Goal: Task Accomplishment & Management: Manage account settings

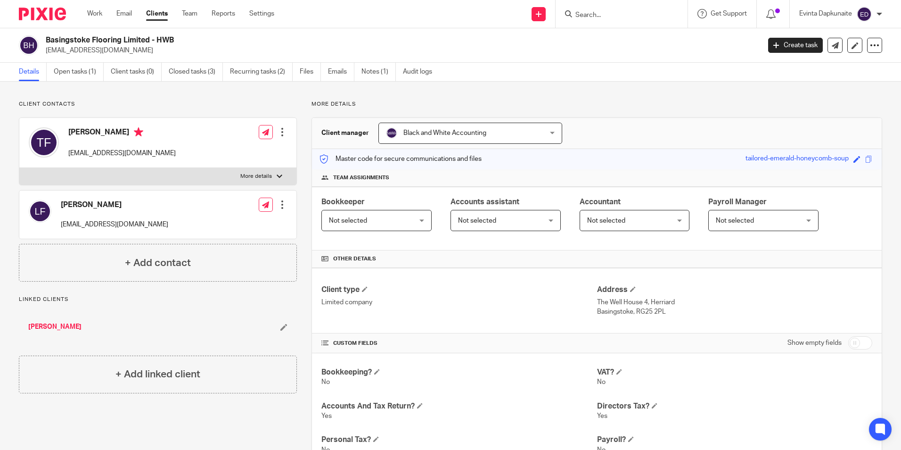
click at [602, 9] on form at bounding box center [625, 14] width 100 height 12
click at [602, 11] on input "Search" at bounding box center [617, 15] width 85 height 8
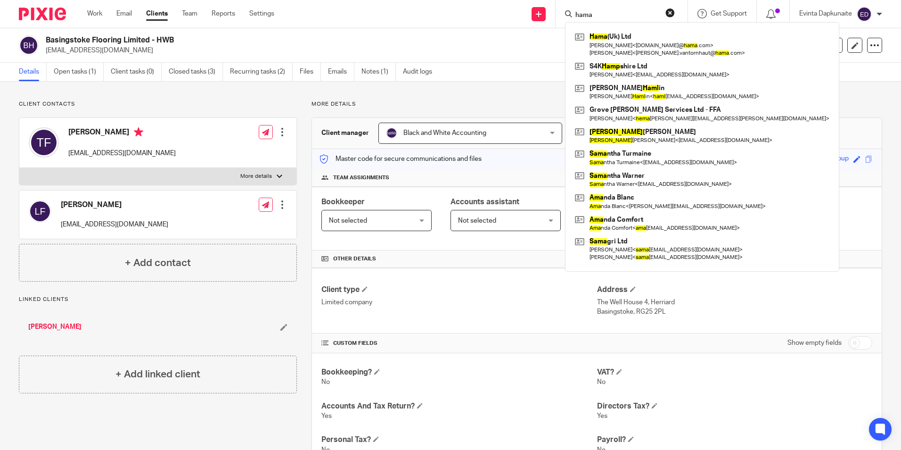
type input "hama"
click button "submit" at bounding box center [0, 0] width 0 height 0
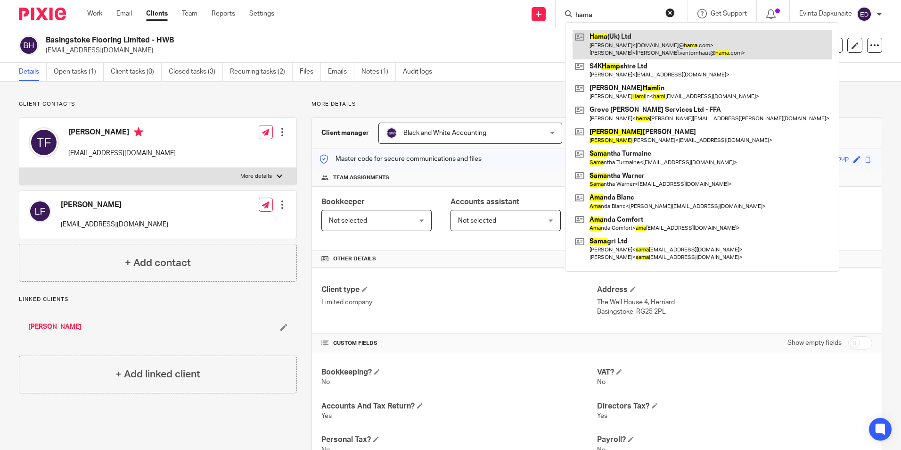
click at [606, 33] on link at bounding box center [702, 44] width 259 height 29
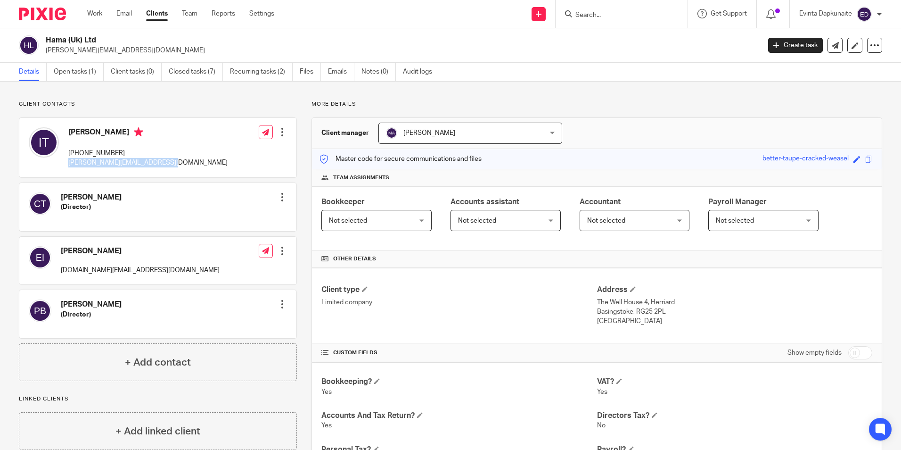
drag, startPoint x: 65, startPoint y: 162, endPoint x: 164, endPoint y: 165, distance: 98.6
click at [164, 165] on div "Isabelle Van Tornhaut +32 494517061 isabelle.vantornhaut@hama.com" at bounding box center [128, 148] width 199 height 50
copy p "isabelle.vantornhaut@hama.com"
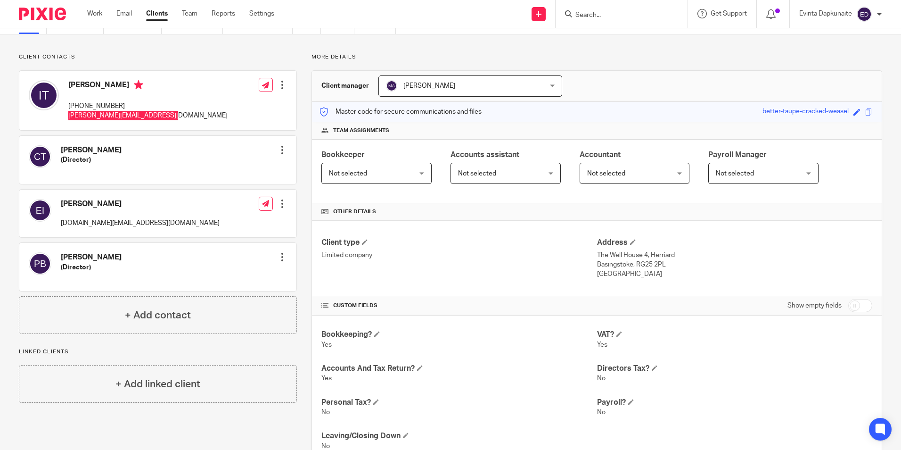
scroll to position [141, 0]
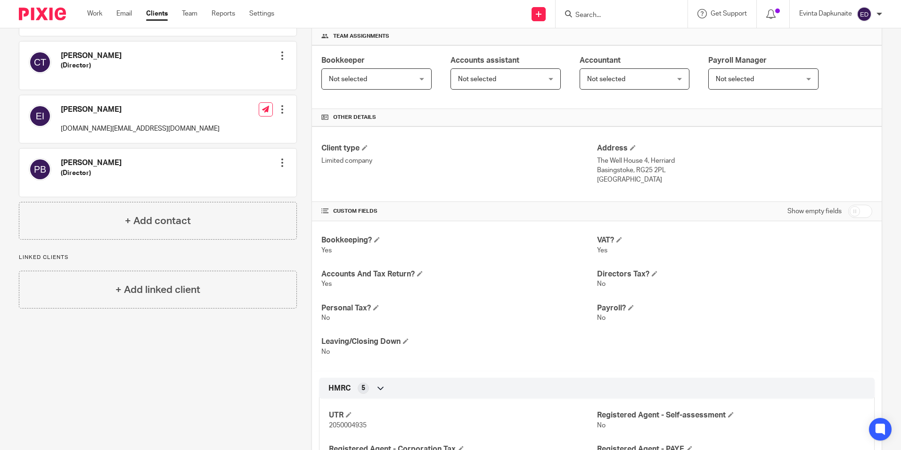
click at [58, 94] on div "Christoph Thomas (Director) Edit contact Create client from contact Export data…" at bounding box center [158, 89] width 278 height 226
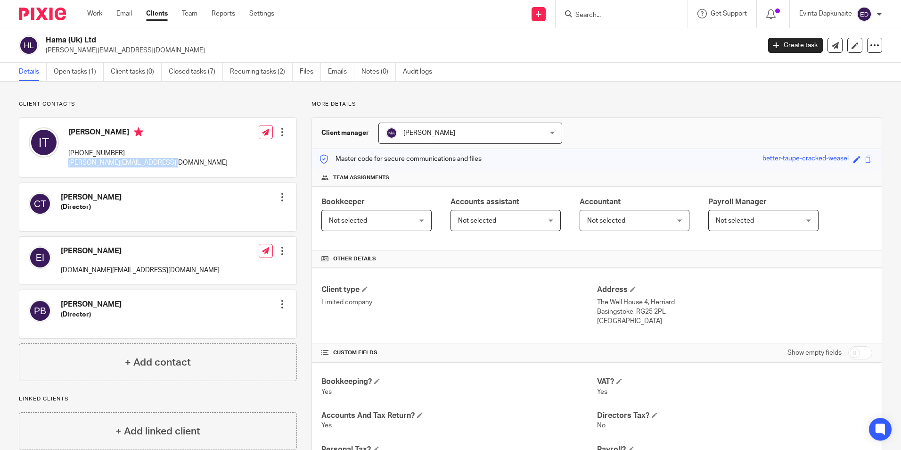
drag, startPoint x: 68, startPoint y: 165, endPoint x: 192, endPoint y: 165, distance: 124.5
click at [192, 165] on div "Isabelle Van Tornhaut +32 494517061 isabelle.vantornhaut@hama.com Edit contact …" at bounding box center [157, 147] width 277 height 59
copy p "isabelle.vantornhaut@hama.com"
click at [598, 15] on input "Search" at bounding box center [617, 15] width 85 height 8
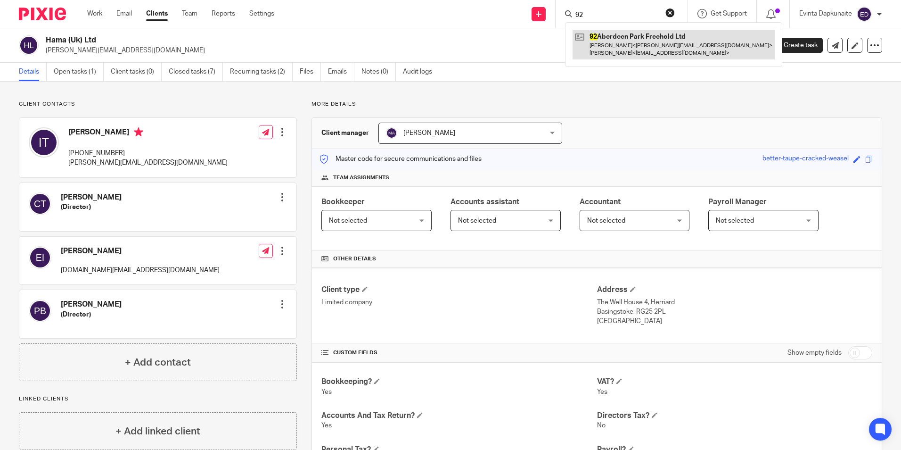
type input "92"
click at [635, 33] on link at bounding box center [674, 44] width 202 height 29
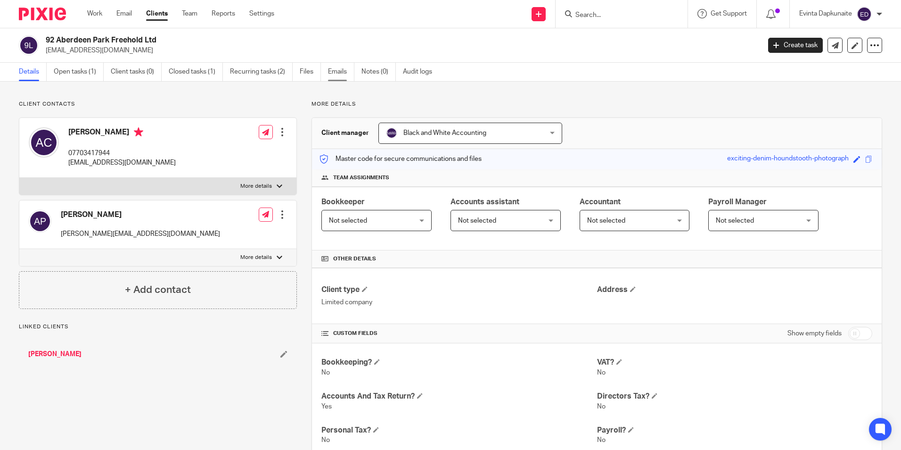
click at [335, 74] on link "Emails" at bounding box center [341, 72] width 26 height 18
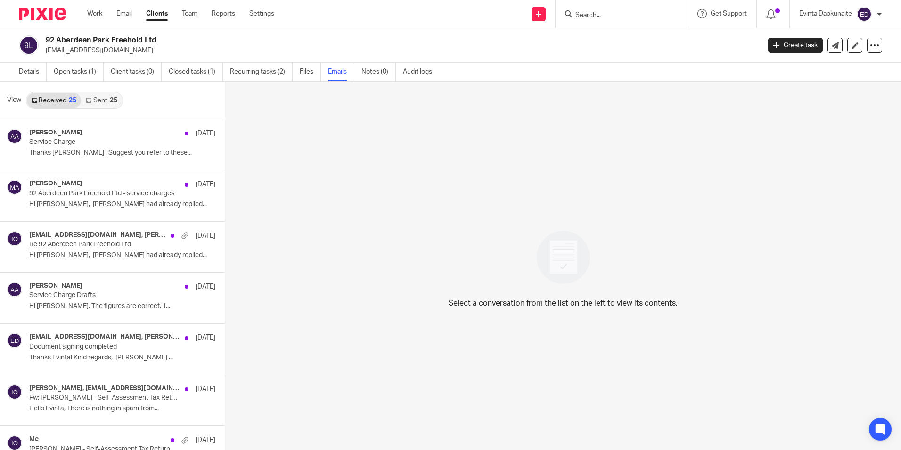
click at [114, 100] on div "25" at bounding box center [114, 100] width 8 height 7
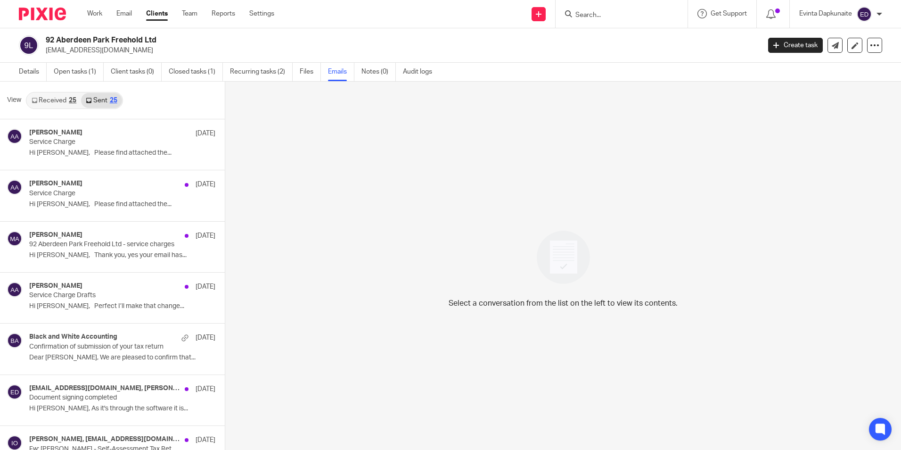
scroll to position [1, 0]
click at [78, 102] on link "Received 25" at bounding box center [54, 98] width 54 height 15
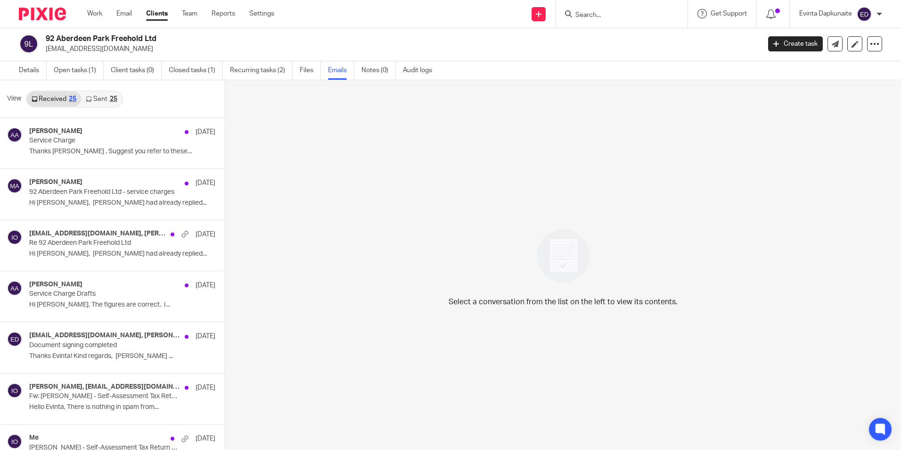
click at [181, 20] on div "Work Email Clients Team Reports Settings Work Email Clients Team Reports Settin…" at bounding box center [183, 14] width 211 height 28
click at [189, 13] on link "Team" at bounding box center [190, 13] width 16 height 9
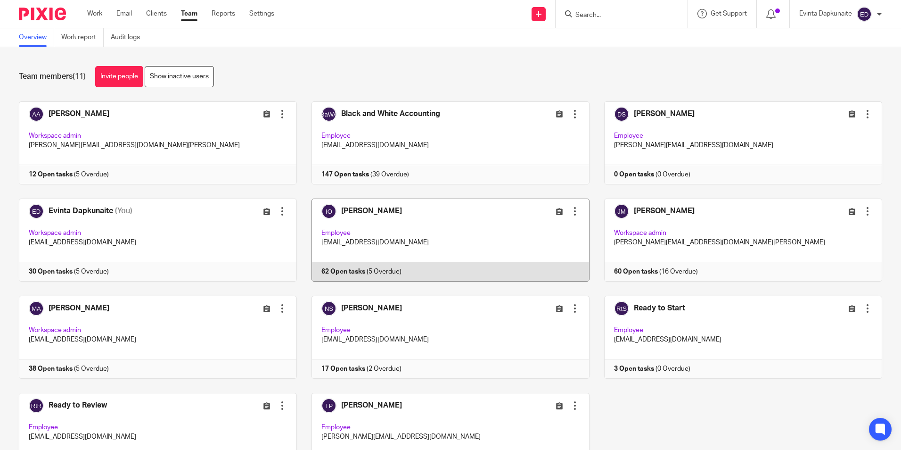
click at [419, 238] on link at bounding box center [443, 239] width 293 height 83
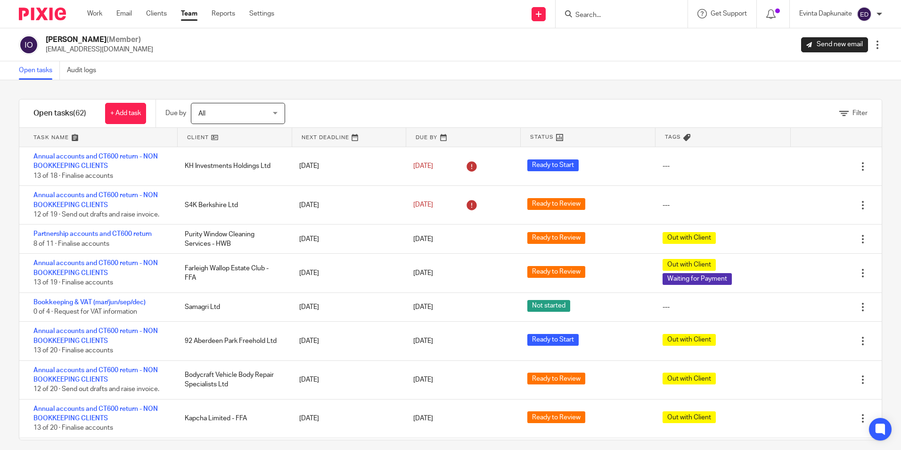
click at [593, 17] on input "Search" at bounding box center [617, 15] width 85 height 8
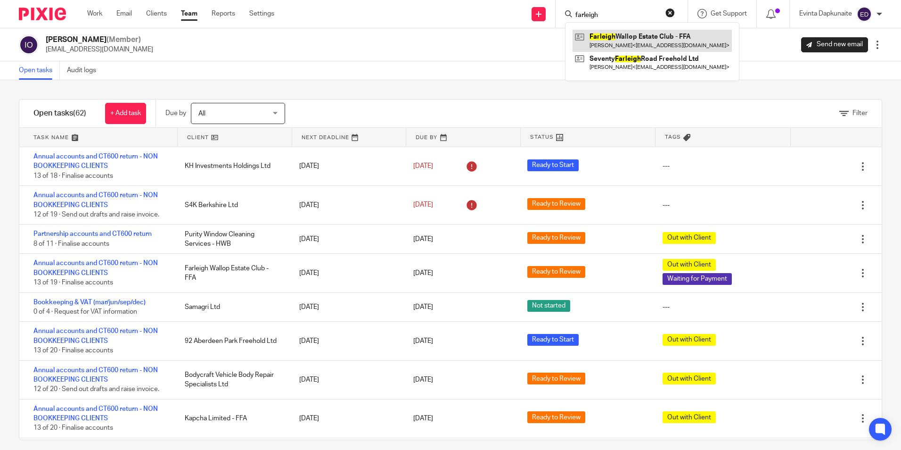
type input "farleigh"
click at [602, 33] on link at bounding box center [652, 41] width 159 height 22
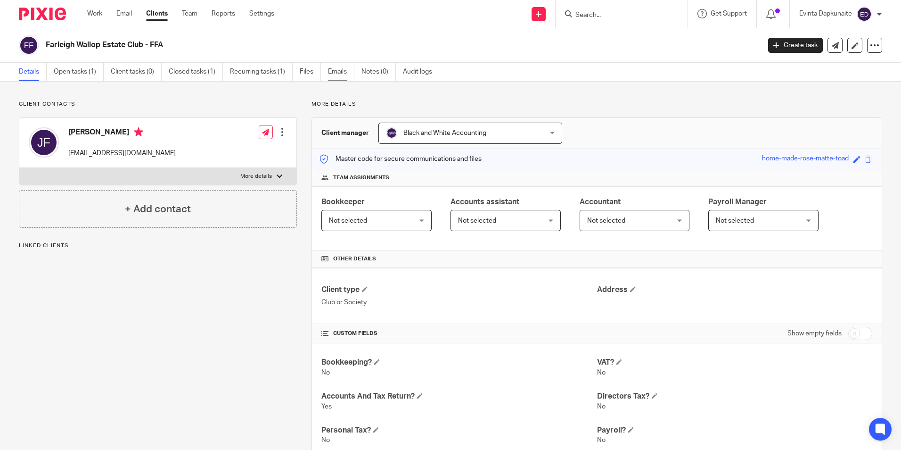
click at [338, 73] on link "Emails" at bounding box center [341, 72] width 26 height 18
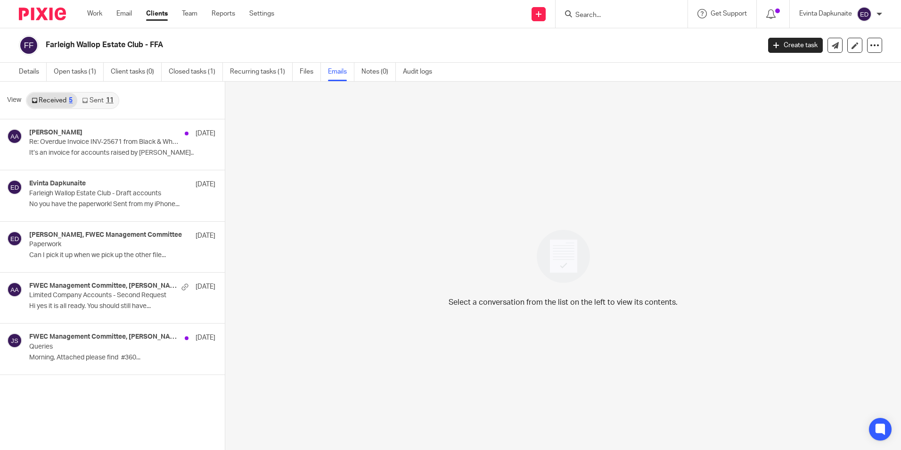
click at [93, 97] on link "Sent 11" at bounding box center [97, 100] width 41 height 15
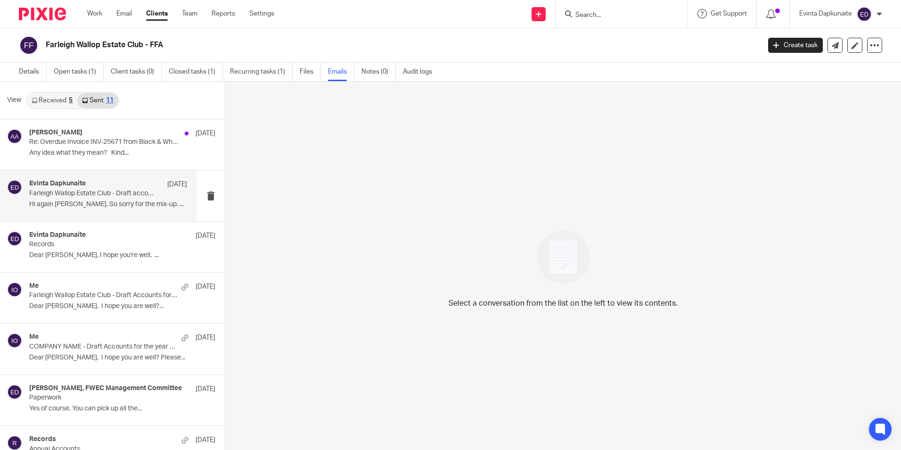
click at [97, 211] on div "Evinta Dapkunaite 17 Sep Farleigh Wallop Estate Club - Draft accounts Hi again …" at bounding box center [108, 196] width 158 height 32
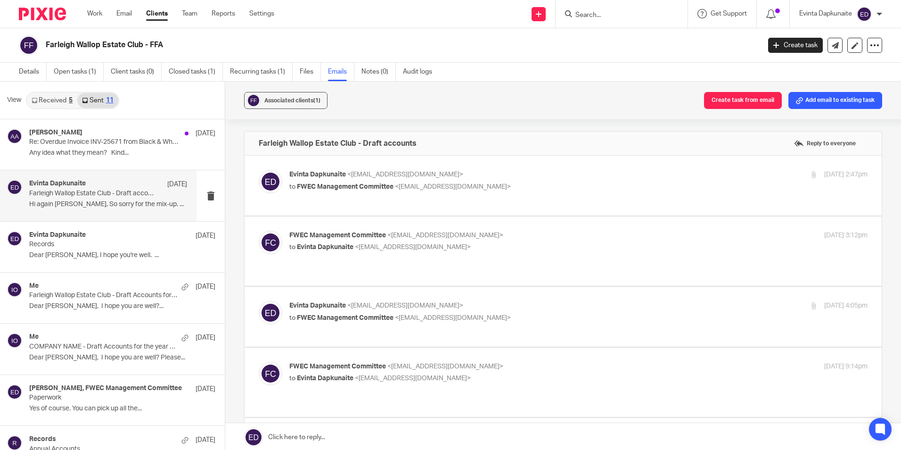
click at [504, 190] on p "to FWEC Management Committee <fwec25@gmail.com>" at bounding box center [482, 187] width 386 height 10
checkbox input "true"
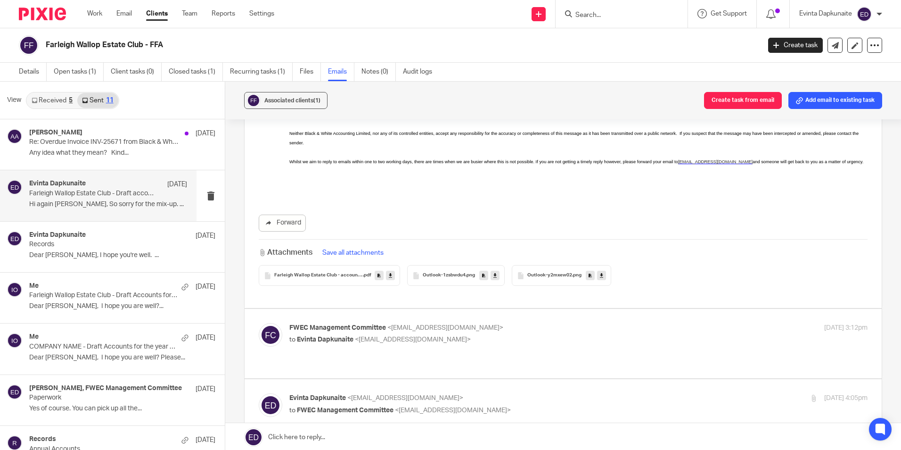
scroll to position [519, 0]
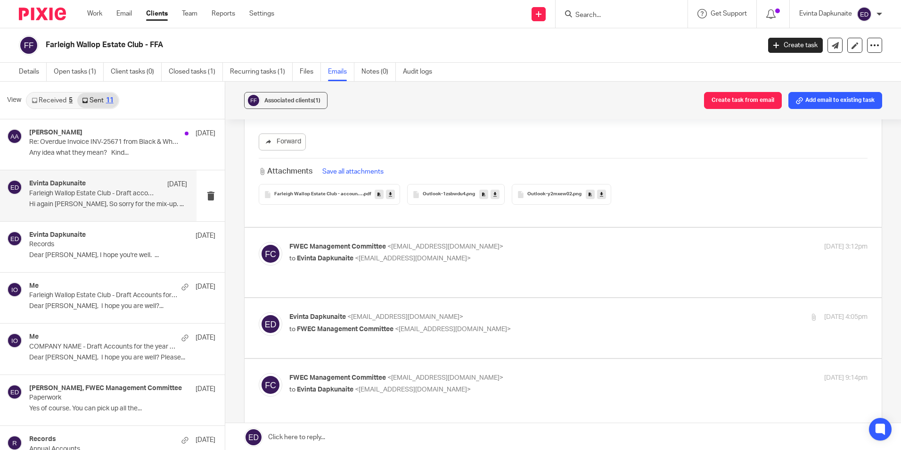
click at [582, 259] on div "FWEC Management Committee <fwec25@gmail.com> to Evinta Dapkunaite <evinta@black…" at bounding box center [563, 262] width 609 height 41
click at [575, 254] on p "to Evinta Dapkunaite <evinta@blackandwhiteaccounting.co.uk>" at bounding box center [482, 259] width 386 height 10
checkbox input "true"
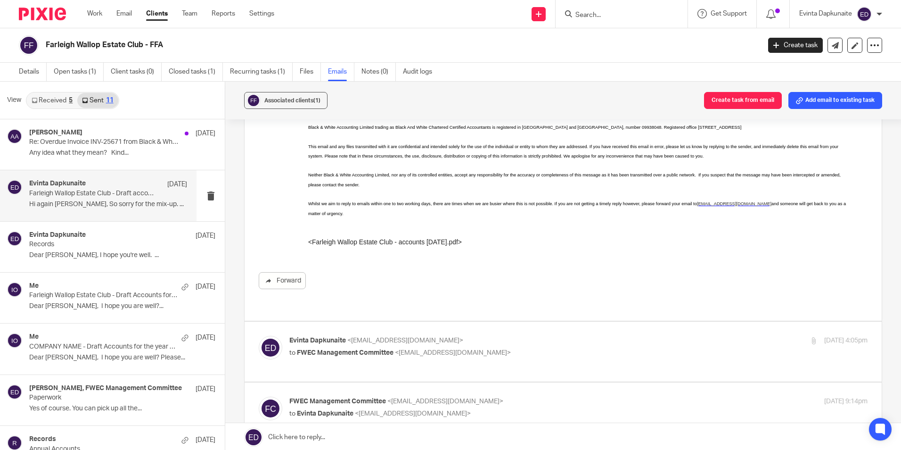
scroll to position [1084, 0]
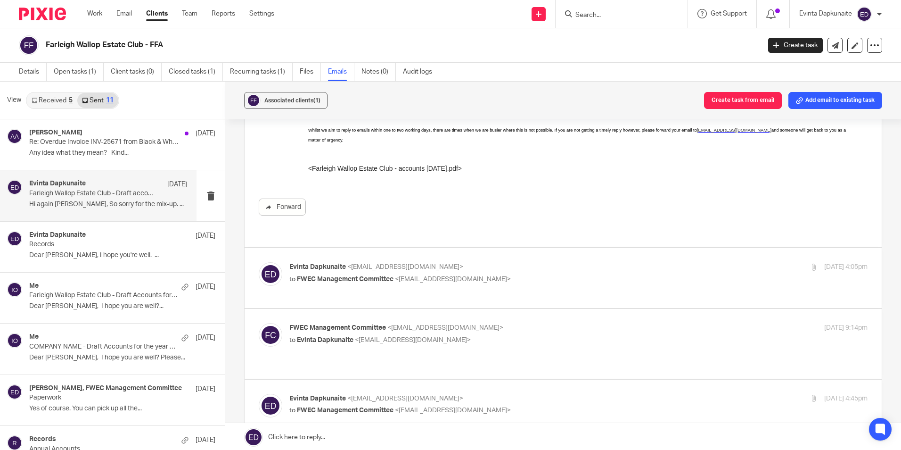
click at [558, 262] on p "Evinta Dapkunaite <evinta@blackandwhiteaccounting.co.uk>" at bounding box center [482, 267] width 386 height 10
checkbox input "true"
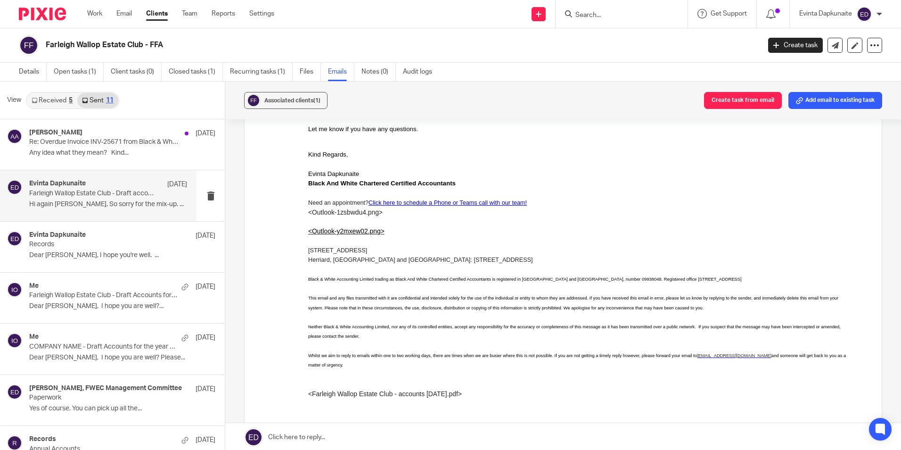
scroll to position [2121, 0]
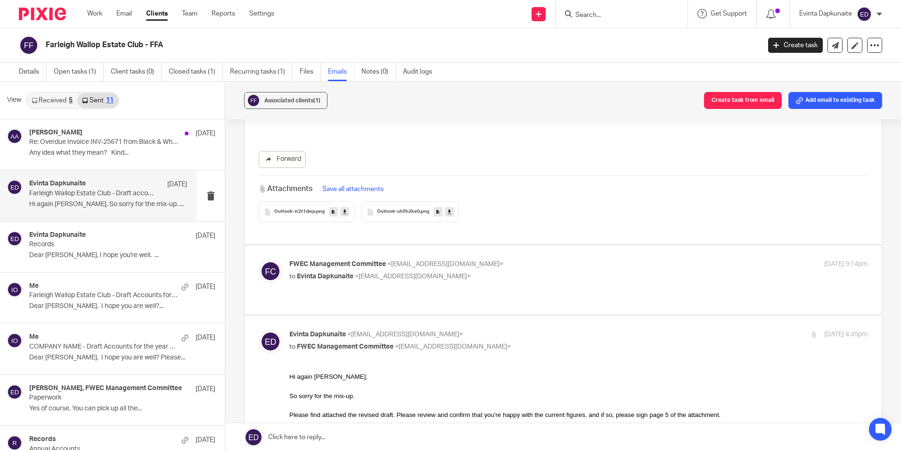
click at [548, 272] on p "to Evinta Dapkunaite <evinta@blackandwhiteaccounting.co.uk>" at bounding box center [482, 277] width 386 height 10
checkbox input "true"
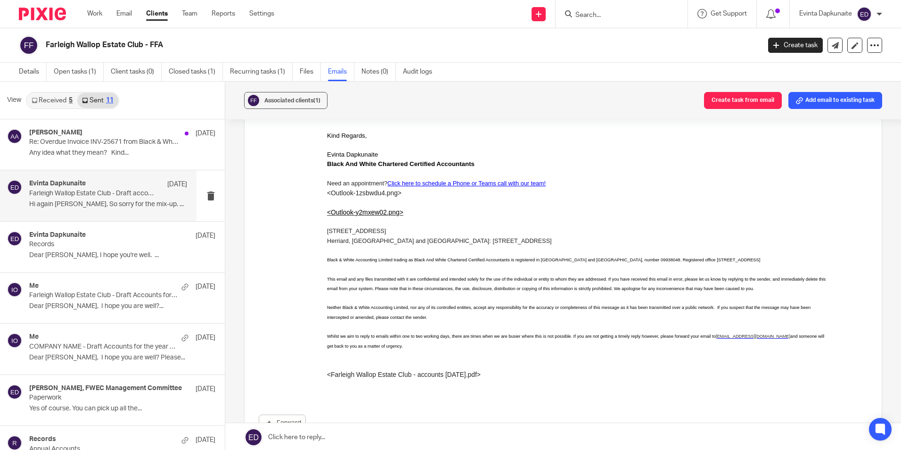
scroll to position [4482, 0]
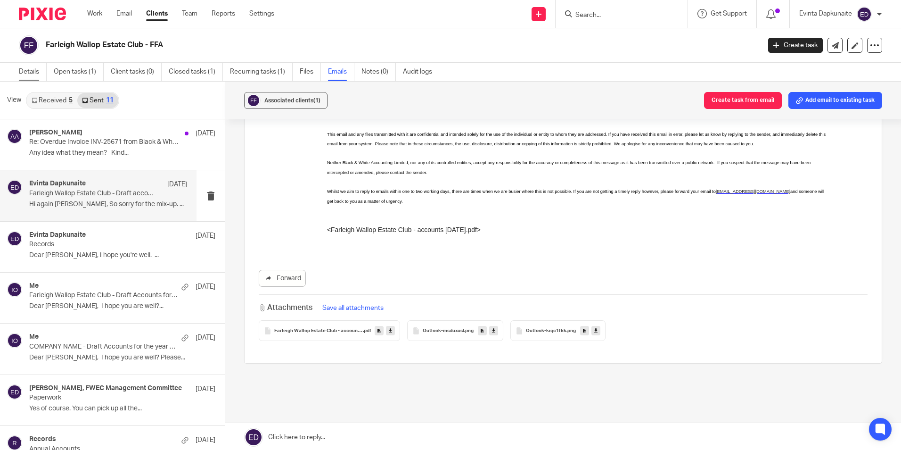
click at [31, 77] on link "Details" at bounding box center [33, 72] width 28 height 18
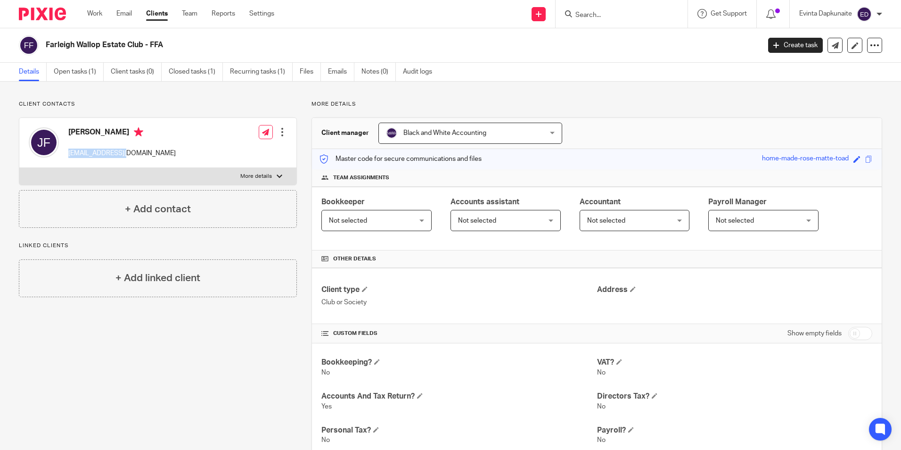
drag, startPoint x: 67, startPoint y: 152, endPoint x: 182, endPoint y: 152, distance: 115.5
click at [182, 152] on div "[PERSON_NAME] [EMAIL_ADDRESS][DOMAIN_NAME] Edit contact Create client from cont…" at bounding box center [157, 143] width 277 height 50
copy p "[EMAIL_ADDRESS][DOMAIN_NAME]"
click at [60, 93] on div "Client contacts [PERSON_NAME] [EMAIL_ADDRESS][DOMAIN_NAME] Edit contact Create …" at bounding box center [450, 336] width 901 height 509
click at [187, 11] on link "Team" at bounding box center [190, 13] width 16 height 9
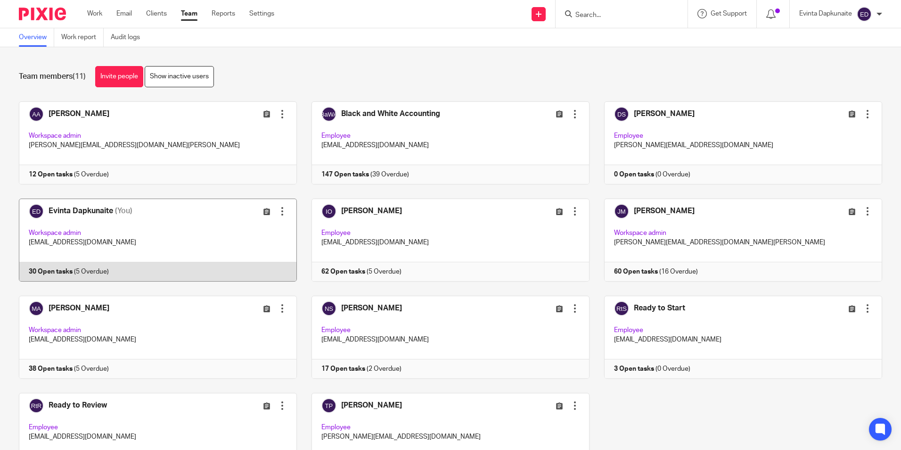
click at [121, 219] on link at bounding box center [150, 239] width 293 height 83
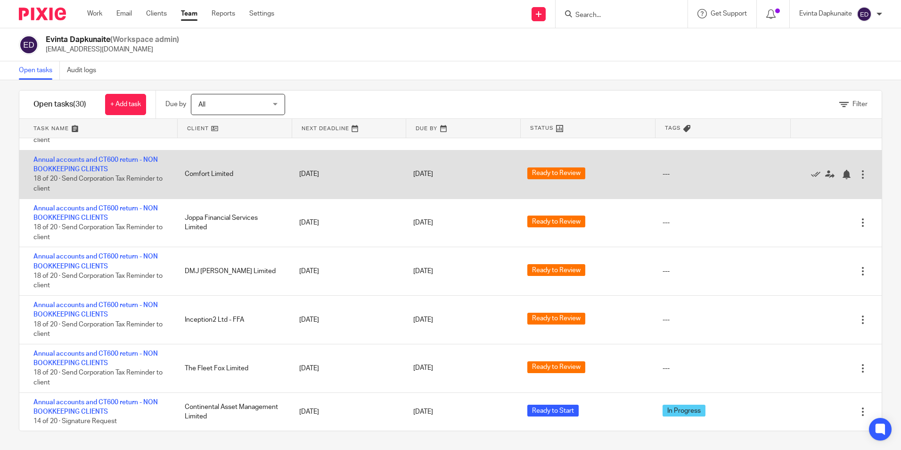
scroll to position [804, 0]
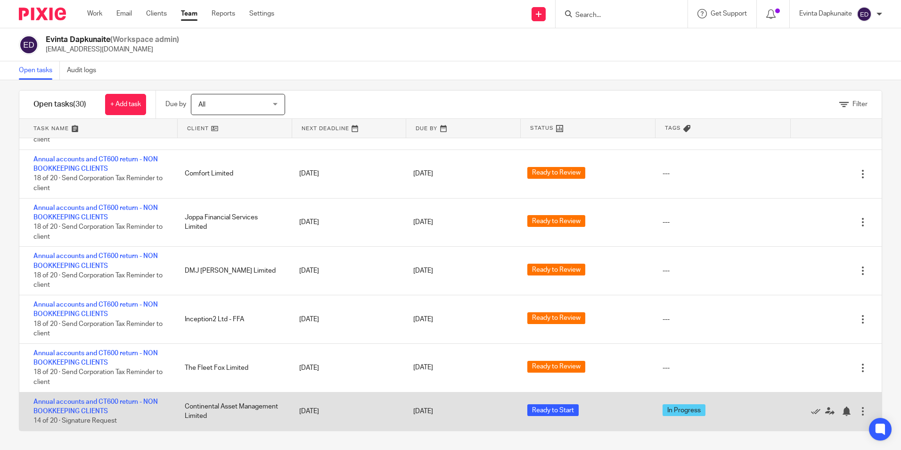
click at [97, 405] on div "Annual accounts and CT600 return - NON BOOKKEEPING CLIENTS 14 of 20 · Signature…" at bounding box center [97, 411] width 156 height 38
click at [97, 403] on link "Annual accounts and CT600 return - NON BOOKKEEPING CLIENTS" at bounding box center [95, 406] width 124 height 16
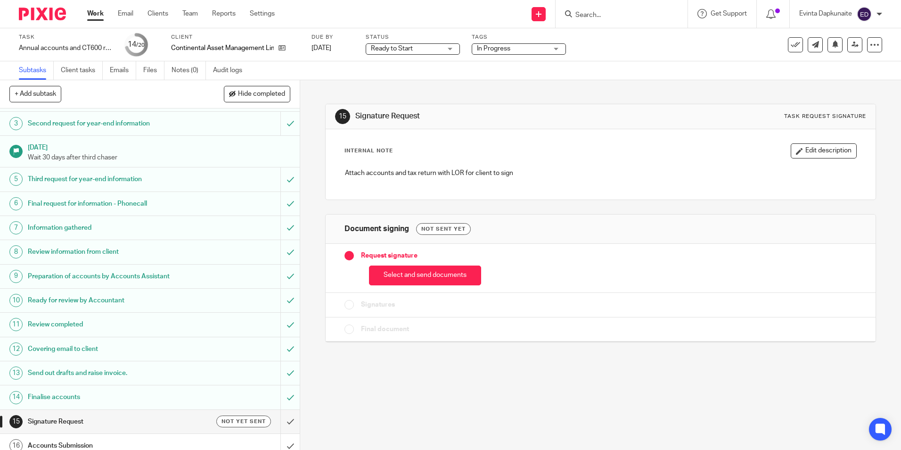
scroll to position [157, 0]
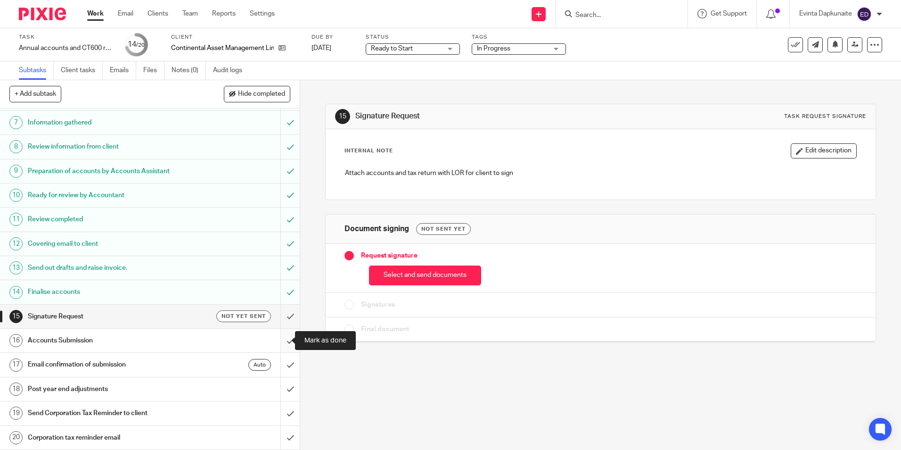
click at [278, 338] on input "submit" at bounding box center [150, 341] width 300 height 24
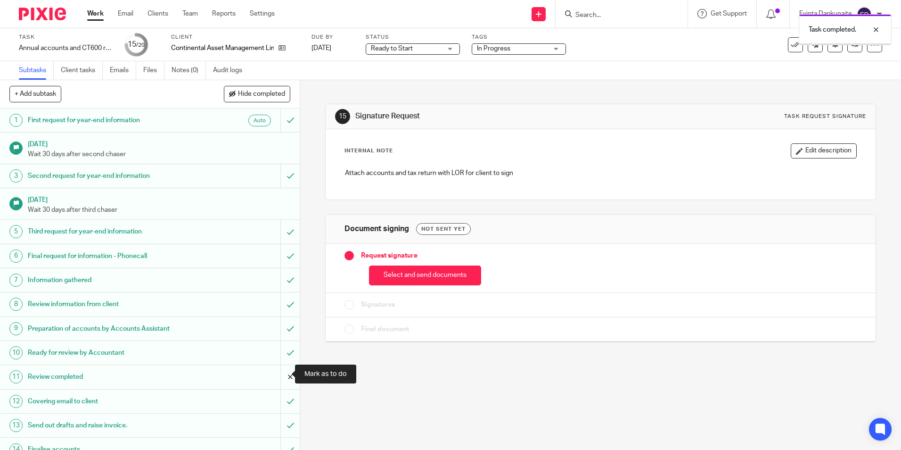
scroll to position [157, 0]
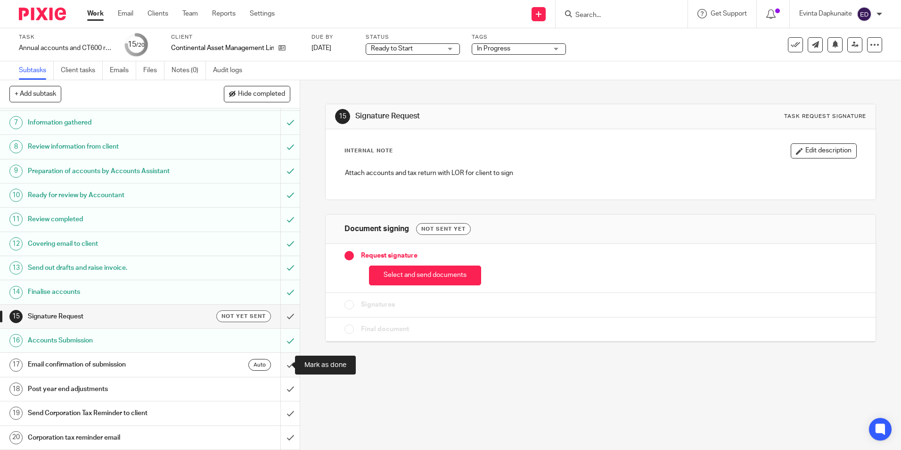
click at [282, 361] on input "submit" at bounding box center [150, 365] width 300 height 24
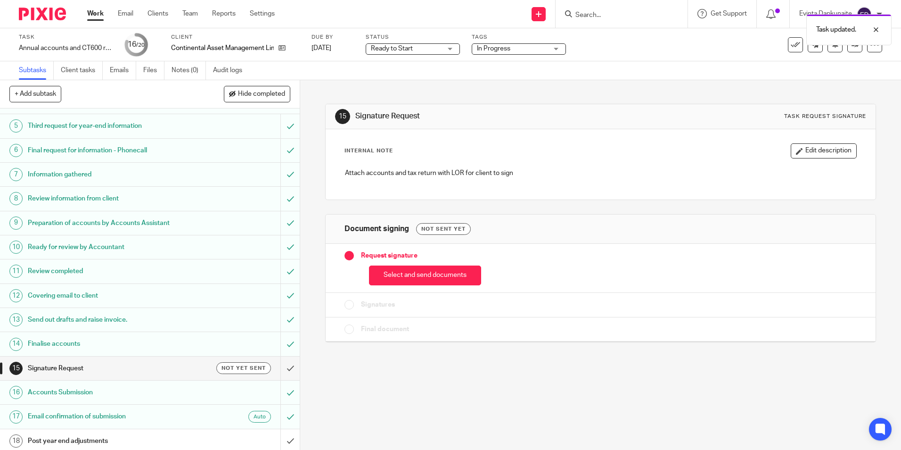
scroll to position [157, 0]
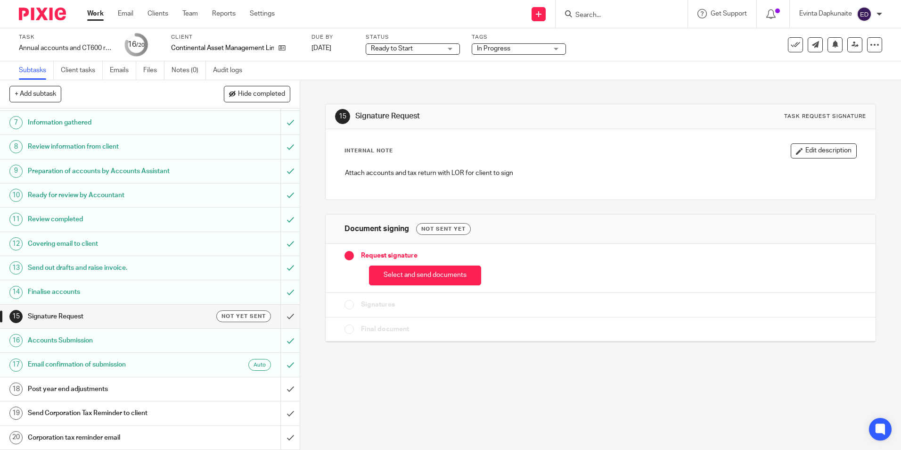
click at [118, 365] on h1 "Email confirmation of submission" at bounding box center [109, 364] width 162 height 14
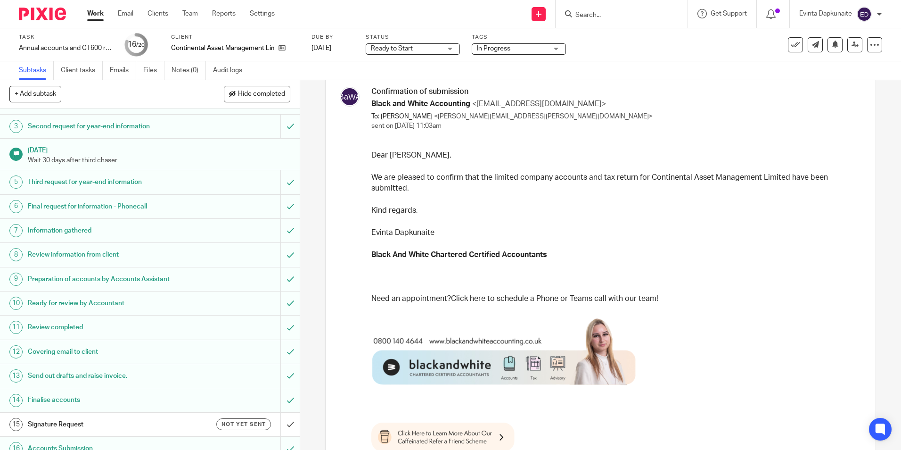
scroll to position [94, 0]
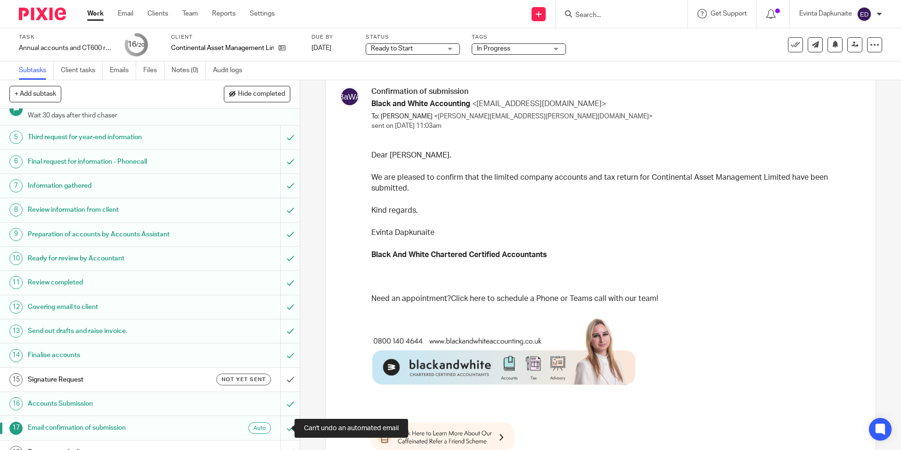
click at [281, 422] on div at bounding box center [290, 428] width 19 height 24
click at [281, 428] on div at bounding box center [290, 428] width 19 height 24
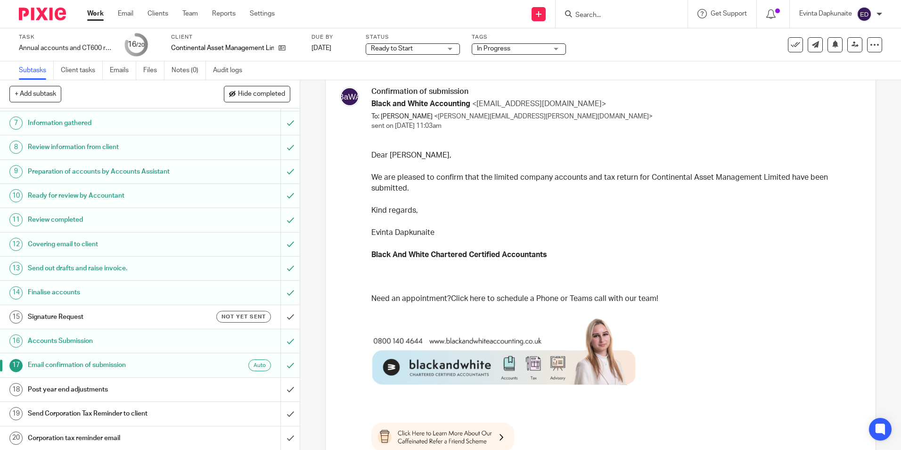
scroll to position [157, 0]
click at [281, 362] on div at bounding box center [290, 365] width 19 height 24
click at [283, 383] on input "submit" at bounding box center [150, 389] width 300 height 24
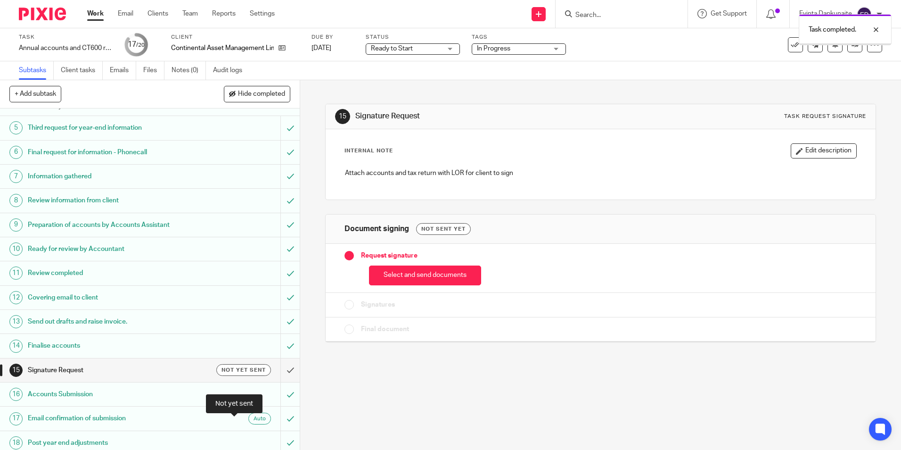
scroll to position [157, 0]
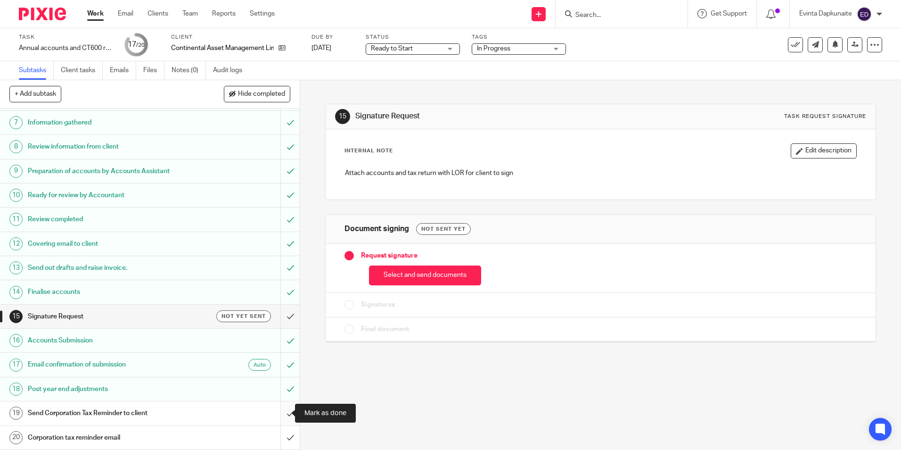
click at [280, 410] on input "submit" at bounding box center [150, 413] width 300 height 24
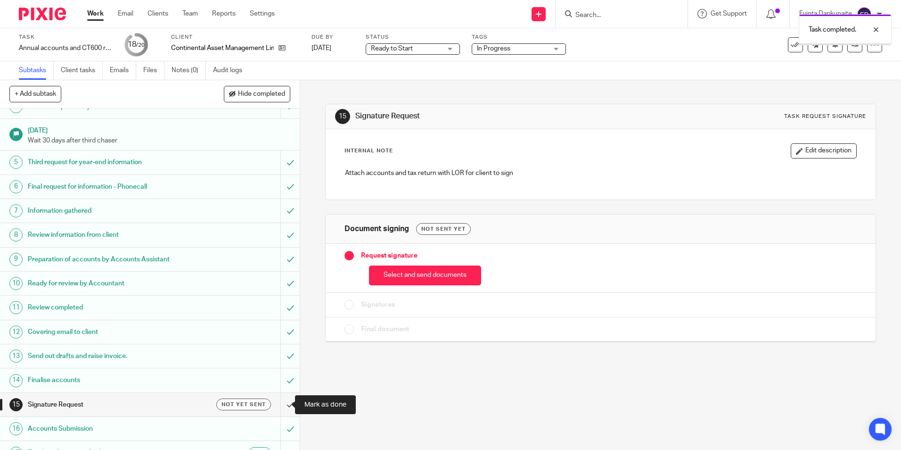
scroll to position [157, 0]
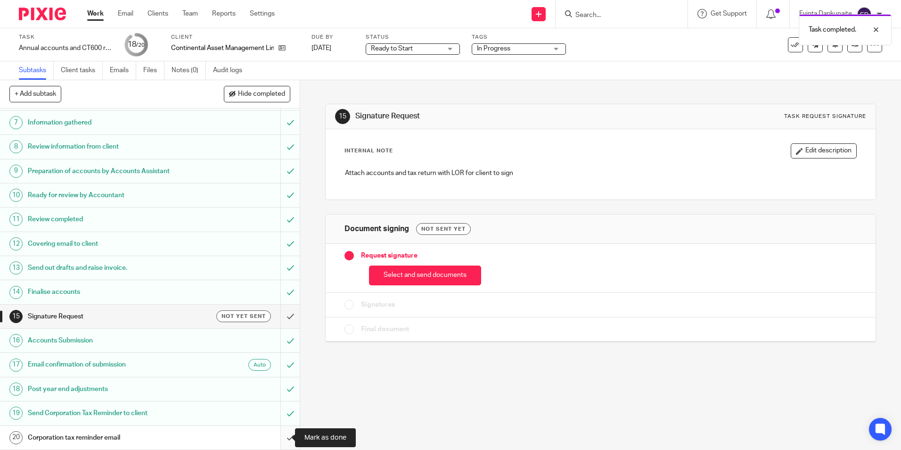
click at [283, 432] on input "submit" at bounding box center [150, 438] width 300 height 24
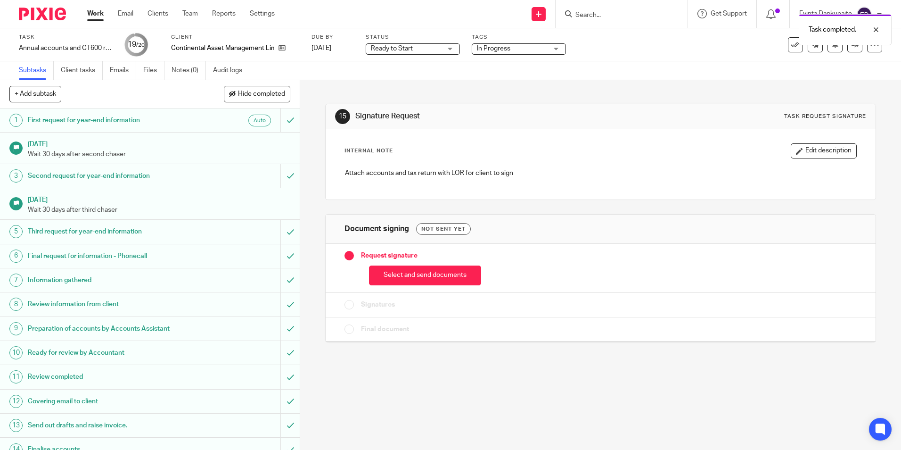
click at [791, 48] on icon at bounding box center [795, 44] width 9 height 9
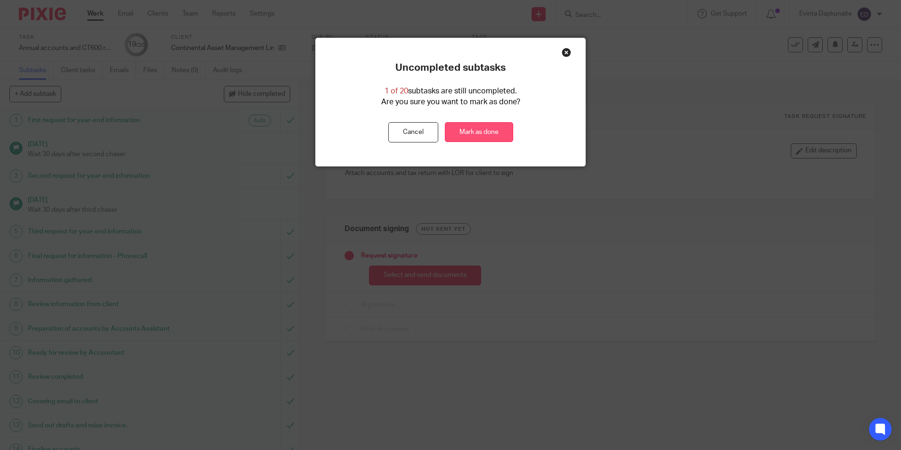
click at [495, 130] on link "Mark as done" at bounding box center [479, 132] width 68 height 20
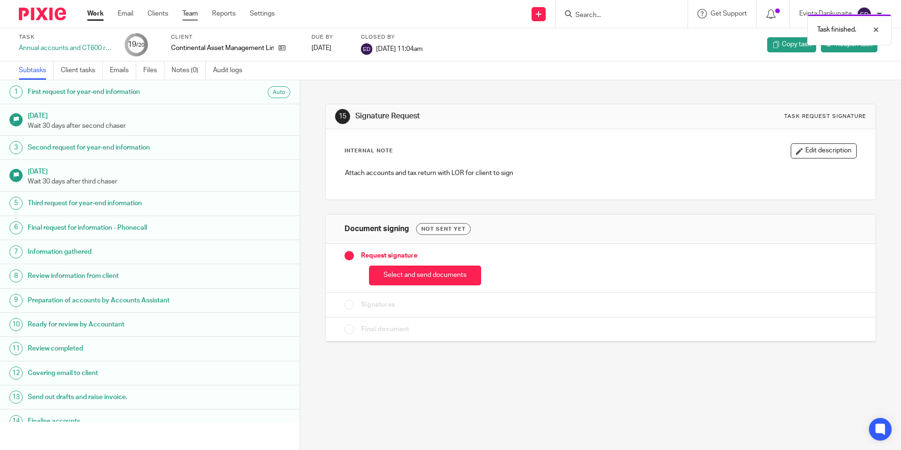
click at [192, 16] on link "Team" at bounding box center [190, 13] width 16 height 9
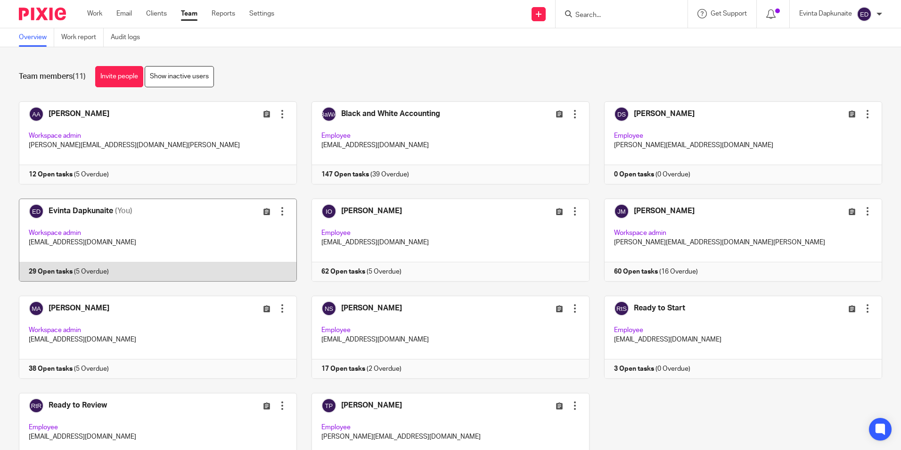
click at [165, 222] on link at bounding box center [150, 239] width 293 height 83
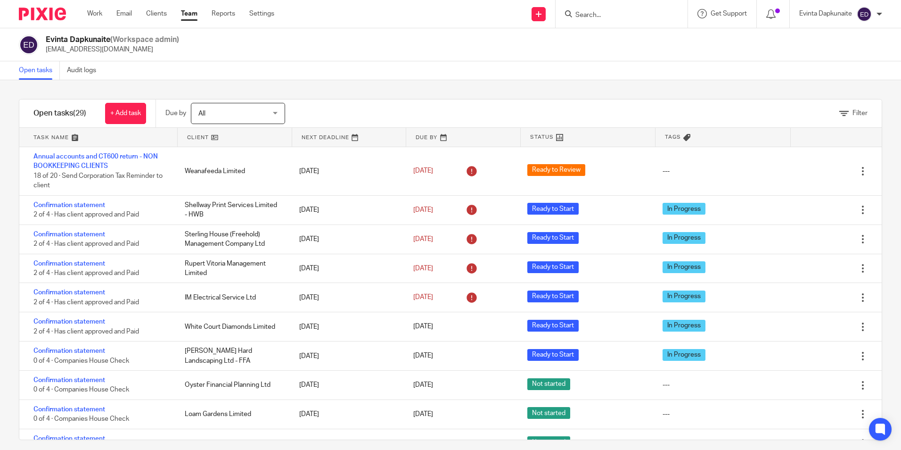
click at [604, 20] on div at bounding box center [622, 14] width 132 height 28
click at [603, 16] on input "Search" at bounding box center [617, 15] width 85 height 8
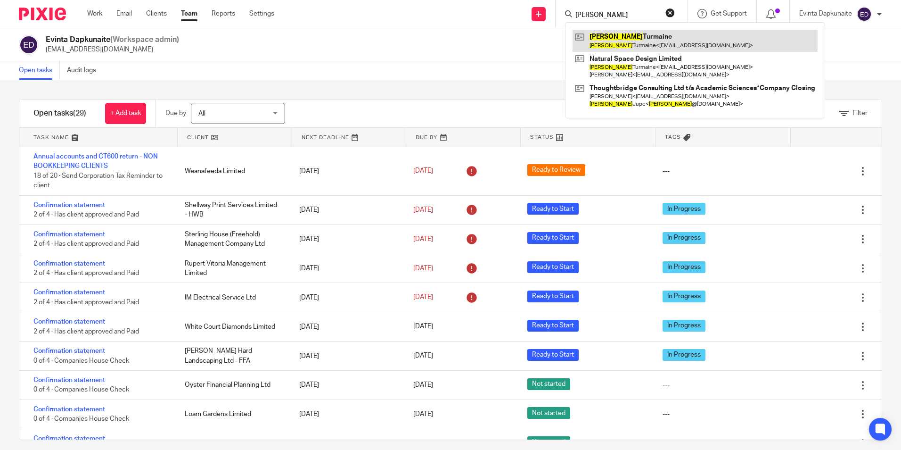
type input "louise"
click at [615, 39] on link at bounding box center [695, 41] width 245 height 22
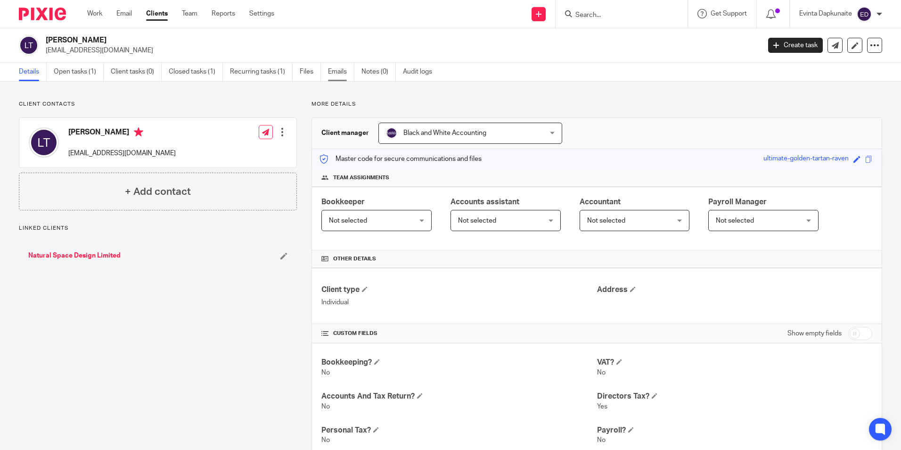
click at [336, 70] on link "Emails" at bounding box center [341, 72] width 26 height 18
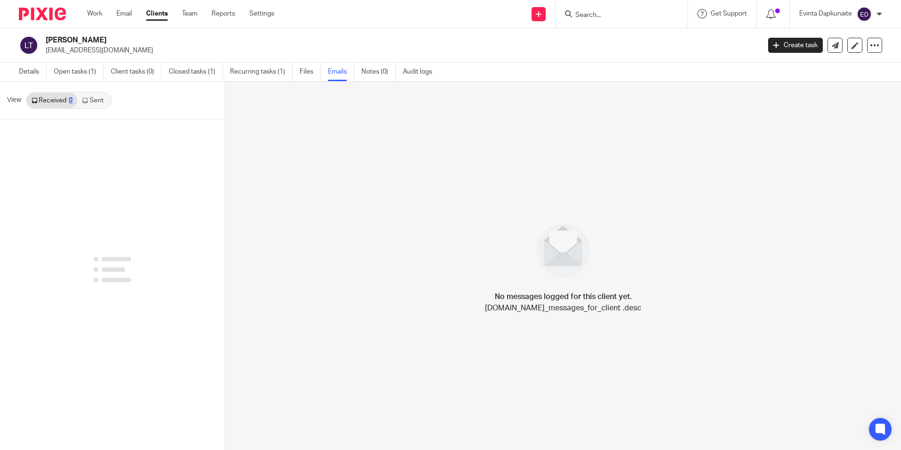
click at [90, 103] on link "Sent" at bounding box center [93, 100] width 33 height 15
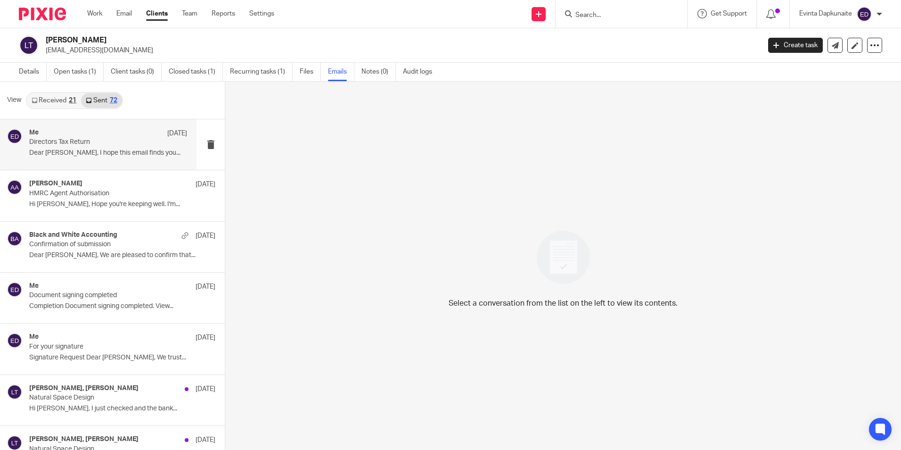
click at [98, 137] on div "Me 10 Oct" at bounding box center [108, 133] width 158 height 9
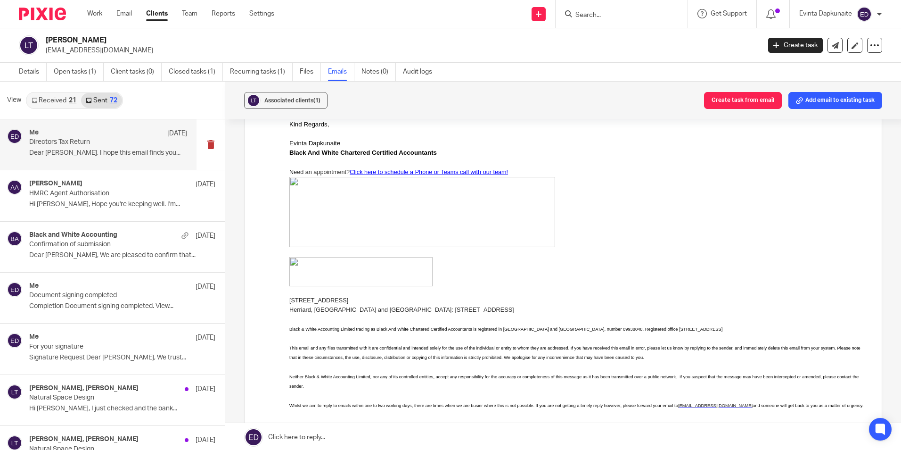
scroll to position [189, 0]
click at [77, 105] on link "Received 21" at bounding box center [54, 100] width 54 height 15
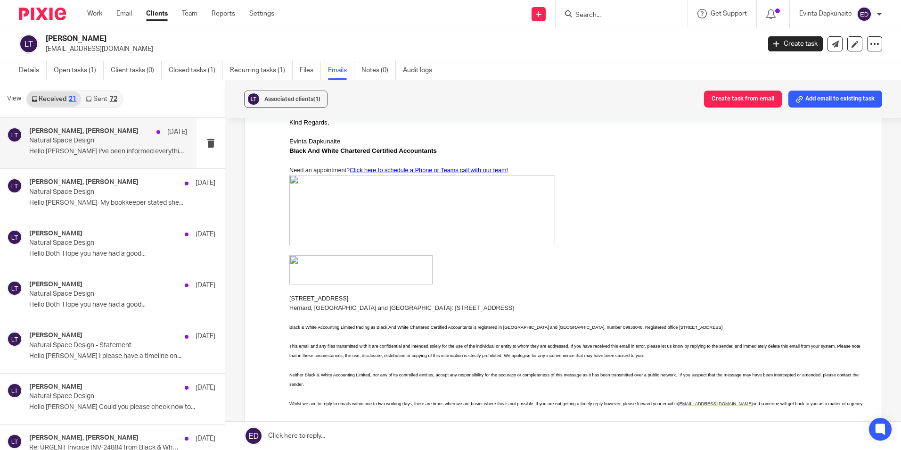
click at [77, 137] on p "Natural Space Design" at bounding box center [92, 141] width 126 height 8
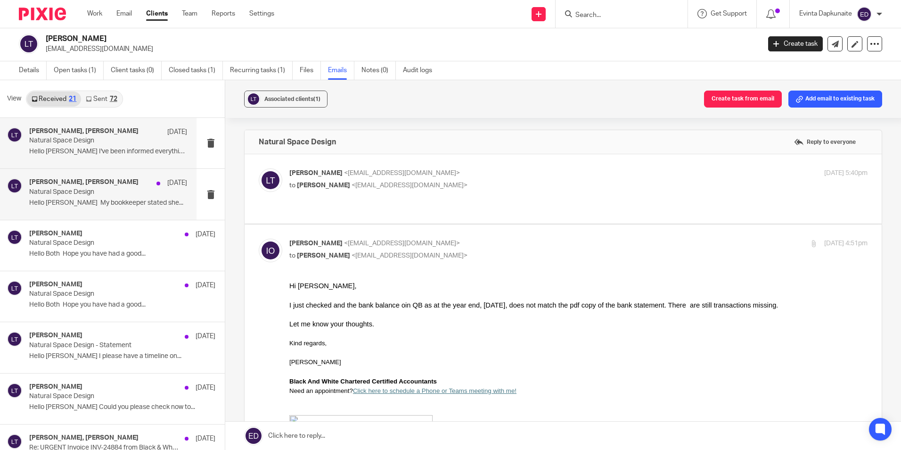
scroll to position [0, 0]
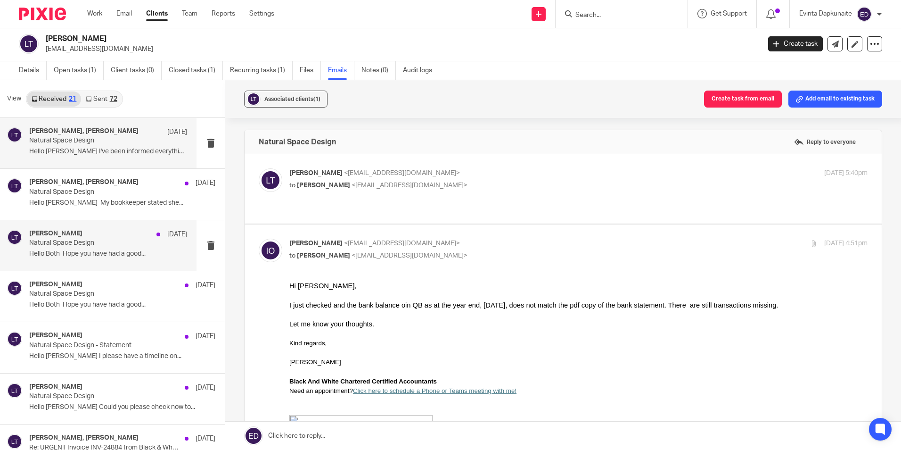
click at [132, 244] on p "Natural Space Design" at bounding box center [92, 243] width 126 height 8
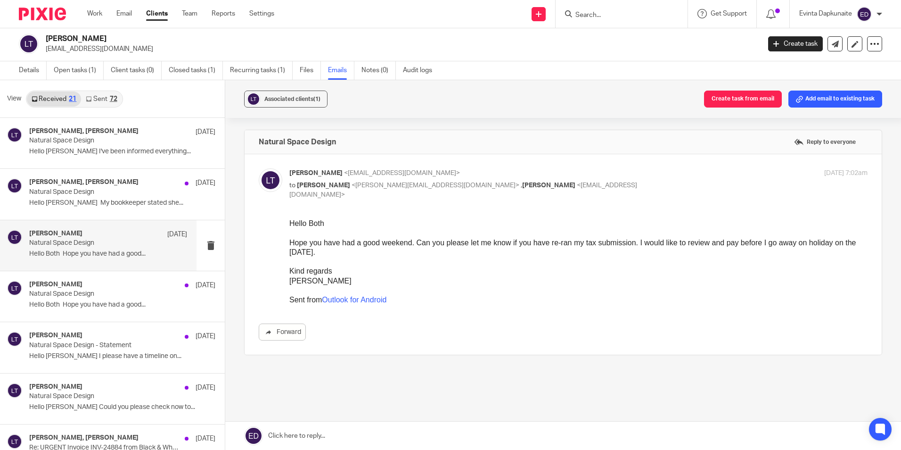
click at [109, 92] on link "Sent 72" at bounding box center [101, 98] width 41 height 15
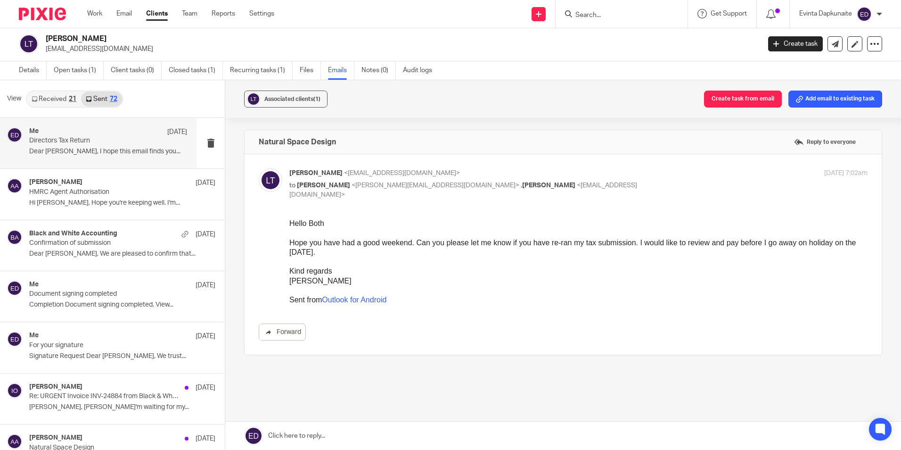
click at [102, 149] on p "Dear Louise, I hope this email finds you..." at bounding box center [108, 152] width 158 height 8
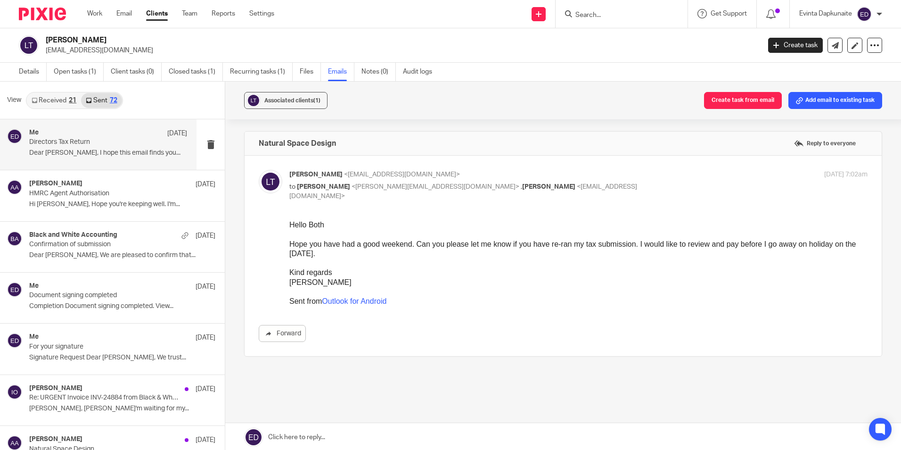
click at [124, 151] on p "Dear Louise, I hope this email finds you..." at bounding box center [108, 153] width 158 height 8
click at [94, 135] on div "Me 10 Oct" at bounding box center [108, 133] width 158 height 9
click at [321, 189] on span "[PERSON_NAME]" at bounding box center [323, 186] width 53 height 7
checkbox input "false"
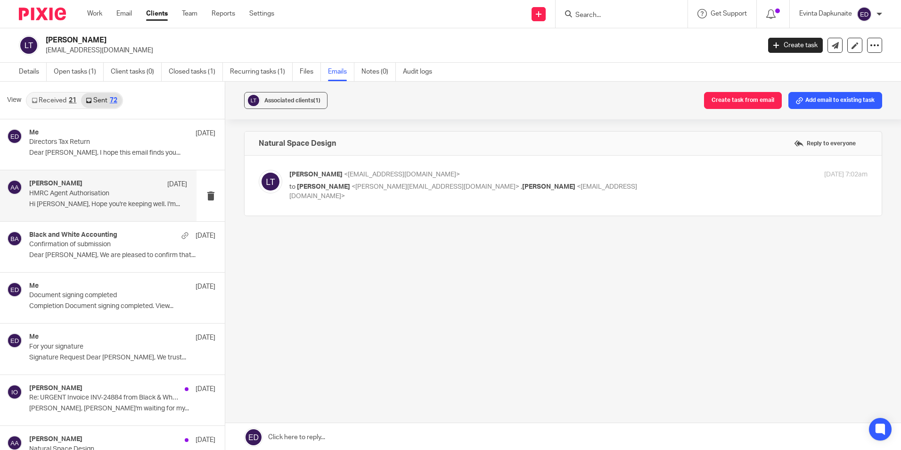
click at [83, 196] on p "HMRC Agent Authorisation" at bounding box center [92, 194] width 126 height 8
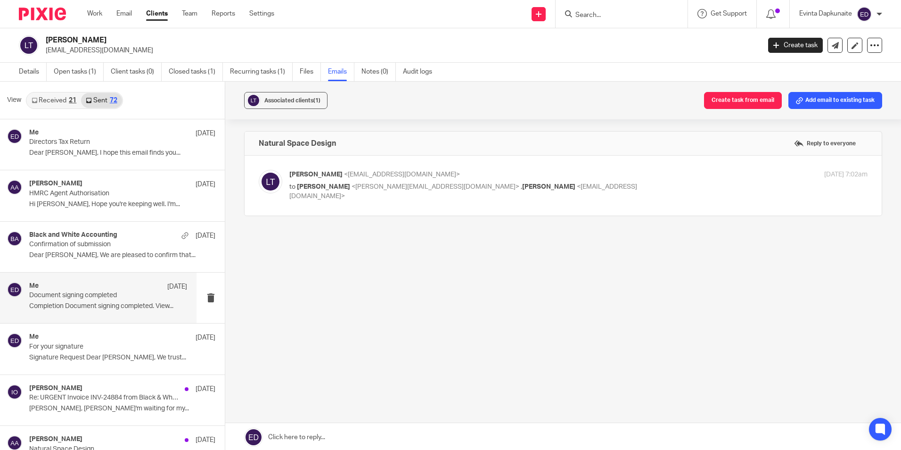
click at [89, 297] on p "Document signing completed" at bounding box center [92, 295] width 126 height 8
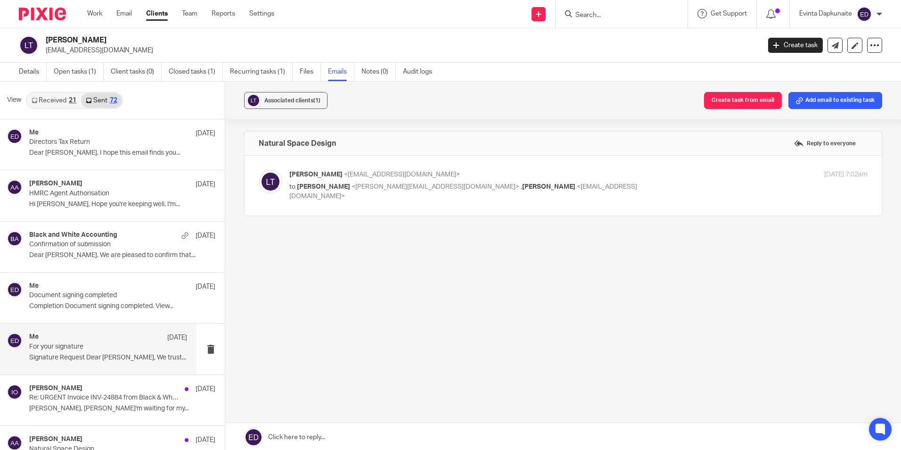
click at [93, 341] on div "Me 5 Aug" at bounding box center [108, 337] width 158 height 9
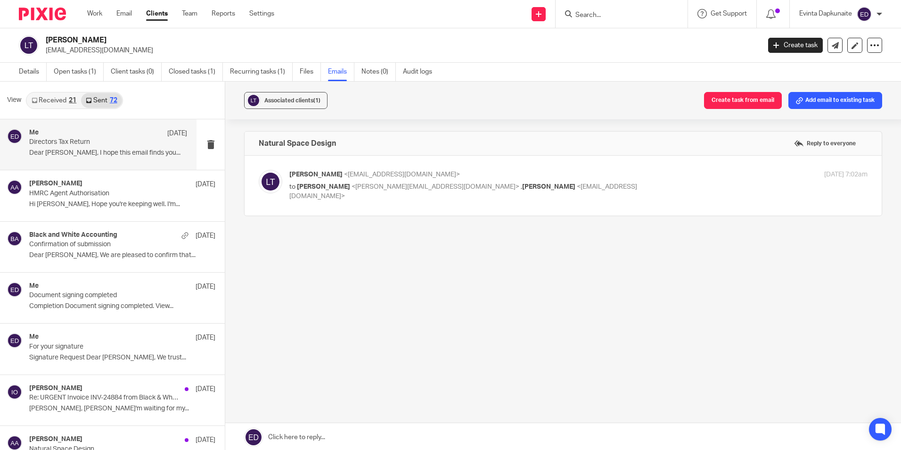
click at [94, 135] on div "Me 10 Oct" at bounding box center [108, 133] width 158 height 9
click at [55, 107] on link "Received 21" at bounding box center [54, 100] width 54 height 15
click at [55, 100] on link "Received 21" at bounding box center [54, 100] width 54 height 15
click at [105, 158] on div "Me 10 Oct Directors Tax Return Dear Louise, I hope this email finds you..." at bounding box center [108, 145] width 158 height 32
click at [104, 144] on p "Directors Tax Return" at bounding box center [92, 142] width 126 height 8
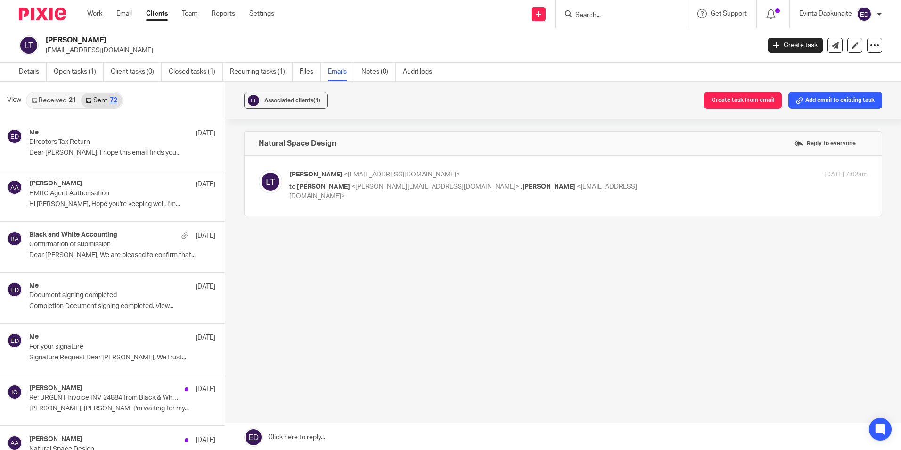
click at [55, 110] on div "View Received 21 Sent 72" at bounding box center [112, 101] width 225 height 38
click at [58, 100] on link "Received 21" at bounding box center [54, 100] width 54 height 15
click at [68, 92] on div "Received 21 Sent 72" at bounding box center [74, 100] width 97 height 17
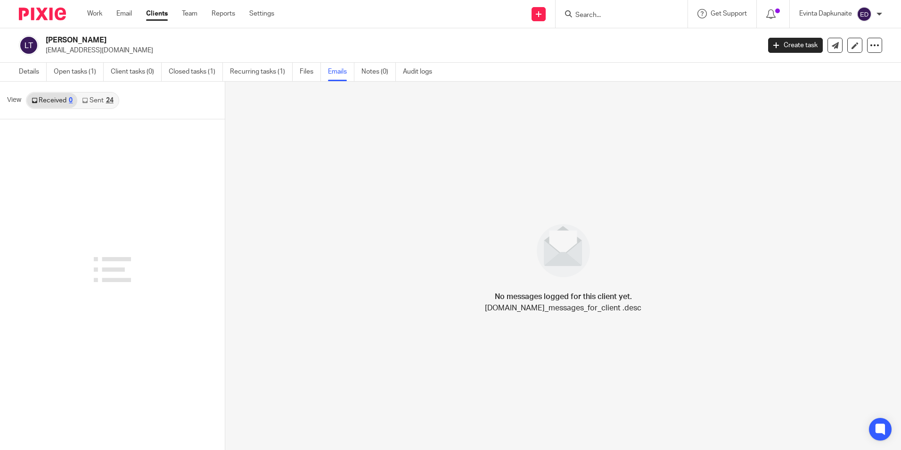
click at [88, 101] on icon at bounding box center [85, 101] width 6 height 6
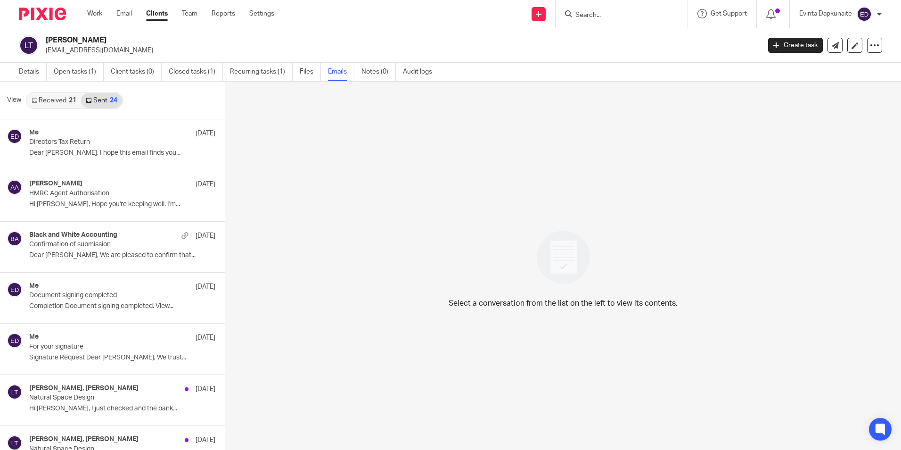
scroll to position [1, 0]
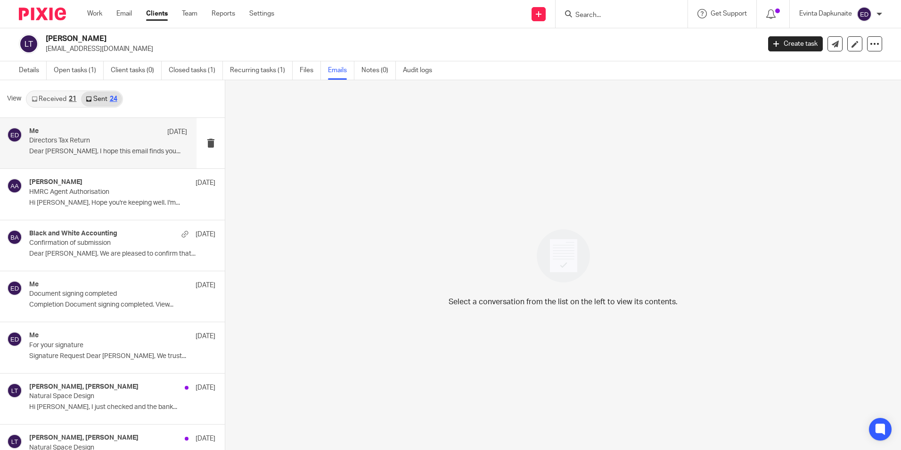
click at [65, 127] on div "Me [DATE] Directors Tax Return Dear [PERSON_NAME], I hope this email finds you.…" at bounding box center [98, 143] width 197 height 50
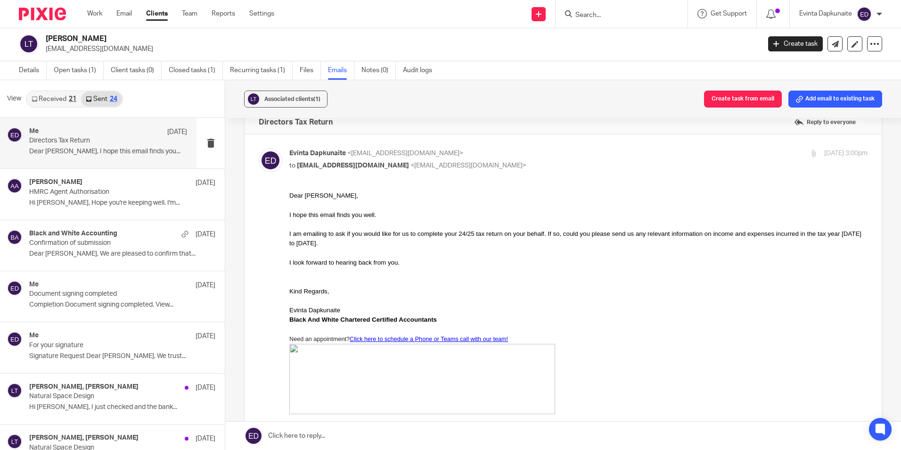
scroll to position [0, 0]
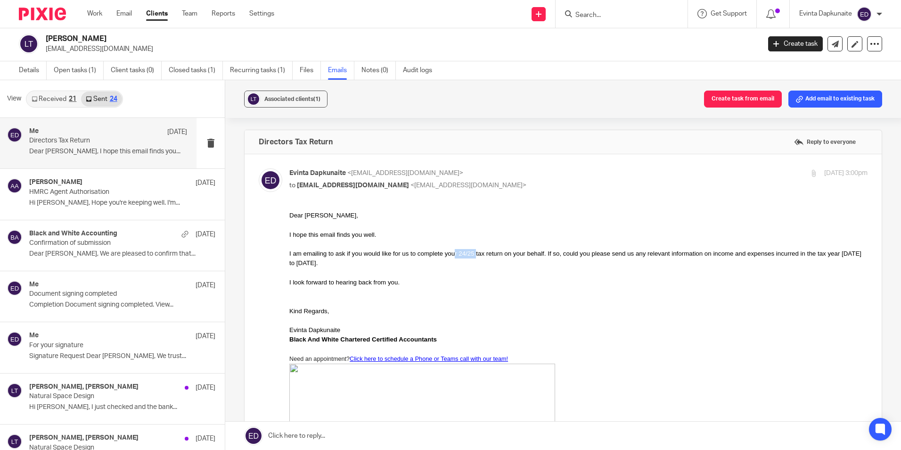
drag, startPoint x: 455, startPoint y: 256, endPoint x: 462, endPoint y: 256, distance: 7.1
click at [462, 256] on div "I am emailing to ask if you would like for us to complete your 24/25 tax return…" at bounding box center [578, 258] width 578 height 19
drag, startPoint x: 462, startPoint y: 256, endPoint x: 464, endPoint y: 282, distance: 26.9
click at [458, 283] on div "I look forward to hearing back from you." at bounding box center [578, 282] width 578 height 9
click at [396, 286] on div "I look forward to hearing back from you." at bounding box center [578, 282] width 578 height 9
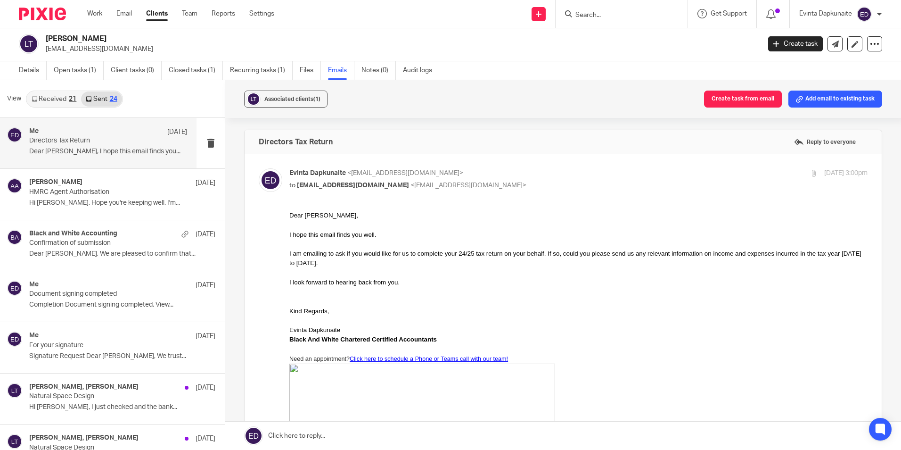
click at [586, 13] on input "Search" at bounding box center [617, 15] width 85 height 8
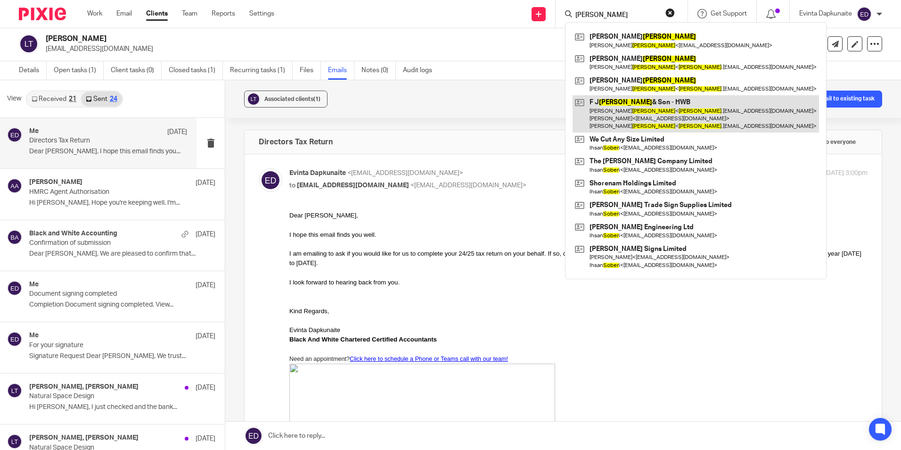
type input "soper"
click at [616, 101] on link at bounding box center [696, 113] width 247 height 37
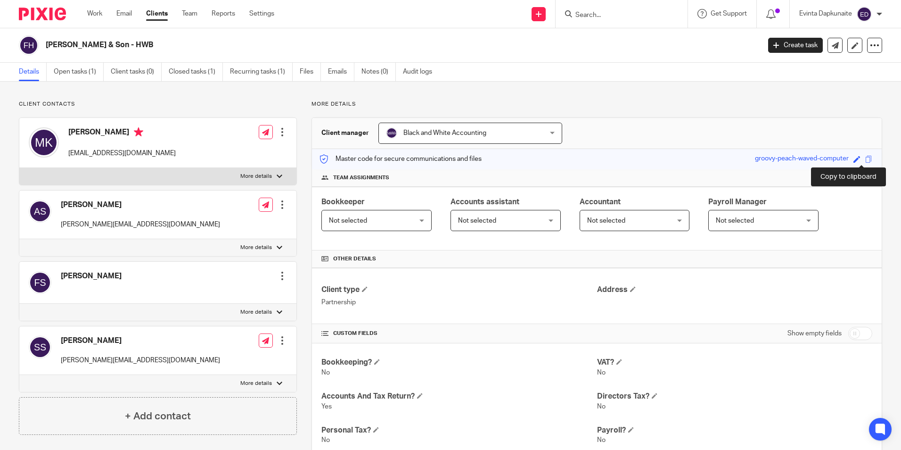
click at [866, 159] on span at bounding box center [869, 159] width 7 height 7
click at [82, 71] on link "Open tasks (1)" at bounding box center [79, 72] width 50 height 18
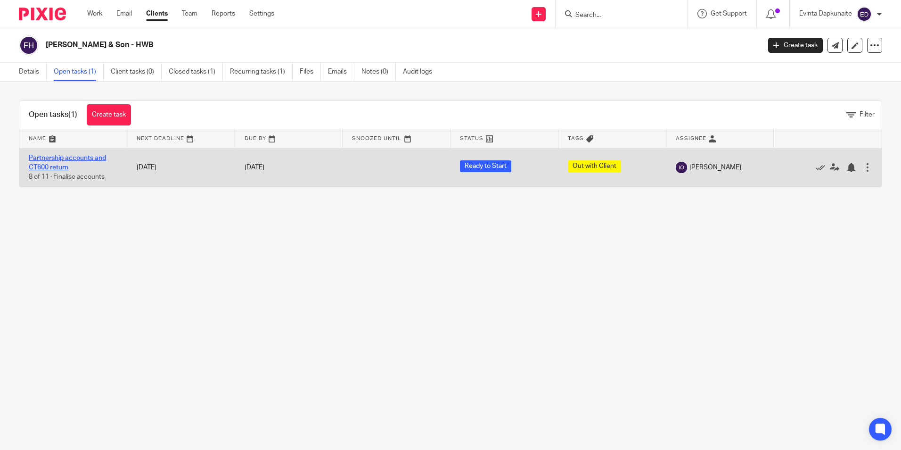
click at [73, 157] on link "Partnership accounts and CT600 return" at bounding box center [67, 163] width 77 height 16
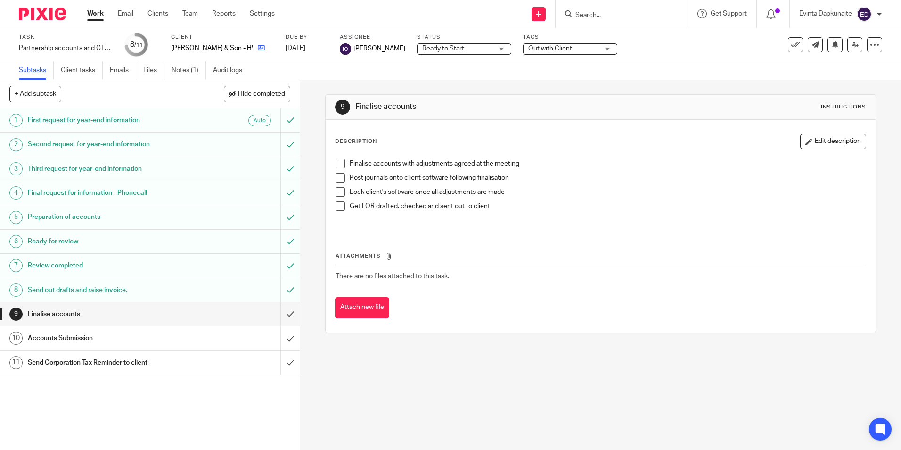
click at [258, 50] on icon at bounding box center [261, 47] width 7 height 7
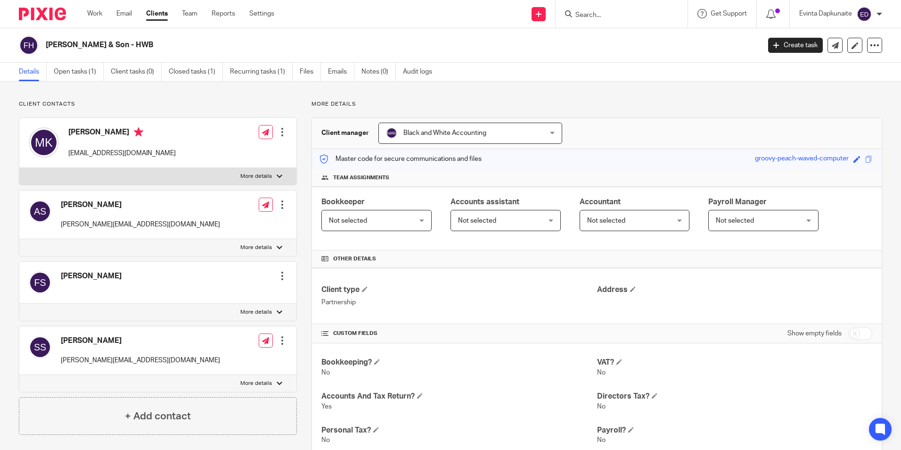
drag, startPoint x: 69, startPoint y: 149, endPoint x: 68, endPoint y: 155, distance: 6.2
click at [68, 151] on p "maxinekent65@gmail.com" at bounding box center [121, 153] width 107 height 9
drag, startPoint x: 68, startPoint y: 155, endPoint x: 204, endPoint y: 155, distance: 135.3
click at [204, 155] on div "Maxine Kent maxinekent65@gmail.com Edit contact Create client from contact Expo…" at bounding box center [157, 143] width 277 height 50
copy div "maxinekent65@gmail.com"
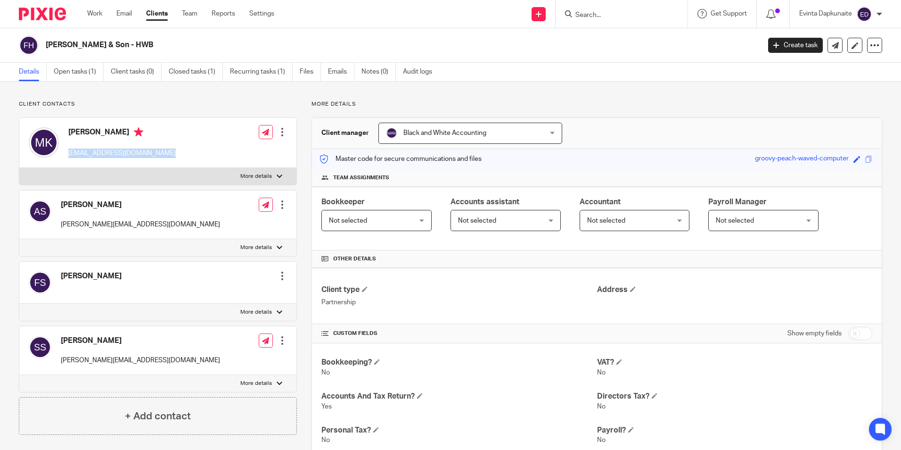
click at [159, 136] on div "Maxine Kent maxinekent65@gmail.com Edit contact Create client from contact Expo…" at bounding box center [157, 143] width 277 height 50
click at [866, 159] on span at bounding box center [869, 159] width 7 height 7
click at [72, 67] on link "Open tasks (1)" at bounding box center [79, 72] width 50 height 18
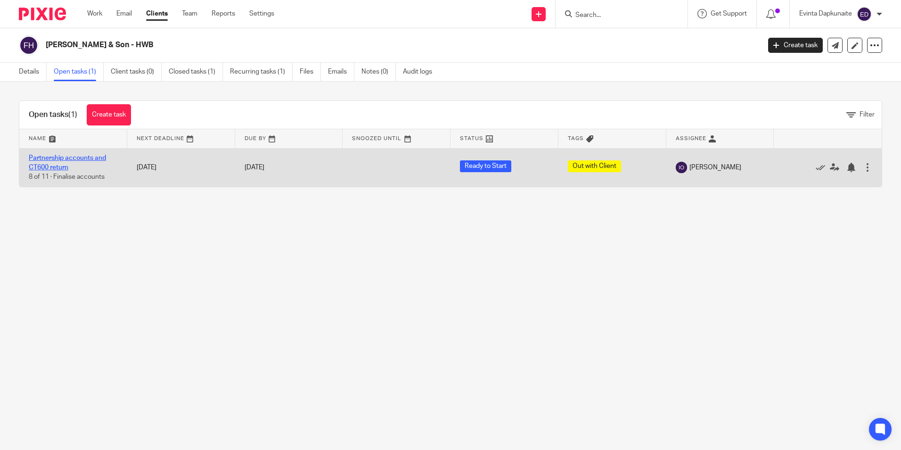
click at [88, 159] on link "Partnership accounts and CT600 return" at bounding box center [67, 163] width 77 height 16
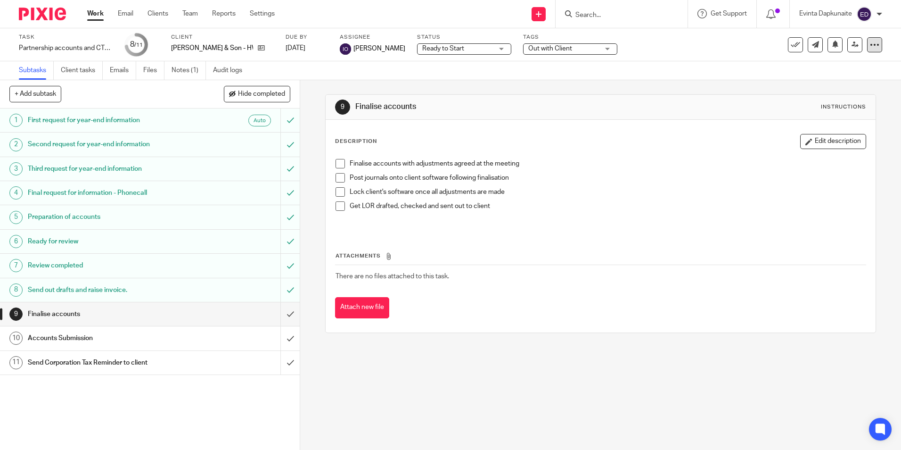
click at [873, 45] on div at bounding box center [874, 44] width 15 height 15
click at [837, 81] on link "Advanced task editor" at bounding box center [839, 82] width 62 height 7
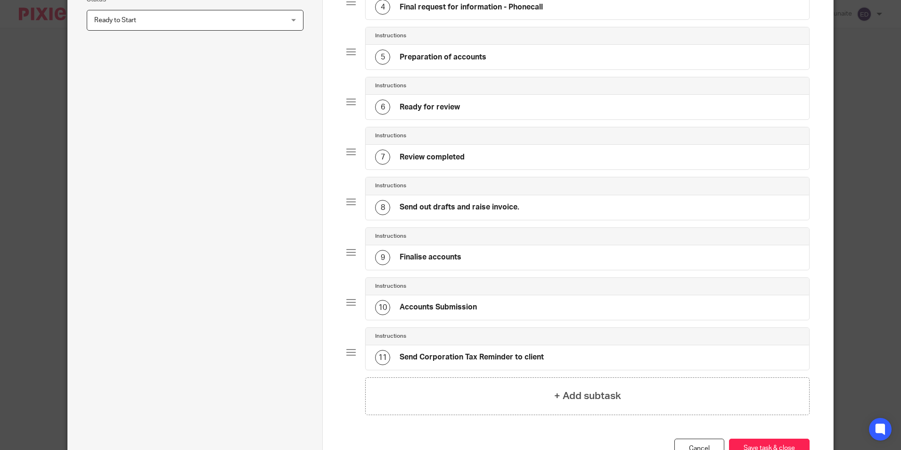
scroll to position [353, 0]
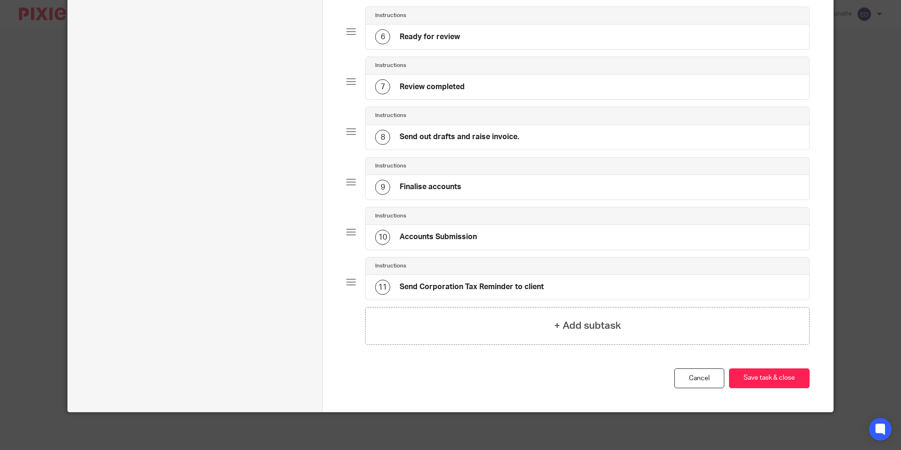
click at [481, 321] on div "+ Add subtask" at bounding box center [587, 326] width 444 height 38
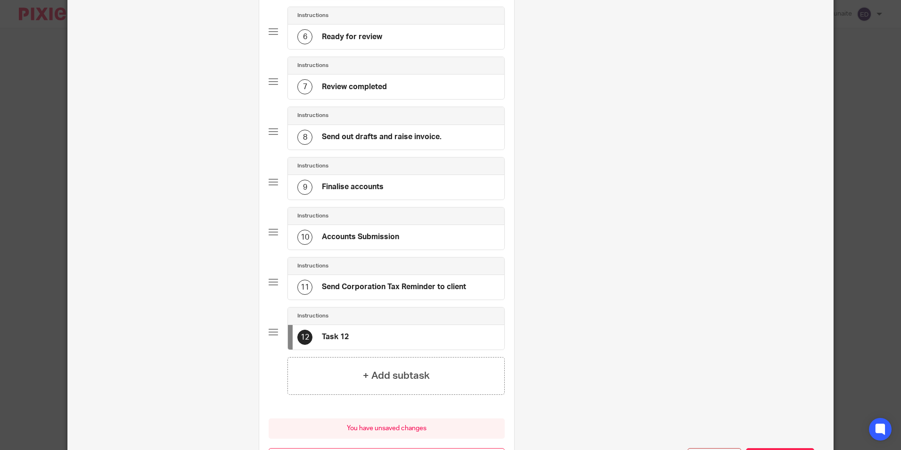
scroll to position [0, 0]
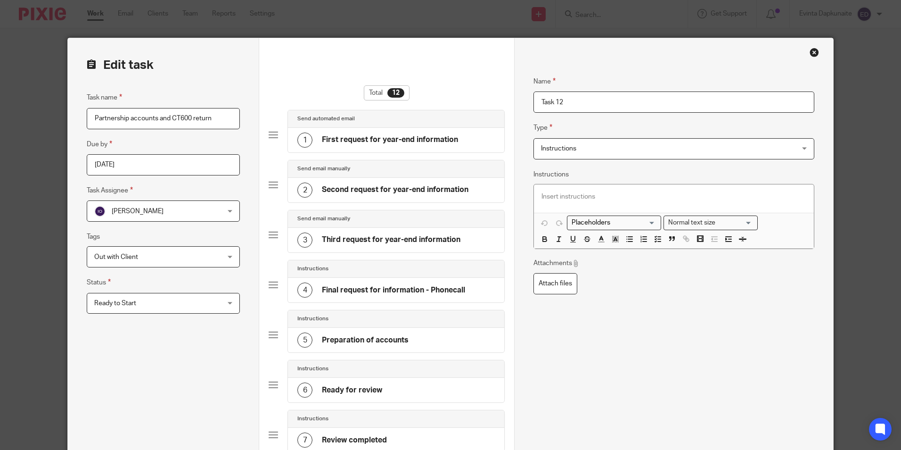
drag, startPoint x: 581, startPoint y: 103, endPoint x: 459, endPoint y: 103, distance: 122.1
click at [468, 103] on form "Edit task Task name Partnership accounts and CT600 return Due by [DATE] Task As…" at bounding box center [450, 441] width 765 height 806
type input "Signature Request"
click at [577, 142] on span "Instructions" at bounding box center [650, 149] width 218 height 20
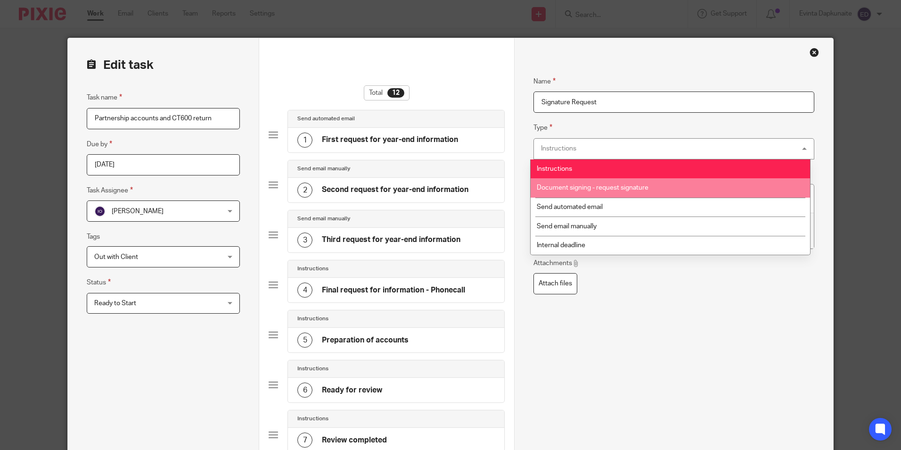
click at [583, 181] on li "Document signing - request signature" at bounding box center [671, 187] width 280 height 19
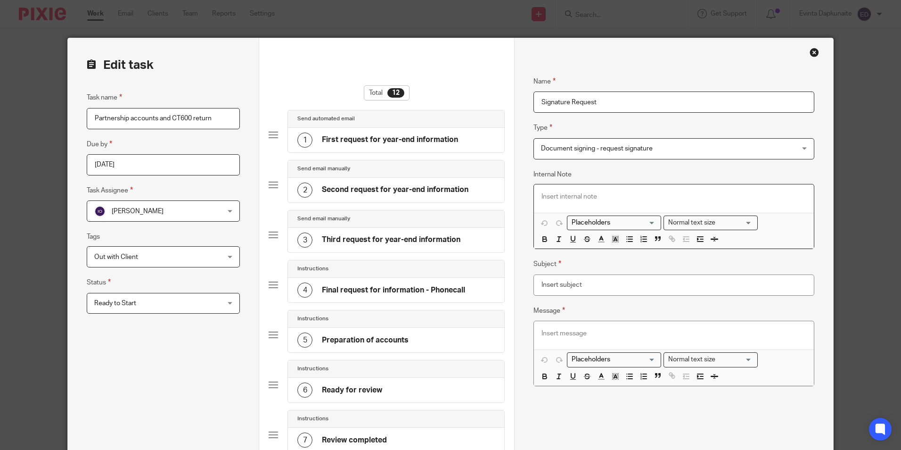
click at [600, 197] on p at bounding box center [674, 196] width 264 height 9
click at [589, 289] on input "Subject" at bounding box center [674, 284] width 281 height 21
type input "Signature Request"
click at [570, 330] on div at bounding box center [674, 335] width 280 height 28
click at [627, 358] on input "Search for option" at bounding box center [612, 360] width 87 height 10
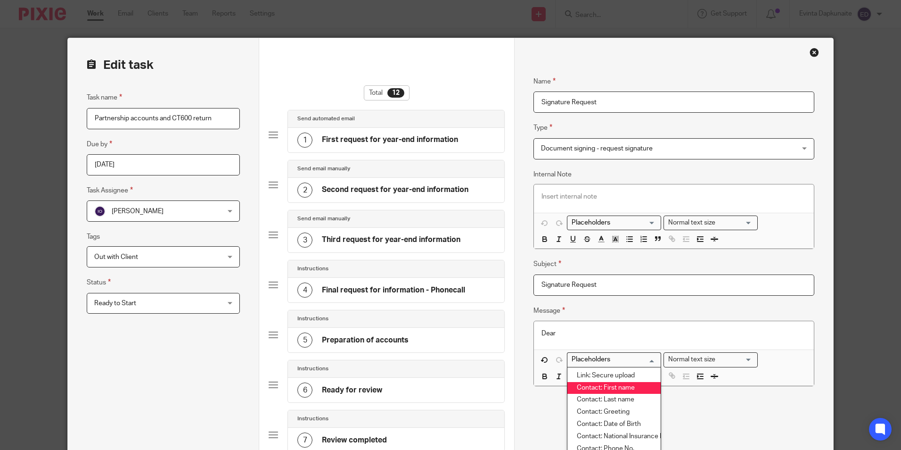
click at [622, 384] on li "Contact: First name" at bounding box center [614, 388] width 93 height 12
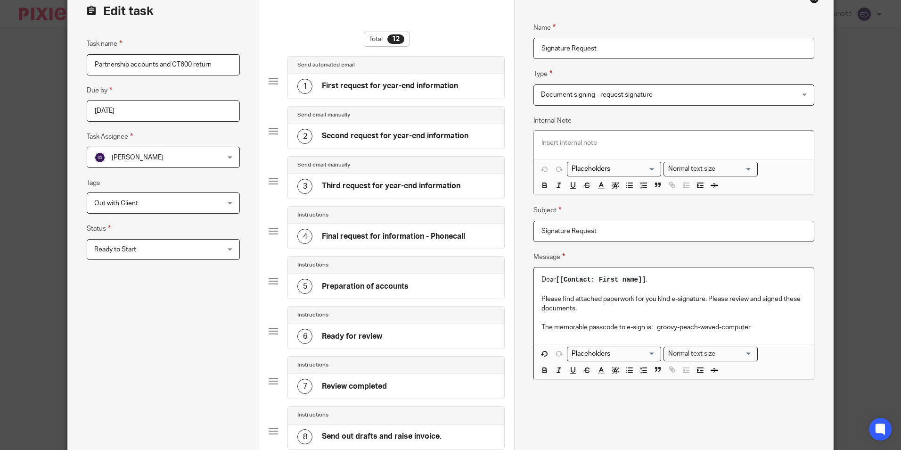
scroll to position [141, 0]
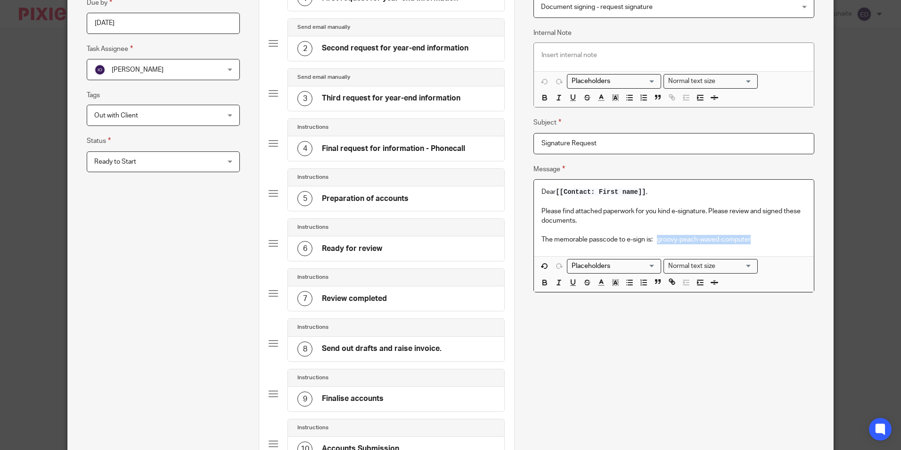
drag, startPoint x: 656, startPoint y: 239, endPoint x: 777, endPoint y: 251, distance: 122.2
click at [827, 239] on div "Name First request for year-end information Type Send automated email Send auto…" at bounding box center [673, 300] width 319 height 806
click at [541, 286] on icon "button" at bounding box center [545, 282] width 8 height 8
click at [614, 284] on polyline "button" at bounding box center [615, 283] width 3 height 4
drag, startPoint x: 621, startPoint y: 296, endPoint x: 697, endPoint y: 274, distance: 78.9
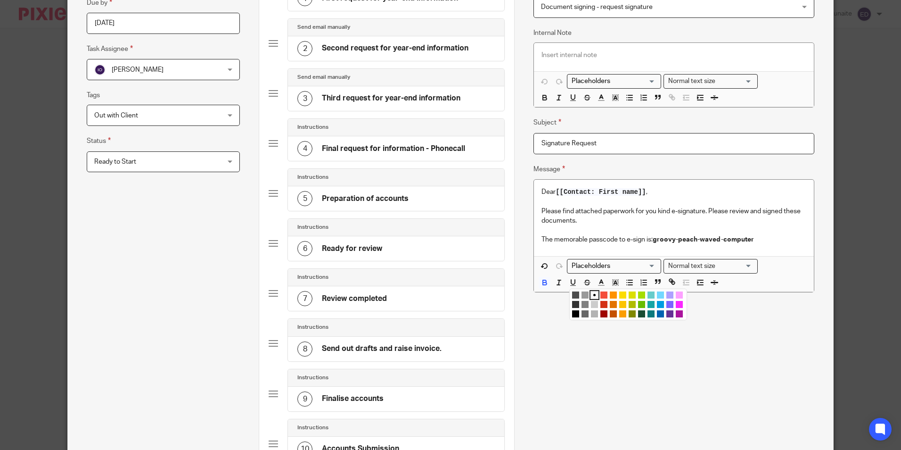
click at [621, 295] on li "color:#FCDC00" at bounding box center [622, 294] width 7 height 7
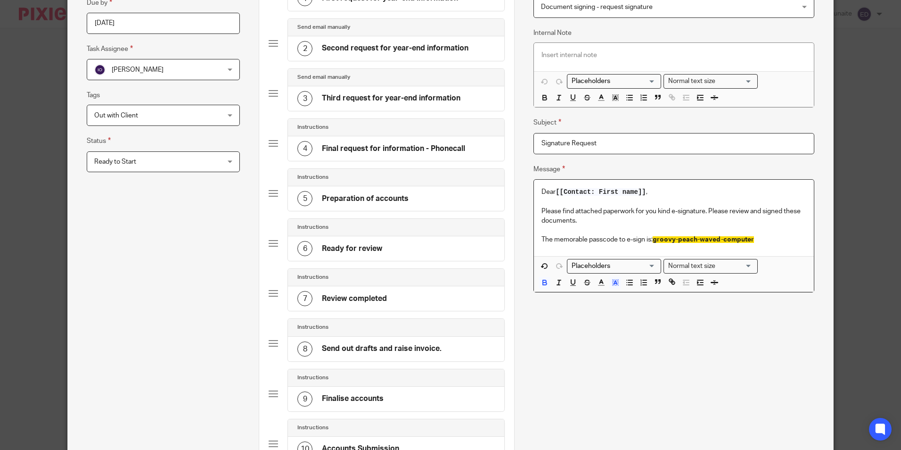
click at [757, 236] on p "The memorable passcode to e-sign is: groovy-peach-waved-computer" at bounding box center [674, 239] width 264 height 9
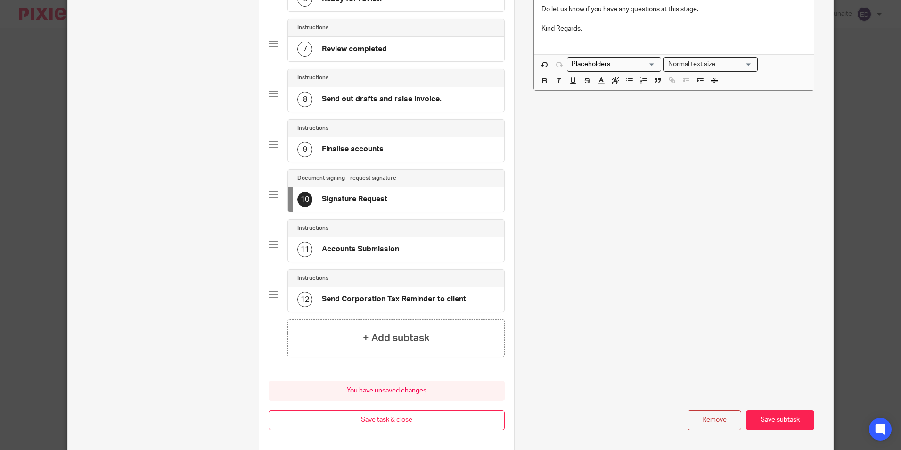
scroll to position [433, 0]
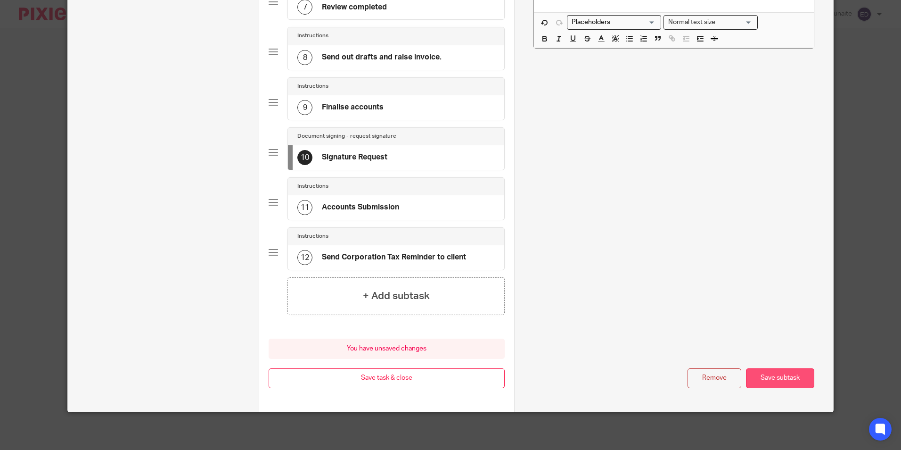
click at [760, 378] on button "Save subtask" at bounding box center [780, 378] width 68 height 20
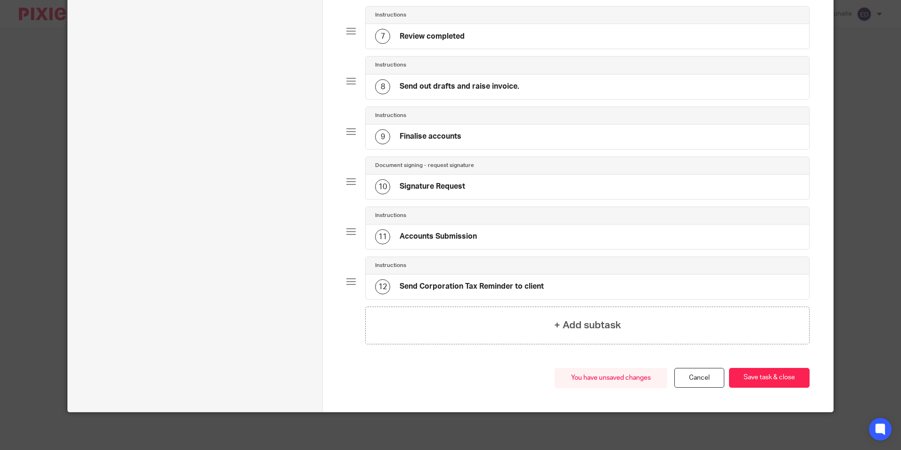
click at [760, 378] on button "Save task & close" at bounding box center [769, 378] width 81 height 20
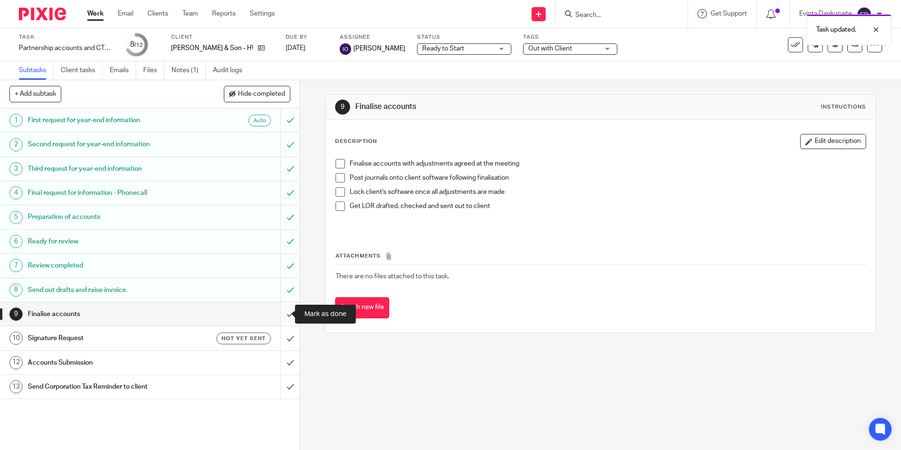
click at [282, 312] on input "submit" at bounding box center [150, 314] width 300 height 24
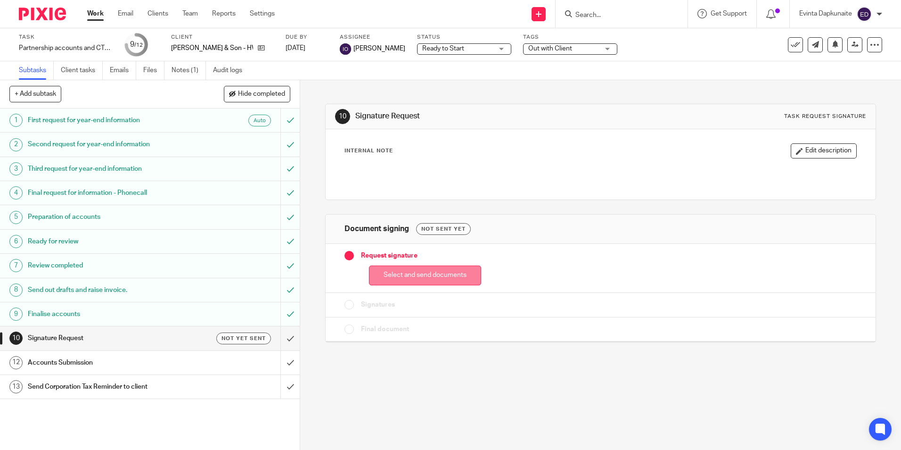
click at [407, 279] on button "Select and send documents" at bounding box center [425, 275] width 112 height 20
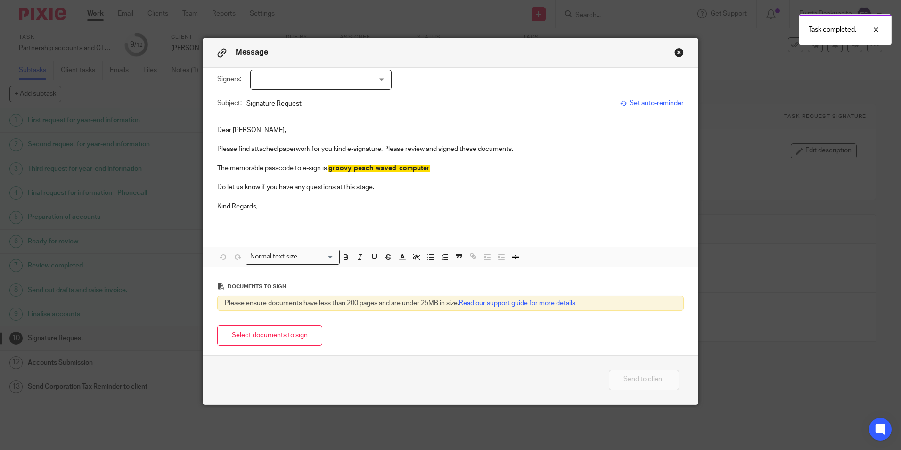
click at [371, 91] on div "Signers: Sylvia Soper Maxine Kent Andrew Soper Frederick Soper (0 selected)" at bounding box center [450, 80] width 467 height 24
click at [355, 83] on div at bounding box center [320, 80] width 141 height 20
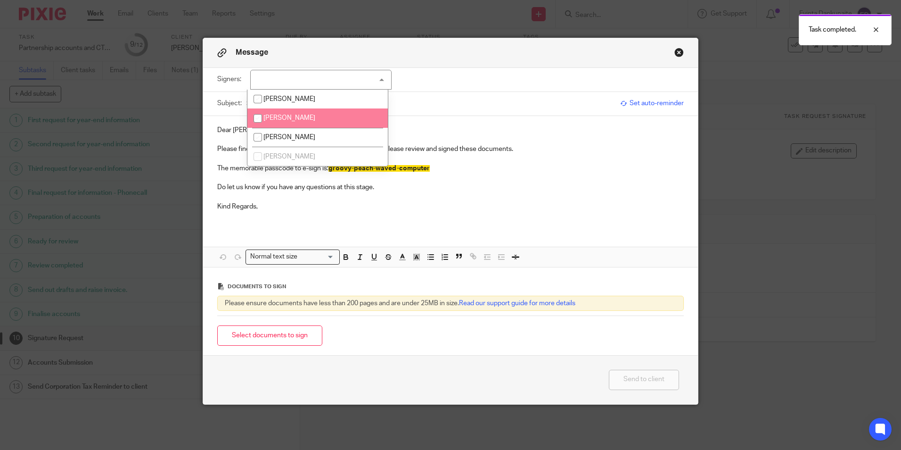
click at [323, 118] on li "[PERSON_NAME]" at bounding box center [318, 117] width 140 height 19
checkbox input "true"
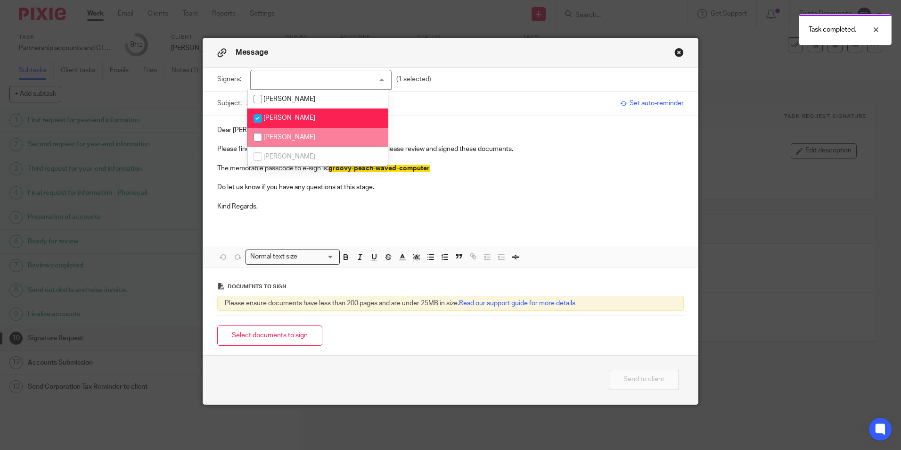
click at [434, 179] on p at bounding box center [450, 177] width 467 height 9
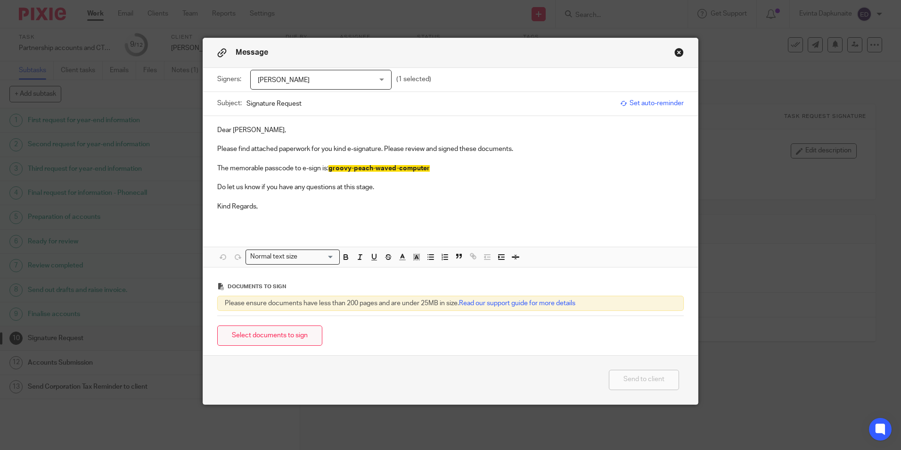
click at [278, 337] on button "Select documents to sign" at bounding box center [269, 335] width 105 height 20
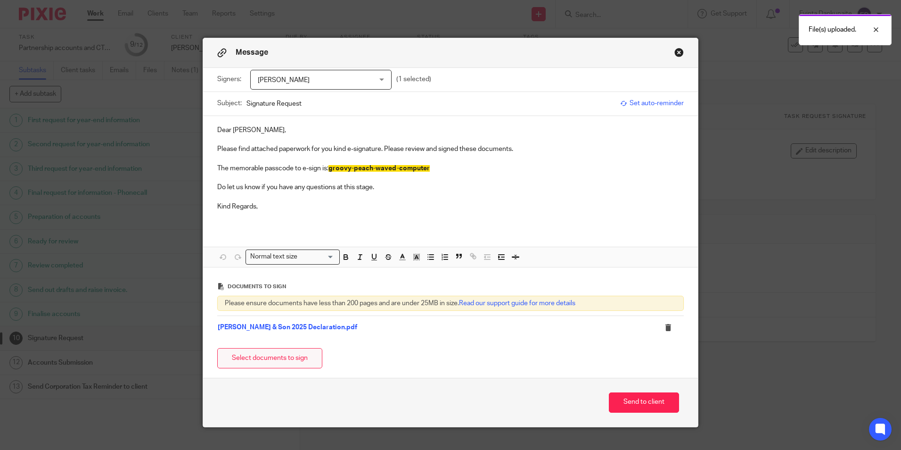
click at [252, 359] on button "Select documents to sign" at bounding box center [269, 358] width 105 height 20
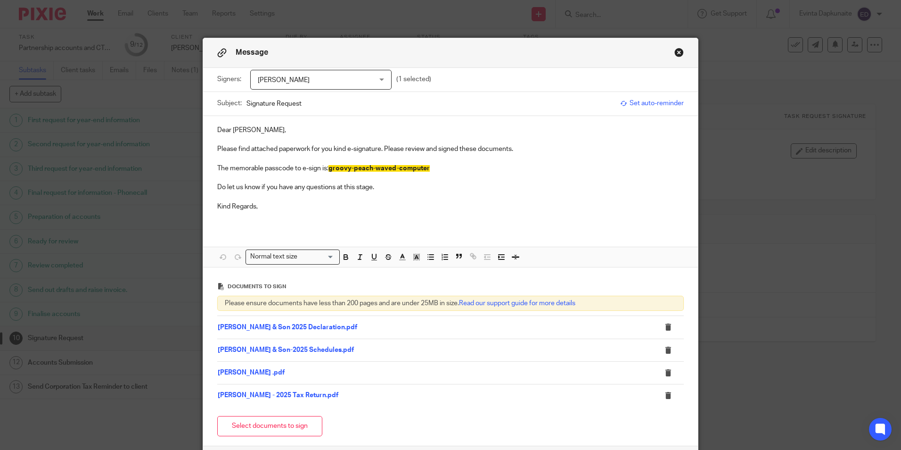
click at [676, 52] on button "Close modal" at bounding box center [679, 52] width 9 height 9
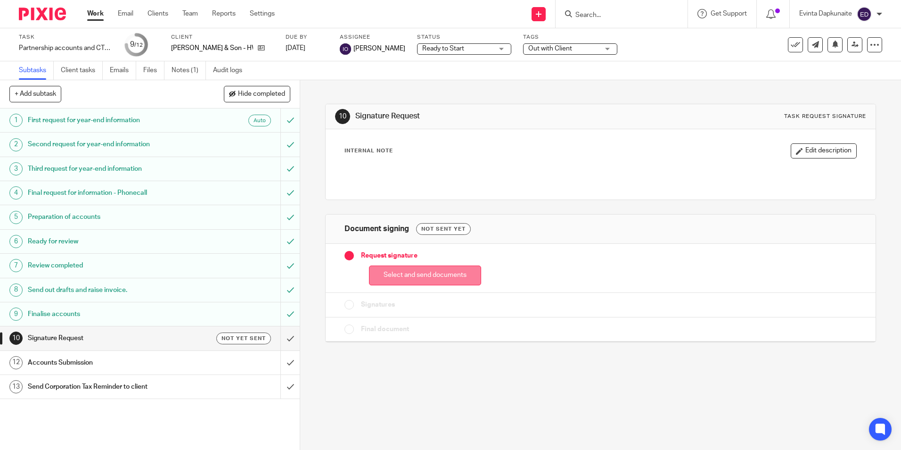
click at [459, 274] on button "Select and send documents" at bounding box center [425, 275] width 112 height 20
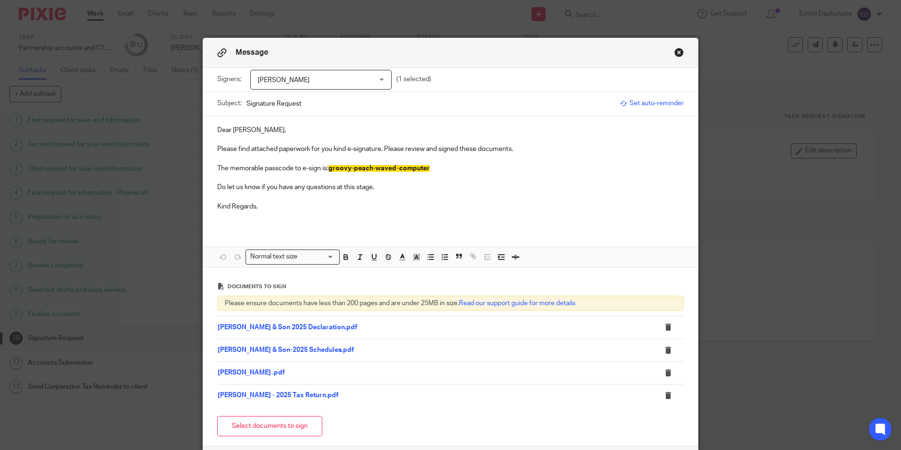
drag, startPoint x: 664, startPoint y: 396, endPoint x: 533, endPoint y: 383, distance: 131.8
click at [665, 396] on icon at bounding box center [668, 395] width 7 height 7
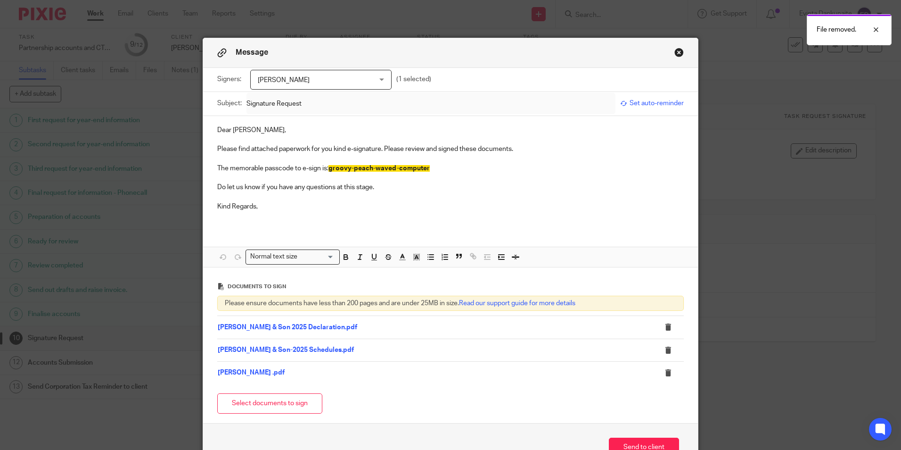
click at [424, 189] on p "Do let us know if you have any questions at this stage." at bounding box center [450, 186] width 467 height 9
click at [368, 203] on p "Kind Regards," at bounding box center [450, 206] width 467 height 9
click at [396, 189] on p "Do let us know if you have any questions at this stage." at bounding box center [450, 186] width 467 height 9
click at [389, 197] on p at bounding box center [450, 196] width 467 height 9
click at [234, 370] on link "F J Soper .pdf" at bounding box center [251, 372] width 67 height 7
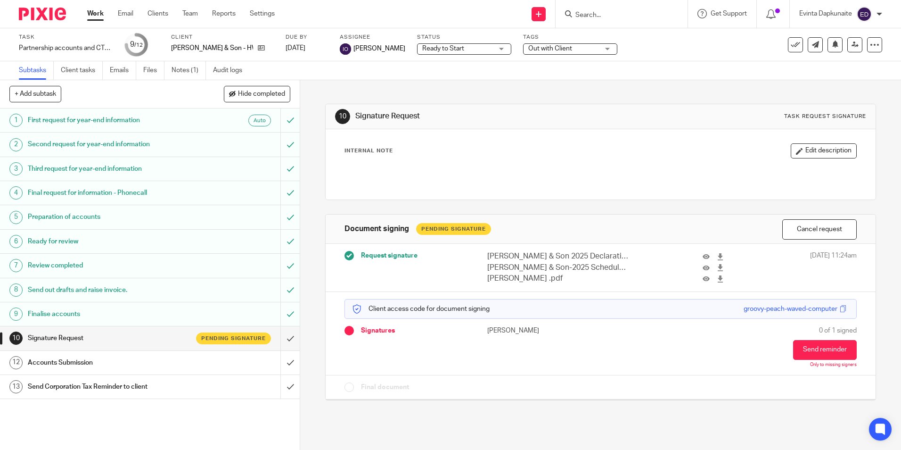
click at [594, 17] on input "Search" at bounding box center [617, 15] width 85 height 8
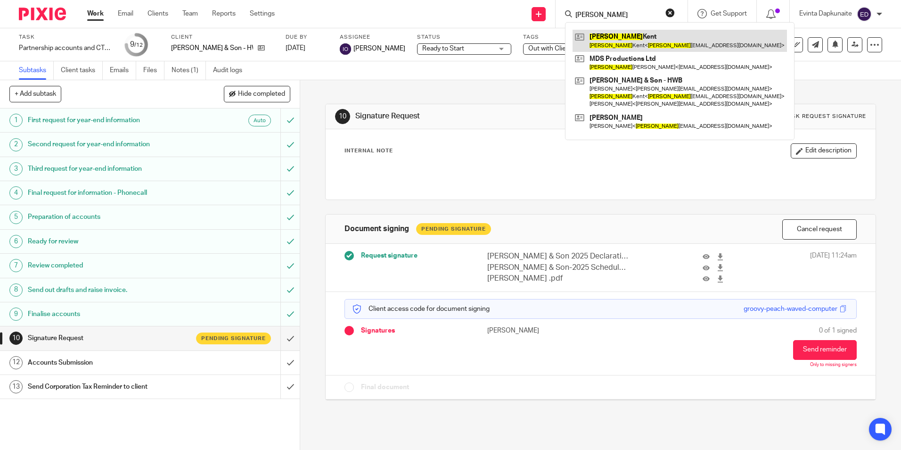
type input "[PERSON_NAME]"
click at [613, 33] on link at bounding box center [680, 41] width 215 height 22
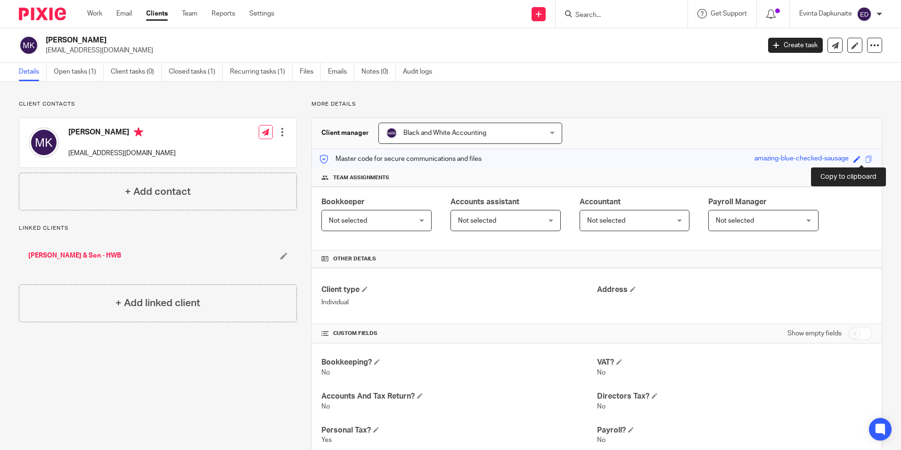
click at [866, 157] on span at bounding box center [869, 159] width 7 height 7
click at [87, 77] on link "Open tasks (1)" at bounding box center [79, 72] width 50 height 18
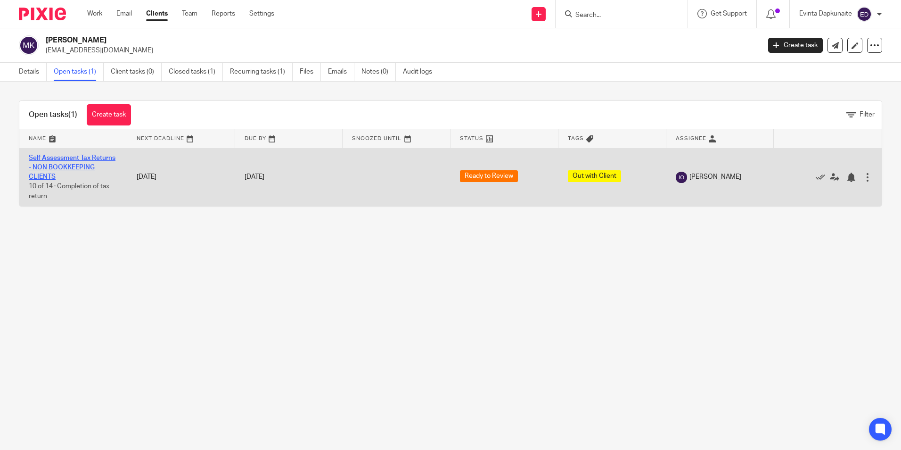
click at [66, 168] on link "Self Assessment Tax Returns - NON BOOKKEEPING CLIENTS" at bounding box center [72, 168] width 87 height 26
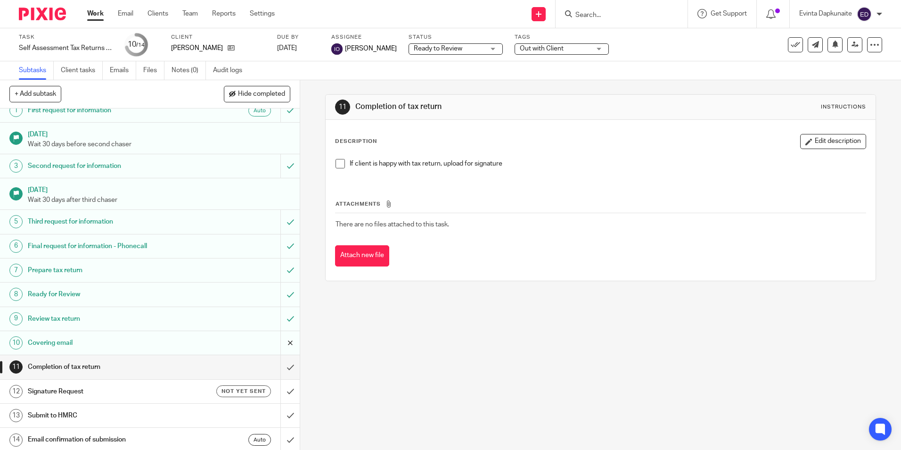
scroll to position [12, 0]
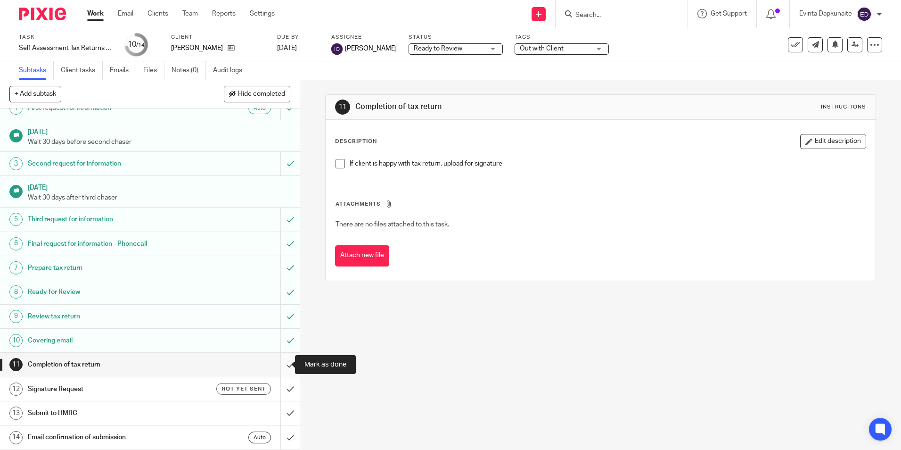
click at [281, 363] on input "submit" at bounding box center [150, 365] width 300 height 24
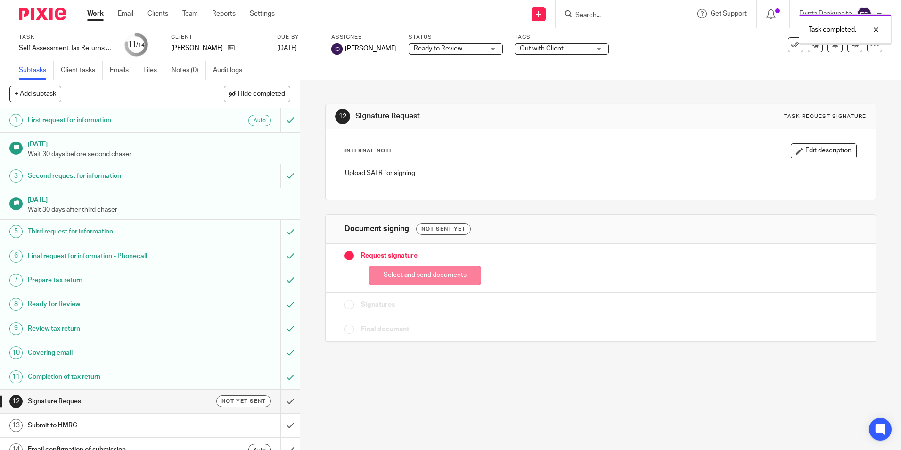
click at [394, 271] on button "Select and send documents" at bounding box center [425, 275] width 112 height 20
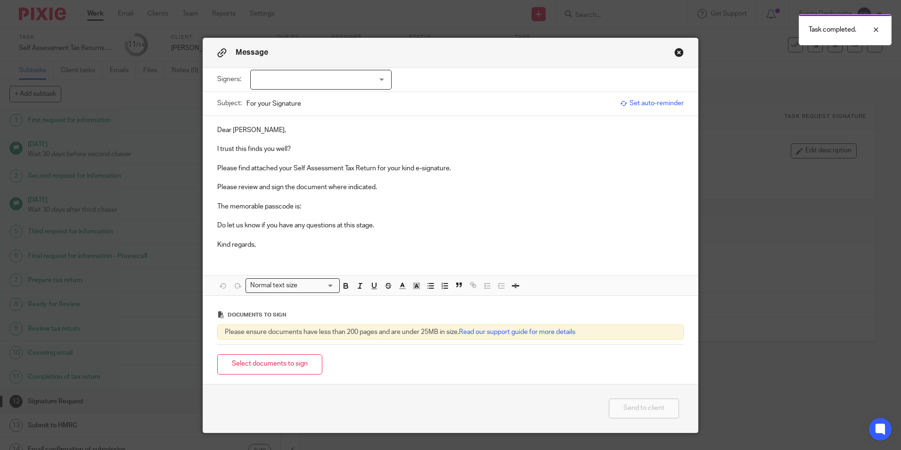
click at [360, 87] on div at bounding box center [320, 80] width 141 height 20
click at [341, 99] on li "[PERSON_NAME]" at bounding box center [318, 99] width 140 height 19
checkbox input "true"
click at [314, 151] on p "I trust this finds you well?" at bounding box center [450, 148] width 467 height 9
click at [320, 202] on div "Dear Maxine, I trust this finds you well. Please find attached your Self Assess…" at bounding box center [450, 186] width 495 height 140
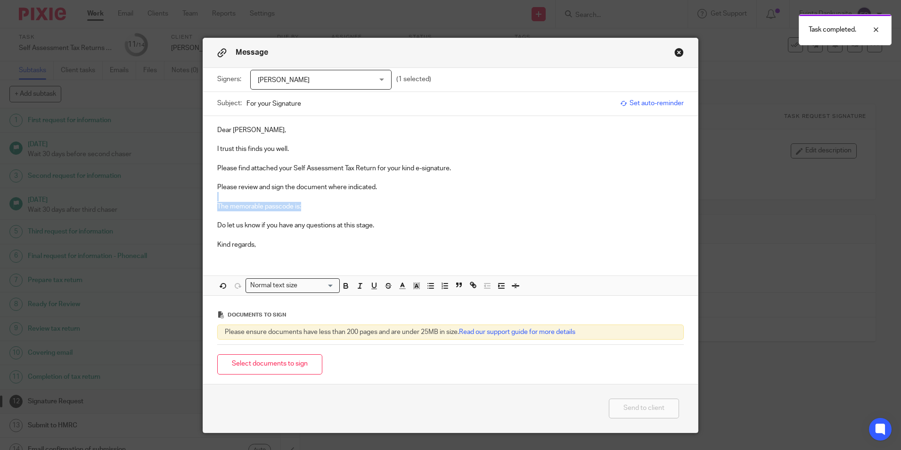
click at [320, 207] on p "The memorable passcode is:" at bounding box center [450, 206] width 467 height 9
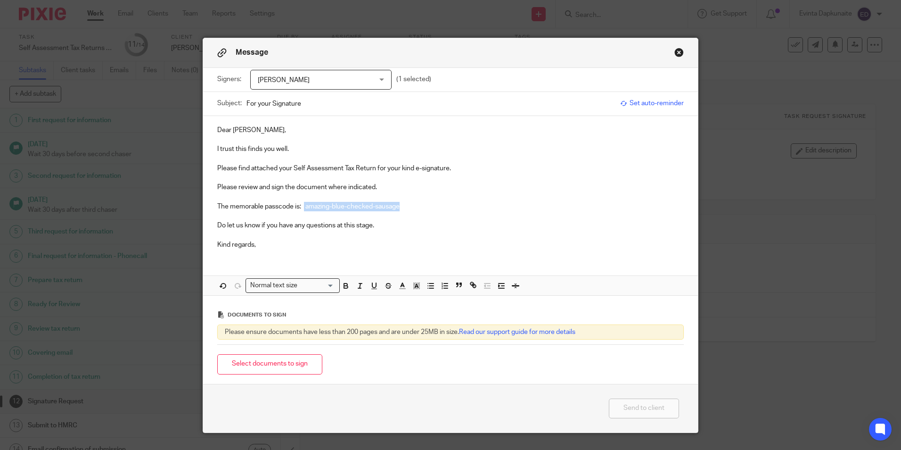
drag, startPoint x: 302, startPoint y: 206, endPoint x: 459, endPoint y: 217, distance: 157.4
click at [473, 206] on p "The memorable passcode is: amazing-blue-checked-sausage" at bounding box center [450, 206] width 467 height 9
click at [344, 286] on icon "button" at bounding box center [346, 287] width 4 height 2
click at [419, 286] on polygon "button" at bounding box center [419, 286] width 0 height 0
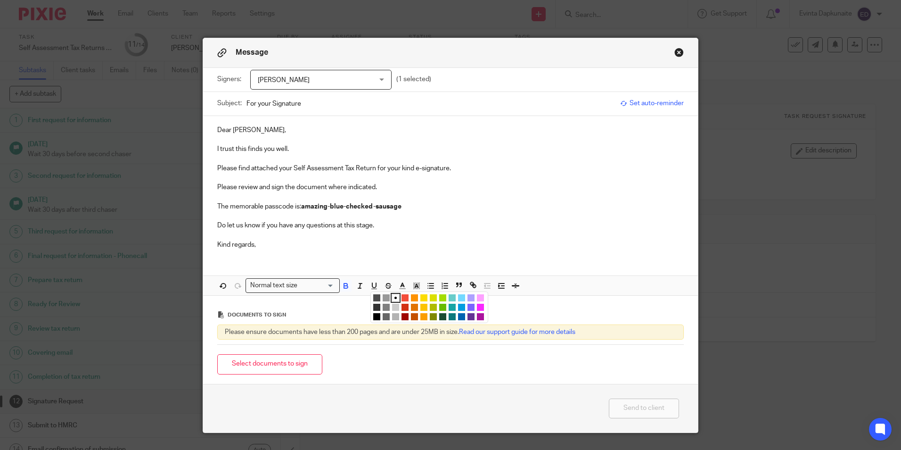
click at [425, 296] on ul "Compact color picker" at bounding box center [430, 308] width 115 height 28
click at [416, 241] on p "Kind regards," at bounding box center [450, 244] width 467 height 9
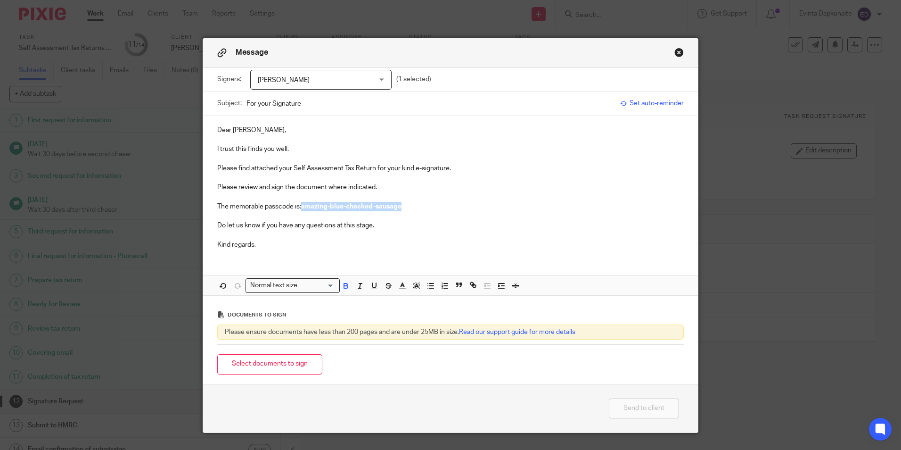
drag, startPoint x: 303, startPoint y: 205, endPoint x: 452, endPoint y: 231, distance: 151.2
click at [486, 205] on p "The memorable passcode is: amazing-blue-checked-sausage" at bounding box center [450, 206] width 467 height 9
click at [417, 288] on icon "button" at bounding box center [417, 285] width 8 height 8
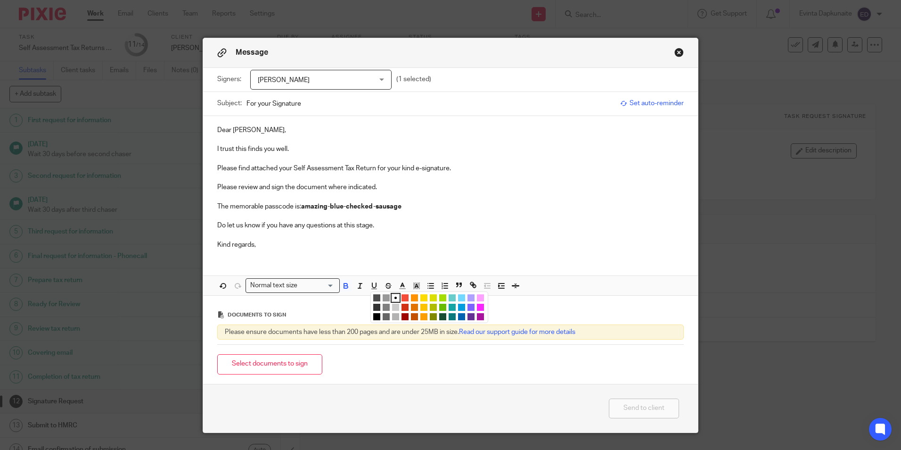
click at [422, 298] on li "color:#FCDC00" at bounding box center [424, 297] width 7 height 7
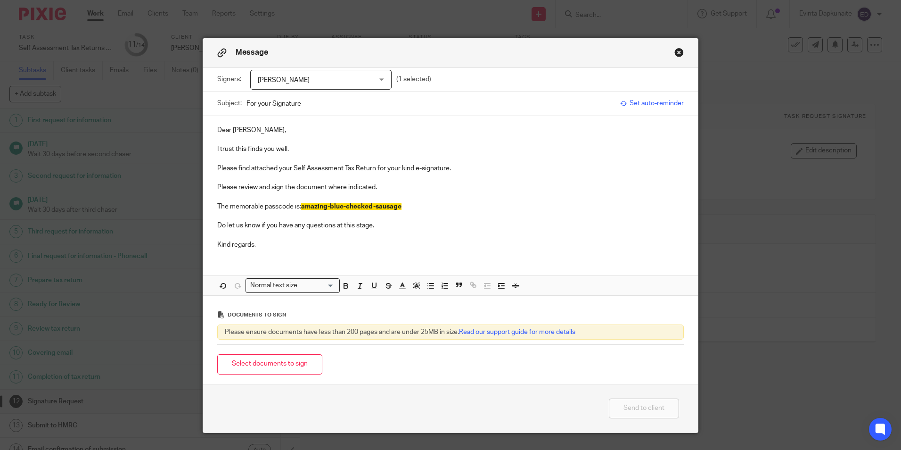
click at [433, 228] on p "Do let us know if you have any questions at this stage." at bounding box center [450, 225] width 467 height 9
click at [285, 366] on button "Select documents to sign" at bounding box center [269, 364] width 105 height 20
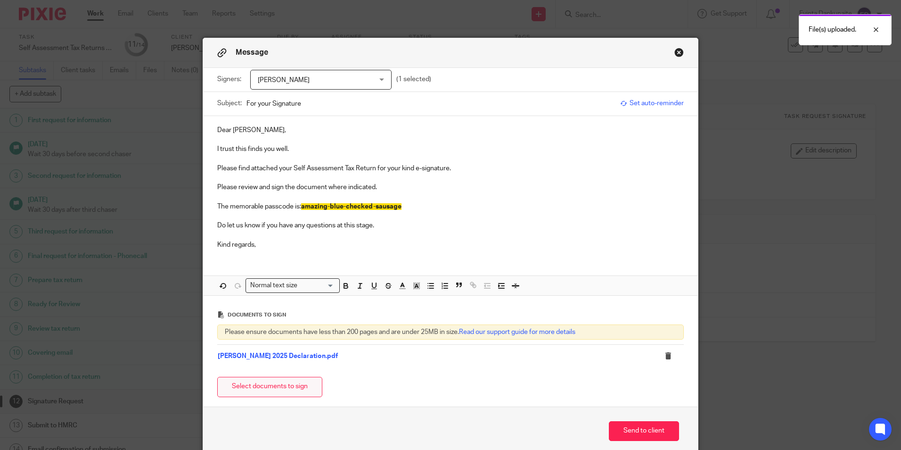
click at [275, 386] on button "Select documents to sign" at bounding box center [269, 387] width 105 height 20
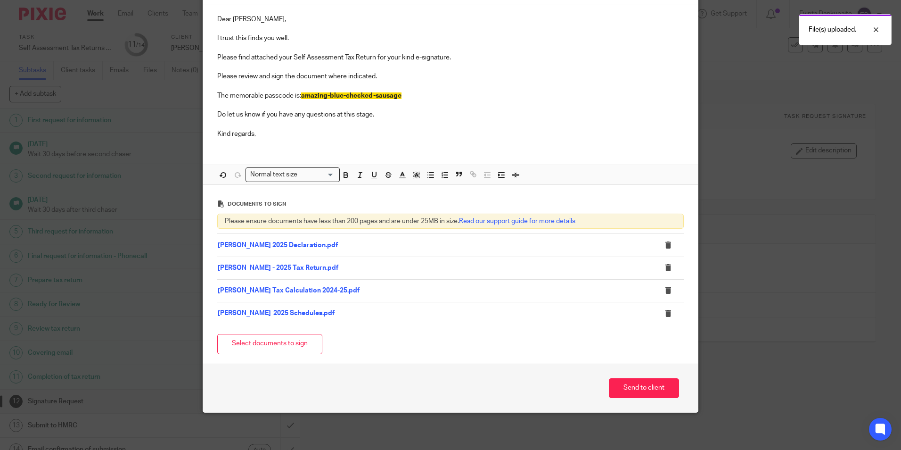
scroll to position [111, 0]
click at [627, 398] on div "Send to client" at bounding box center [450, 387] width 495 height 49
click at [666, 384] on button "Send to client" at bounding box center [644, 388] width 70 height 20
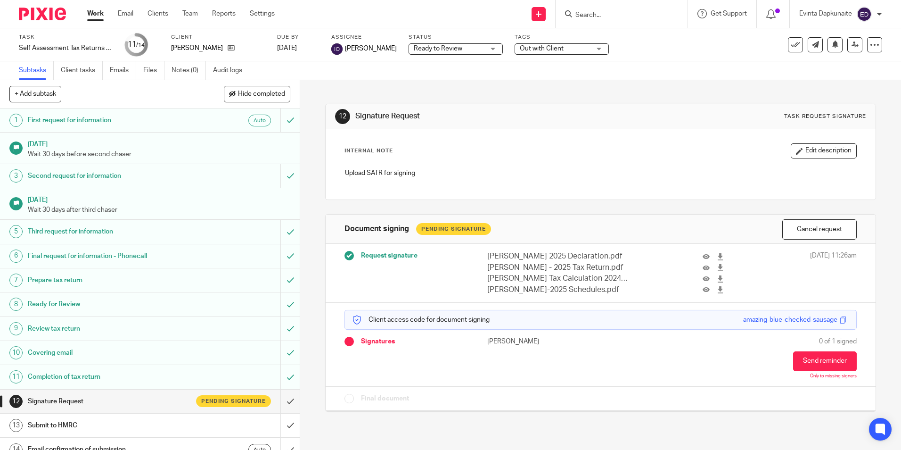
click at [483, 50] on span "Ready to Review" at bounding box center [449, 49] width 71 height 10
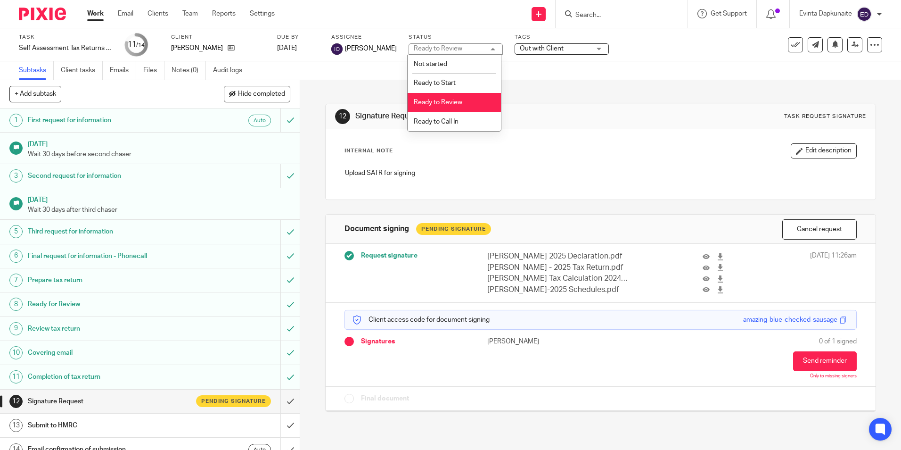
click at [483, 50] on div "Ready to Review Ready to Review" at bounding box center [456, 48] width 94 height 11
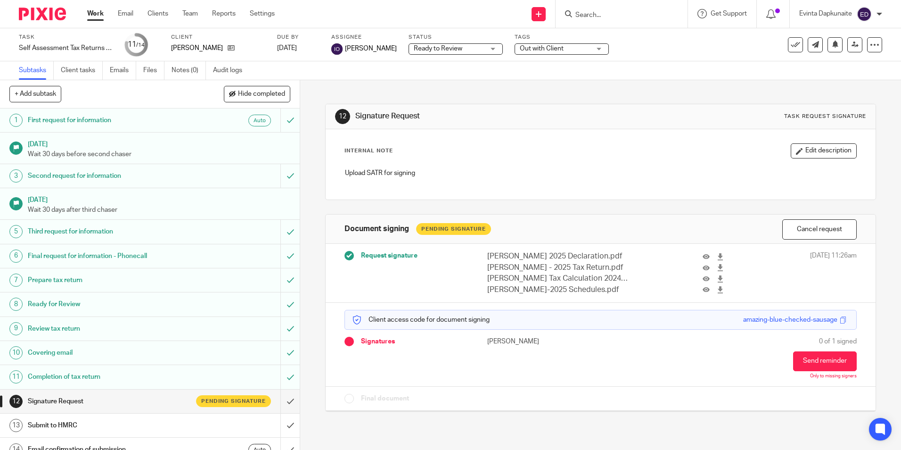
click at [539, 48] on span "Out with Client" at bounding box center [542, 48] width 44 height 7
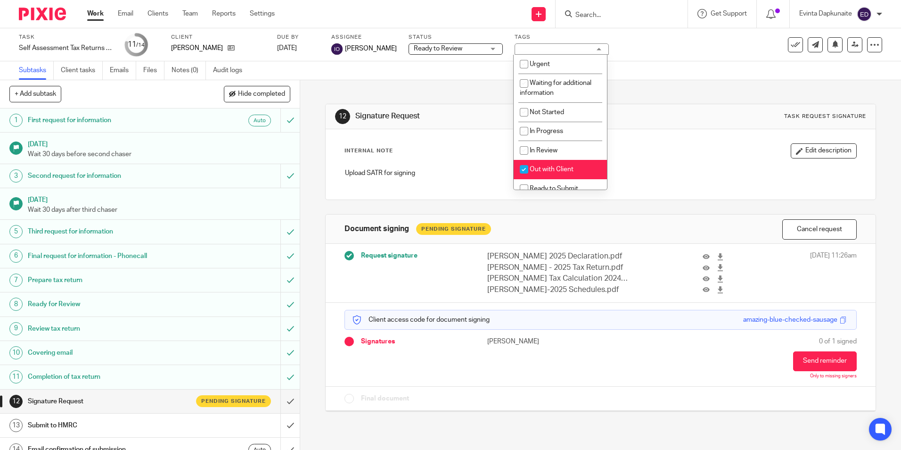
click at [545, 167] on span "Out with Client" at bounding box center [552, 169] width 44 height 7
checkbox input "false"
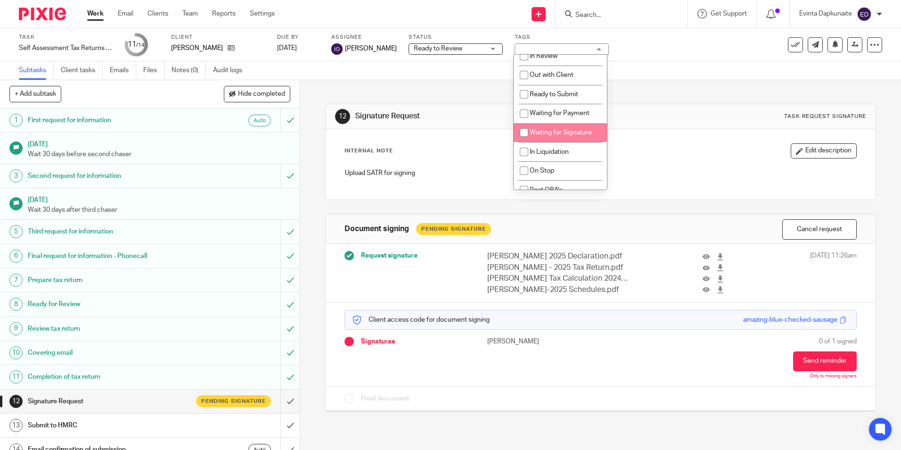
click at [576, 127] on li "Waiting for Signature" at bounding box center [560, 132] width 93 height 19
checkbox input "true"
click at [654, 136] on div "Internal Note Edit description Upload SATR for signing" at bounding box center [601, 164] width 550 height 70
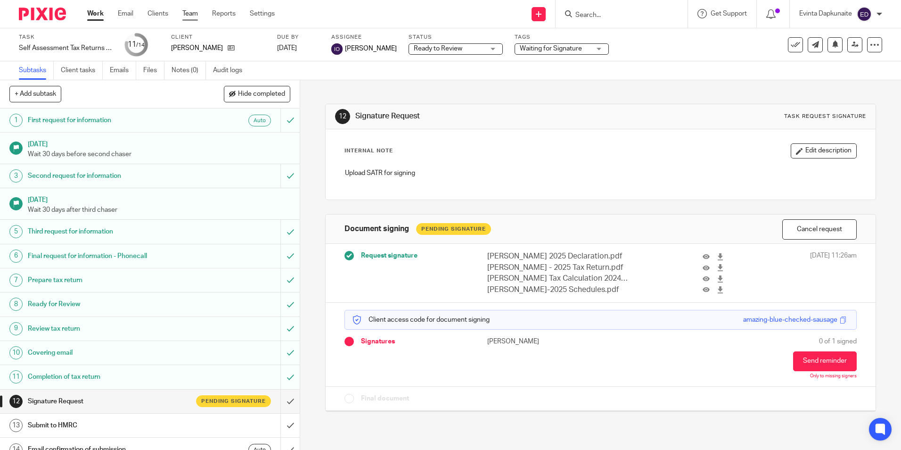
click at [195, 14] on link "Team" at bounding box center [190, 13] width 16 height 9
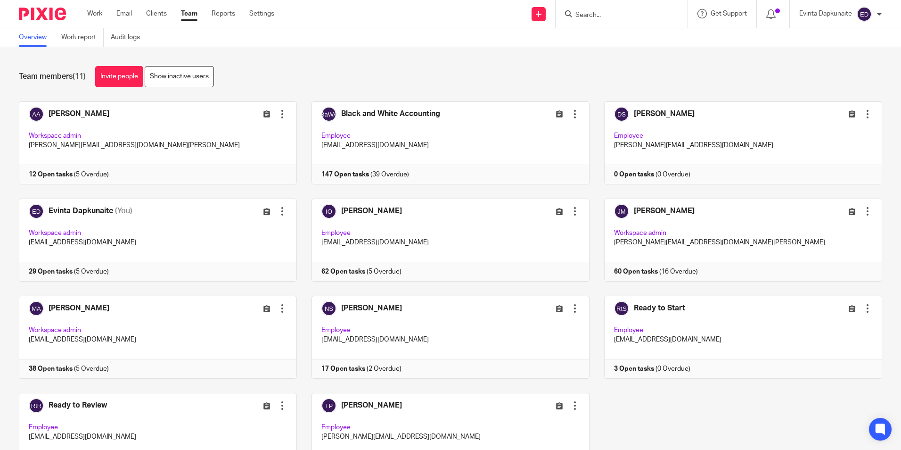
drag, startPoint x: 0, startPoint y: 0, endPoint x: 600, endPoint y: 17, distance: 599.9
click at [600, 17] on input "Search" at bounding box center [617, 15] width 85 height 8
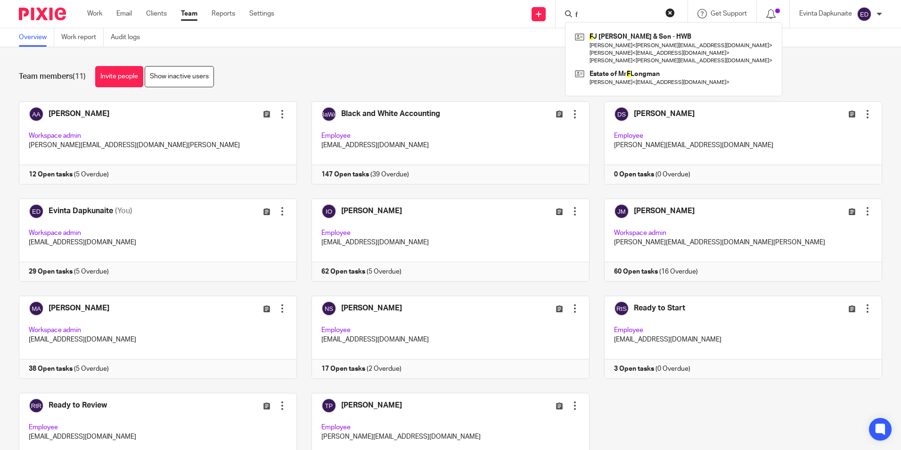
type input "f"
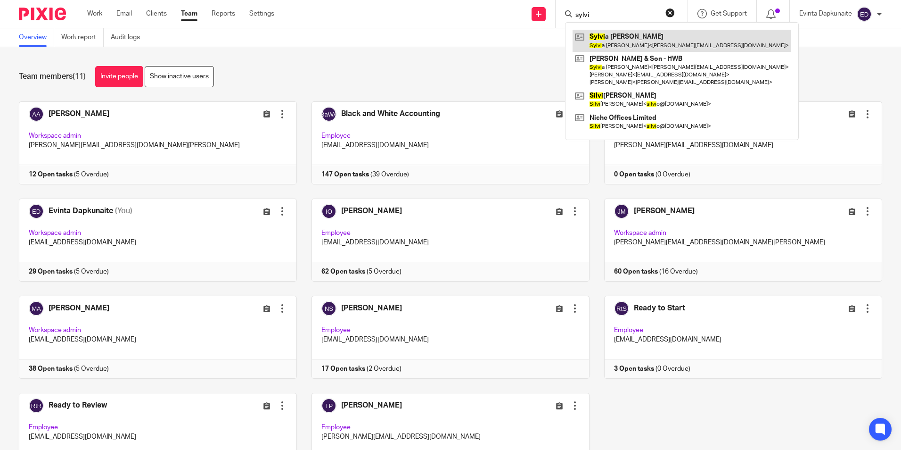
type input "sylvi"
click at [603, 36] on link at bounding box center [682, 41] width 219 height 22
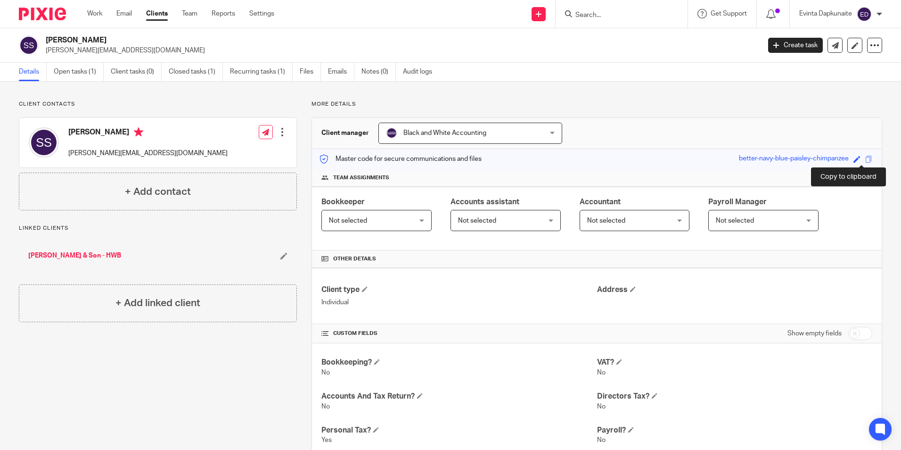
click at [866, 158] on span at bounding box center [869, 159] width 7 height 7
click at [70, 76] on link "Open tasks (1)" at bounding box center [79, 72] width 50 height 18
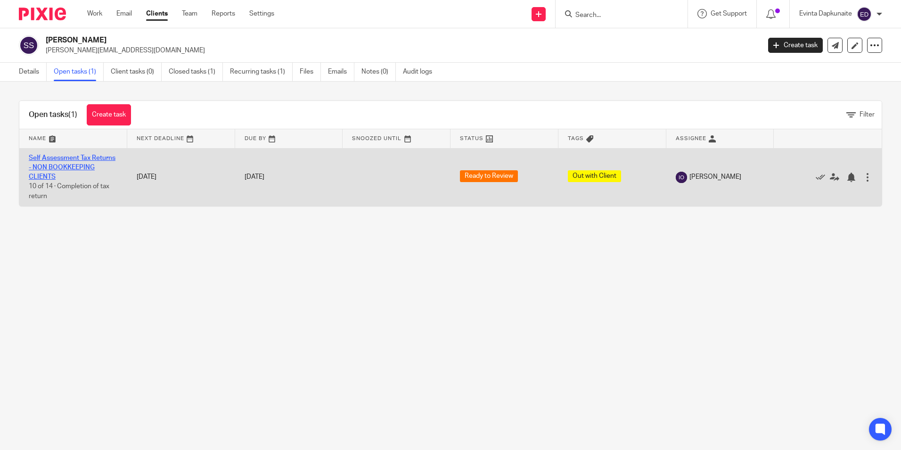
click at [66, 165] on link "Self Assessment Tax Returns - NON BOOKKEEPING CLIENTS" at bounding box center [72, 168] width 87 height 26
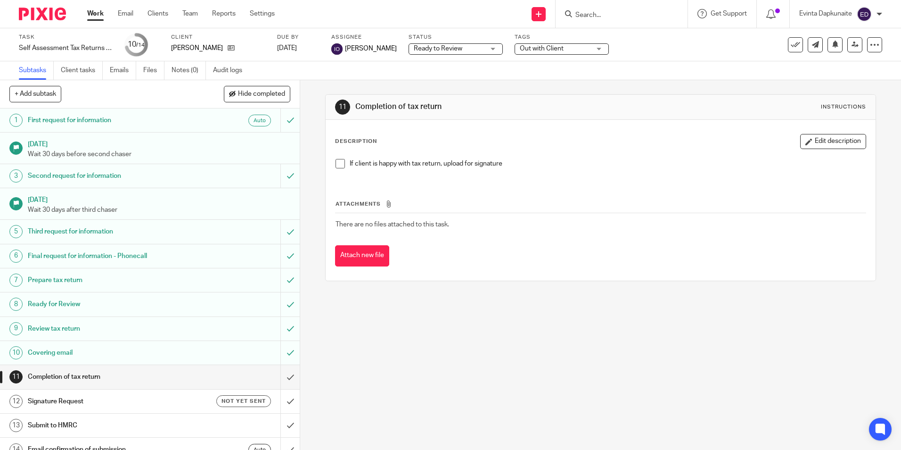
click at [341, 166] on span at bounding box center [340, 163] width 9 height 9
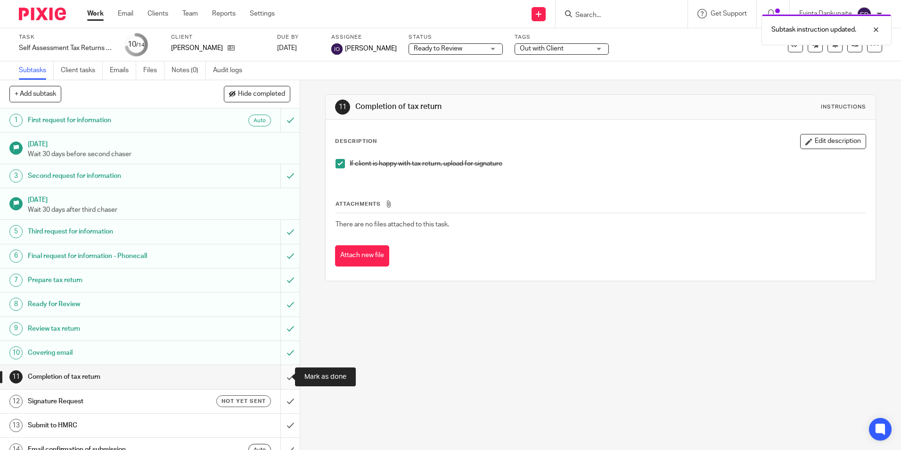
click at [279, 374] on input "submit" at bounding box center [150, 377] width 300 height 24
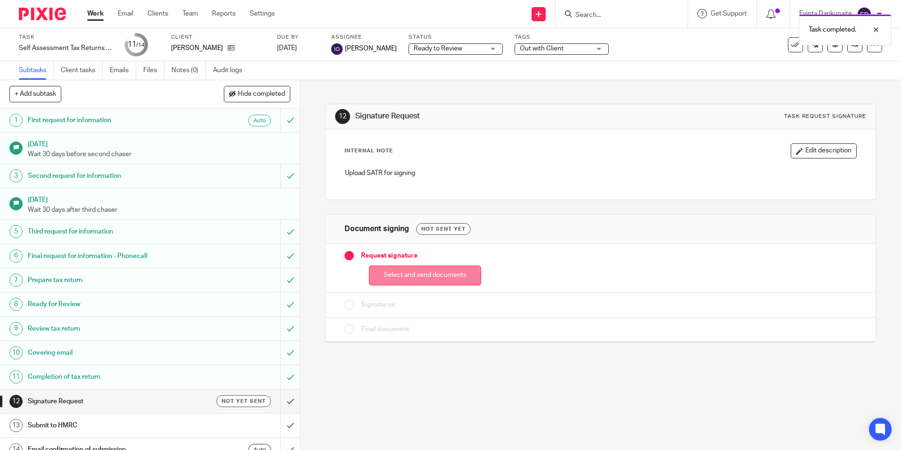
click at [406, 277] on button "Select and send documents" at bounding box center [425, 275] width 112 height 20
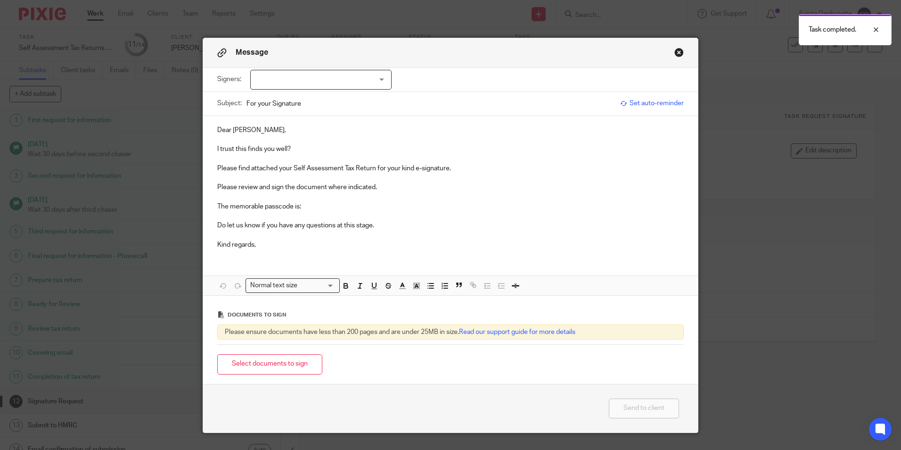
click at [324, 72] on div at bounding box center [320, 80] width 141 height 20
click at [305, 94] on li "[PERSON_NAME]" at bounding box center [318, 99] width 140 height 19
checkbox input "true"
click at [305, 147] on p "I trust this finds you well?" at bounding box center [450, 148] width 467 height 9
drag, startPoint x: 314, startPoint y: 215, endPoint x: 314, endPoint y: 209, distance: 6.1
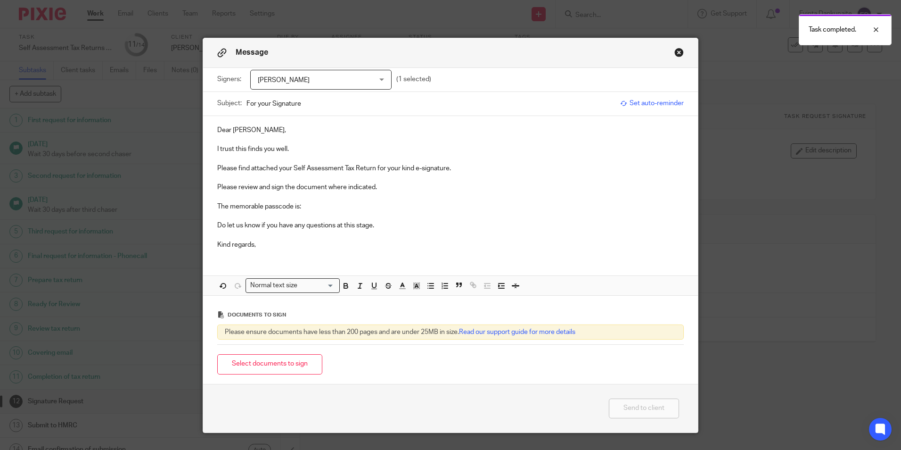
click at [314, 215] on p at bounding box center [450, 215] width 467 height 9
click at [315, 206] on p "The memorable passcode is:" at bounding box center [450, 206] width 467 height 9
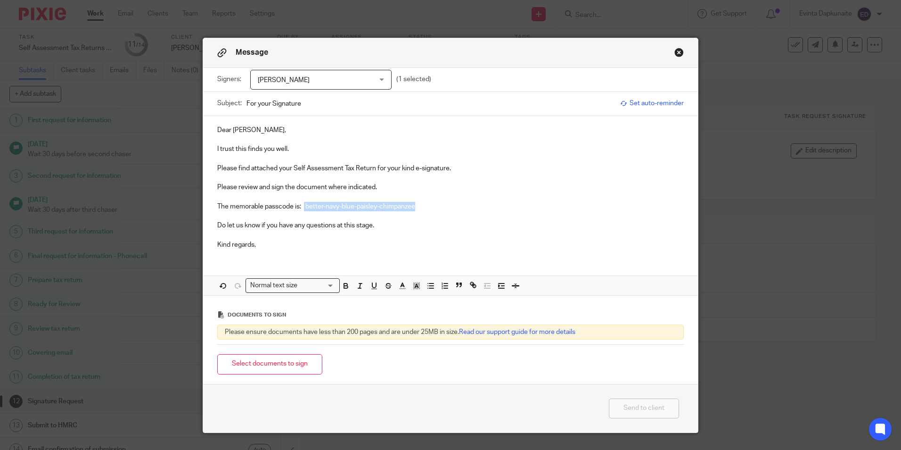
drag, startPoint x: 301, startPoint y: 206, endPoint x: 506, endPoint y: 206, distance: 204.6
click at [506, 206] on p "The memorable passcode is: better-navy-blue-paisley-chimpanzee" at bounding box center [450, 206] width 467 height 9
click at [346, 283] on icon "button" at bounding box center [346, 285] width 8 height 8
click at [413, 286] on icon "button" at bounding box center [417, 285] width 8 height 8
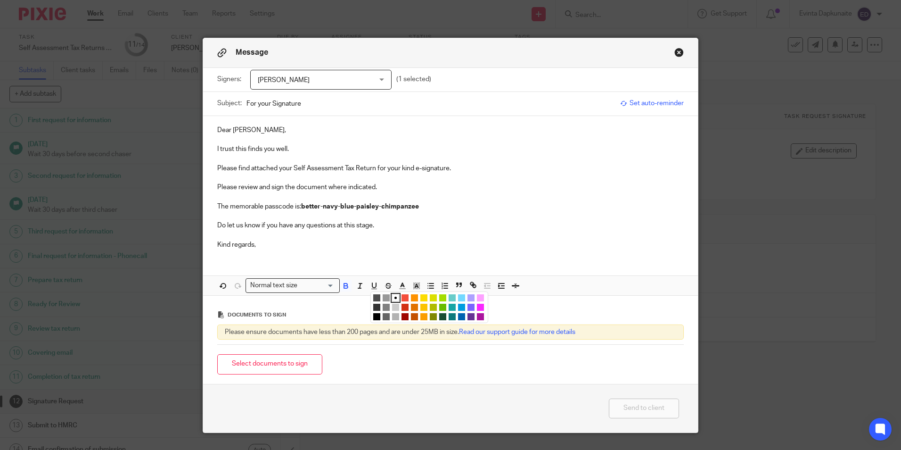
click at [421, 297] on li "color:#FCDC00" at bounding box center [424, 297] width 7 height 7
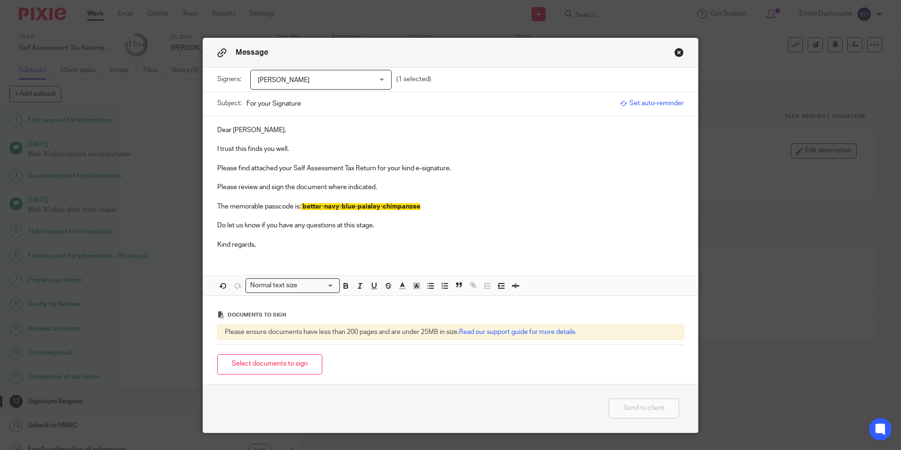
click at [433, 245] on p "Kind regards," at bounding box center [450, 244] width 467 height 9
click at [367, 237] on p at bounding box center [450, 234] width 467 height 9
click at [270, 362] on button "Select documents to sign" at bounding box center [269, 364] width 105 height 20
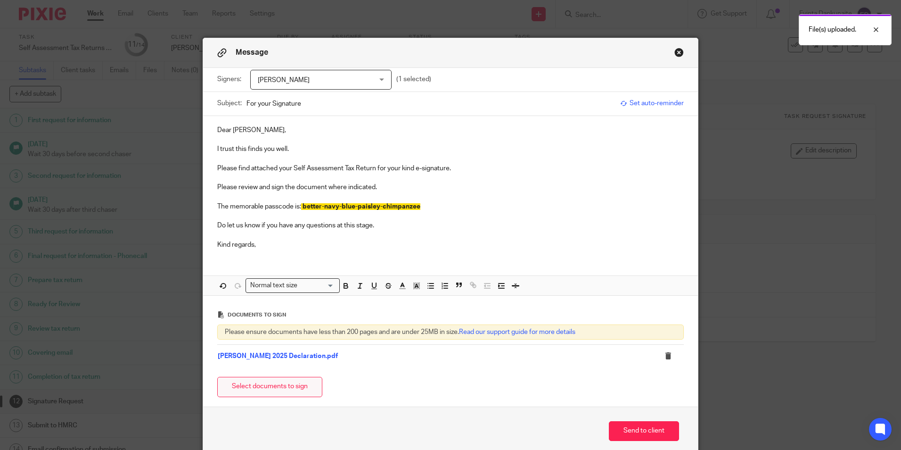
click at [252, 388] on button "Select documents to sign" at bounding box center [269, 387] width 105 height 20
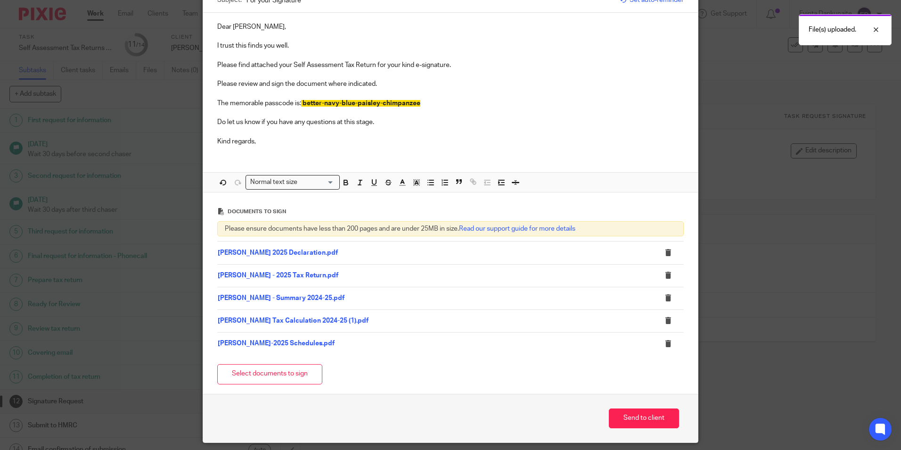
scroll to position [87, 0]
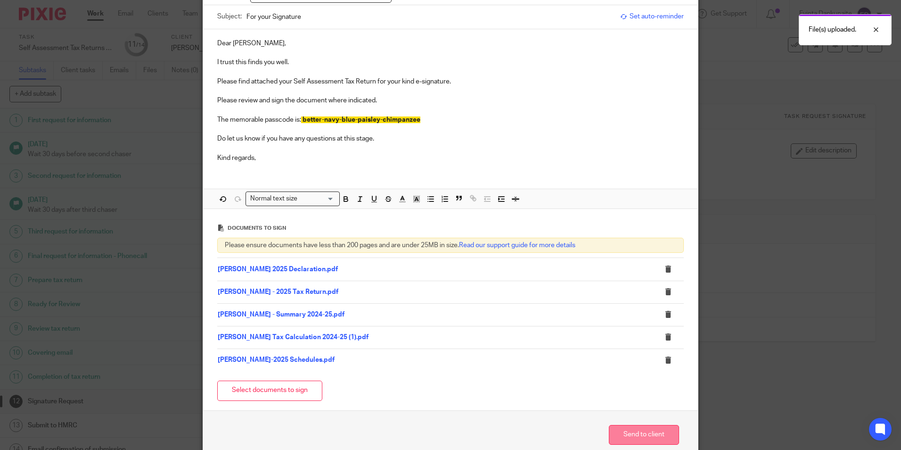
click at [631, 436] on button "Send to client" at bounding box center [644, 435] width 70 height 20
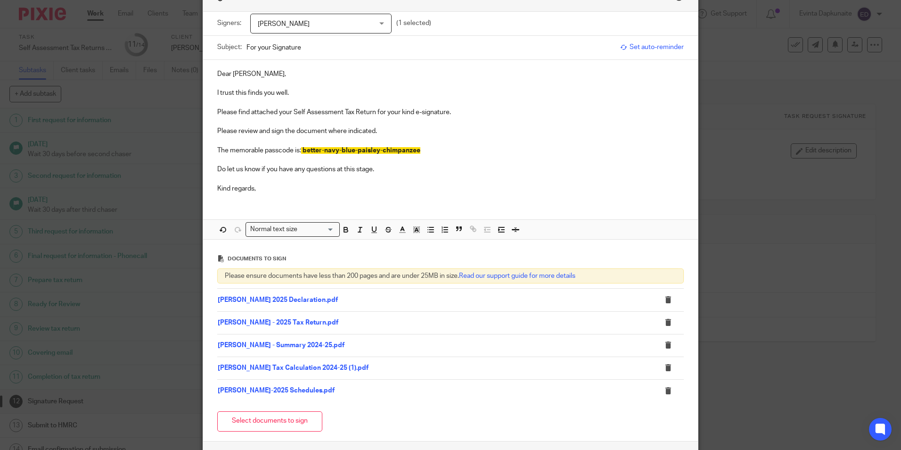
scroll to position [40, 0]
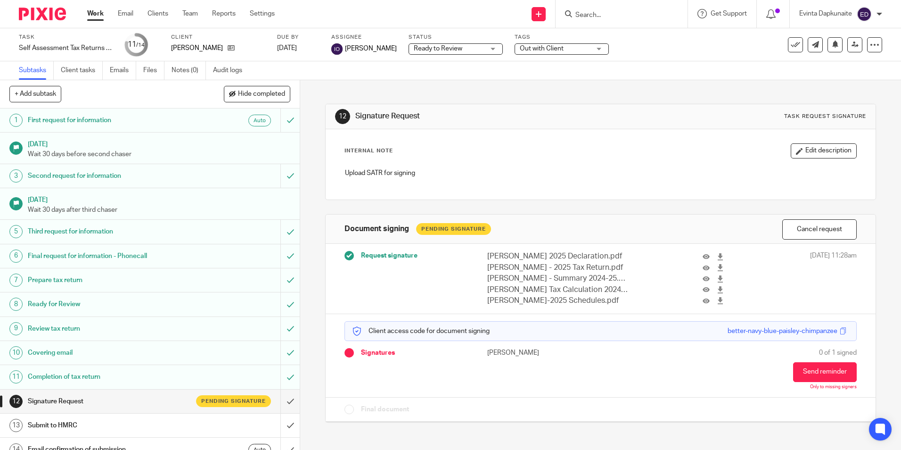
click at [528, 40] on label "Tags" at bounding box center [562, 37] width 94 height 8
click at [531, 45] on span "Out with Client" at bounding box center [555, 49] width 71 height 10
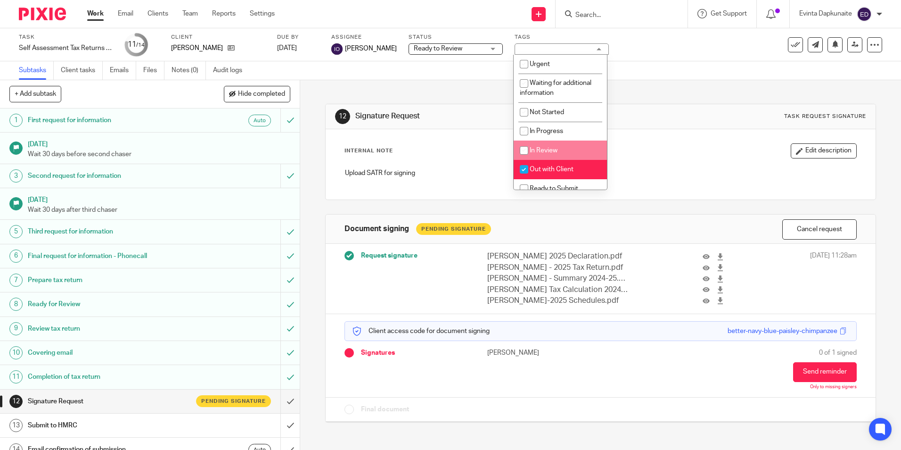
click at [542, 165] on li "Out with Client" at bounding box center [560, 169] width 93 height 19
checkbox input "false"
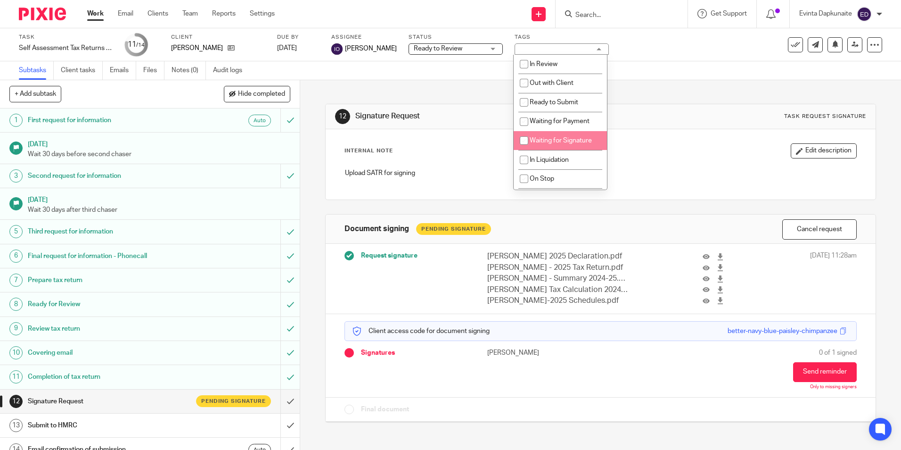
scroll to position [94, 0]
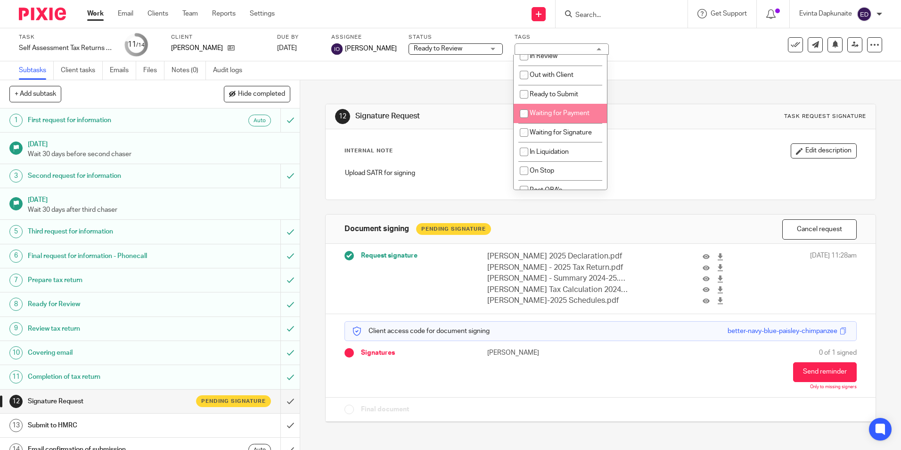
click at [563, 105] on li "Waiting for Payment" at bounding box center [560, 113] width 93 height 19
checkbox input "true"
click at [559, 126] on li "Waiting for Signature" at bounding box center [560, 132] width 93 height 19
checkbox input "true"
click at [565, 111] on span "Waiting for Payment" at bounding box center [560, 113] width 60 height 7
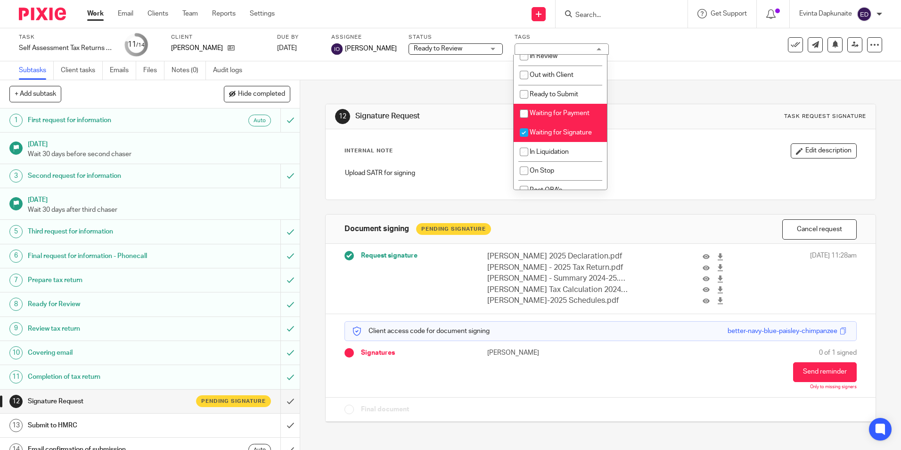
checkbox input "false"
click at [719, 122] on div "12 Signature Request Task request signature" at bounding box center [600, 116] width 531 height 15
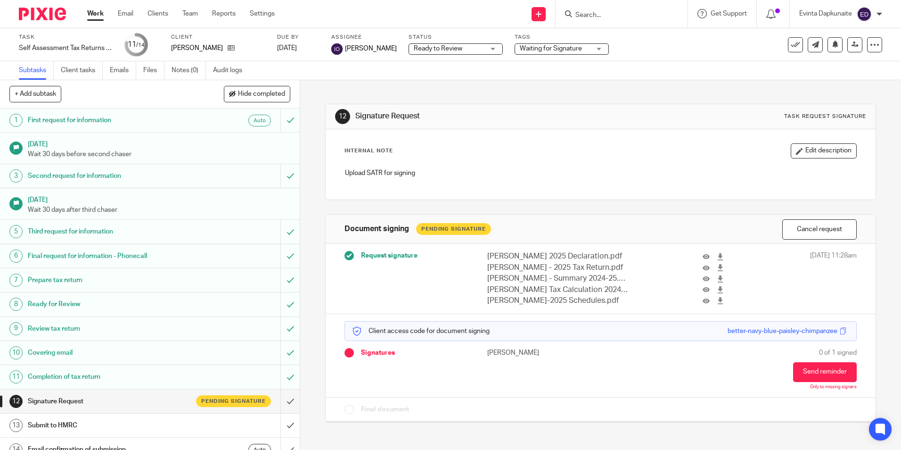
click at [605, 17] on input "Search" at bounding box center [617, 15] width 85 height 8
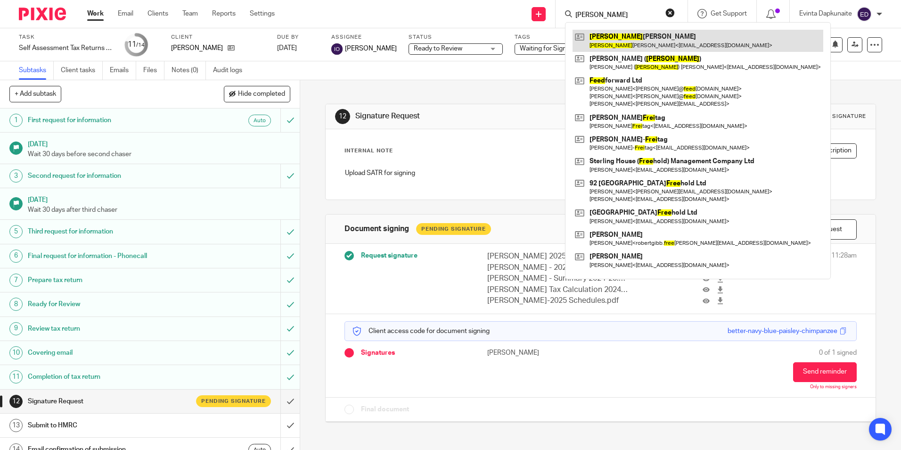
type input "[PERSON_NAME]"
click at [603, 34] on link at bounding box center [698, 41] width 251 height 22
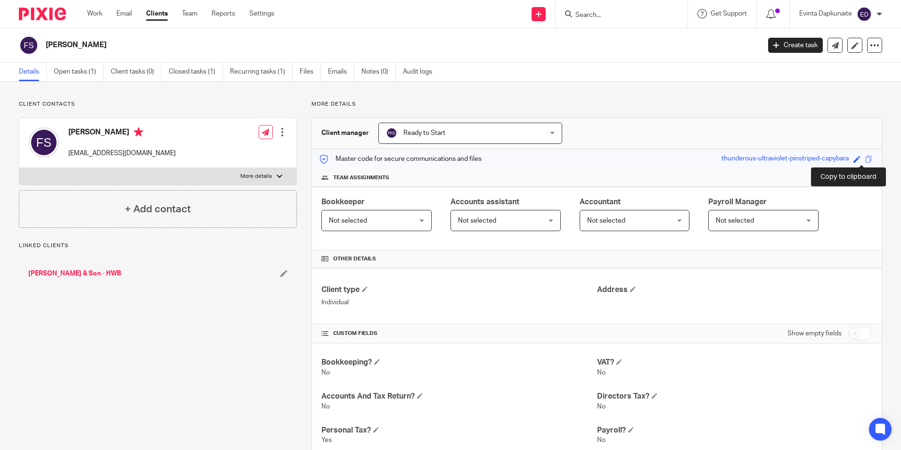
click at [866, 158] on span at bounding box center [869, 159] width 7 height 7
click at [81, 68] on link "Open tasks (1)" at bounding box center [79, 72] width 50 height 18
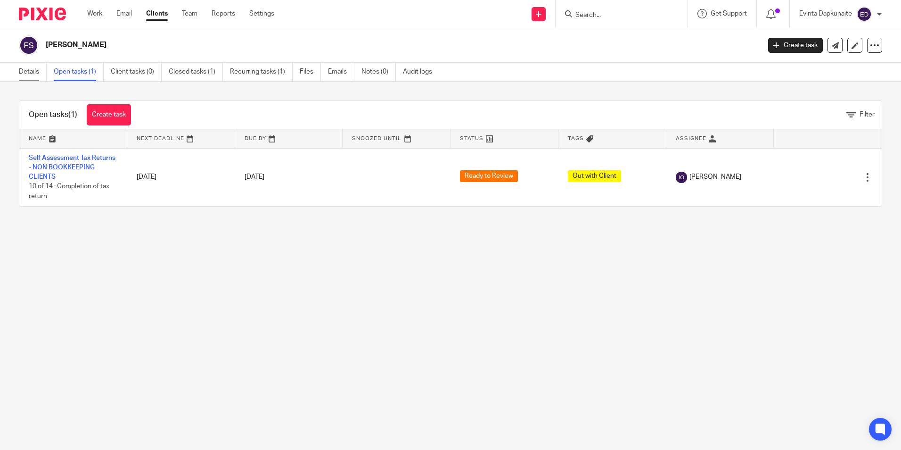
click at [38, 68] on link "Details" at bounding box center [33, 72] width 28 height 18
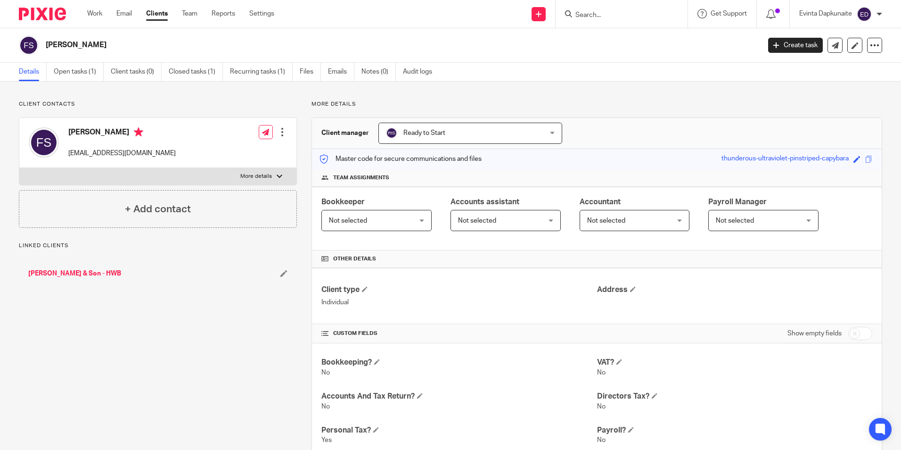
click at [866, 161] on span at bounding box center [869, 159] width 7 height 7
click at [70, 69] on link "Open tasks (1)" at bounding box center [79, 72] width 50 height 18
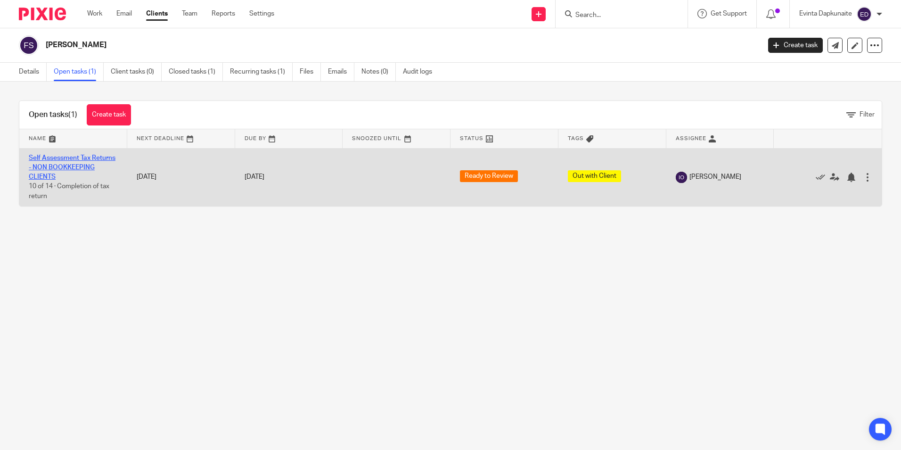
click at [67, 159] on link "Self Assessment Tax Returns - NON BOOKKEEPING CLIENTS" at bounding box center [72, 168] width 87 height 26
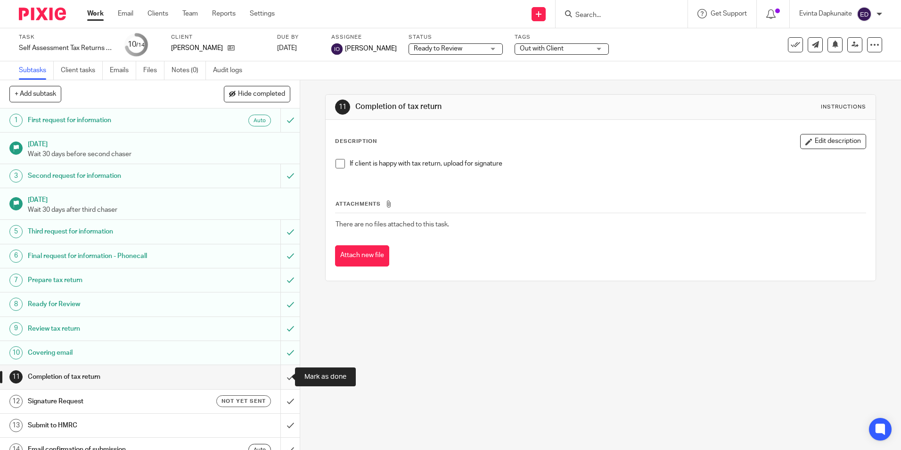
click at [284, 377] on input "submit" at bounding box center [150, 377] width 300 height 24
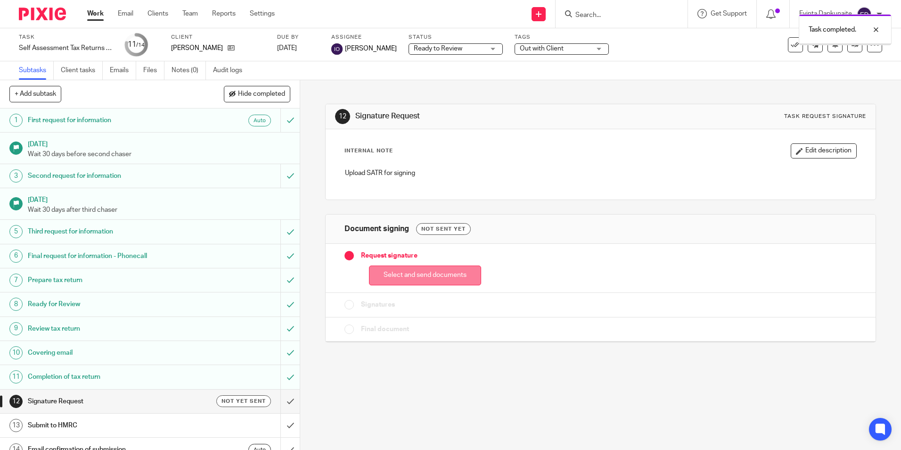
click at [386, 270] on button "Select and send documents" at bounding box center [425, 275] width 112 height 20
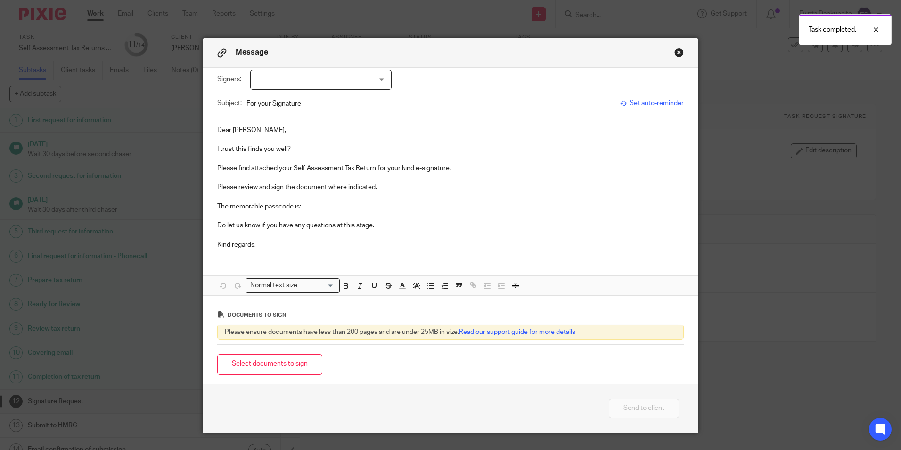
click at [364, 72] on div at bounding box center [320, 80] width 141 height 20
click at [327, 99] on li "[PERSON_NAME]" at bounding box center [318, 99] width 140 height 19
checkbox input "true"
click at [309, 143] on p at bounding box center [450, 139] width 467 height 9
click at [314, 145] on p "I trust this finds you well?" at bounding box center [450, 148] width 467 height 9
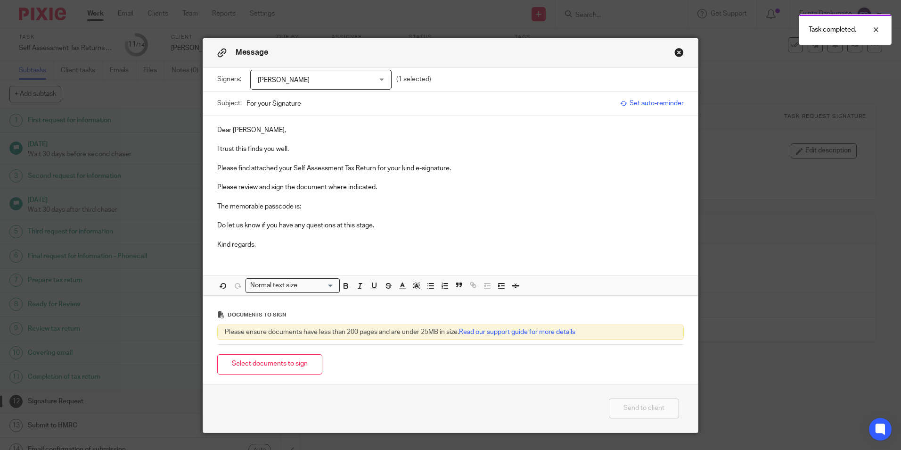
drag, startPoint x: 330, startPoint y: 201, endPoint x: 327, endPoint y: 208, distance: 7.2
click at [328, 207] on div "Dear [PERSON_NAME], I trust this finds you well. Please find attached your Self…" at bounding box center [450, 186] width 495 height 140
click at [327, 208] on p "The memorable passcode is:" at bounding box center [450, 206] width 467 height 9
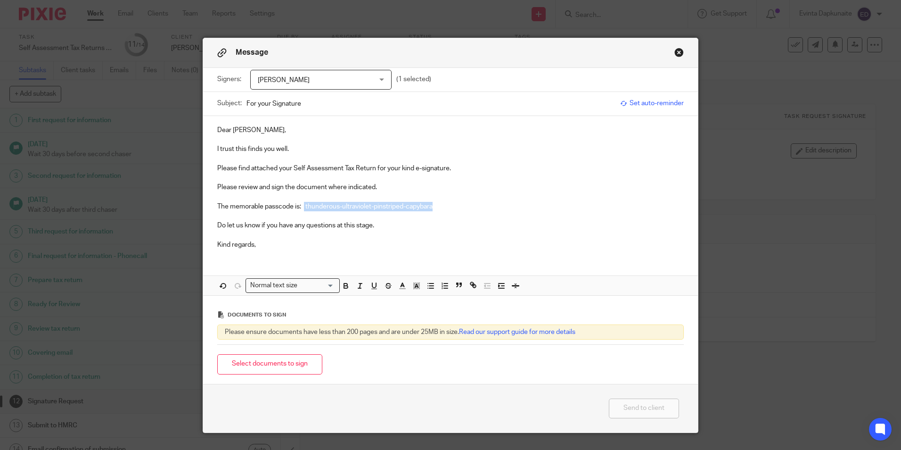
drag, startPoint x: 302, startPoint y: 207, endPoint x: 560, endPoint y: 209, distance: 257.9
click at [575, 204] on p "The memorable passcode is: thunderous-ultraviolet-pinstriped-capybara" at bounding box center [450, 206] width 467 height 9
click at [344, 285] on icon "button" at bounding box center [346, 285] width 8 height 8
drag, startPoint x: 415, startPoint y: 286, endPoint x: 418, endPoint y: 291, distance: 5.9
click at [414, 286] on icon "button" at bounding box center [417, 285] width 8 height 8
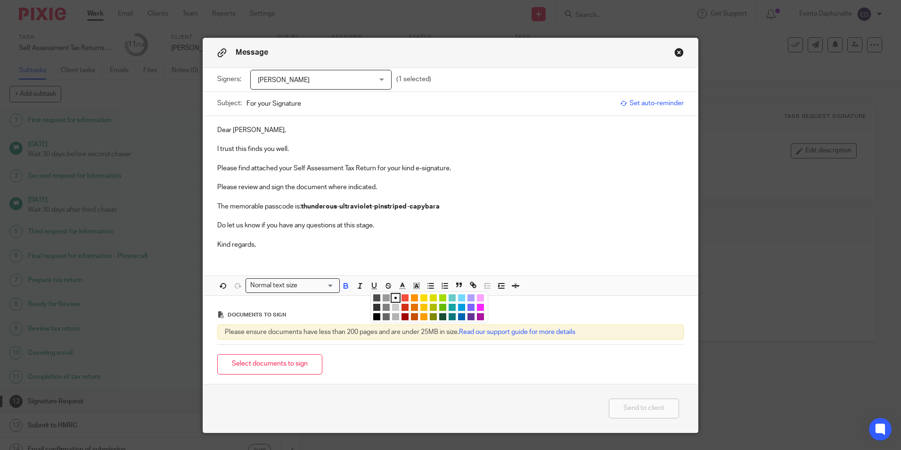
click at [421, 296] on li "color:#FCDC00" at bounding box center [424, 297] width 7 height 7
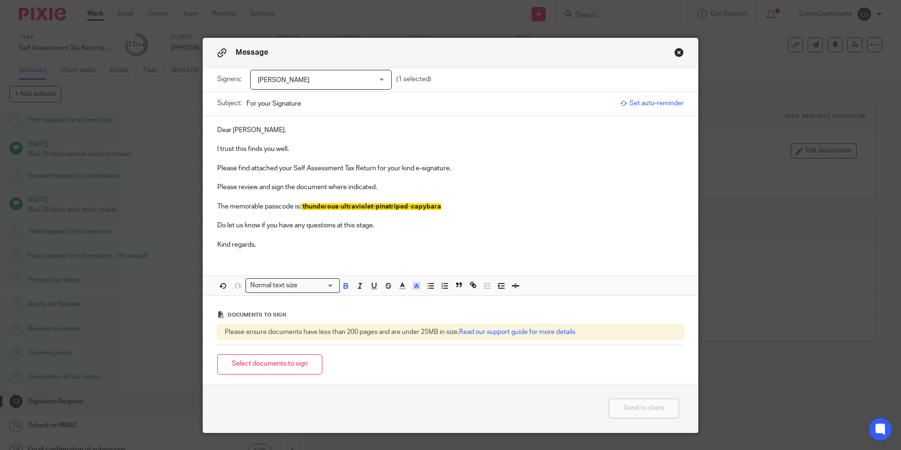
drag, startPoint x: 406, startPoint y: 254, endPoint x: 347, endPoint y: 292, distance: 71.3
click at [404, 255] on div "Dear Frederick, I trust this finds you well. Please find attached your Self Ass…" at bounding box center [450, 186] width 495 height 140
click at [274, 359] on button "Select documents to sign" at bounding box center [269, 364] width 105 height 20
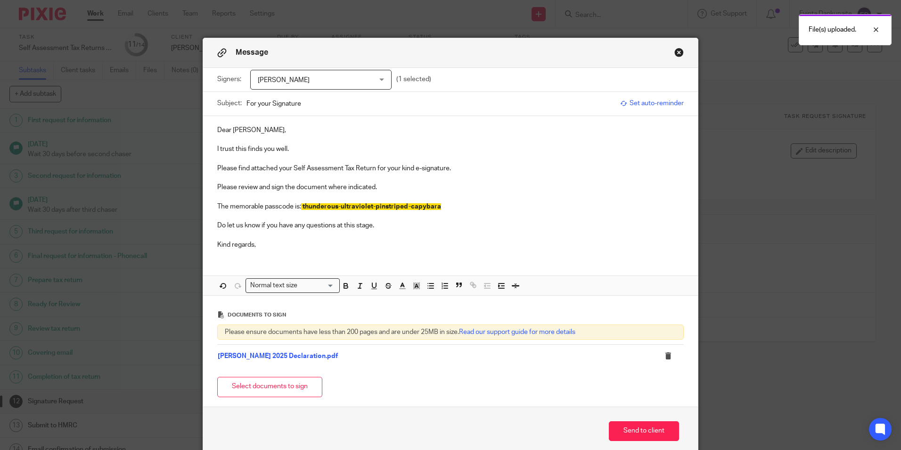
click at [277, 378] on button "Select documents to sign" at bounding box center [269, 387] width 105 height 20
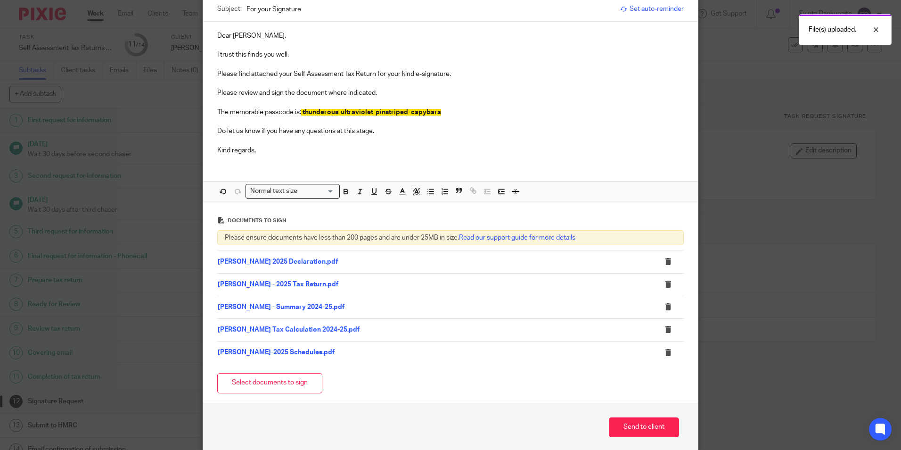
scroll to position [134, 0]
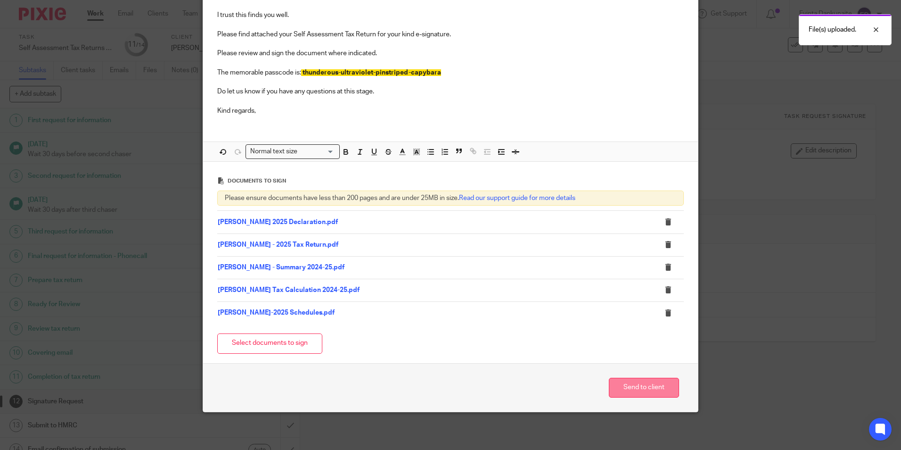
click at [627, 392] on button "Send to client" at bounding box center [644, 388] width 70 height 20
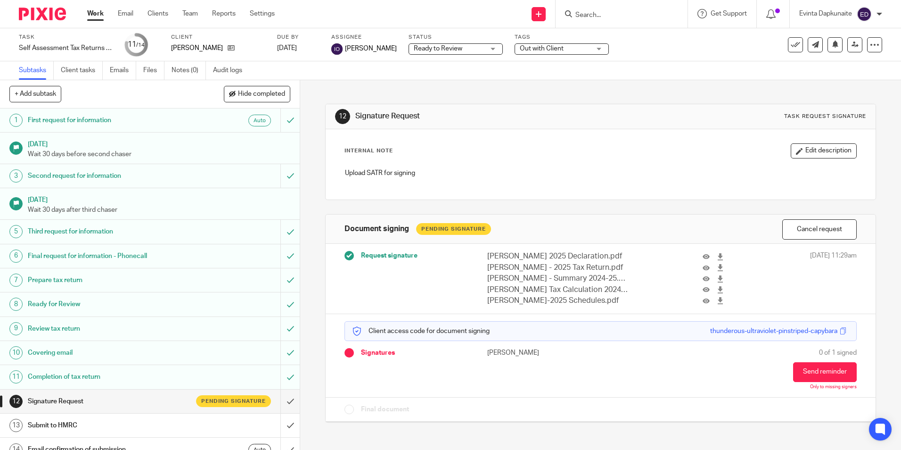
drag, startPoint x: 541, startPoint y: 45, endPoint x: 534, endPoint y: 91, distance: 45.9
click at [541, 45] on span "Out with Client" at bounding box center [542, 48] width 44 height 7
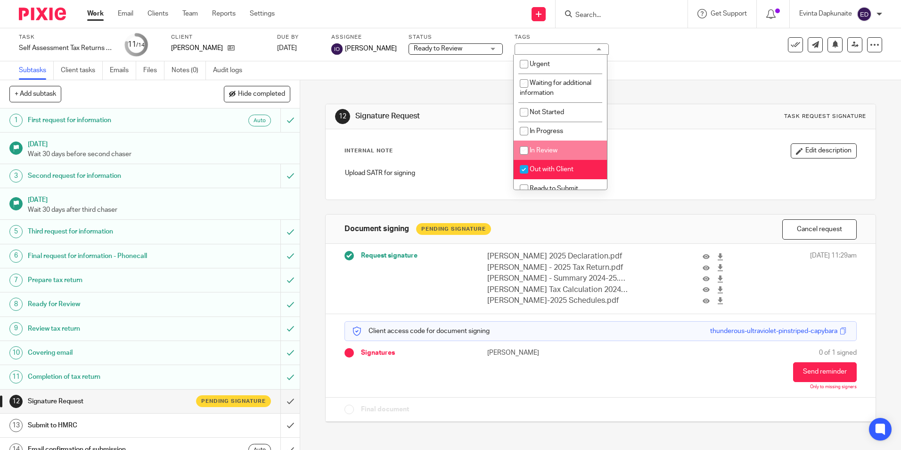
click at [541, 164] on li "Out with Client" at bounding box center [560, 169] width 93 height 19
checkbox input "false"
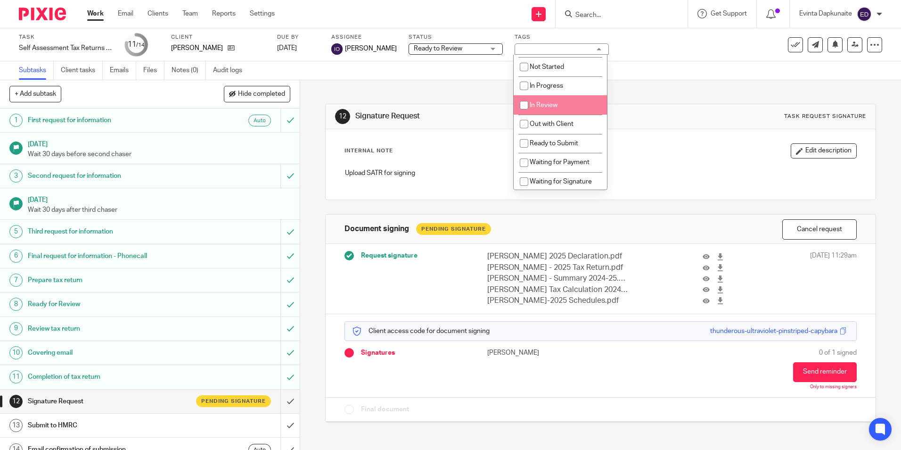
scroll to position [94, 0]
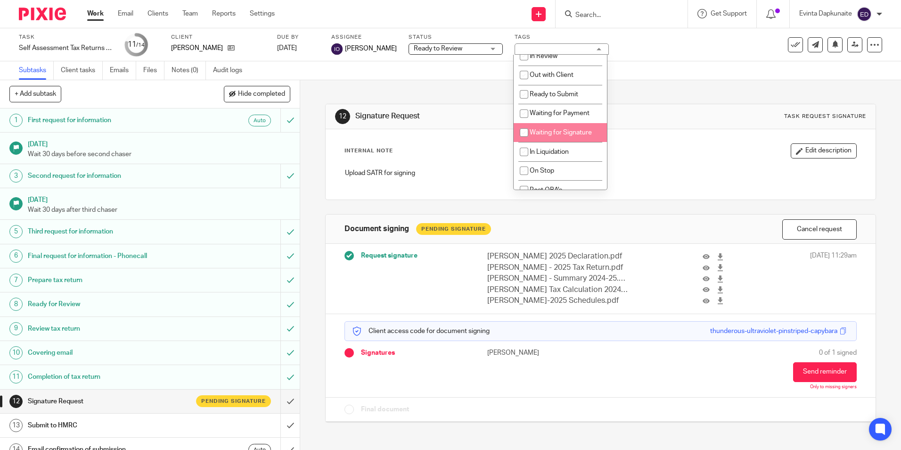
drag, startPoint x: 570, startPoint y: 131, endPoint x: 591, endPoint y: 131, distance: 21.2
click at [570, 131] on span "Waiting for Signature" at bounding box center [561, 132] width 62 height 7
checkbox input "true"
click at [643, 131] on div "Internal Note Edit description Upload SATR for signing" at bounding box center [601, 164] width 550 height 70
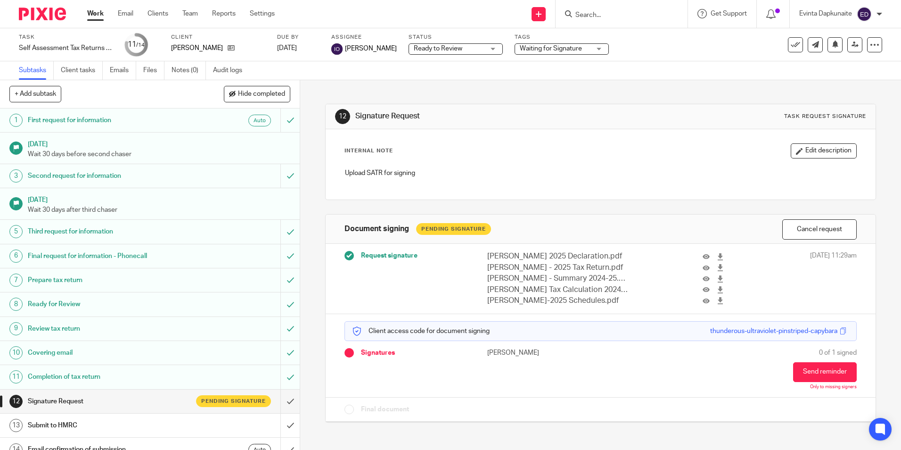
click at [611, 22] on div at bounding box center [622, 14] width 132 height 28
click at [622, 10] on form at bounding box center [625, 14] width 100 height 12
click at [594, 13] on input "Search" at bounding box center [617, 15] width 85 height 8
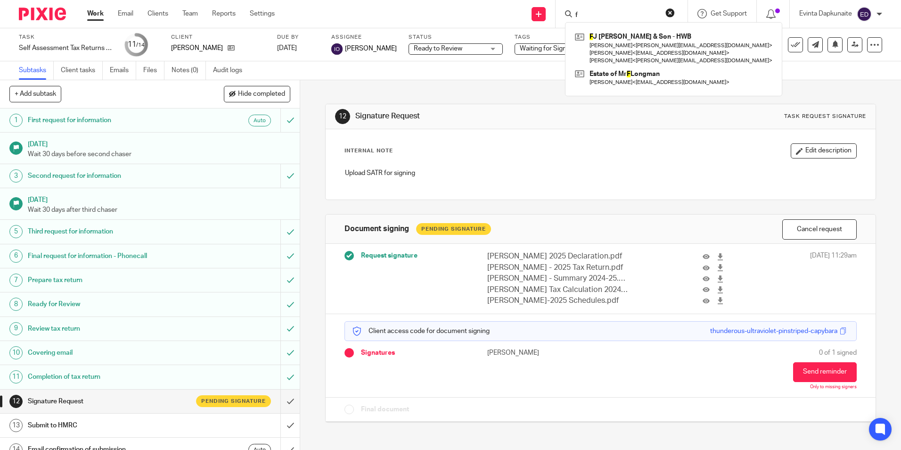
type input "f"
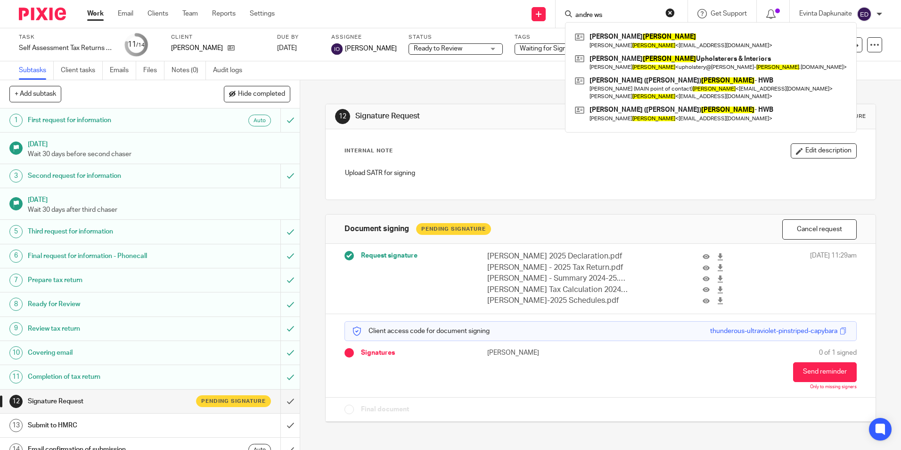
type input "andre ws"
click at [622, 9] on form "andre ws" at bounding box center [625, 14] width 100 height 12
click at [608, 14] on input "andre ws" at bounding box center [617, 15] width 85 height 8
drag, startPoint x: 608, startPoint y: 14, endPoint x: 555, endPoint y: 14, distance: 52.8
click at [555, 14] on div "Send new email Create task Add client Request signature andre ws Lucy Andrews L…" at bounding box center [595, 14] width 612 height 28
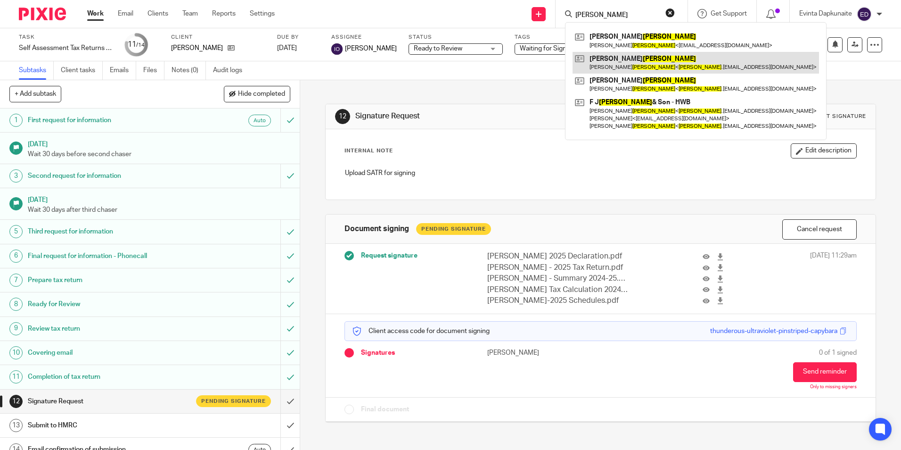
type input "soper"
click at [630, 55] on link at bounding box center [696, 63] width 247 height 22
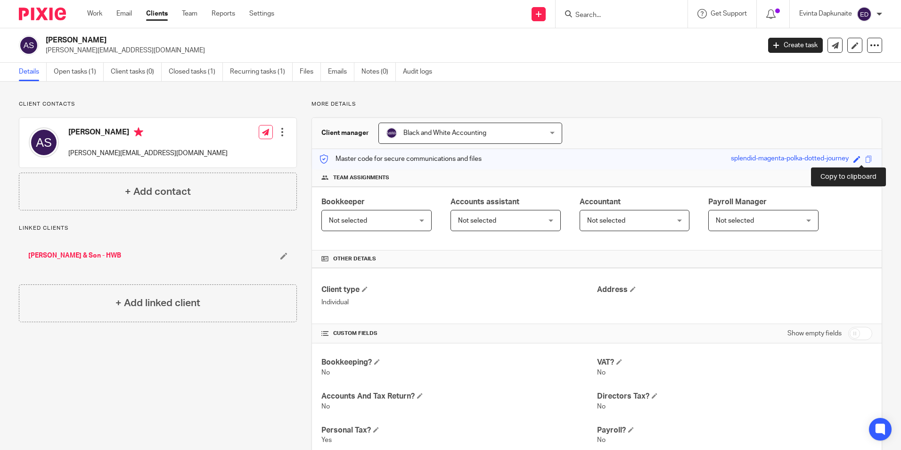
click at [866, 158] on span at bounding box center [869, 159] width 7 height 7
click at [73, 77] on link "Open tasks (1)" at bounding box center [79, 72] width 50 height 18
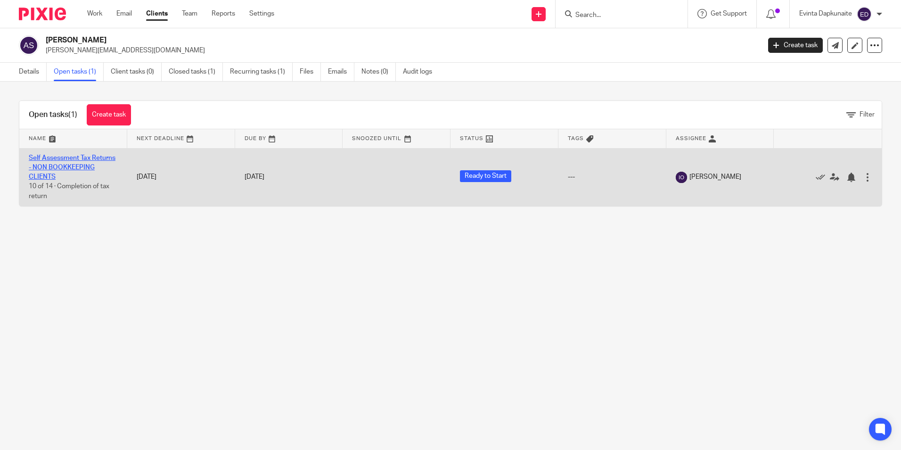
click at [75, 173] on link "Self Assessment Tax Returns - NON BOOKKEEPING CLIENTS" at bounding box center [72, 168] width 87 height 26
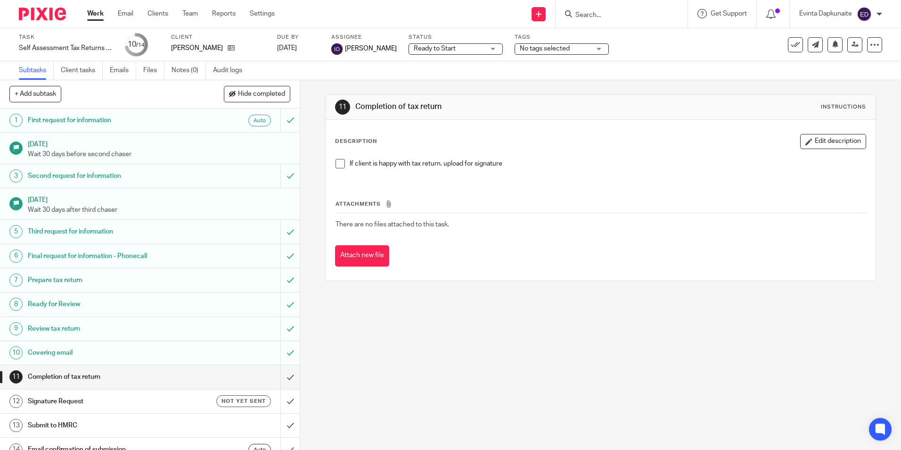
scroll to position [12, 0]
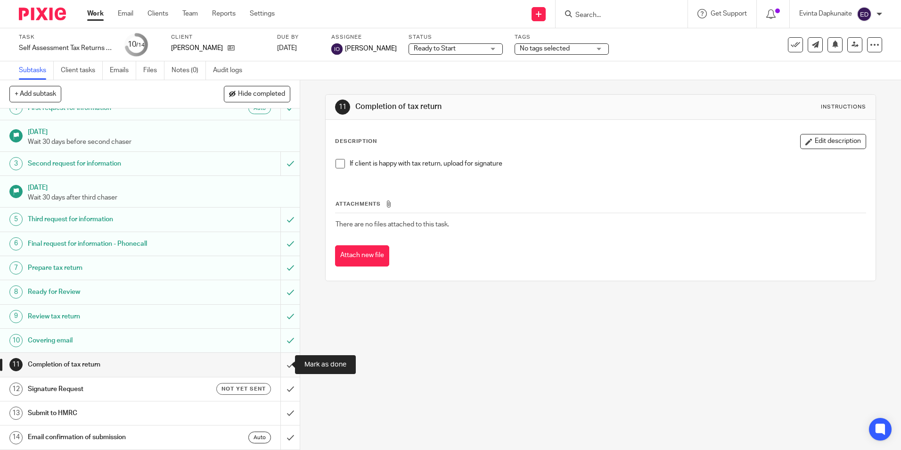
click at [279, 360] on input "submit" at bounding box center [150, 365] width 300 height 24
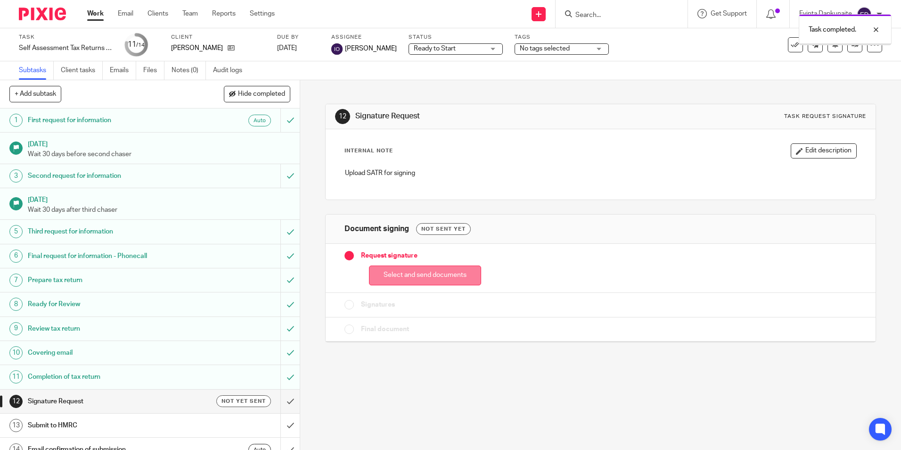
click at [399, 277] on button "Select and send documents" at bounding box center [425, 275] width 112 height 20
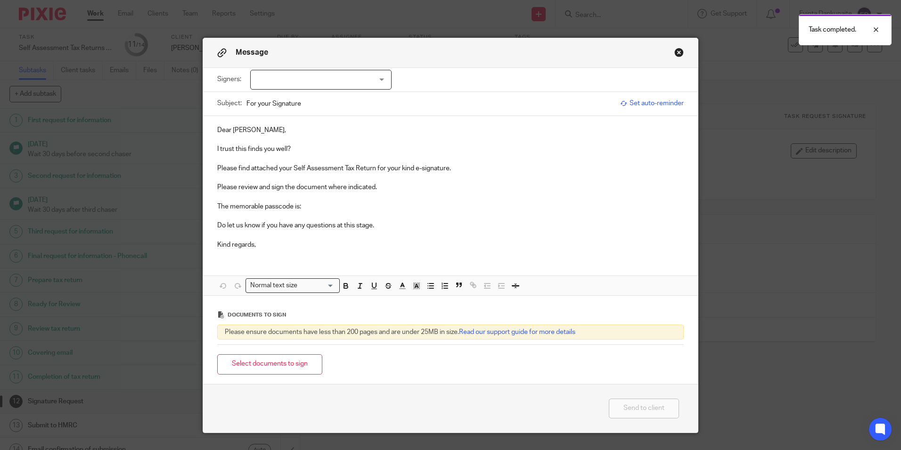
click at [333, 82] on div at bounding box center [320, 80] width 141 height 20
click at [316, 103] on li "[PERSON_NAME]" at bounding box center [318, 99] width 140 height 19
checkbox input "true"
click at [300, 154] on p at bounding box center [450, 158] width 467 height 9
click at [304, 152] on p "I trust this finds you well?" at bounding box center [450, 148] width 467 height 9
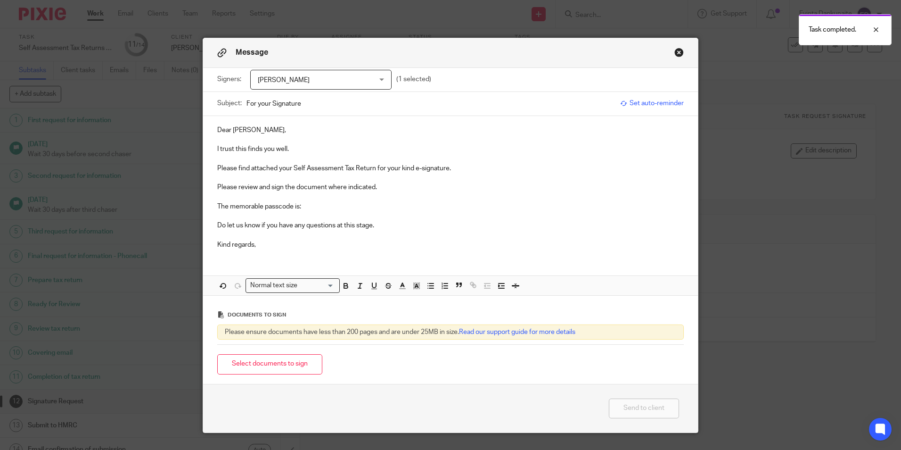
click at [320, 209] on p "The memorable passcode is:" at bounding box center [450, 206] width 467 height 9
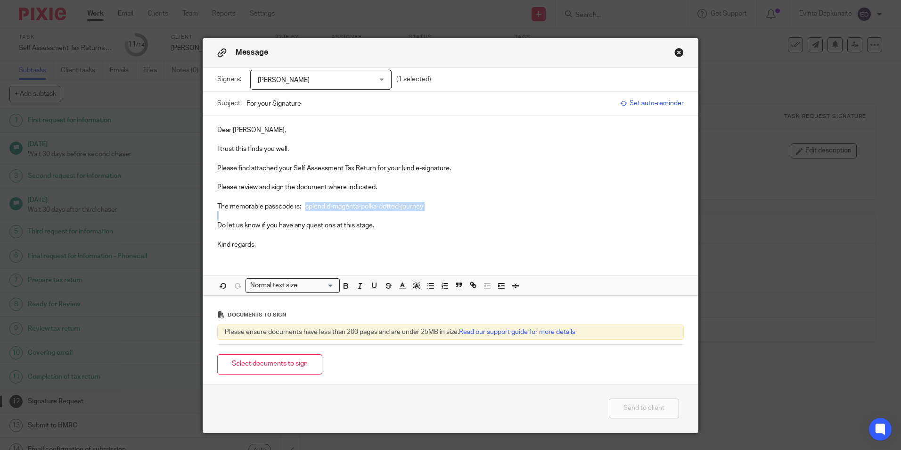
drag, startPoint x: 303, startPoint y: 204, endPoint x: 434, endPoint y: 240, distance: 135.9
click at [495, 213] on div "Dear Andrew, I trust this finds you well. Please find attached your Self Assess…" at bounding box center [450, 186] width 495 height 140
click at [343, 285] on icon "button" at bounding box center [346, 285] width 8 height 8
drag, startPoint x: 412, startPoint y: 287, endPoint x: 419, endPoint y: 291, distance: 8.0
click at [413, 288] on icon "button" at bounding box center [417, 285] width 8 height 8
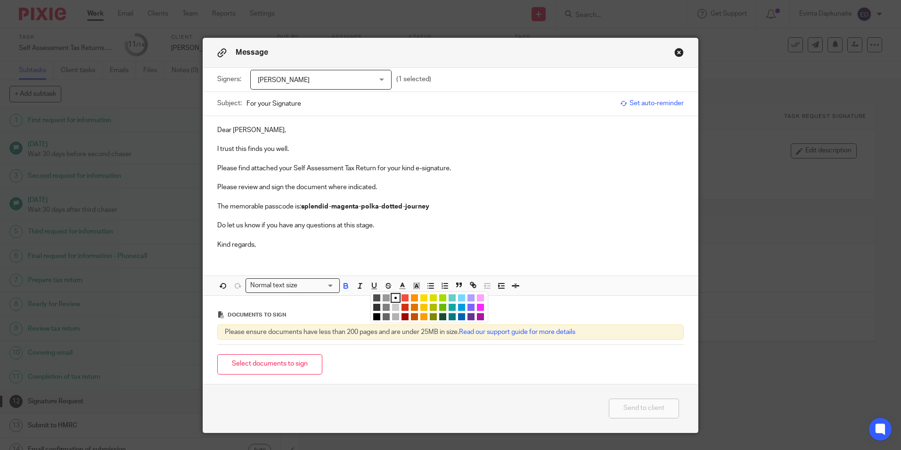
click at [421, 299] on li "color:#FCDC00" at bounding box center [424, 297] width 7 height 7
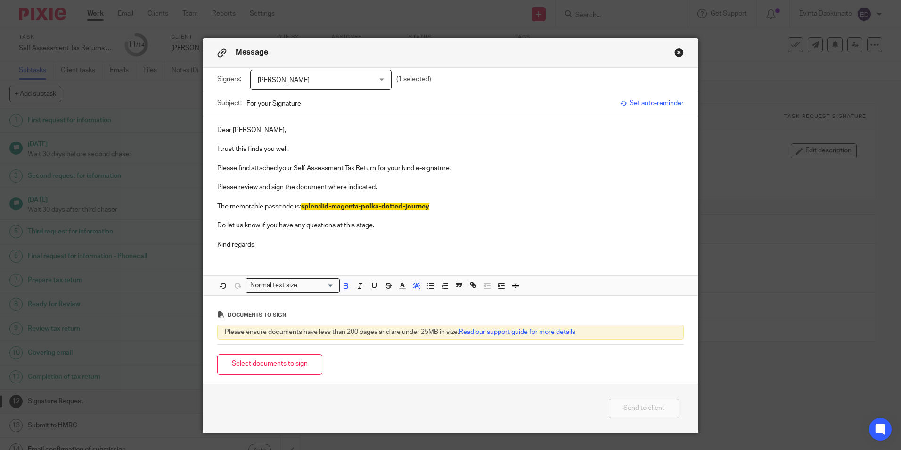
click at [410, 269] on div "Dear Andrew, I trust this finds you well. Please find attached your Self Assess…" at bounding box center [450, 206] width 495 height 180
click at [264, 366] on button "Select documents to sign" at bounding box center [269, 364] width 105 height 20
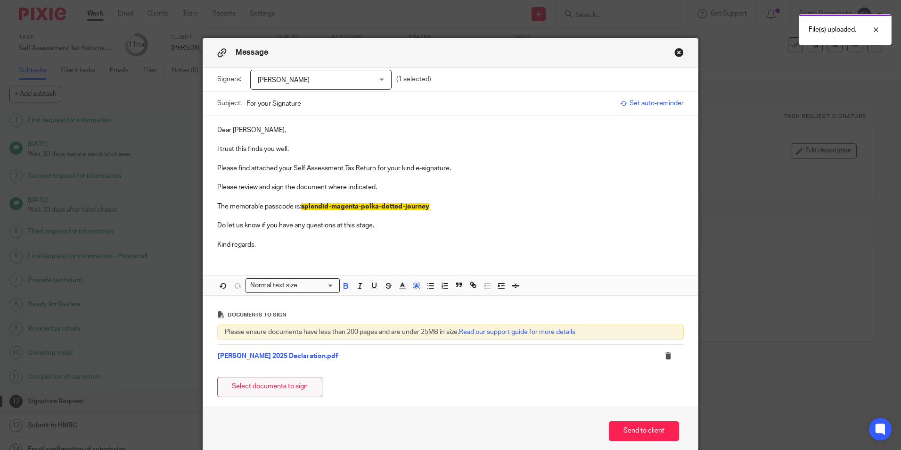
click at [267, 384] on button "Select documents to sign" at bounding box center [269, 387] width 105 height 20
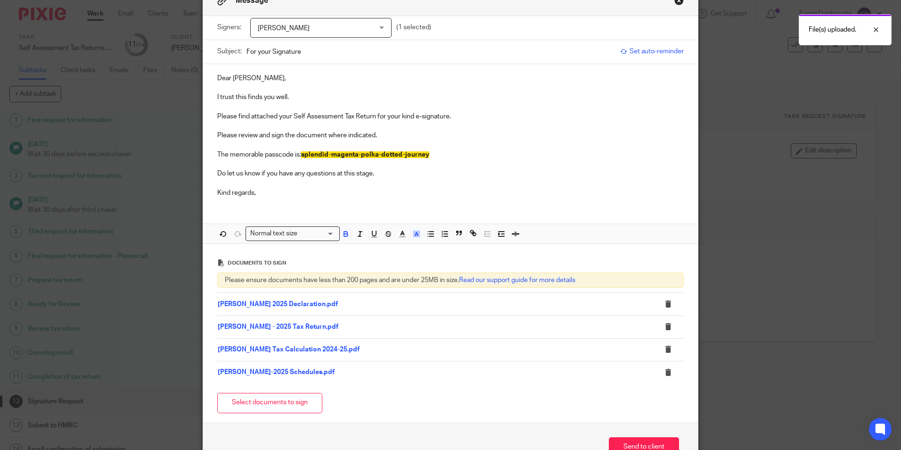
scroll to position [111, 0]
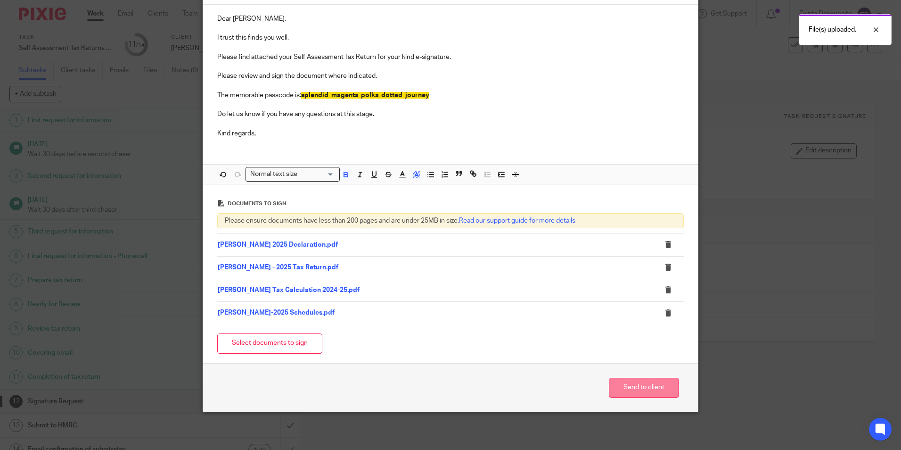
click at [632, 380] on button "Send to client" at bounding box center [644, 388] width 70 height 20
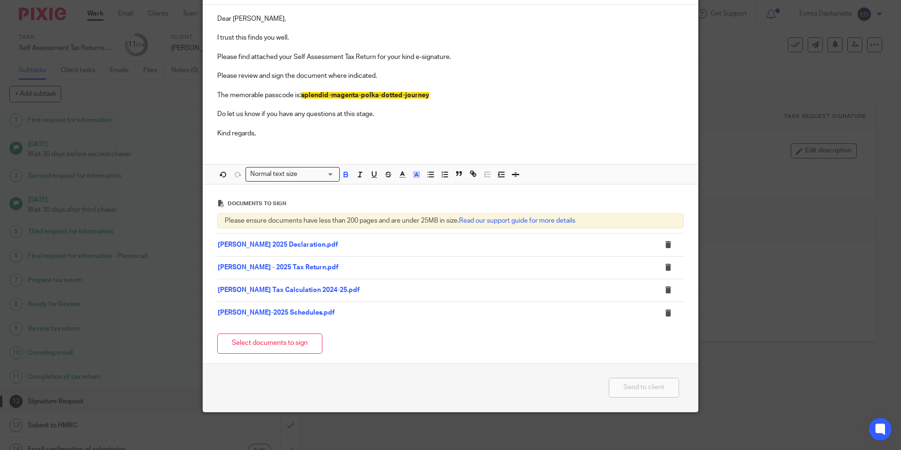
scroll to position [0, 0]
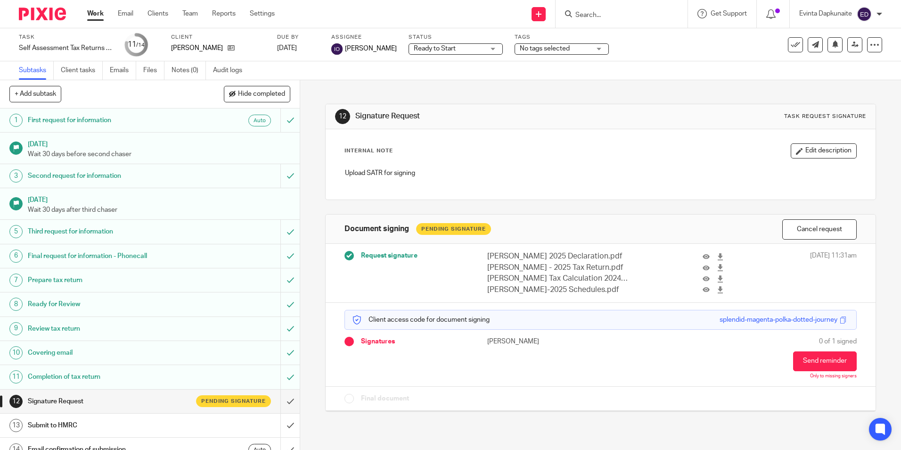
click at [567, 47] on span "No tags selected" at bounding box center [545, 48] width 50 height 7
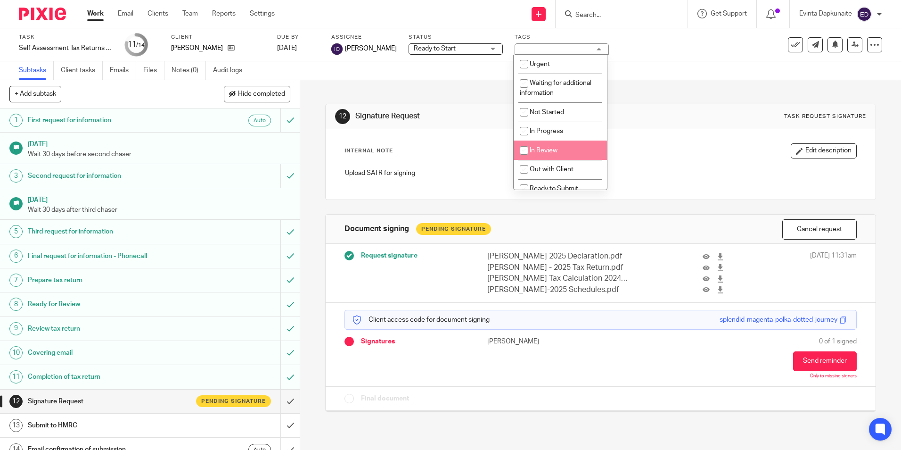
scroll to position [94, 0]
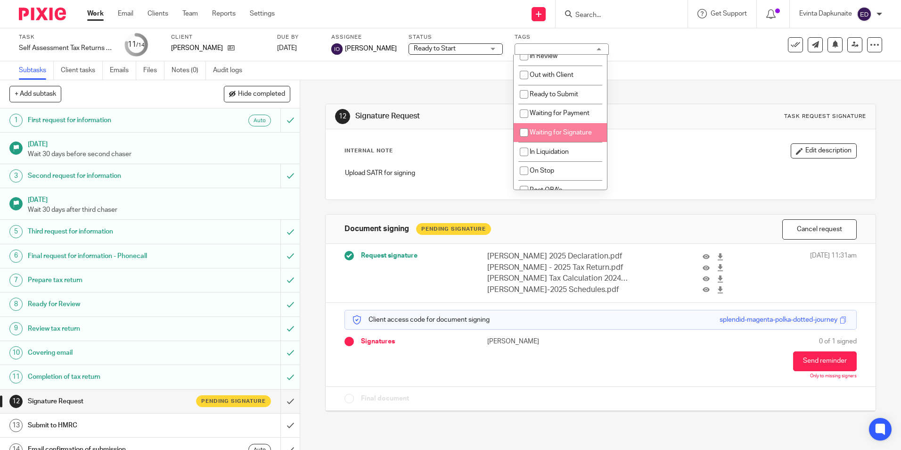
click at [574, 132] on span "Waiting for Signature" at bounding box center [561, 132] width 62 height 7
checkbox input "true"
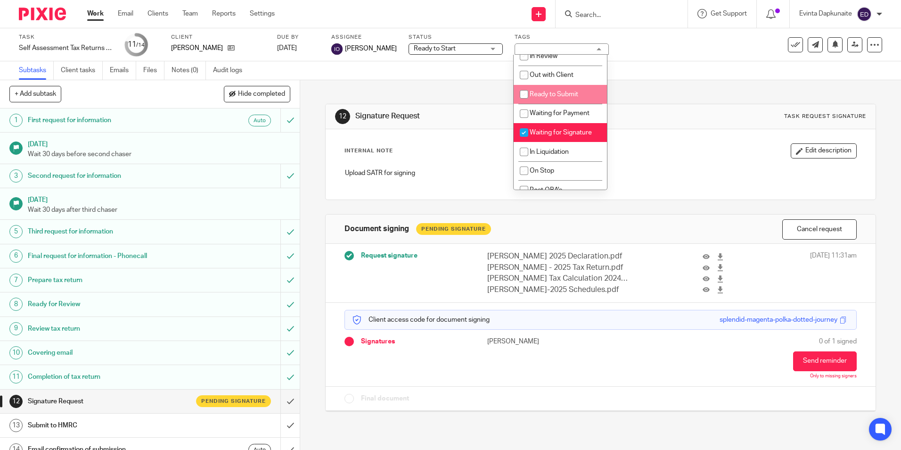
click at [670, 110] on div "12 Signature Request Task request signature" at bounding box center [600, 116] width 531 height 15
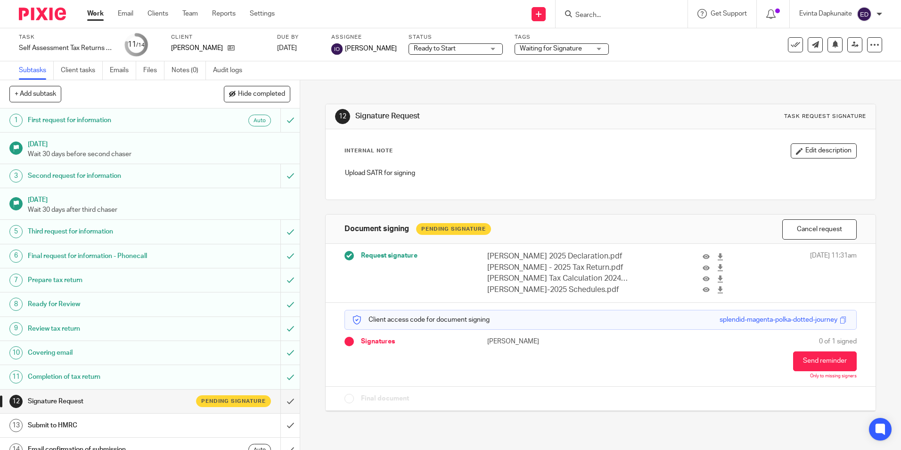
click at [603, 24] on div at bounding box center [622, 14] width 132 height 28
click at [612, 17] on input "Search" at bounding box center [617, 15] width 85 height 8
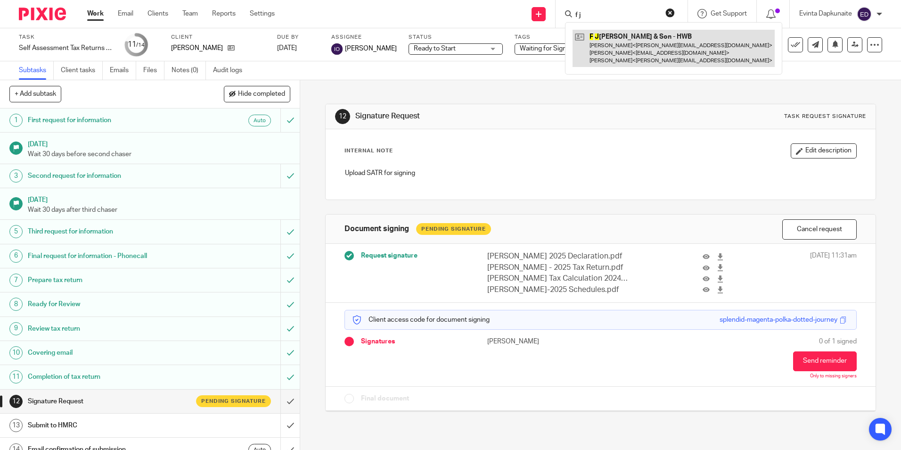
type input "f j"
click at [615, 36] on link at bounding box center [674, 48] width 202 height 37
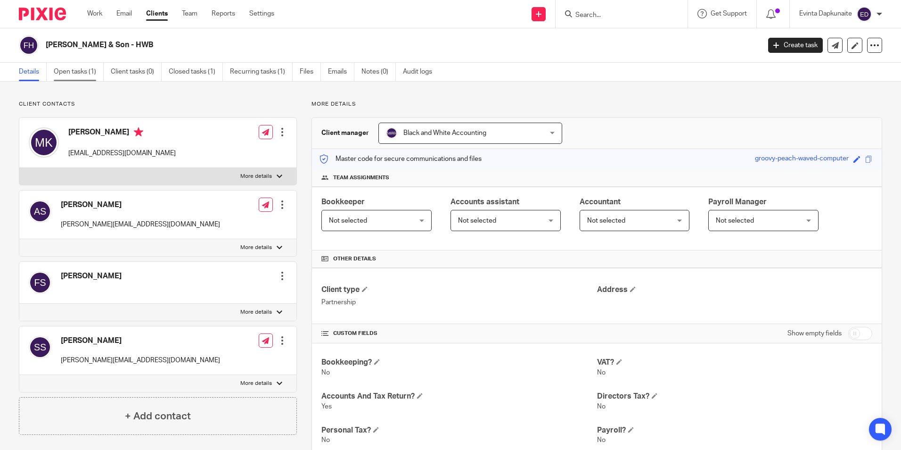
click at [89, 68] on link "Open tasks (1)" at bounding box center [79, 72] width 50 height 18
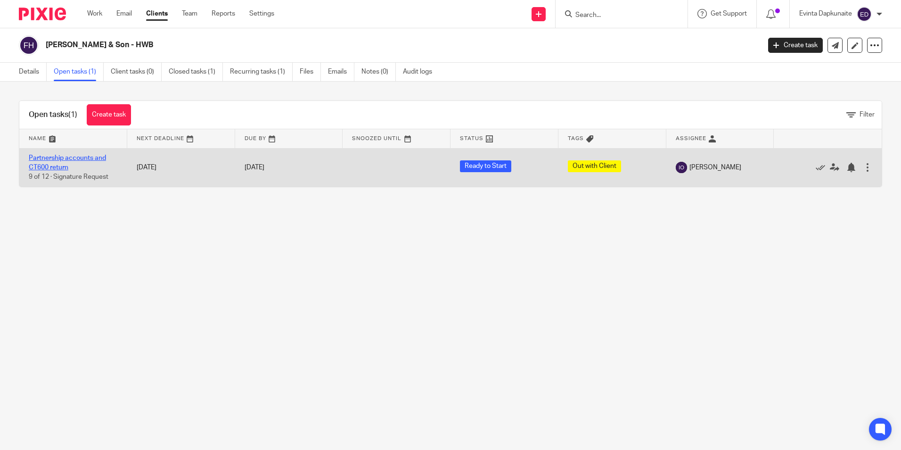
click at [92, 157] on link "Partnership accounts and CT600 return" at bounding box center [67, 163] width 77 height 16
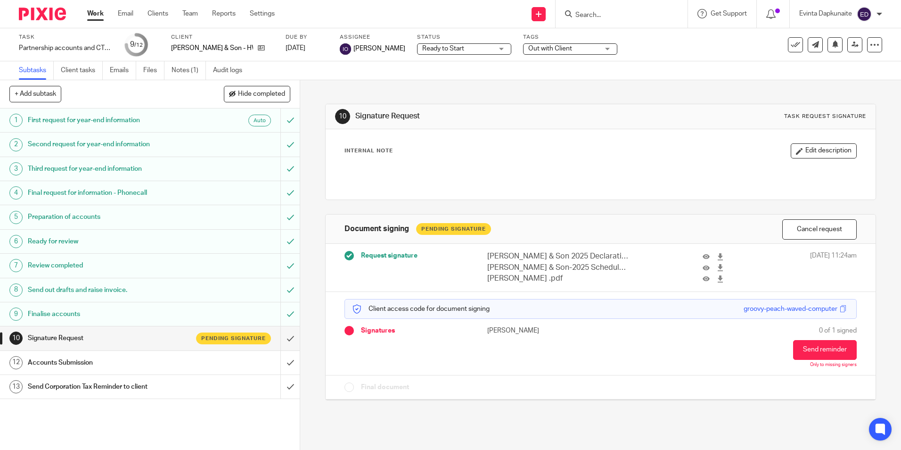
click at [545, 49] on span "Out with Client" at bounding box center [550, 48] width 44 height 7
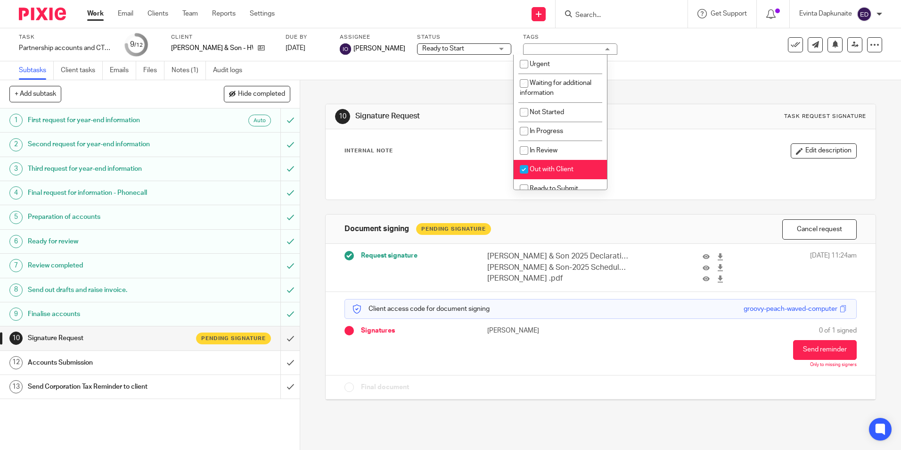
click at [554, 165] on li "Out with Client" at bounding box center [560, 169] width 93 height 19
checkbox input "false"
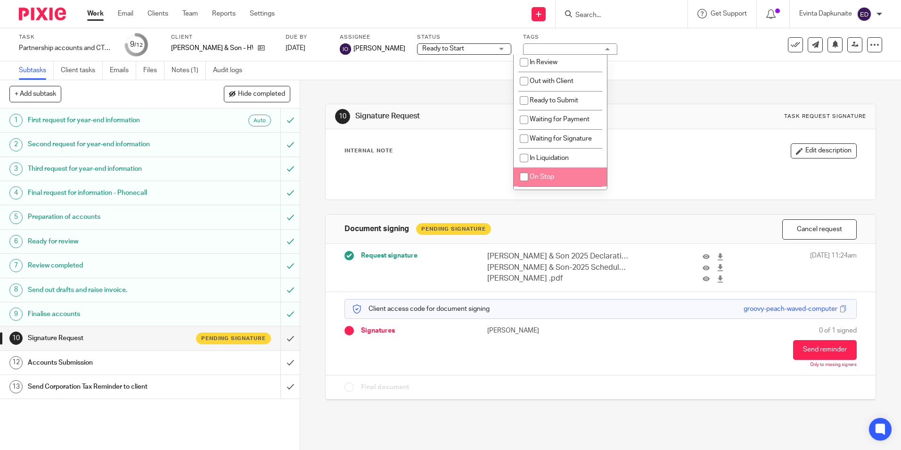
scroll to position [124, 0]
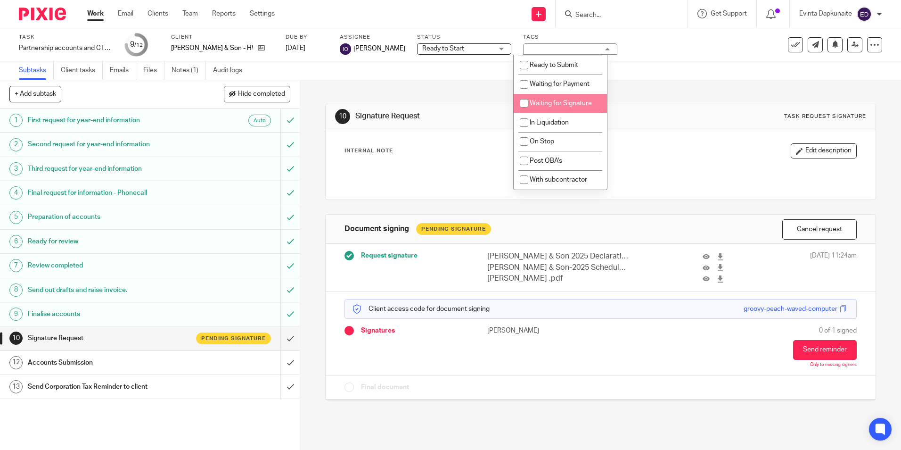
click at [560, 102] on span "Waiting for Signature" at bounding box center [561, 103] width 62 height 7
checkbox input "true"
click at [464, 66] on div "Subtasks Client tasks Emails Files Notes (1) Audit logs" at bounding box center [450, 70] width 901 height 19
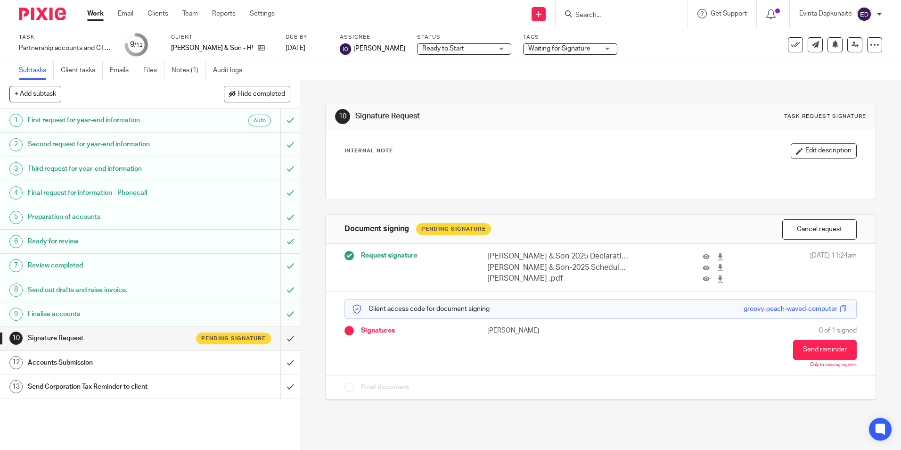
click at [461, 50] on span "Ready to Start" at bounding box center [457, 49] width 71 height 10
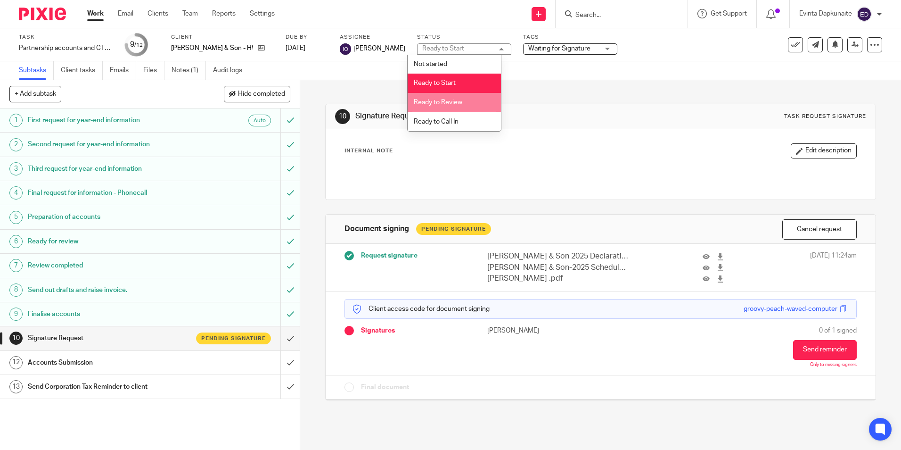
click at [456, 101] on span "Ready to Review" at bounding box center [438, 102] width 49 height 7
click at [575, 117] on h1 "Signature Request" at bounding box center [487, 116] width 265 height 10
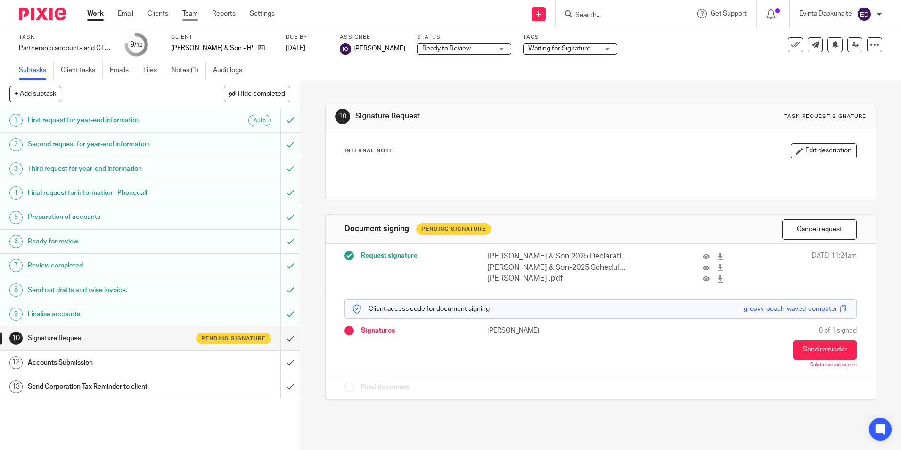
click at [190, 15] on link "Team" at bounding box center [190, 13] width 16 height 9
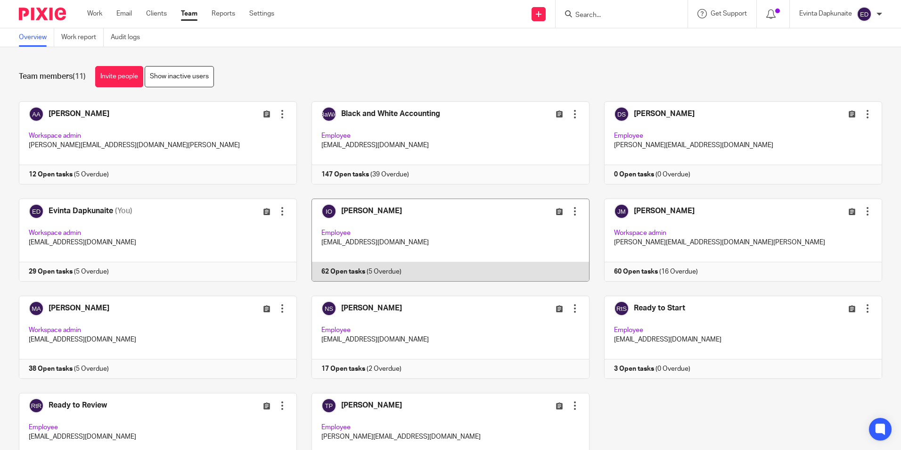
click at [341, 218] on link at bounding box center [443, 239] width 293 height 83
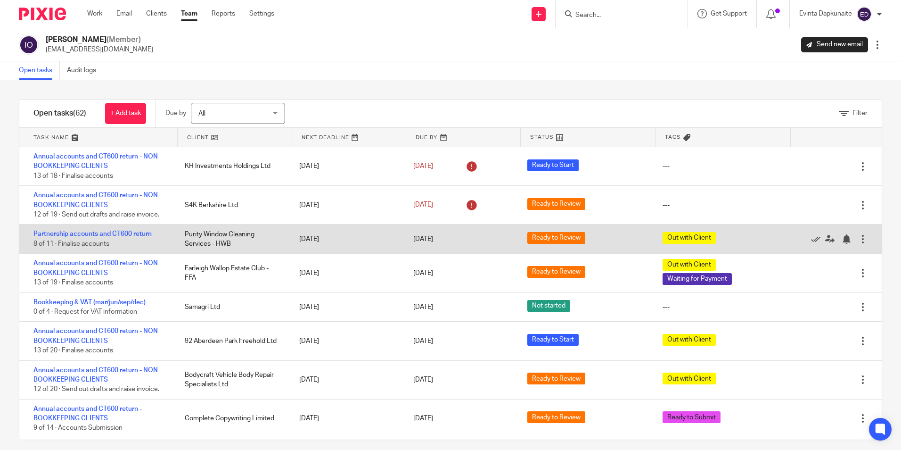
scroll to position [94, 0]
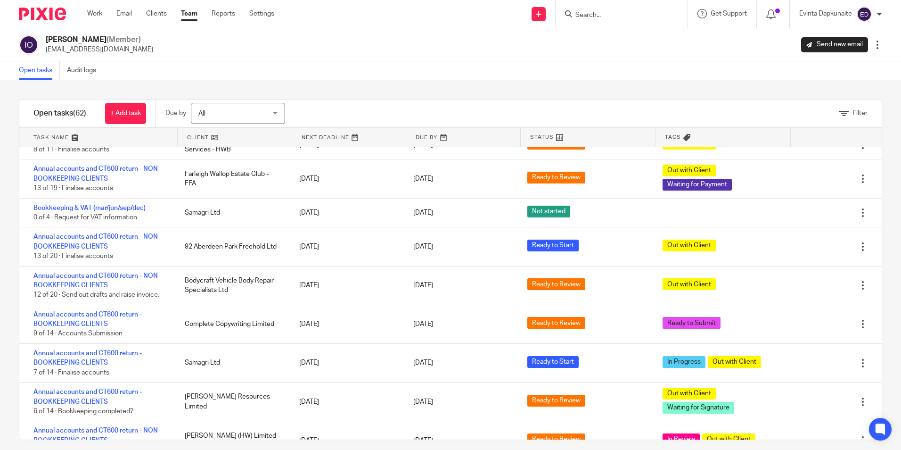
click at [622, 21] on div at bounding box center [622, 14] width 132 height 28
click at [611, 17] on input "Search" at bounding box center [617, 15] width 85 height 8
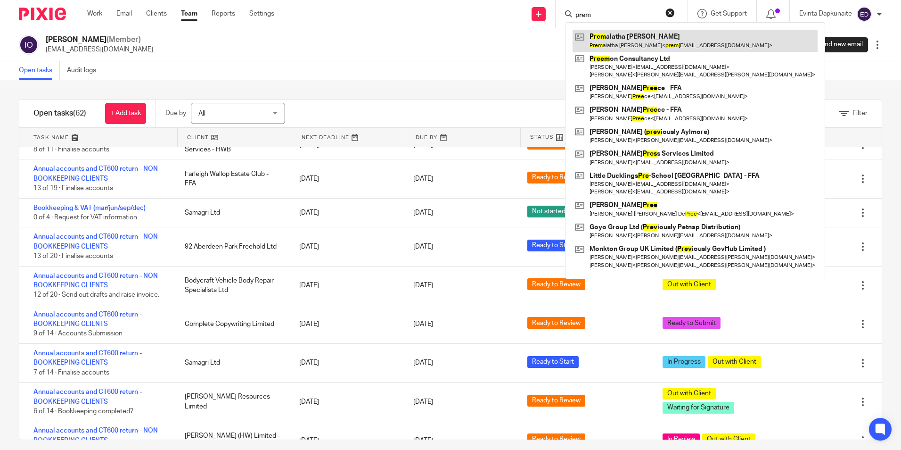
type input "prem"
click at [602, 33] on link at bounding box center [695, 41] width 245 height 22
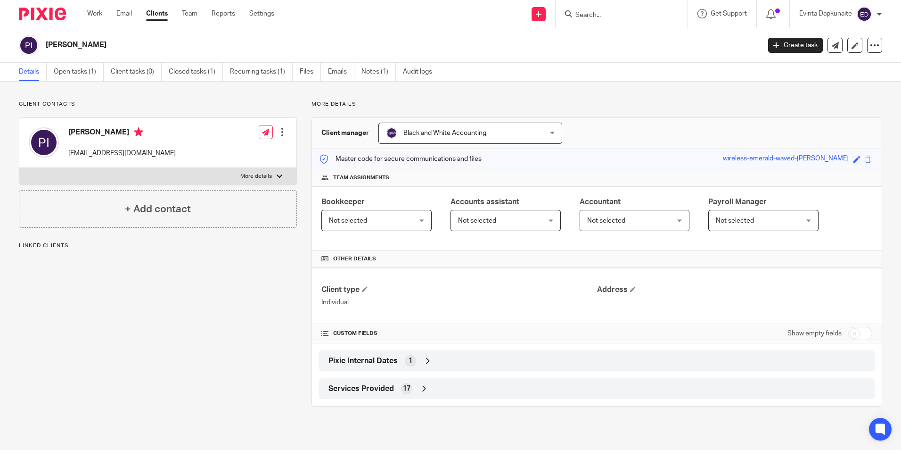
click at [52, 60] on div "Premalatha Immanuel Create task Update from Companies House Export data Merge A…" at bounding box center [450, 45] width 901 height 34
click at [66, 69] on link "Open tasks (1)" at bounding box center [79, 72] width 50 height 18
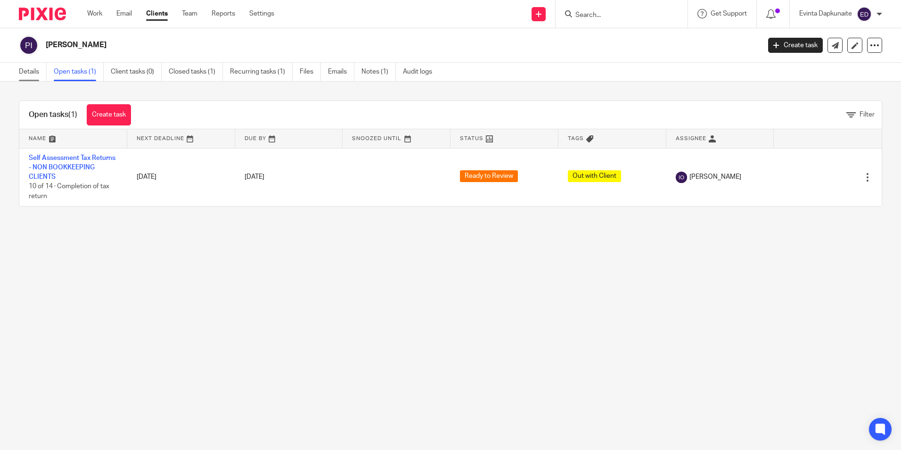
click at [24, 71] on link "Details" at bounding box center [33, 72] width 28 height 18
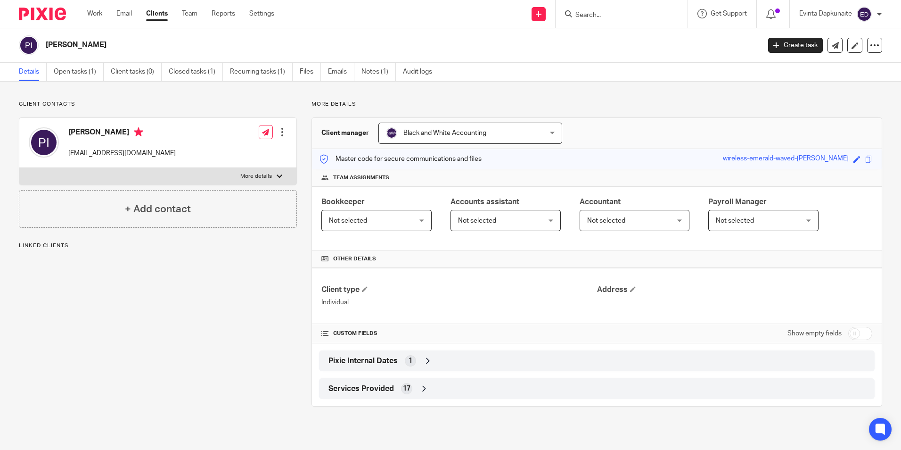
click at [862, 164] on div "Save wireless-emerald-waved-carpenter" at bounding box center [799, 159] width 152 height 11
click at [866, 159] on span at bounding box center [869, 159] width 7 height 7
click at [79, 80] on link "Open tasks (1)" at bounding box center [79, 72] width 50 height 18
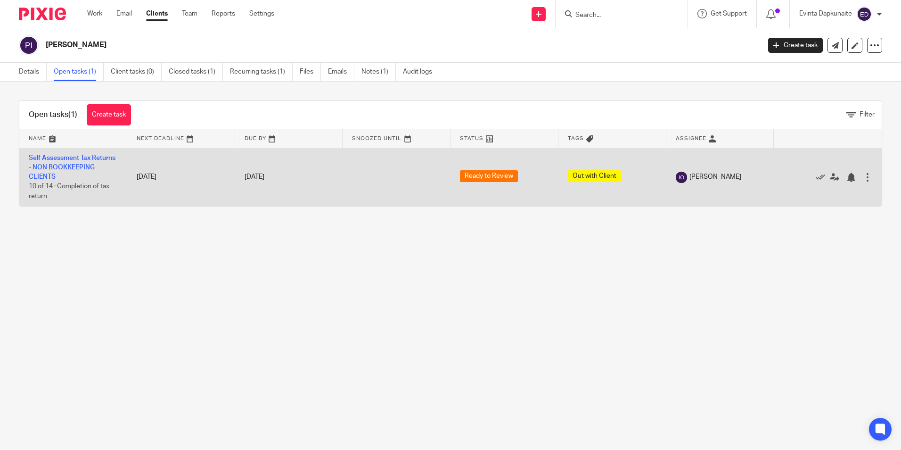
click at [58, 163] on td "Self Assessment Tax Returns - NON BOOKKEEPING CLIENTS 10 of 14 · Completion of …" at bounding box center [73, 177] width 108 height 58
click at [61, 158] on link "Self Assessment Tax Returns - NON BOOKKEEPING CLIENTS" at bounding box center [72, 168] width 87 height 26
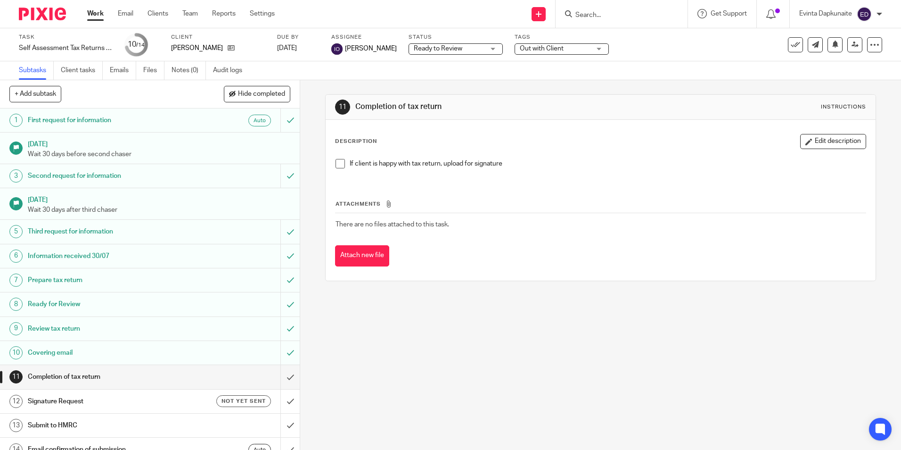
scroll to position [12, 0]
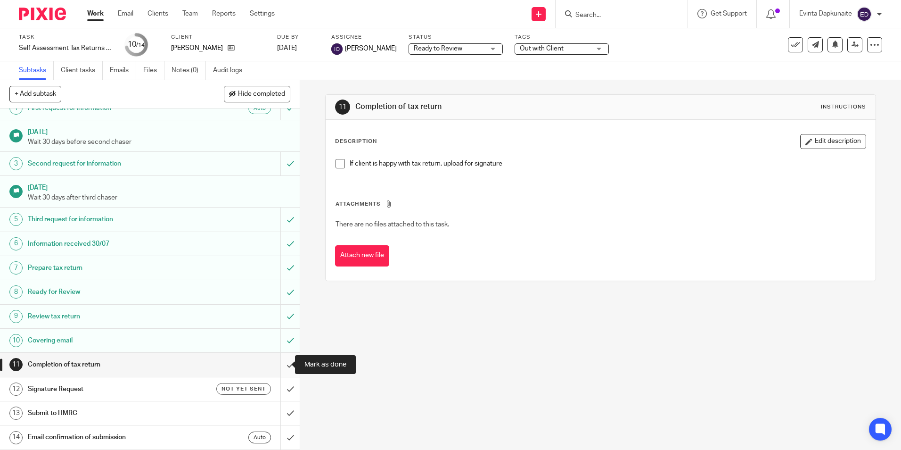
click at [285, 354] on input "submit" at bounding box center [150, 365] width 300 height 24
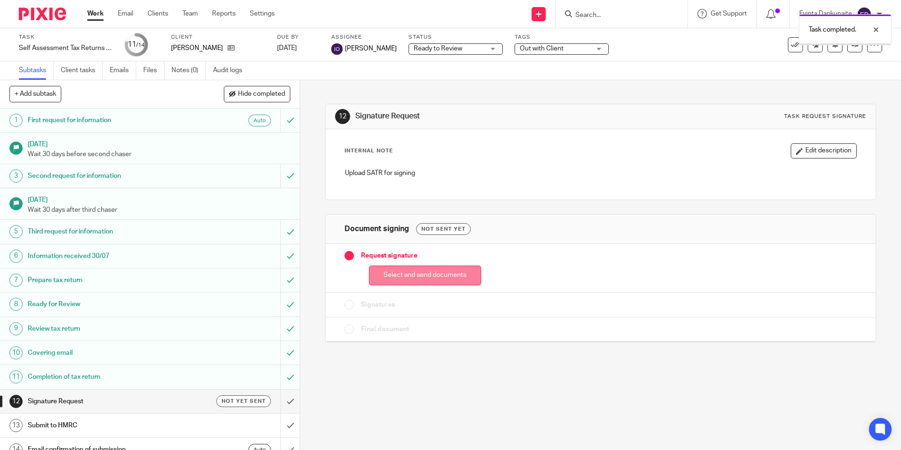
click at [399, 278] on button "Select and send documents" at bounding box center [425, 275] width 112 height 20
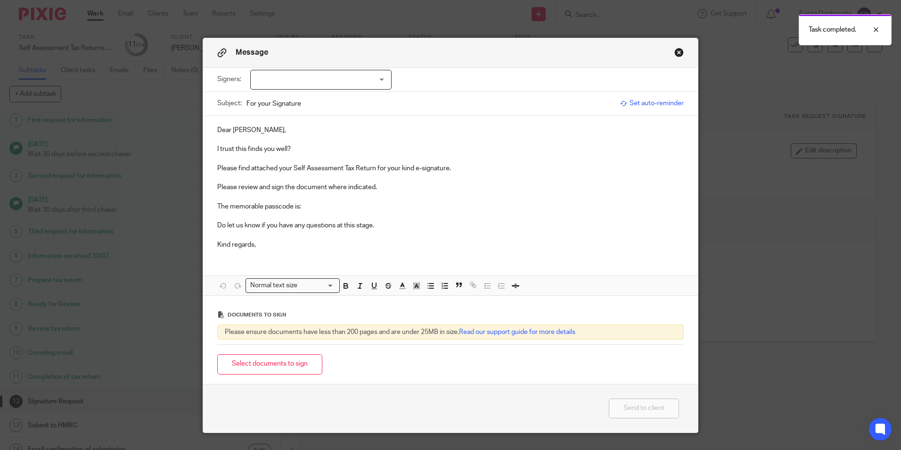
click at [371, 78] on div at bounding box center [320, 80] width 141 height 20
click at [343, 94] on li "[PERSON_NAME]" at bounding box center [318, 99] width 140 height 19
checkbox input "true"
click at [317, 155] on p at bounding box center [450, 158] width 467 height 9
click at [317, 152] on p "I trust this finds you well?" at bounding box center [450, 148] width 467 height 9
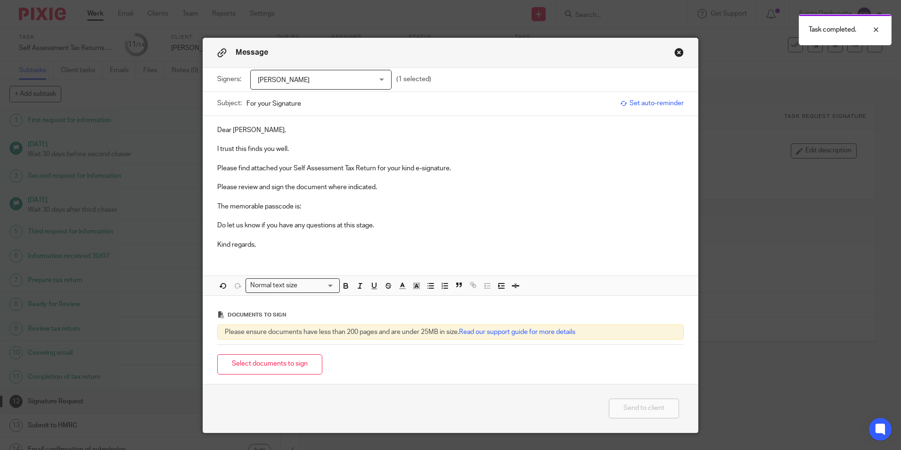
click at [309, 205] on p "The memorable passcode is:" at bounding box center [450, 206] width 467 height 9
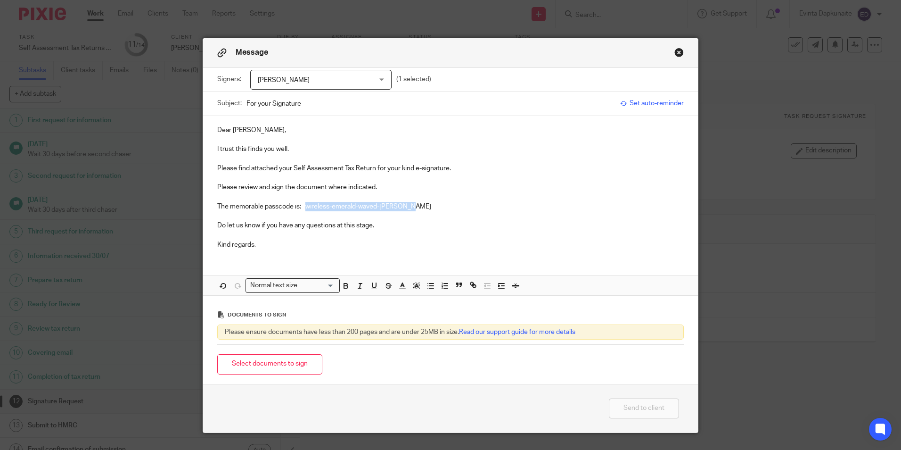
drag, startPoint x: 305, startPoint y: 206, endPoint x: 455, endPoint y: 215, distance: 151.2
click at [466, 206] on p "The memorable passcode is: wireless-emerald-waved-carpenter" at bounding box center [450, 206] width 467 height 9
click at [346, 289] on icon "button" at bounding box center [346, 285] width 8 height 8
click at [413, 286] on icon "button" at bounding box center [417, 285] width 8 height 8
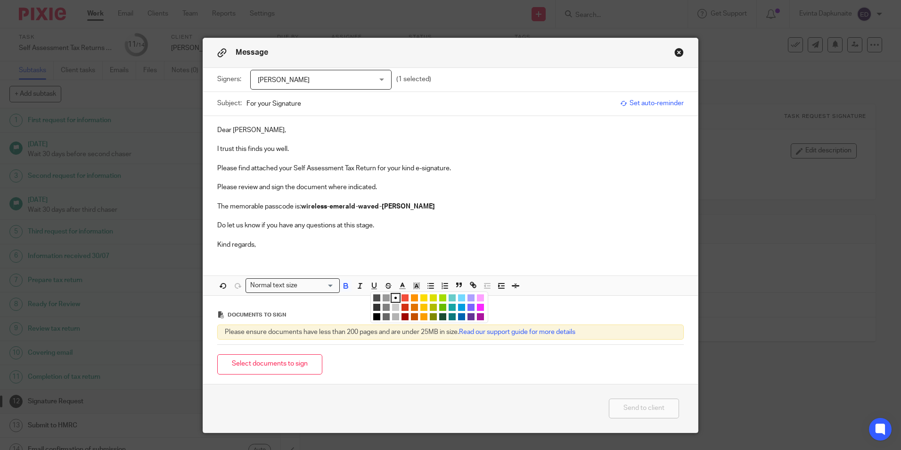
click at [421, 298] on li "color:#FCDC00" at bounding box center [424, 297] width 7 height 7
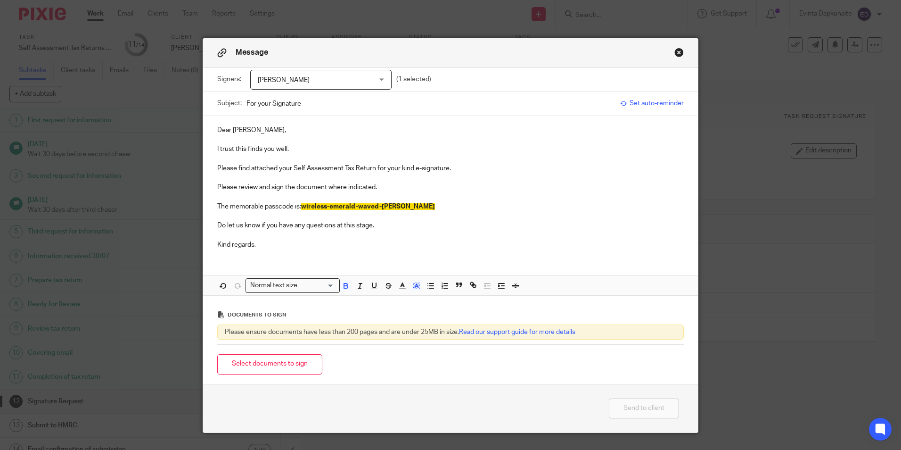
click at [398, 231] on p at bounding box center [450, 234] width 467 height 9
click at [250, 363] on button "Select documents to sign" at bounding box center [269, 364] width 105 height 20
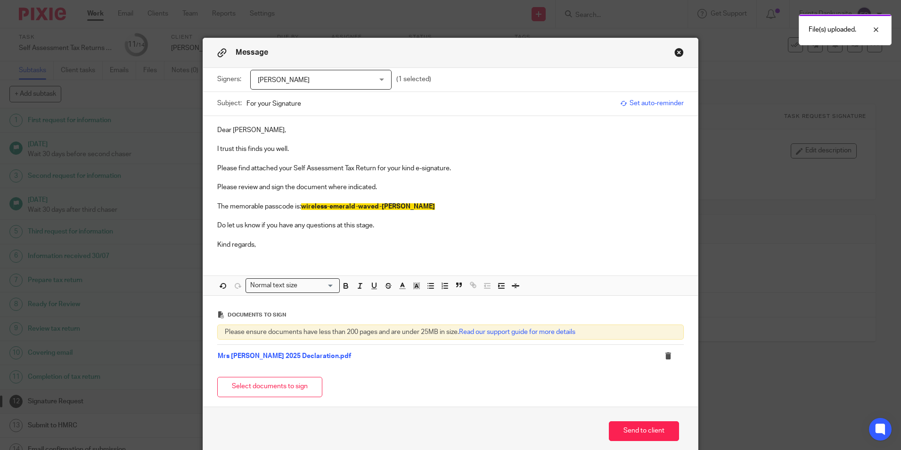
click at [271, 381] on button "Select documents to sign" at bounding box center [269, 387] width 105 height 20
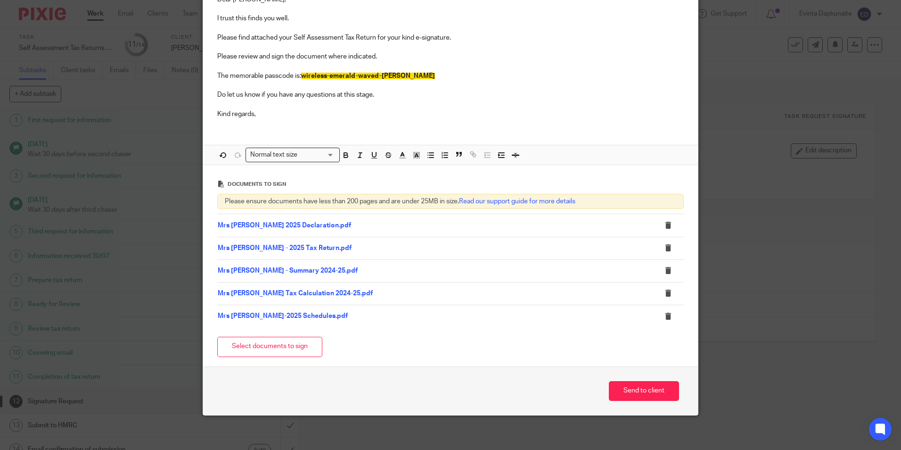
scroll to position [134, 0]
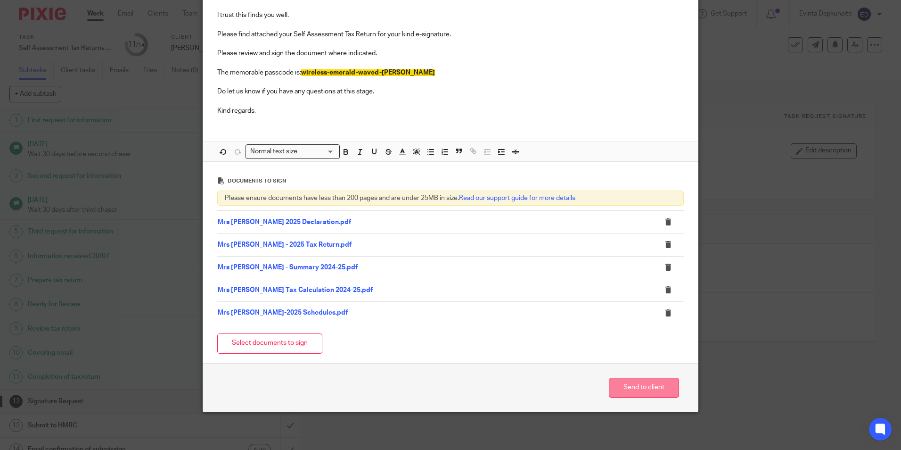
click at [628, 392] on button "Send to client" at bounding box center [644, 388] width 70 height 20
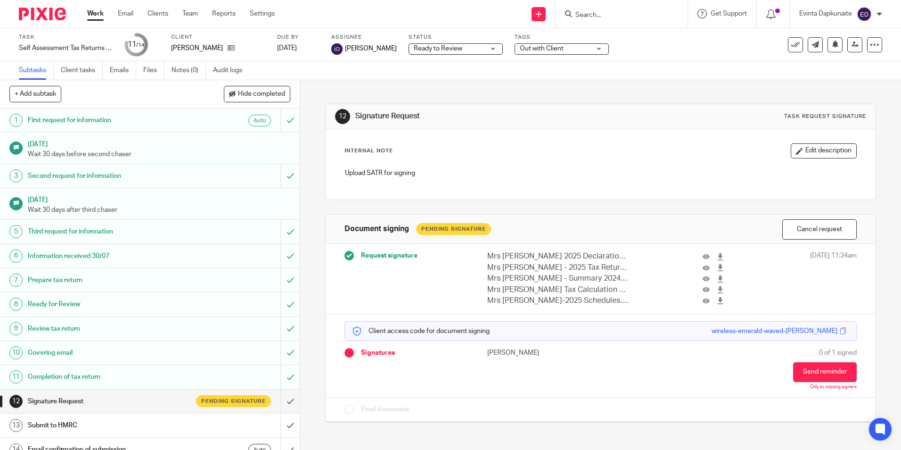
drag, startPoint x: 581, startPoint y: 56, endPoint x: 588, endPoint y: 47, distance: 11.4
click at [581, 55] on div "Tags Out with Client Urgent Waiting for additional information Not Started In P…" at bounding box center [562, 44] width 94 height 23
click at [589, 45] on span "Out with Client" at bounding box center [555, 49] width 71 height 10
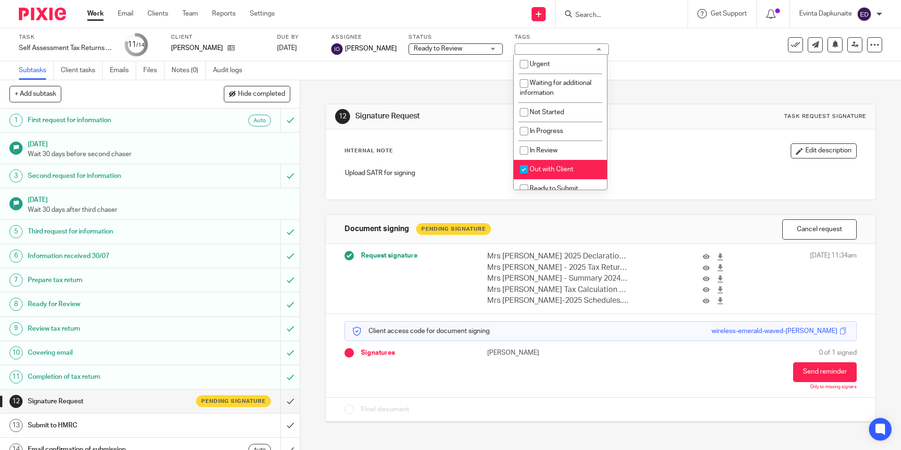
click at [563, 164] on li "Out with Client" at bounding box center [560, 169] width 93 height 19
checkbox input "false"
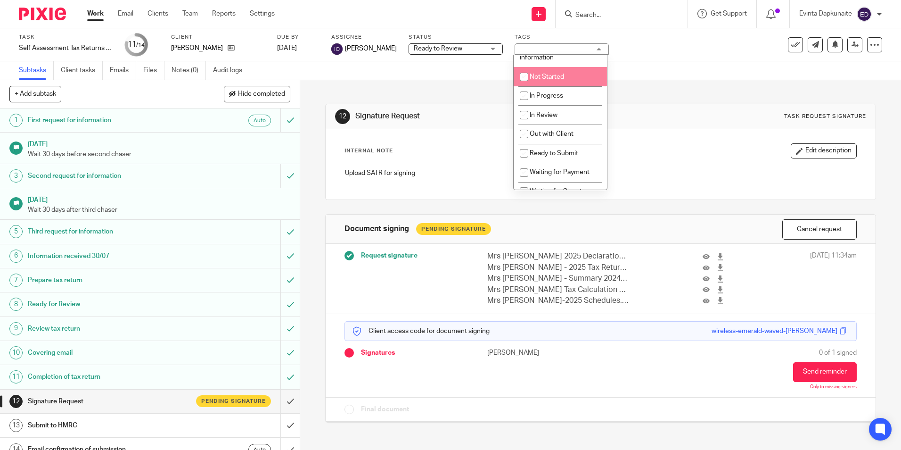
scroll to position [94, 0]
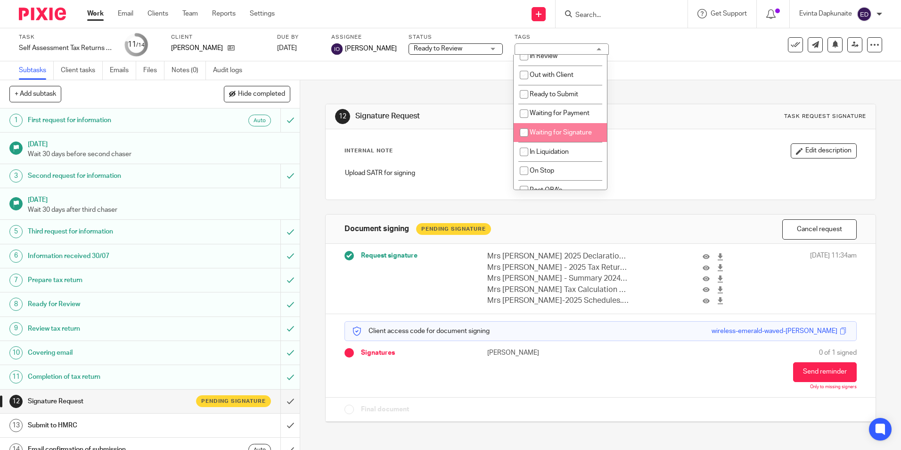
click at [557, 130] on span "Waiting for Signature" at bounding box center [561, 132] width 62 height 7
checkbox input "true"
drag, startPoint x: 474, startPoint y: 113, endPoint x: 502, endPoint y: 90, distance: 35.8
click at [474, 112] on h1 "Signature Request" at bounding box center [487, 116] width 265 height 10
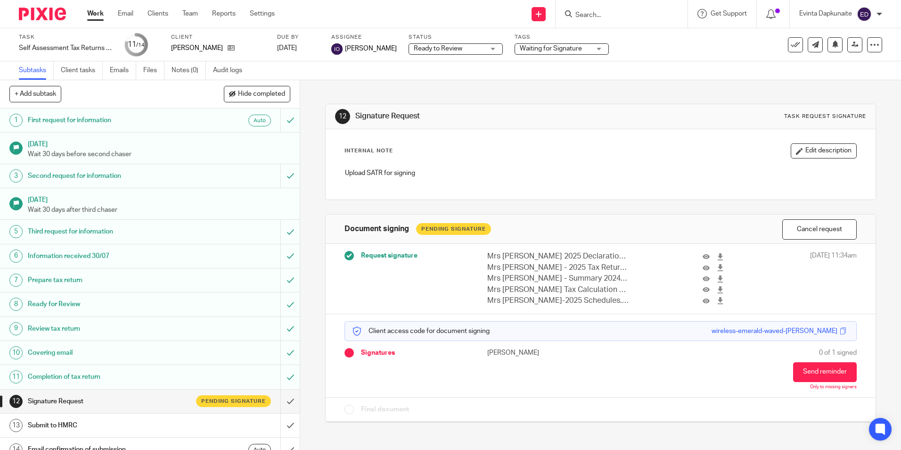
click at [603, 17] on input "Search" at bounding box center [617, 15] width 85 height 8
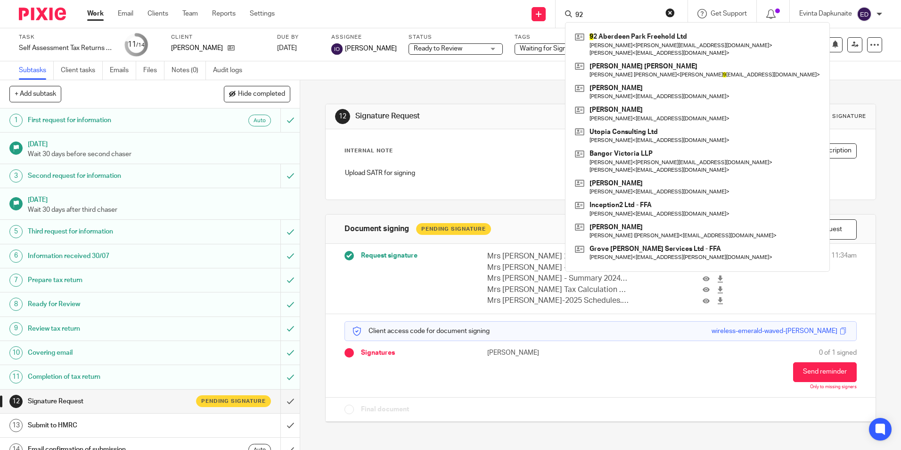
type input "9"
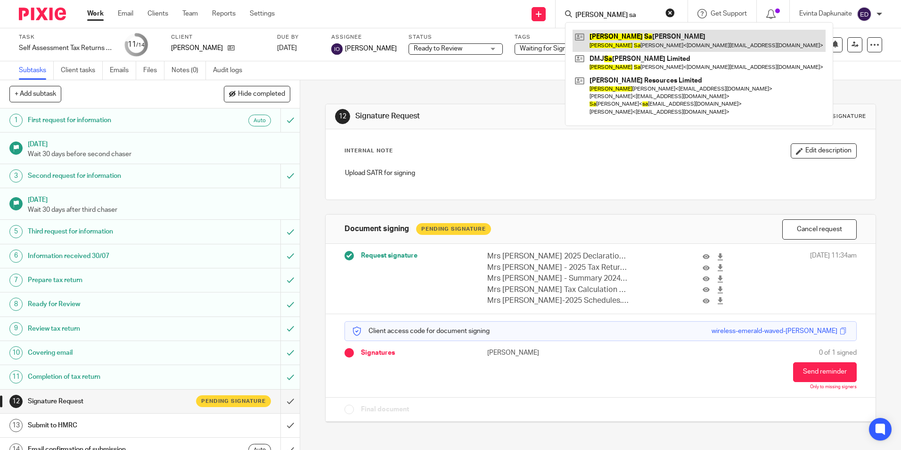
type input "david sa"
click at [602, 35] on link at bounding box center [699, 41] width 253 height 22
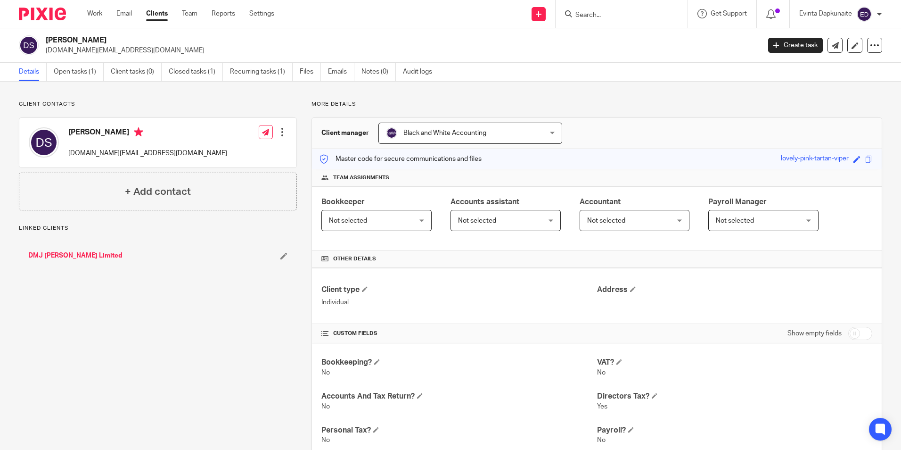
click at [91, 83] on div "Client contacts David Sawyer dmjconstruction.tv@gmail.com Edit contact Create c…" at bounding box center [450, 398] width 901 height 633
click at [86, 60] on div "David Sawyer dmjconstruction.tv@gmail.com Create task Update from Companies Hou…" at bounding box center [450, 45] width 901 height 34
click at [79, 71] on link "Open tasks (1)" at bounding box center [79, 72] width 50 height 18
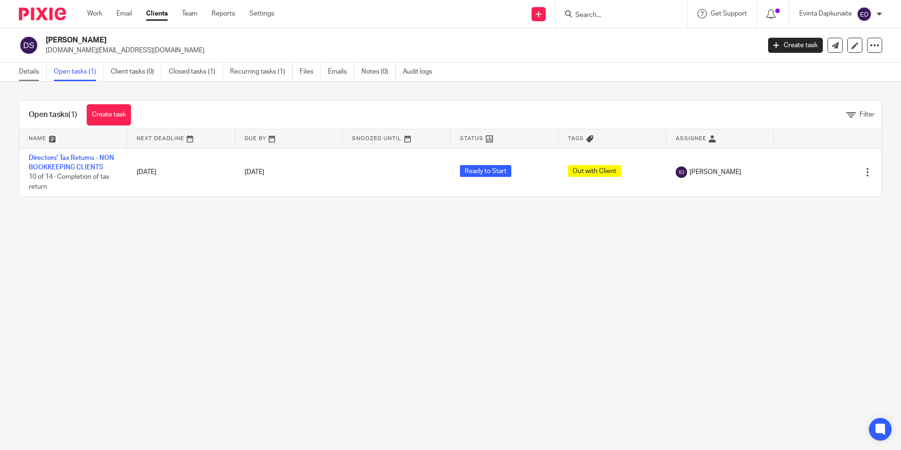
click at [37, 73] on link "Details" at bounding box center [33, 72] width 28 height 18
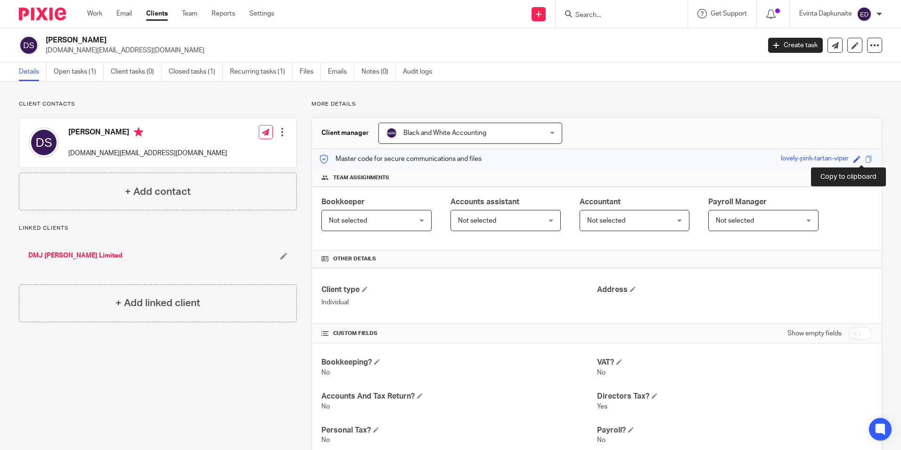
click at [866, 158] on span at bounding box center [869, 159] width 7 height 7
click at [78, 72] on link "Open tasks (1)" at bounding box center [79, 72] width 50 height 18
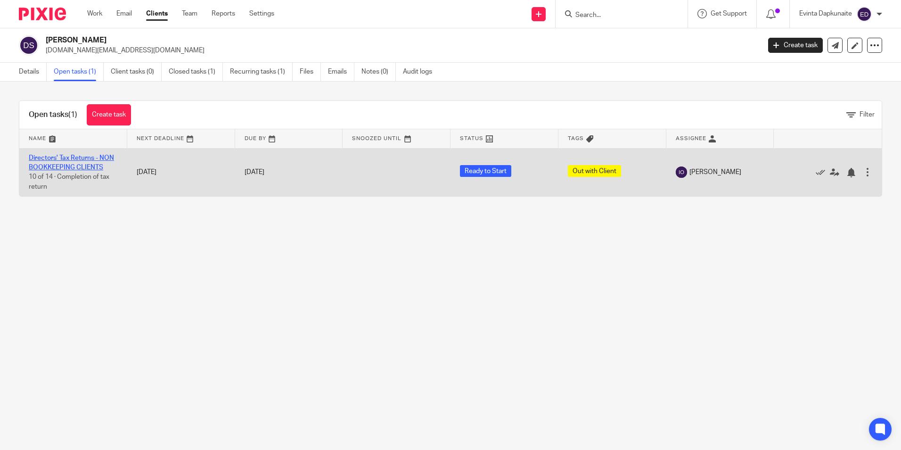
click at [76, 157] on link "Directors' Tax Returns - NON BOOKKEEPING CLIENTS" at bounding box center [71, 163] width 85 height 16
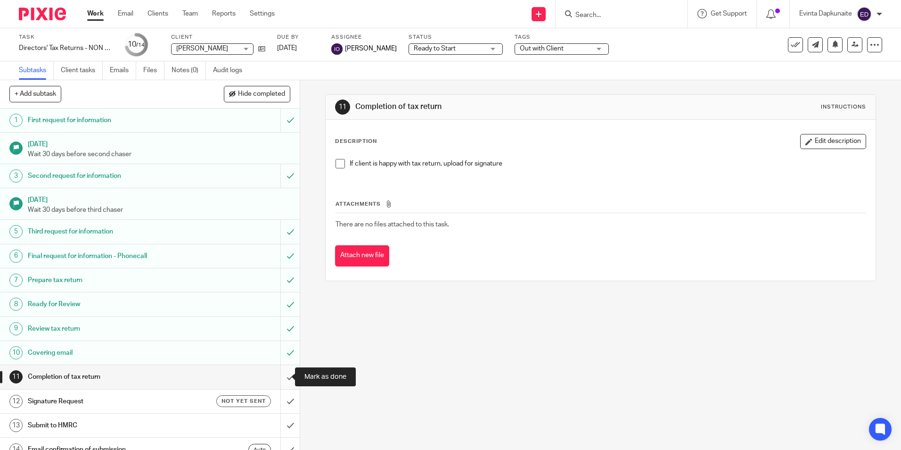
click at [276, 377] on input "submit" at bounding box center [150, 377] width 300 height 24
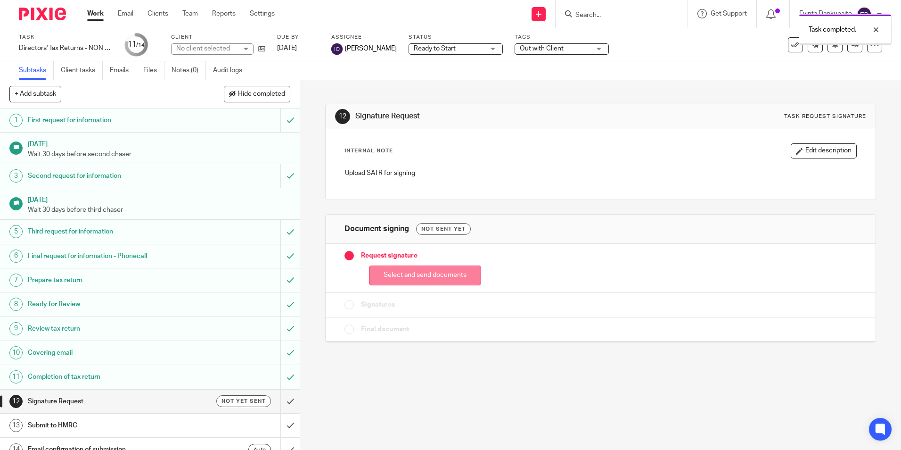
click at [402, 269] on button "Select and send documents" at bounding box center [425, 275] width 112 height 20
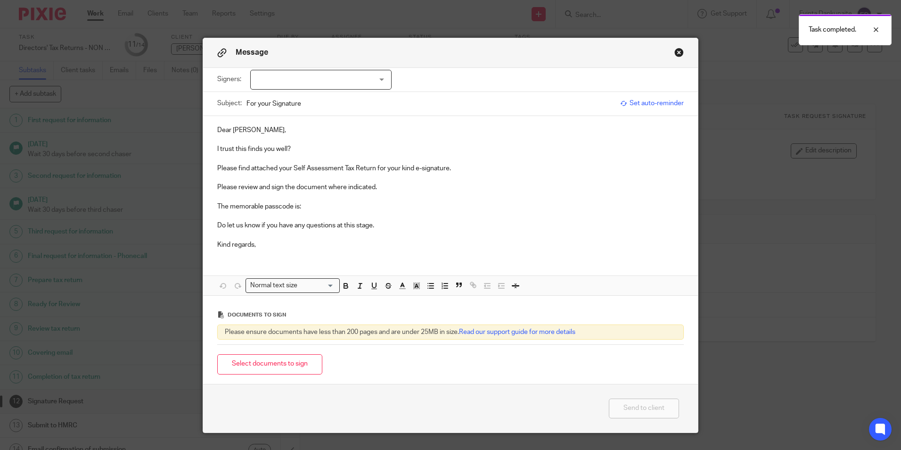
click at [360, 91] on div "Signers: David Sawyer (0 selected)" at bounding box center [450, 80] width 467 height 24
click at [365, 80] on div at bounding box center [320, 80] width 141 height 20
click at [327, 102] on li "[PERSON_NAME]" at bounding box center [318, 99] width 140 height 19
checkbox input "true"
click at [308, 154] on p at bounding box center [450, 158] width 467 height 9
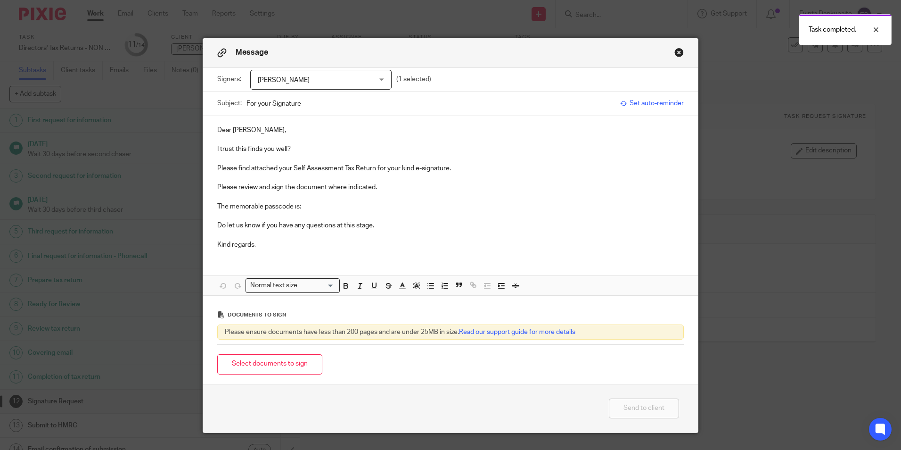
click at [310, 147] on p "I trust this finds you well?" at bounding box center [450, 148] width 467 height 9
click at [316, 210] on p "The memorable passcode is:" at bounding box center [450, 206] width 467 height 9
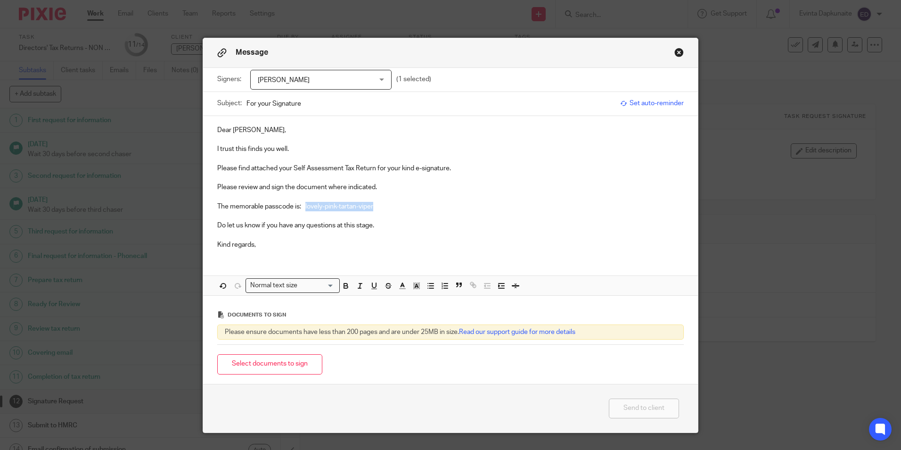
drag, startPoint x: 303, startPoint y: 206, endPoint x: 422, endPoint y: 210, distance: 119.3
click at [422, 206] on p "The memorable passcode is: lovely-pink-tartan-viper" at bounding box center [450, 206] width 467 height 9
click at [342, 281] on icon "button" at bounding box center [346, 285] width 8 height 8
click at [414, 282] on icon "button" at bounding box center [417, 285] width 8 height 8
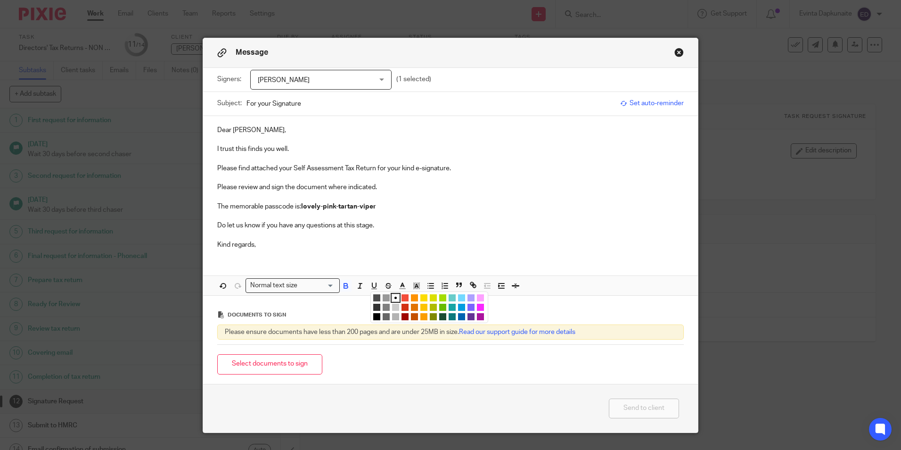
click at [421, 299] on li "color:#FCDC00" at bounding box center [424, 297] width 7 height 7
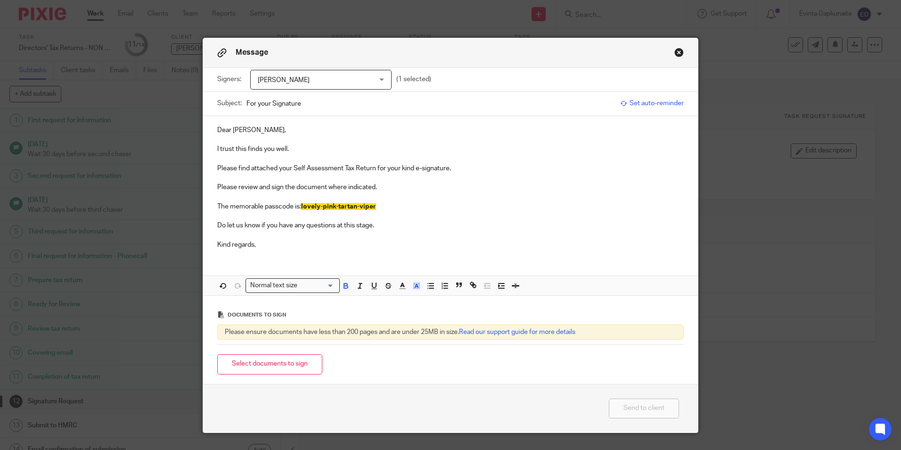
click at [400, 231] on p at bounding box center [450, 234] width 467 height 9
click at [291, 358] on button "Select documents to sign" at bounding box center [269, 364] width 105 height 20
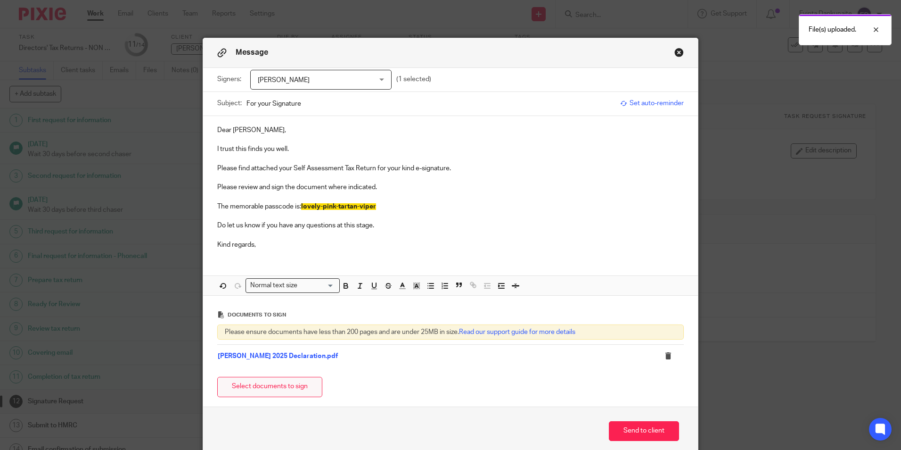
click at [281, 388] on button "Select documents to sign" at bounding box center [269, 387] width 105 height 20
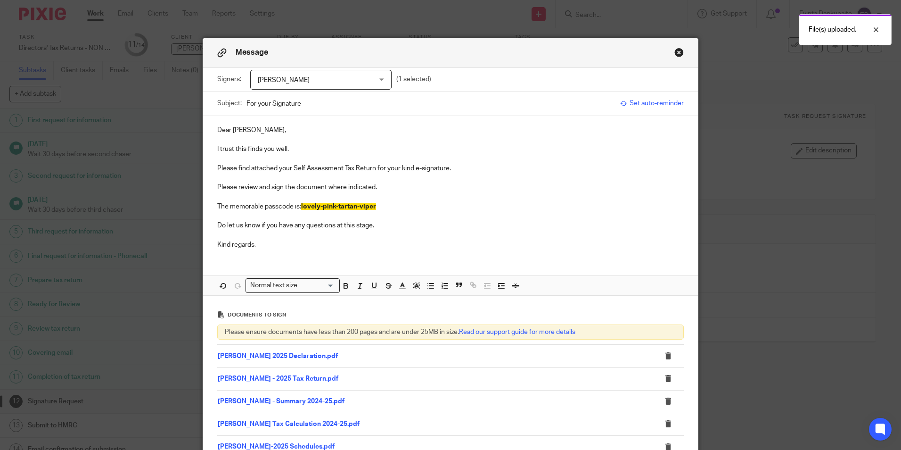
scroll to position [134, 0]
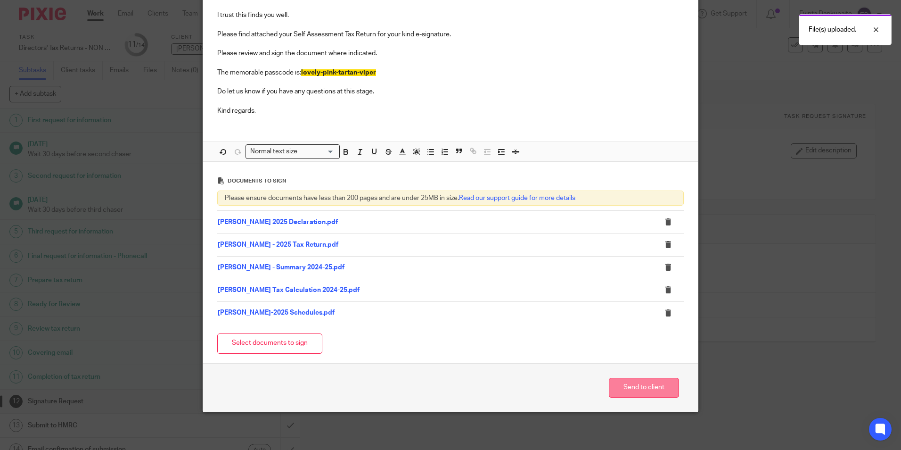
click at [621, 382] on button "Send to client" at bounding box center [644, 388] width 70 height 20
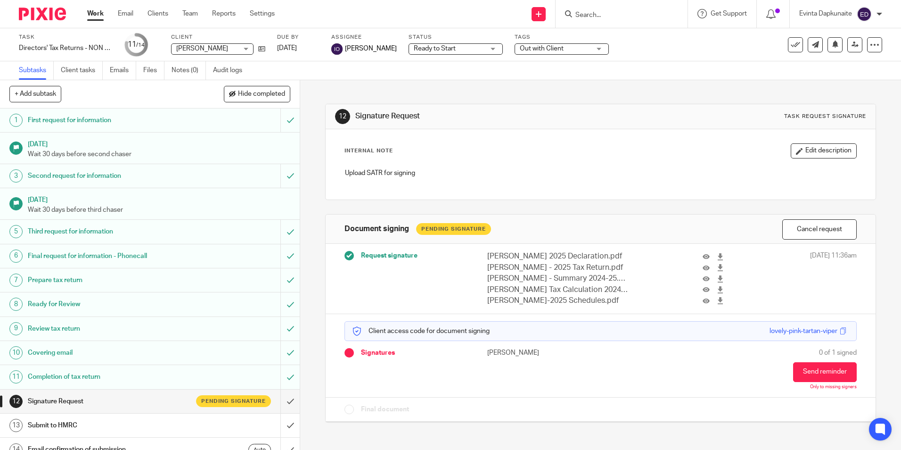
click at [460, 48] on span "Ready to Start" at bounding box center [449, 49] width 71 height 10
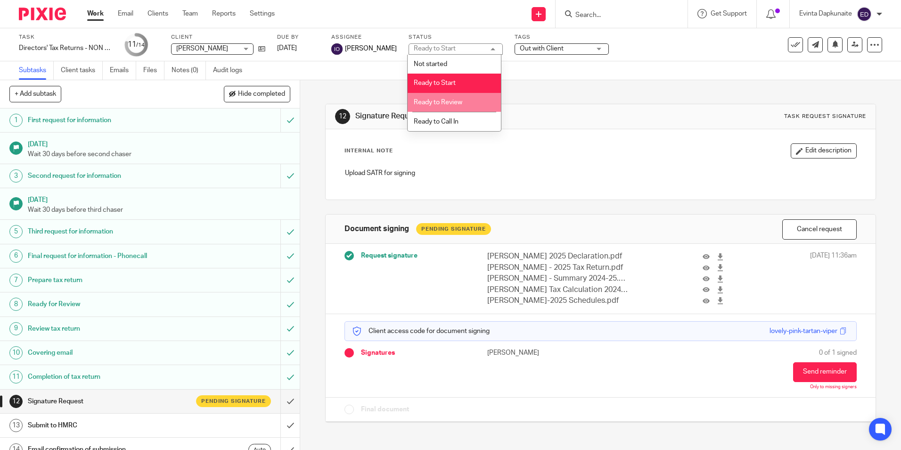
drag, startPoint x: 461, startPoint y: 97, endPoint x: 521, endPoint y: 67, distance: 67.1
click at [461, 97] on li "Ready to Review" at bounding box center [454, 102] width 93 height 19
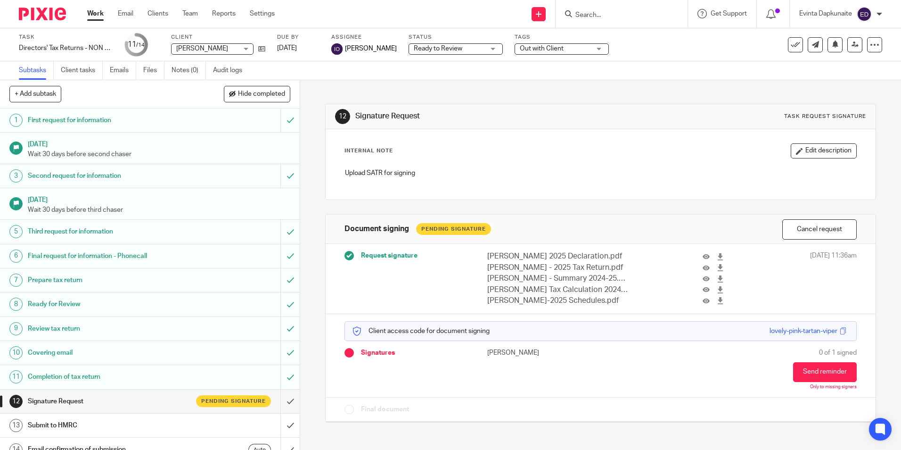
click at [546, 47] on span "Out with Client" at bounding box center [542, 48] width 44 height 7
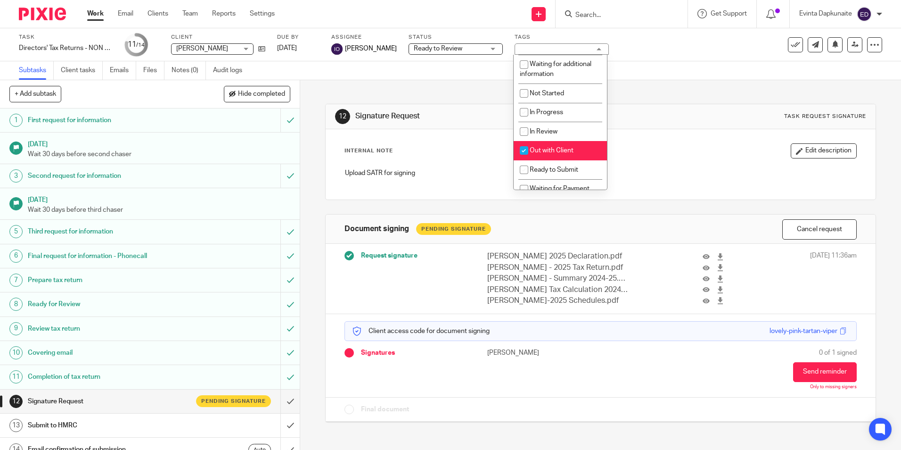
scroll to position [47, 0]
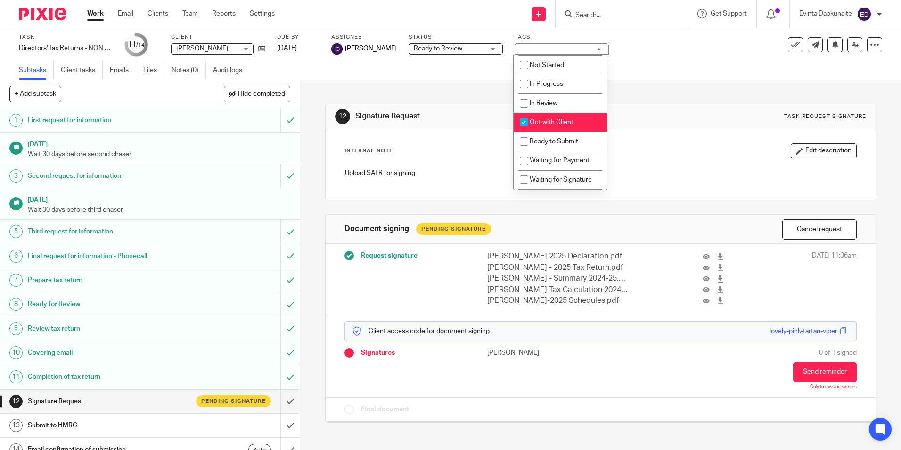
click at [569, 120] on span "Out with Client" at bounding box center [552, 122] width 44 height 7
checkbox input "false"
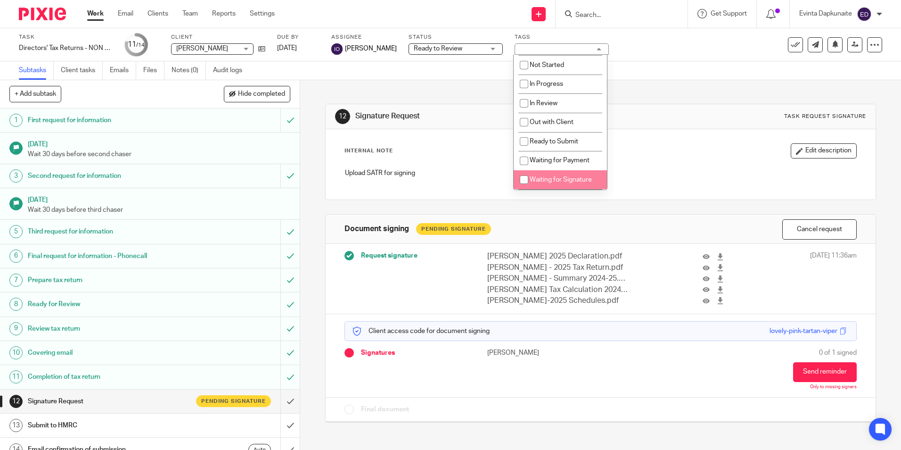
click at [573, 177] on span "Waiting for Signature" at bounding box center [561, 179] width 62 height 7
checkbox input "true"
drag, startPoint x: 653, startPoint y: 163, endPoint x: 650, endPoint y: 167, distance: 5.0
click at [653, 165] on div "Upload SATR for signing" at bounding box center [600, 174] width 521 height 22
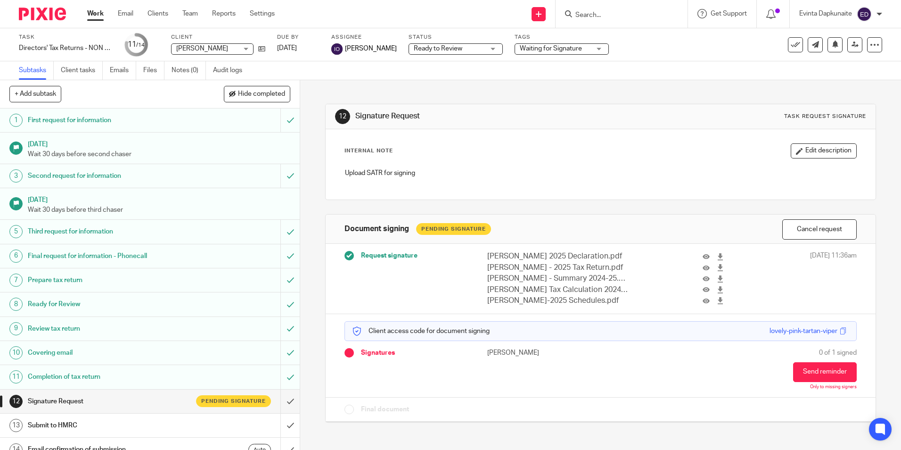
click at [598, 16] on input "Search" at bounding box center [617, 15] width 85 height 8
click at [611, 19] on input "Search" at bounding box center [617, 15] width 85 height 8
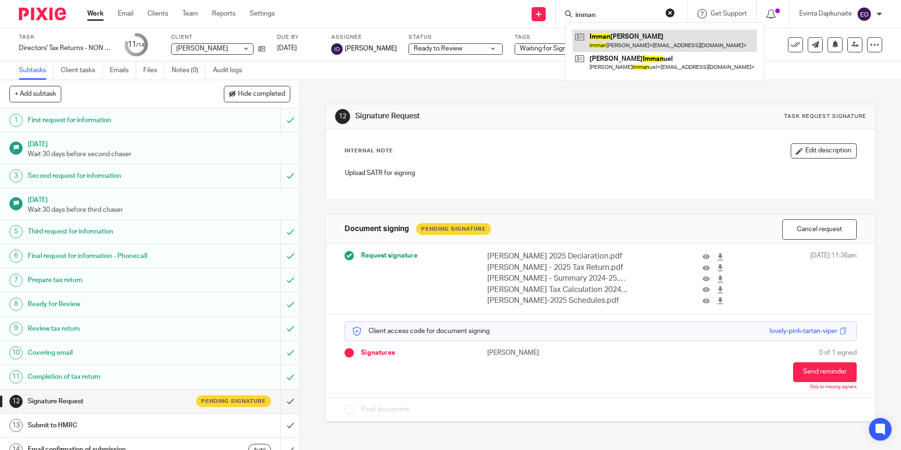
type input "imman"
click at [622, 37] on link at bounding box center [665, 41] width 184 height 22
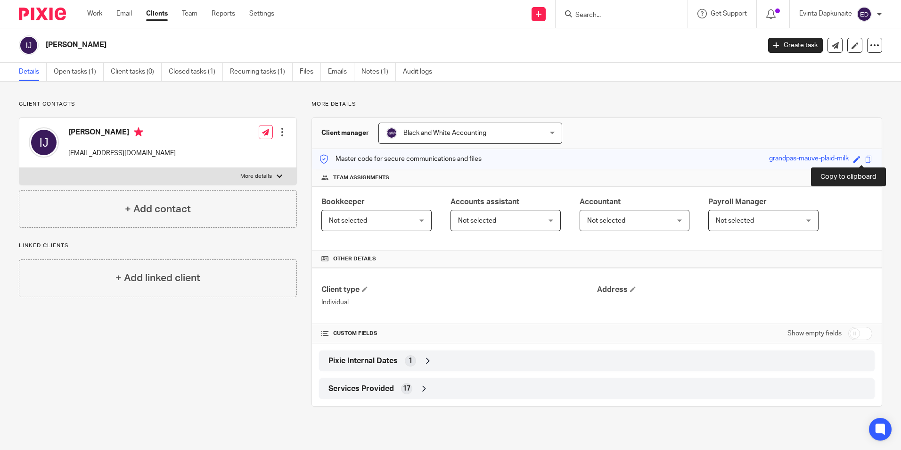
click at [866, 158] on span at bounding box center [869, 159] width 7 height 7
click at [866, 156] on span at bounding box center [869, 159] width 7 height 7
click at [80, 71] on link "Open tasks (1)" at bounding box center [79, 72] width 50 height 18
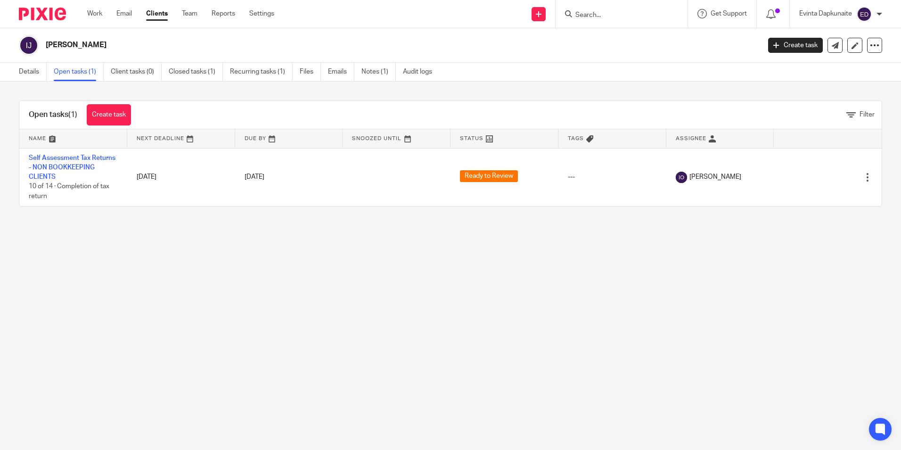
click at [64, 166] on link "Self Assessment Tax Returns - NON BOOKKEEPING CLIENTS" at bounding box center [72, 168] width 87 height 26
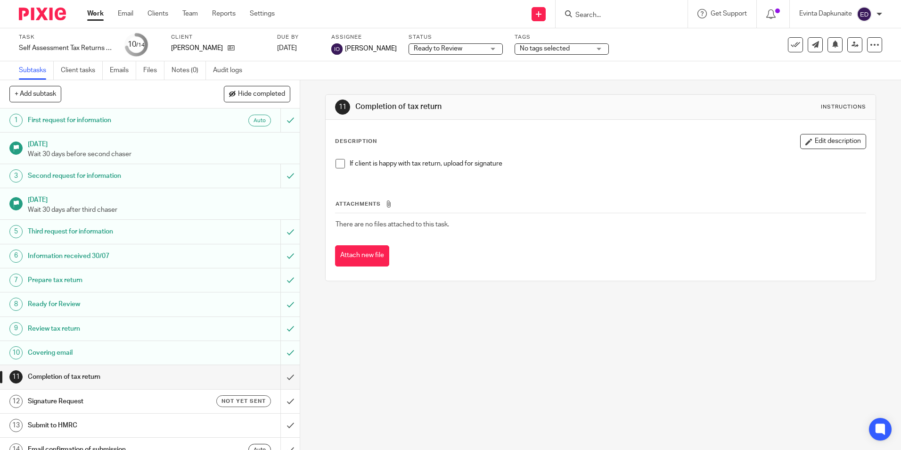
click at [336, 161] on span at bounding box center [340, 163] width 9 height 9
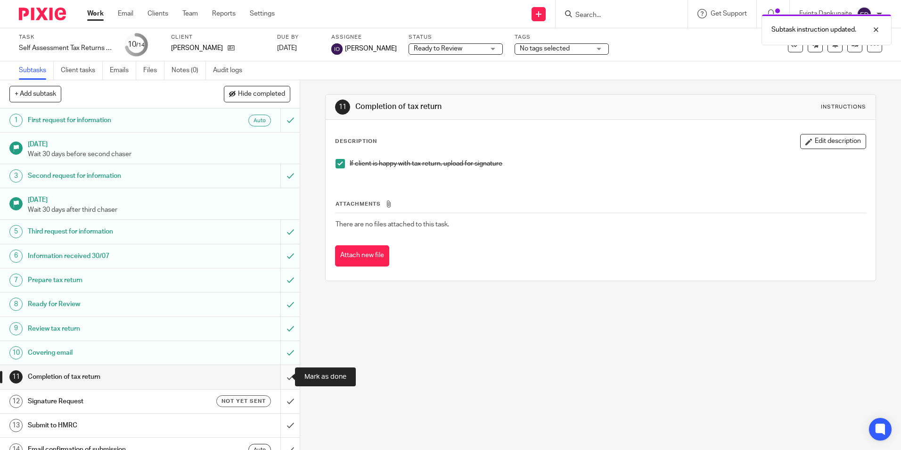
click at [276, 370] on input "submit" at bounding box center [150, 377] width 300 height 24
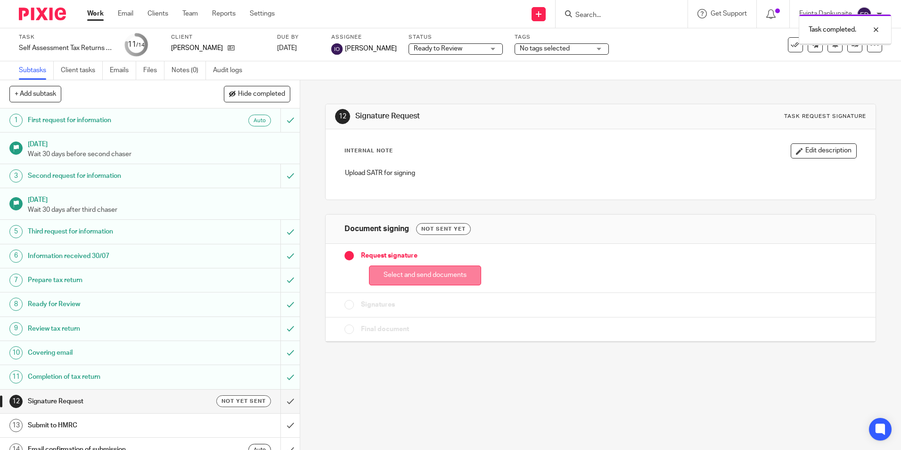
click at [391, 282] on button "Select and send documents" at bounding box center [425, 275] width 112 height 20
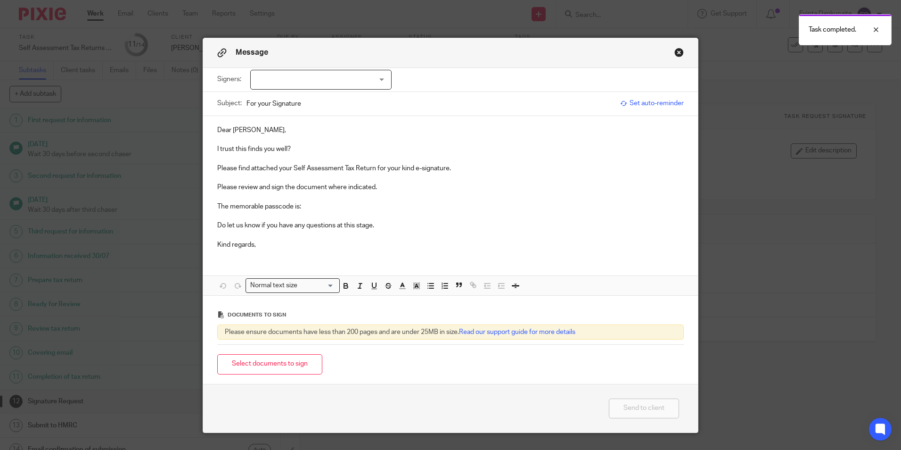
click at [326, 83] on div at bounding box center [320, 80] width 141 height 20
click at [318, 102] on li "[PERSON_NAME]" at bounding box center [318, 99] width 140 height 19
checkbox input "true"
click at [305, 150] on p "I trust this finds you well?" at bounding box center [450, 148] width 467 height 9
drag, startPoint x: 305, startPoint y: 195, endPoint x: 305, endPoint y: 204, distance: 8.5
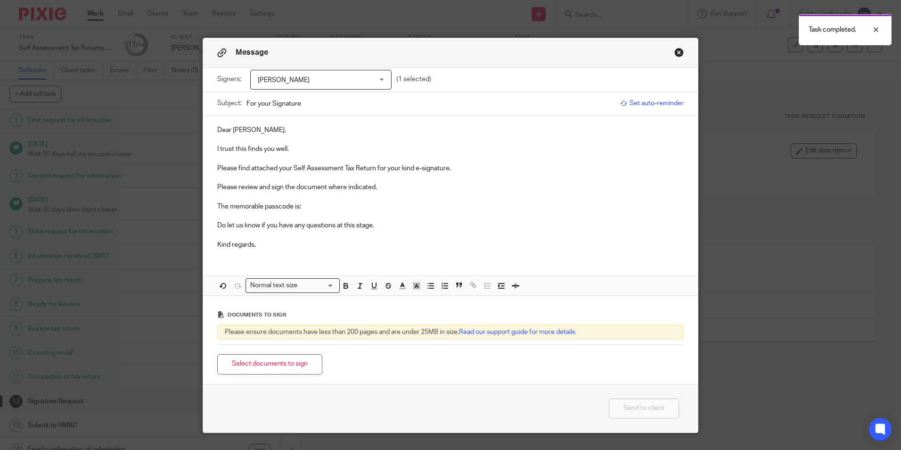
click at [305, 198] on p at bounding box center [450, 196] width 467 height 9
click at [305, 204] on p "The memorable passcode is:" at bounding box center [450, 206] width 467 height 9
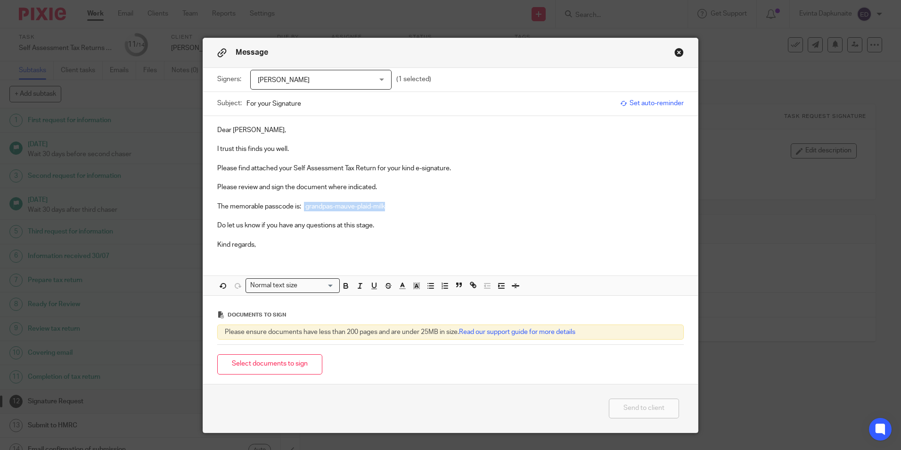
drag, startPoint x: 302, startPoint y: 204, endPoint x: 456, endPoint y: 207, distance: 154.2
click at [455, 206] on p "The memorable passcode is: grandpas-mauve-plaid-milk" at bounding box center [450, 206] width 467 height 9
click at [344, 288] on icon "button" at bounding box center [346, 287] width 4 height 2
click at [422, 288] on span at bounding box center [436, 287] width 28 height 14
click at [414, 288] on icon "button" at bounding box center [417, 285] width 8 height 8
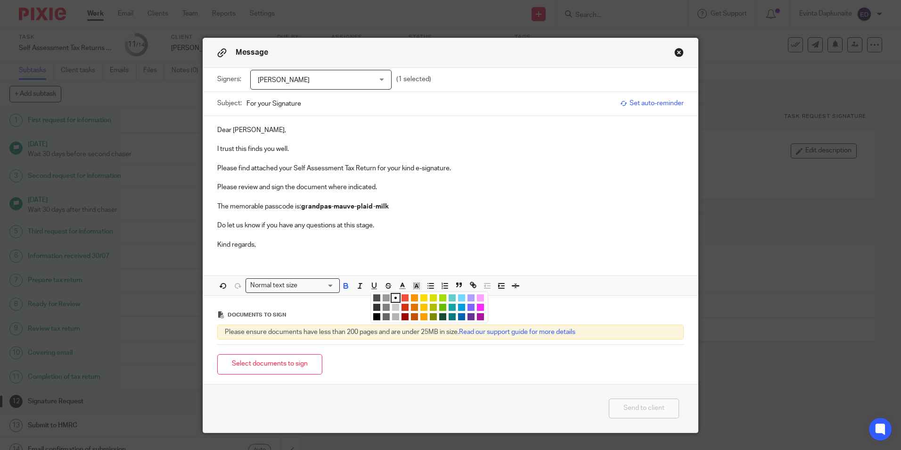
click at [421, 297] on li "color:#FCDC00" at bounding box center [424, 297] width 7 height 7
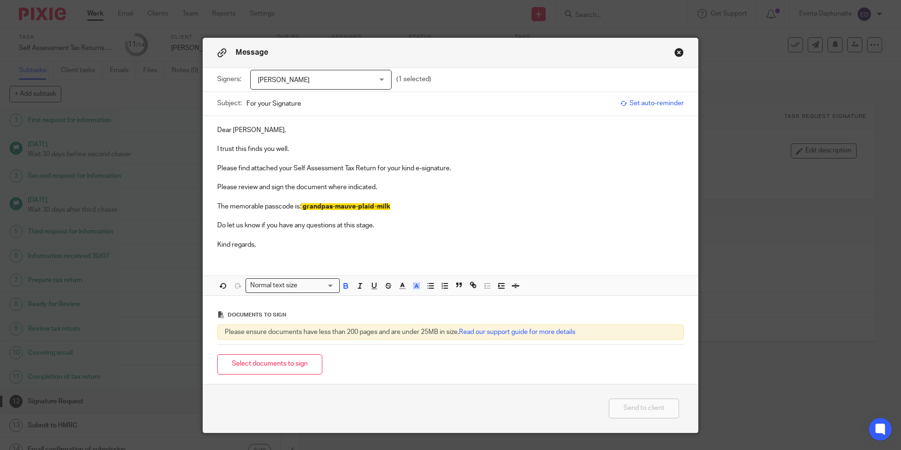
click at [418, 215] on p at bounding box center [450, 215] width 467 height 9
click at [282, 372] on button "Select documents to sign" at bounding box center [269, 364] width 105 height 20
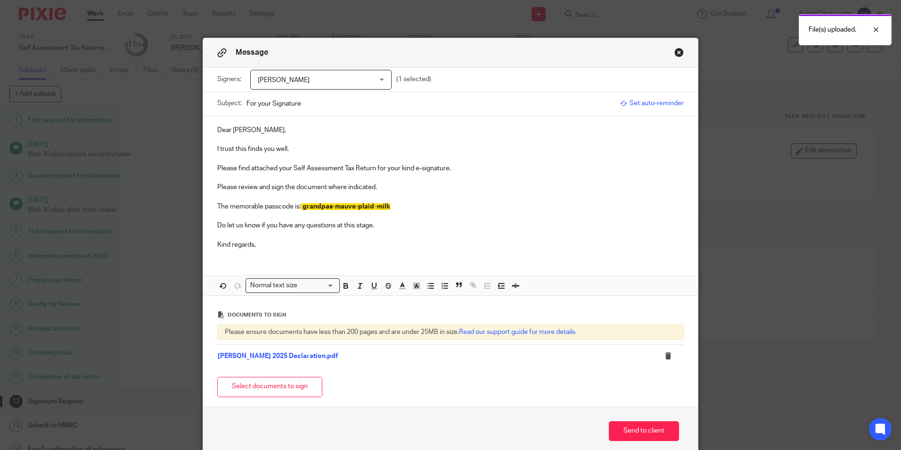
click at [258, 383] on button "Select documents to sign" at bounding box center [269, 387] width 105 height 20
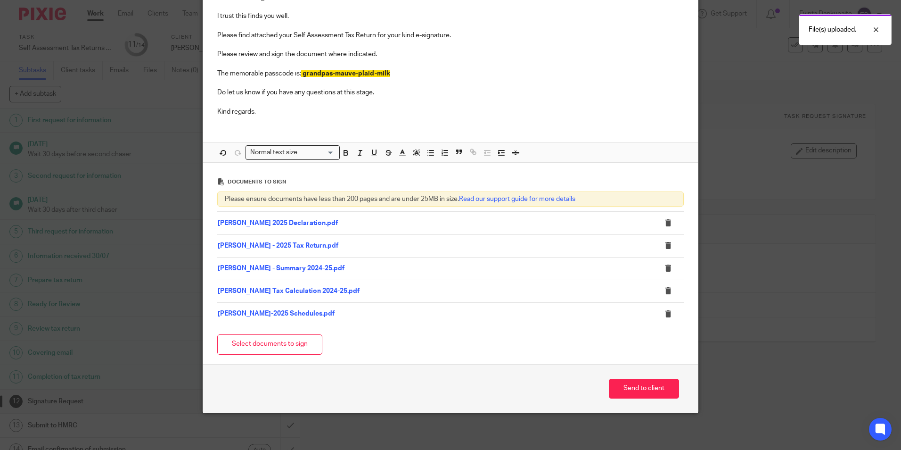
scroll to position [134, 0]
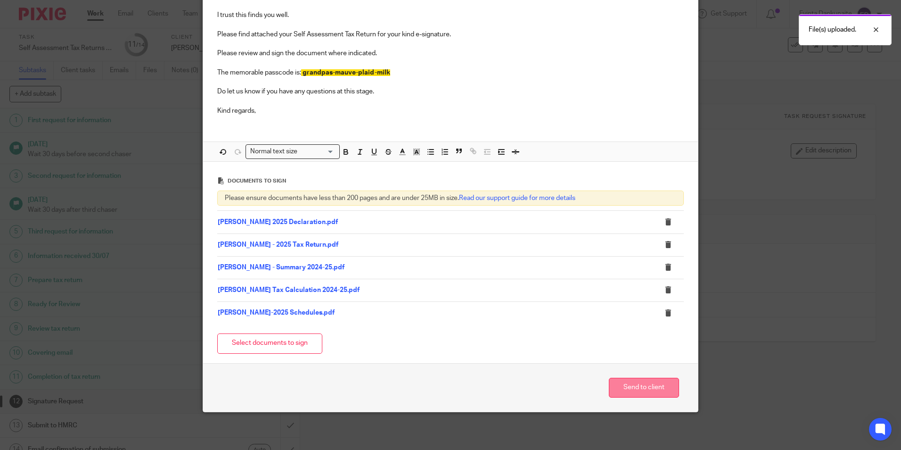
click at [627, 385] on button "Send to client" at bounding box center [644, 388] width 70 height 20
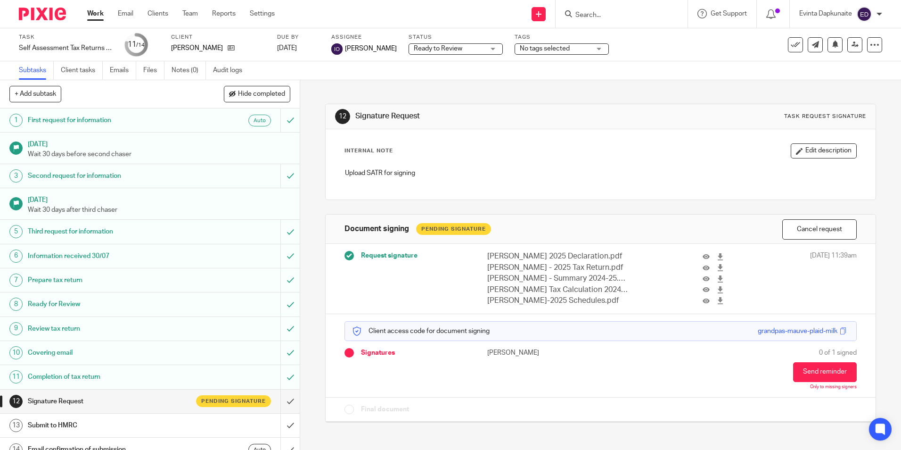
click at [575, 46] on span "No tags selected" at bounding box center [555, 49] width 71 height 10
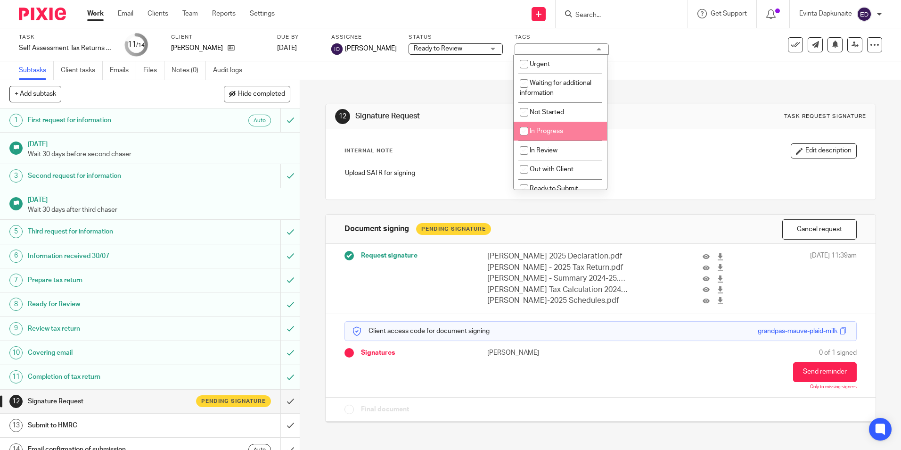
scroll to position [94, 0]
click at [578, 132] on span "Waiting for Signature" at bounding box center [561, 132] width 62 height 7
checkbox input "true"
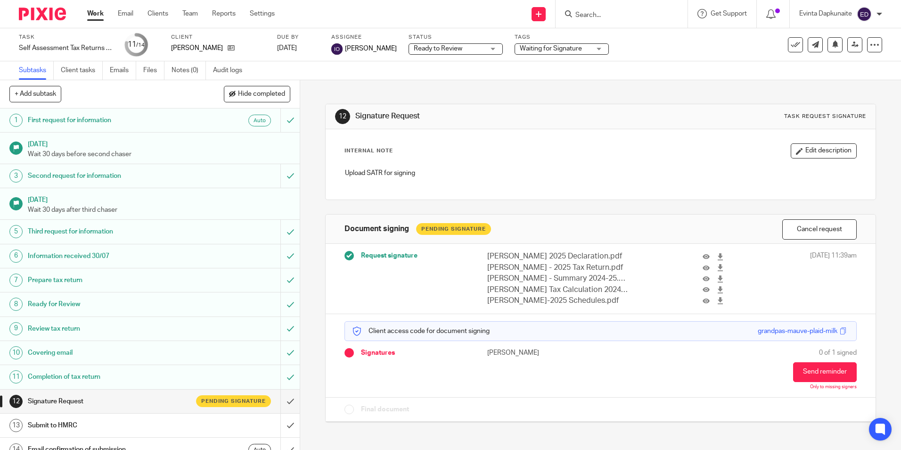
click at [651, 104] on div "12 Signature Request Task request signature" at bounding box center [601, 116] width 550 height 25
click at [602, 22] on div at bounding box center [622, 14] width 132 height 28
click at [597, 13] on input "Search" at bounding box center [617, 15] width 85 height 8
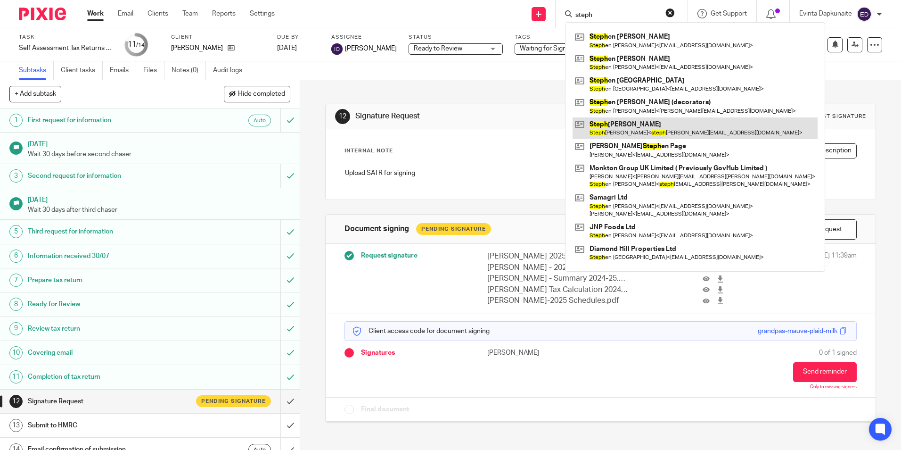
type input "steph"
click at [621, 121] on link at bounding box center [695, 128] width 245 height 22
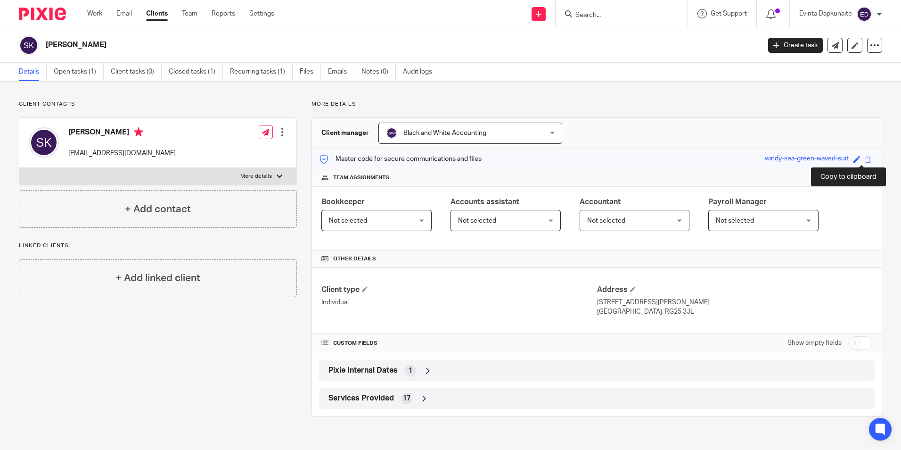
click at [866, 157] on span at bounding box center [869, 159] width 7 height 7
click at [89, 70] on link "Open tasks (1)" at bounding box center [79, 72] width 50 height 18
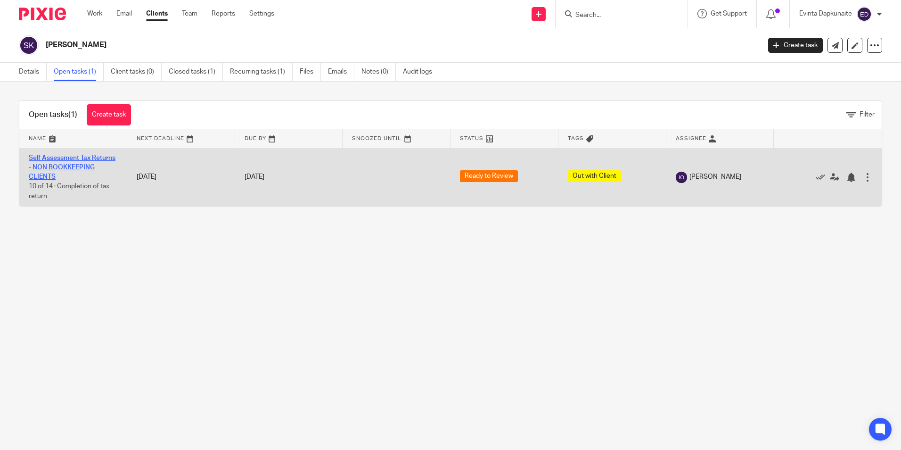
click at [61, 157] on link "Self Assessment Tax Returns - NON BOOKKEEPING CLIENTS" at bounding box center [72, 168] width 87 height 26
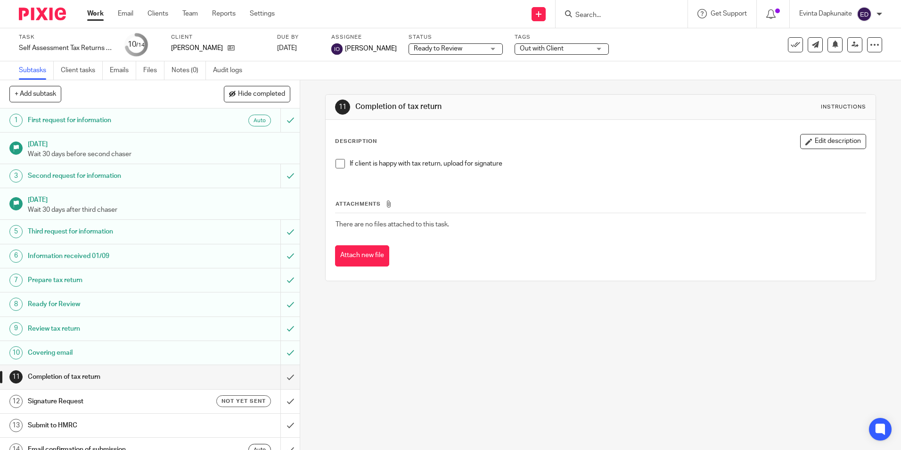
click at [337, 166] on span at bounding box center [340, 163] width 9 height 9
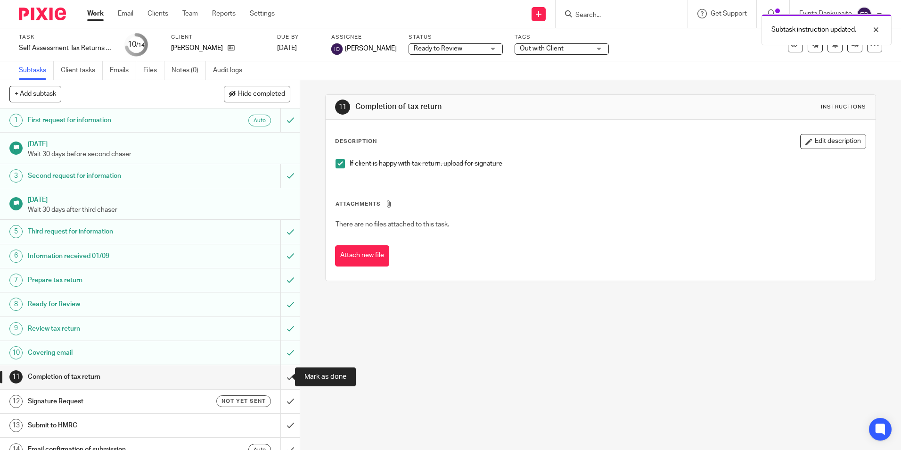
click at [283, 375] on input "submit" at bounding box center [150, 377] width 300 height 24
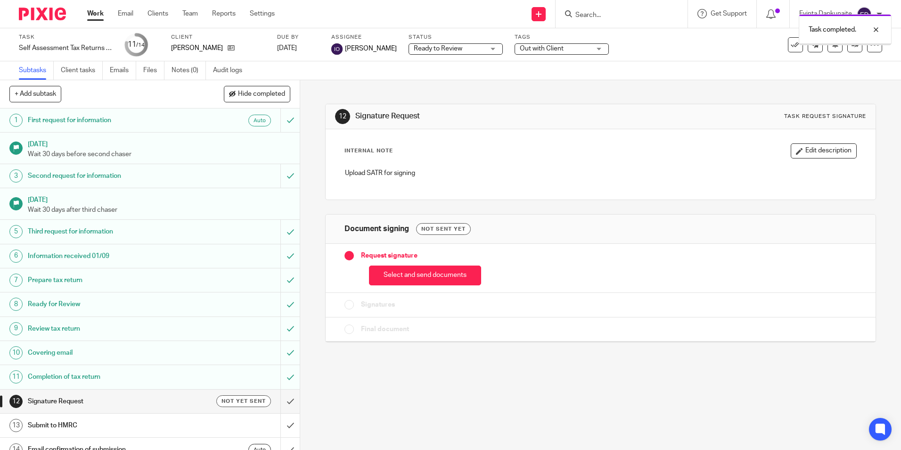
click at [403, 264] on div "Select and send documents" at bounding box center [601, 273] width 512 height 25
click at [403, 272] on button "Select and send documents" at bounding box center [425, 275] width 112 height 20
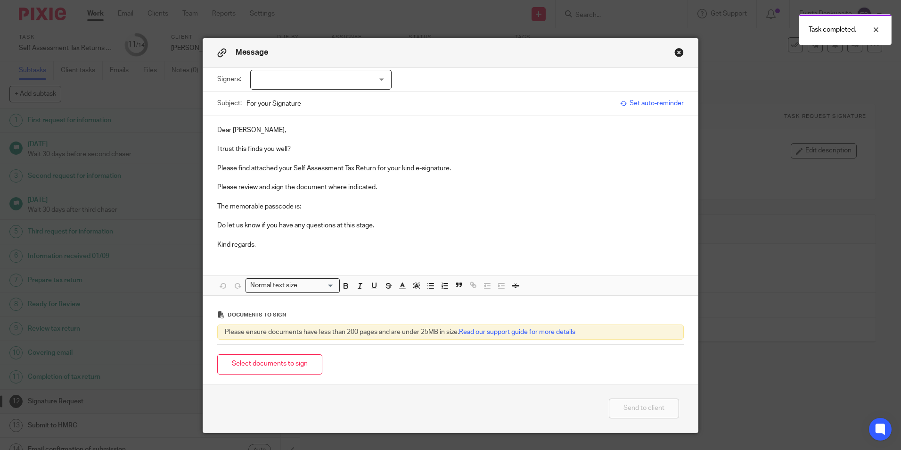
click at [366, 82] on div at bounding box center [320, 80] width 141 height 20
click at [342, 103] on li "[PERSON_NAME]" at bounding box center [318, 99] width 140 height 19
checkbox input "true"
click at [319, 143] on p at bounding box center [450, 139] width 467 height 9
click at [319, 150] on p "I trust this finds you well?" at bounding box center [450, 148] width 467 height 9
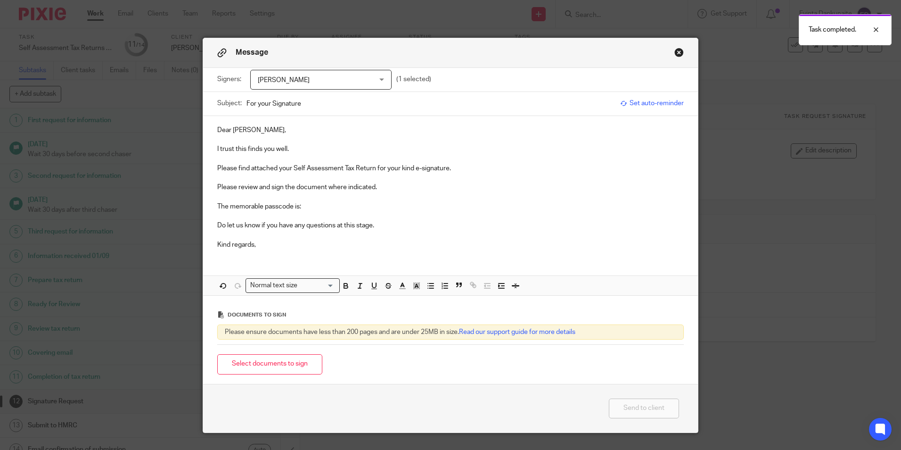
click at [320, 207] on p "The memorable passcode is:" at bounding box center [450, 206] width 467 height 9
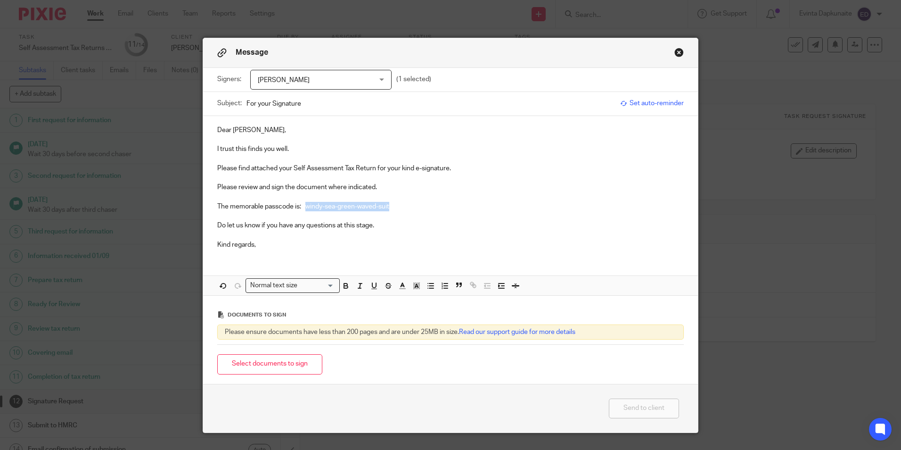
drag, startPoint x: 304, startPoint y: 207, endPoint x: 499, endPoint y: 207, distance: 195.2
click at [499, 207] on p "The memorable passcode is: windy-sea-green-waved-suit" at bounding box center [450, 206] width 467 height 9
click at [345, 284] on icon "button" at bounding box center [346, 285] width 8 height 8
drag, startPoint x: 411, startPoint y: 286, endPoint x: 412, endPoint y: 291, distance: 4.8
click at [413, 286] on icon "button" at bounding box center [417, 285] width 8 height 8
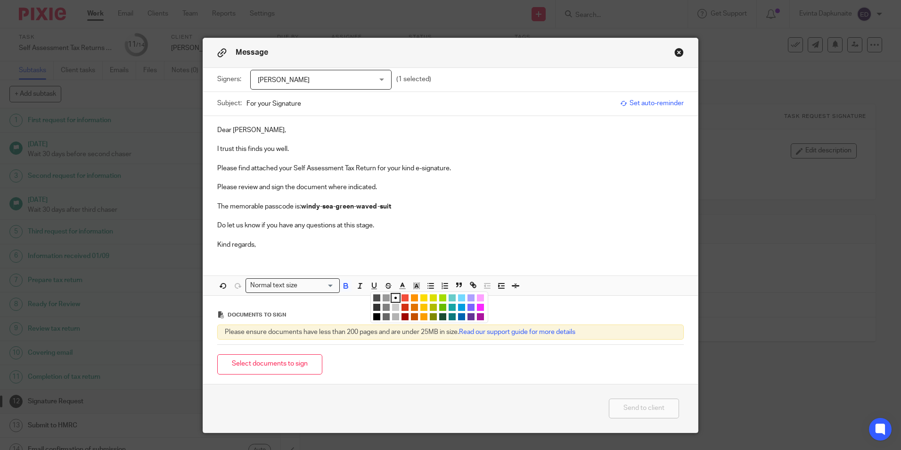
click at [421, 296] on li "color:#FCDC00" at bounding box center [424, 297] width 7 height 7
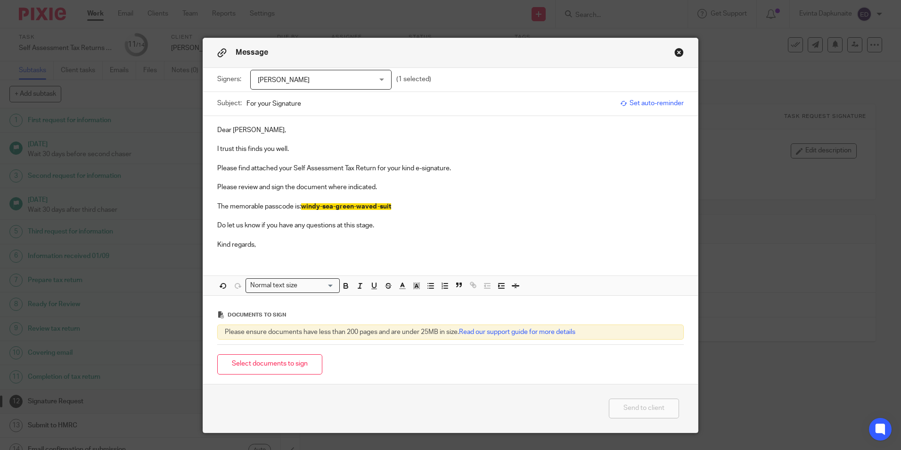
drag, startPoint x: 402, startPoint y: 230, endPoint x: 394, endPoint y: 234, distance: 8.9
click at [402, 230] on p at bounding box center [450, 234] width 467 height 9
click at [273, 367] on button "Select documents to sign" at bounding box center [269, 364] width 105 height 20
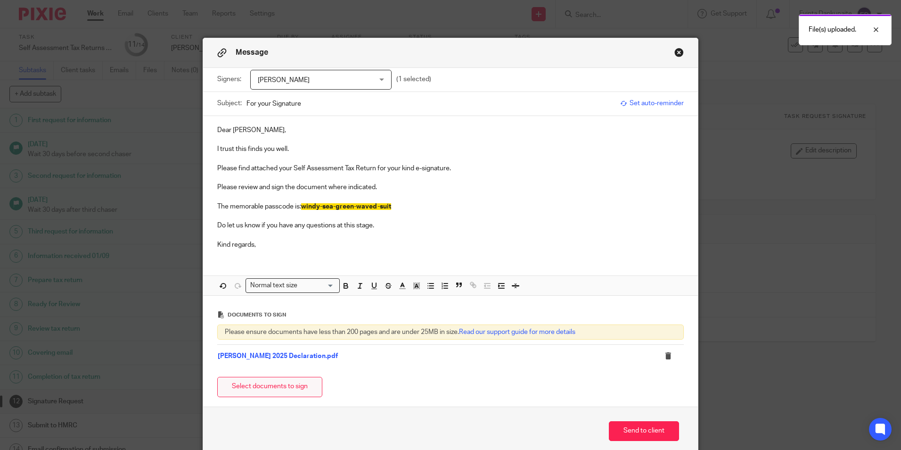
click at [263, 385] on button "Select documents to sign" at bounding box center [269, 387] width 105 height 20
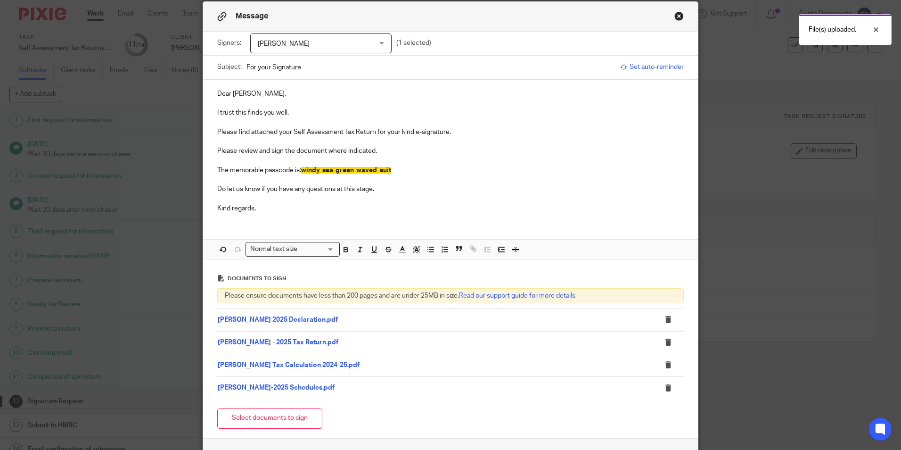
scroll to position [94, 0]
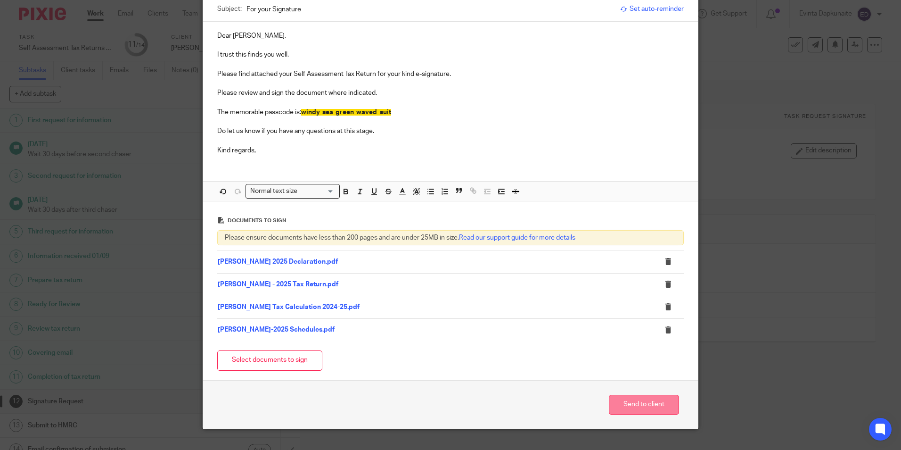
click at [632, 401] on button "Send to client" at bounding box center [644, 405] width 70 height 20
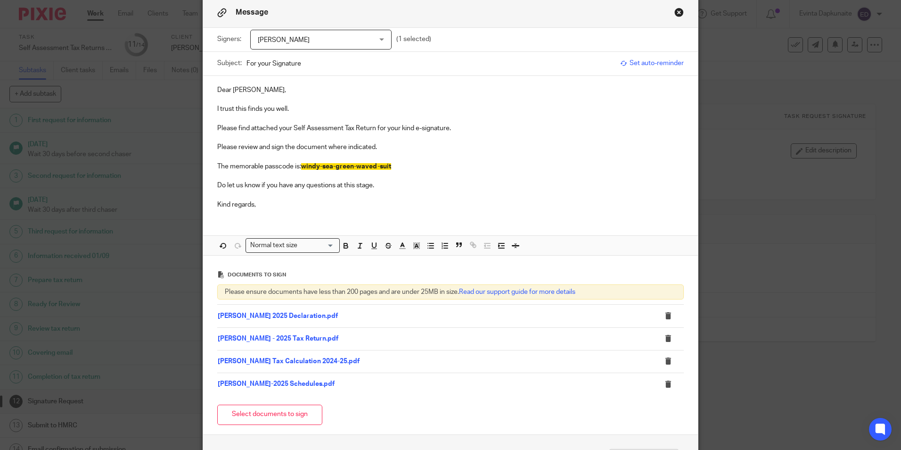
scroll to position [0, 0]
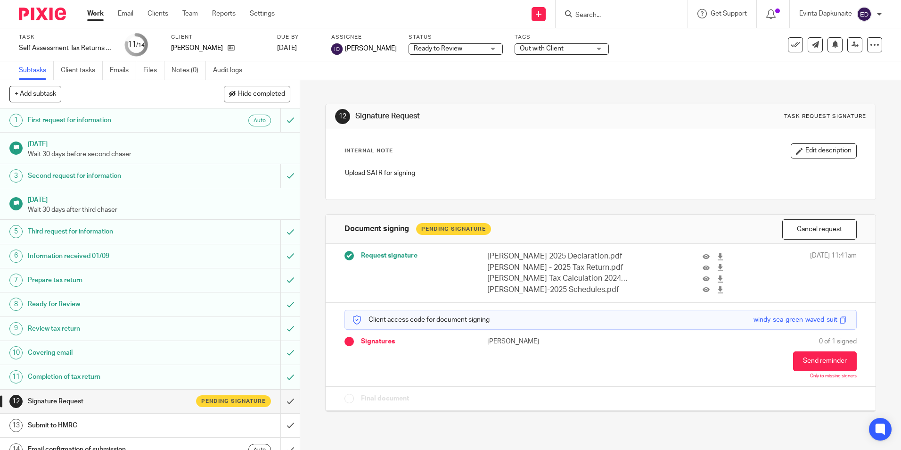
click at [541, 44] on span "Out with Client" at bounding box center [555, 49] width 71 height 10
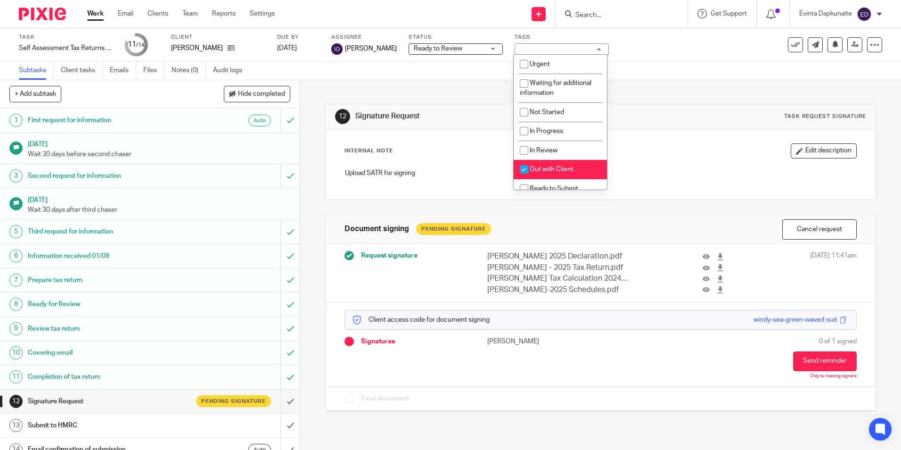
click at [561, 165] on li "Out with Client" at bounding box center [560, 169] width 93 height 19
checkbox input "false"
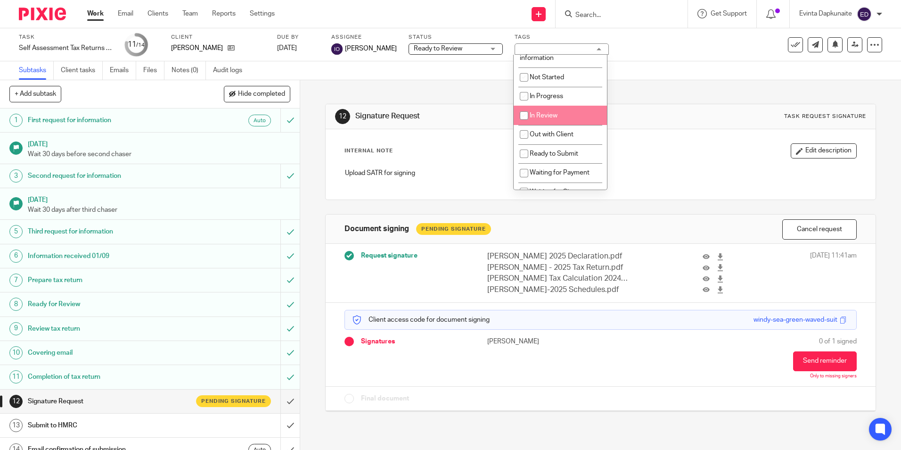
scroll to position [94, 0]
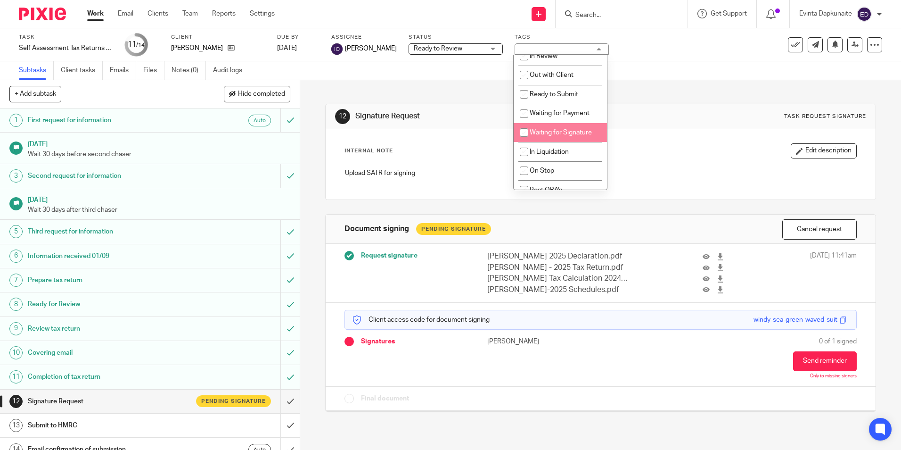
click at [554, 131] on span "Waiting for Signature" at bounding box center [561, 132] width 62 height 7
checkbox input "true"
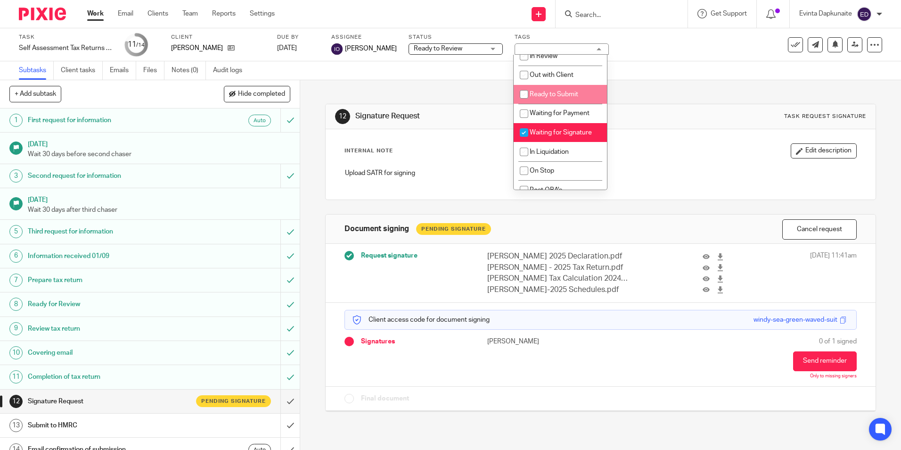
click at [616, 95] on div "12 Signature Request Task request signature Internal Note Edit description Uplo…" at bounding box center [600, 250] width 551 height 341
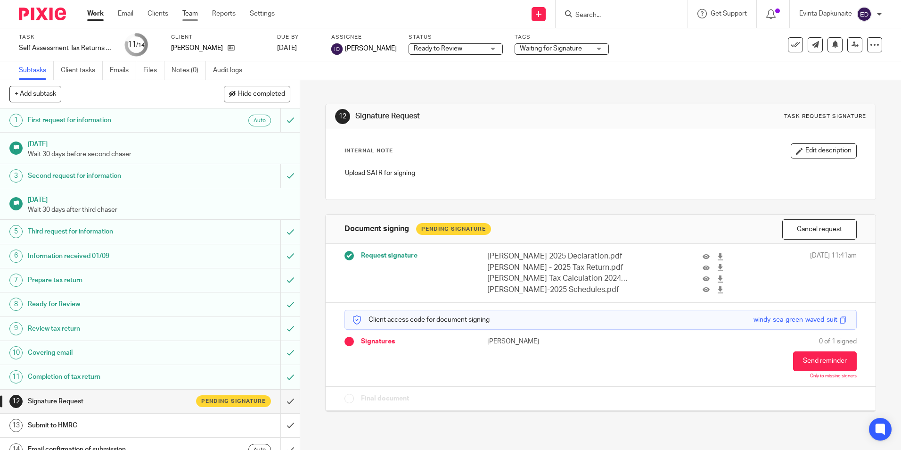
click at [194, 10] on link "Team" at bounding box center [190, 13] width 16 height 9
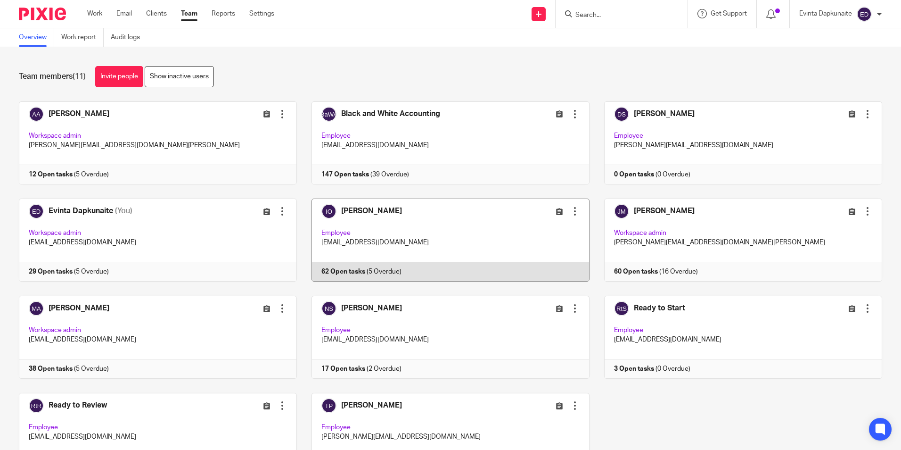
click at [395, 226] on link at bounding box center [443, 239] width 293 height 83
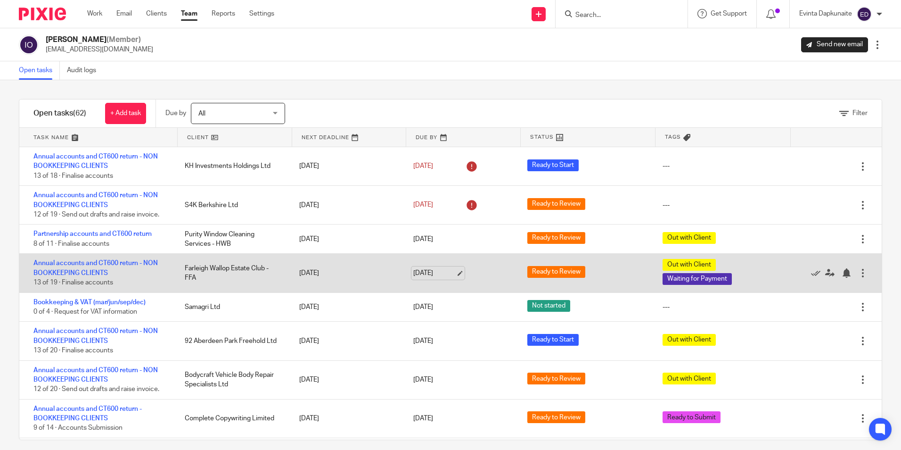
scroll to position [94, 0]
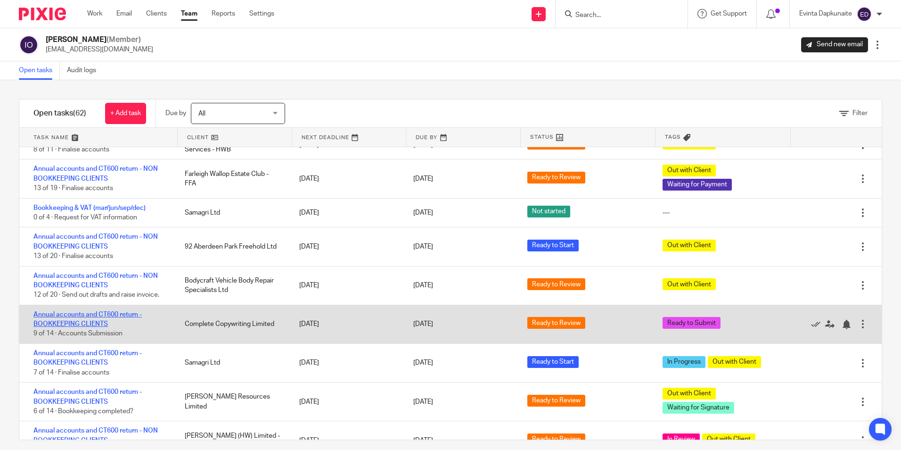
click at [105, 312] on link "Annual accounts and CT600 return - BOOKKEEPING CLIENTS" at bounding box center [87, 319] width 108 height 16
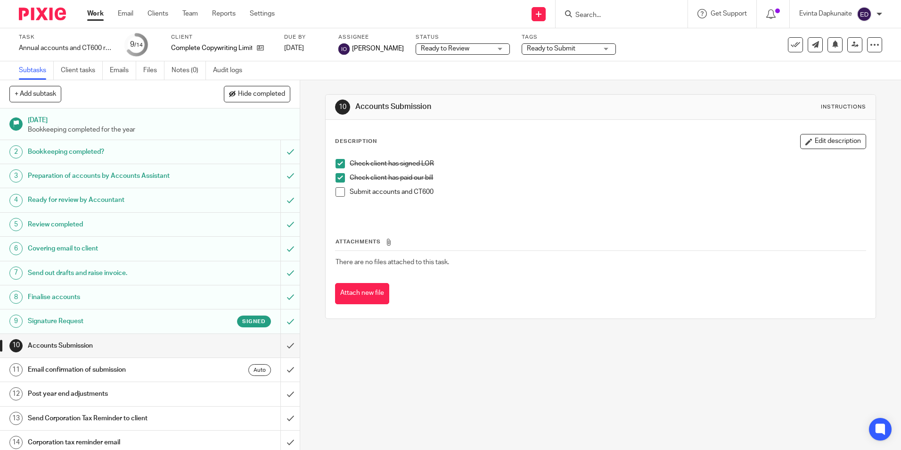
click at [536, 48] on span "Ready to Submit" at bounding box center [551, 48] width 49 height 7
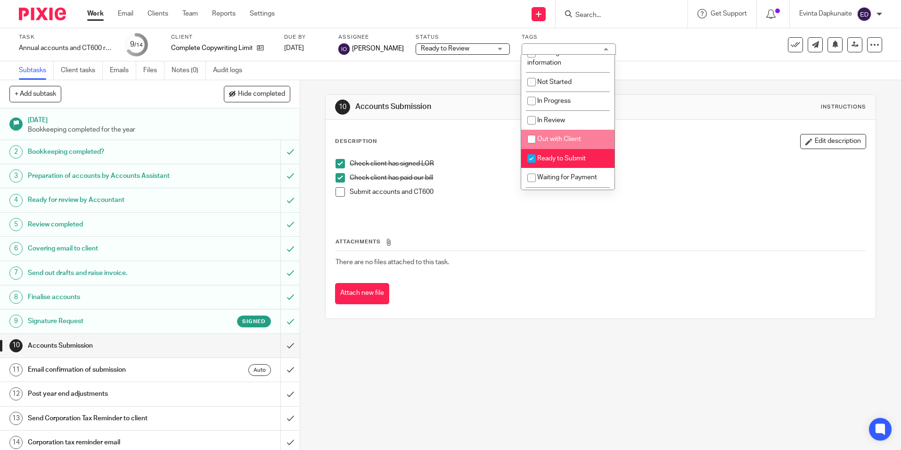
scroll to position [47, 0]
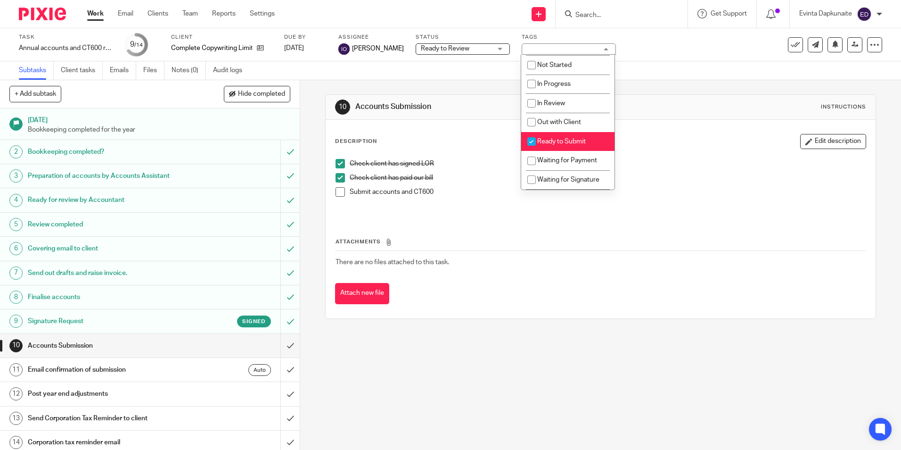
click at [577, 139] on span "Ready to Submit" at bounding box center [561, 141] width 49 height 7
checkbox input "false"
click at [577, 159] on span "Waiting for Payment" at bounding box center [567, 160] width 60 height 7
checkbox input "true"
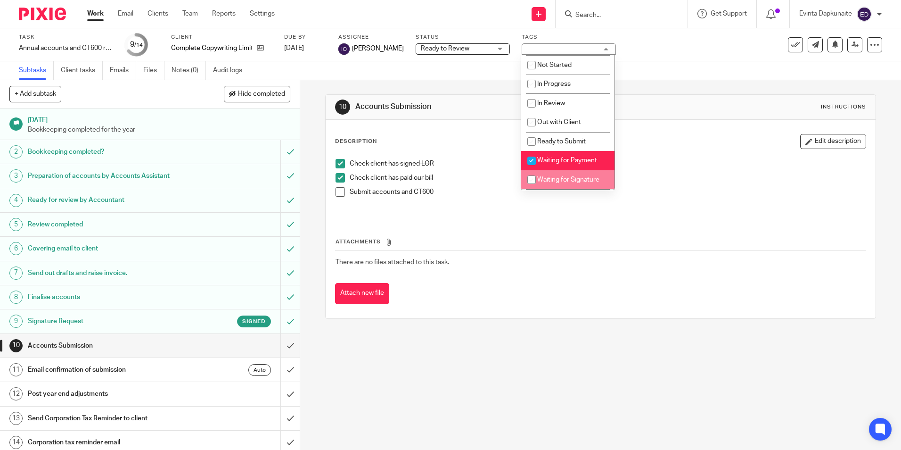
click at [680, 191] on p "Submit accounts and CT600" at bounding box center [608, 191] width 516 height 9
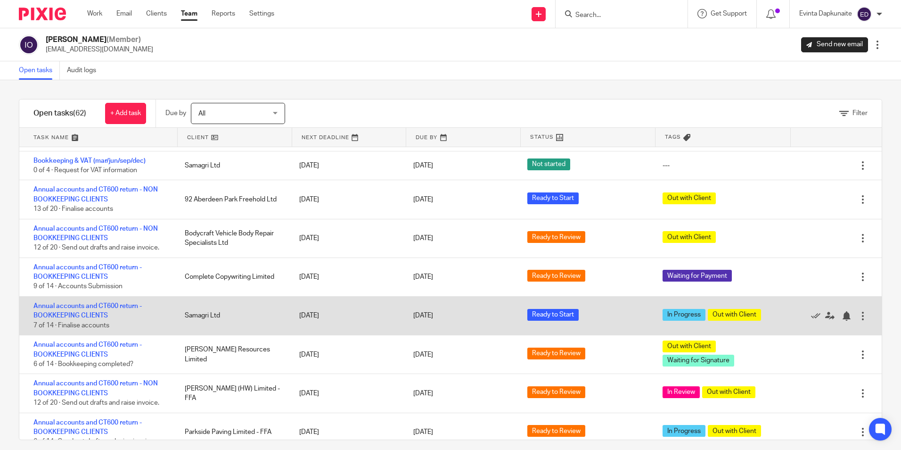
scroll to position [189, 0]
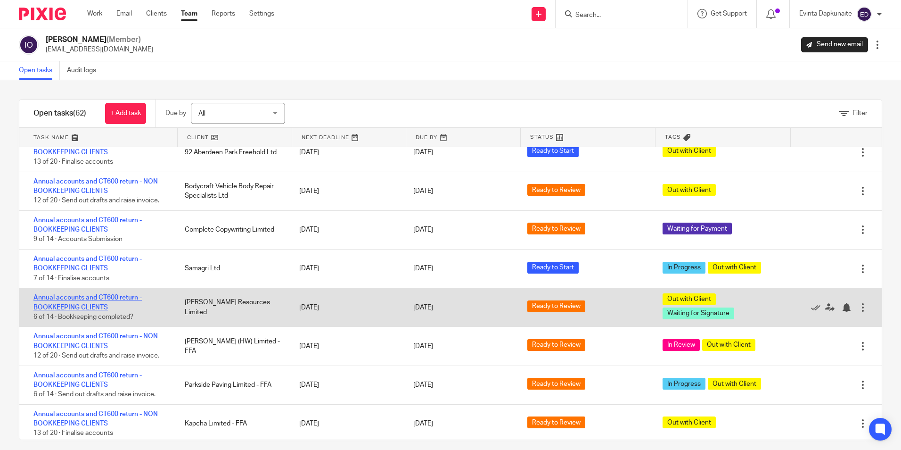
click at [98, 298] on link "Annual accounts and CT600 return - BOOKKEEPING CLIENTS" at bounding box center [87, 302] width 108 height 16
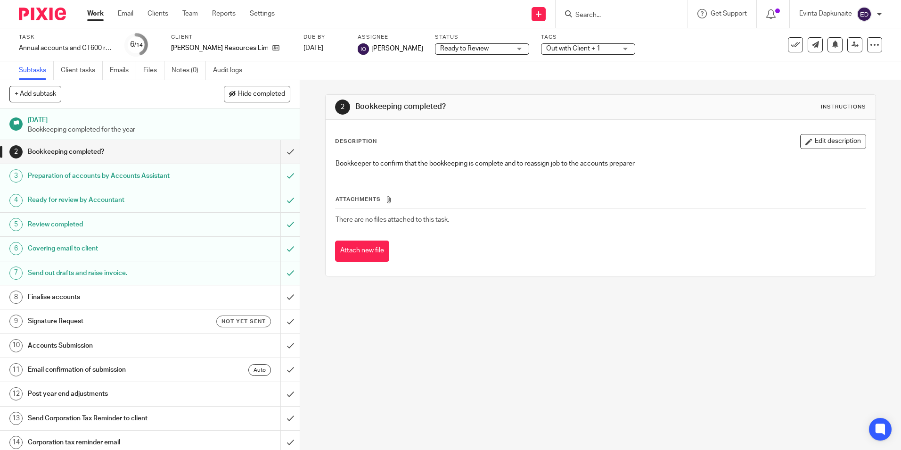
click at [440, 53] on span "Ready to Review" at bounding box center [475, 49] width 71 height 10
click at [578, 50] on span "Out with Client + 1" at bounding box center [581, 49] width 71 height 10
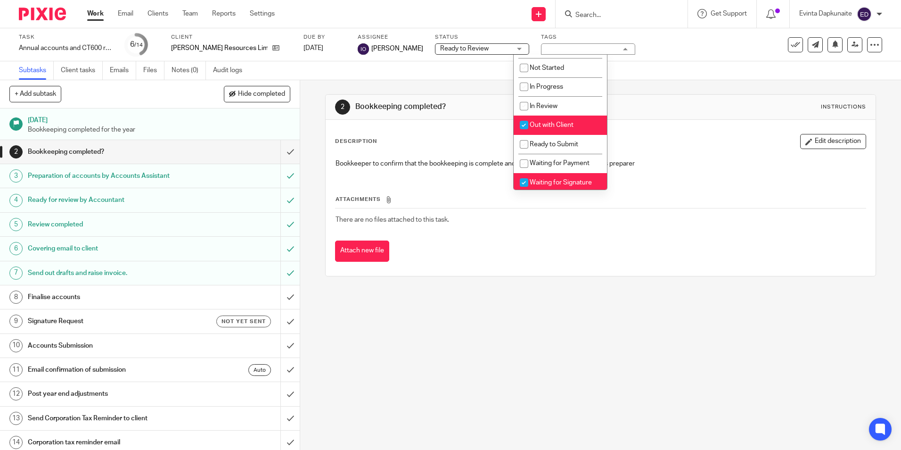
scroll to position [94, 0]
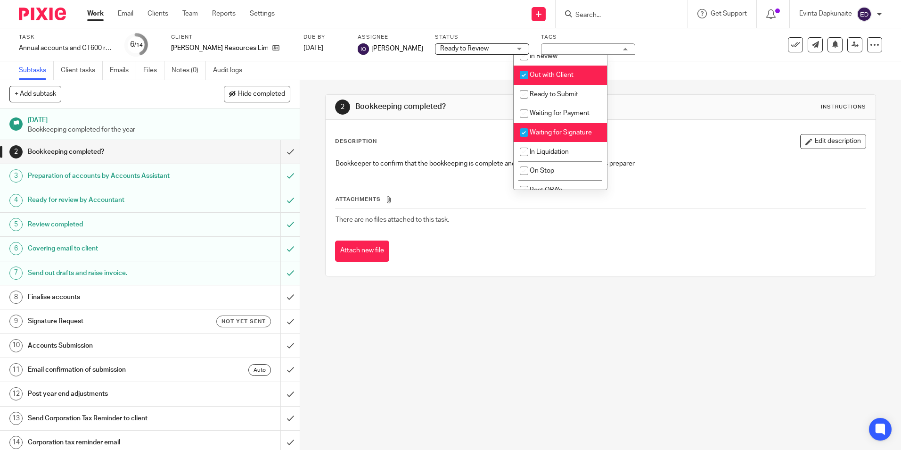
click at [570, 68] on li "Out with Client" at bounding box center [560, 75] width 93 height 19
checkbox input "false"
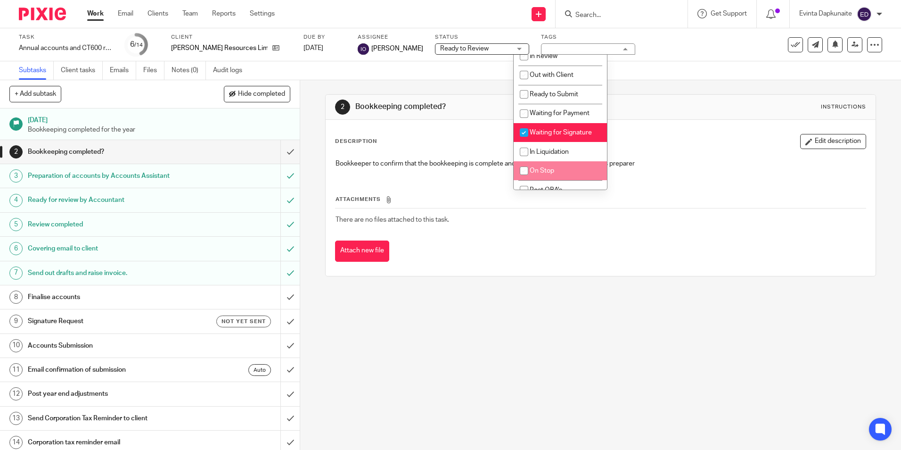
click at [513, 240] on div "Attach new file" at bounding box center [600, 250] width 531 height 21
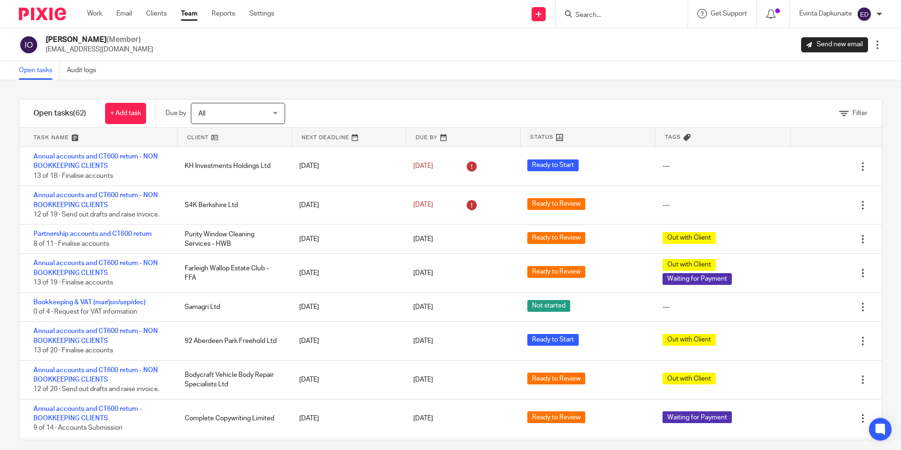
click at [591, 12] on input "Search" at bounding box center [617, 15] width 85 height 8
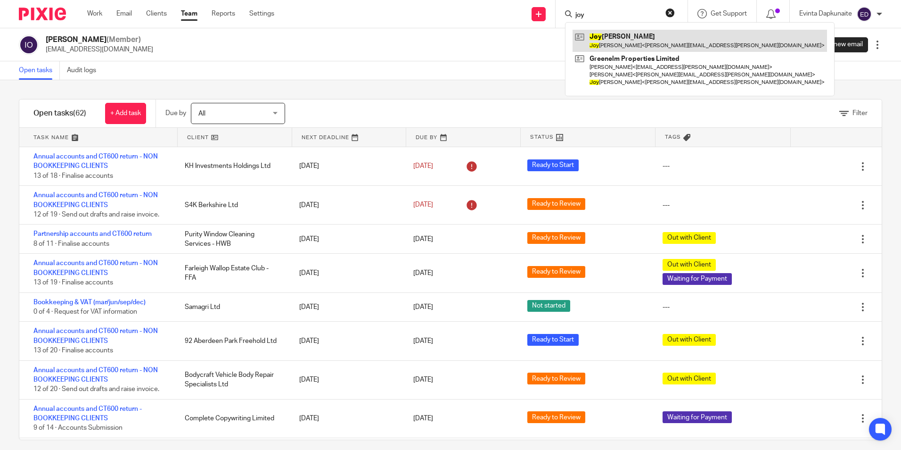
type input "joy"
click at [606, 32] on link at bounding box center [700, 41] width 255 height 22
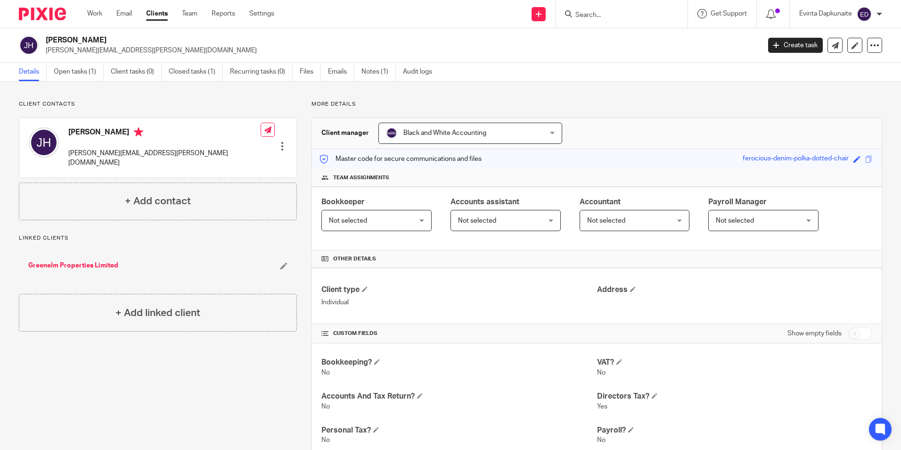
click at [857, 158] on div "Save ferocious-denim-polka-dotted-chair" at bounding box center [809, 159] width 132 height 11
click at [866, 159] on span at bounding box center [869, 159] width 7 height 7
click at [80, 76] on link "Open tasks (1)" at bounding box center [79, 72] width 50 height 18
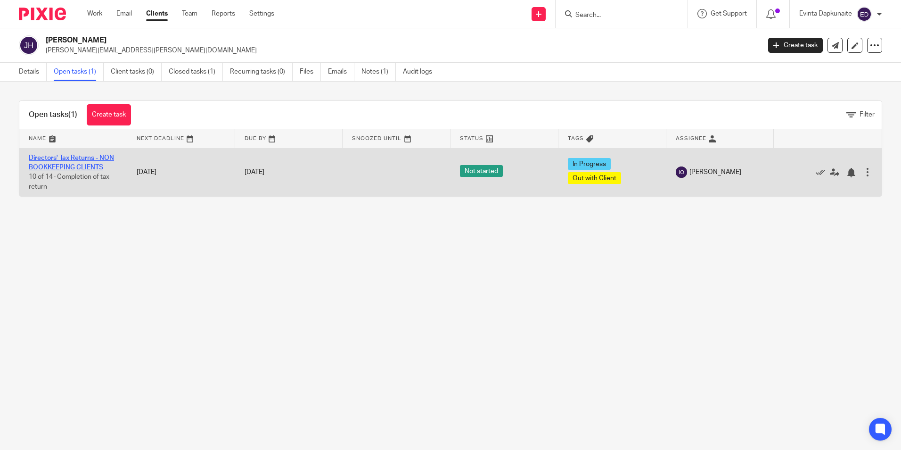
click at [97, 160] on link "Directors' Tax Returns - NON BOOKKEEPING CLIENTS" at bounding box center [71, 163] width 85 height 16
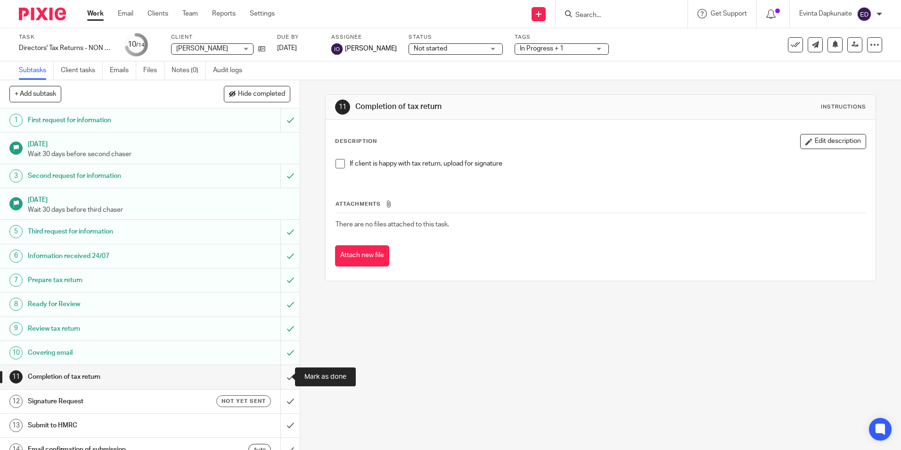
click at [281, 373] on input "submit" at bounding box center [150, 377] width 300 height 24
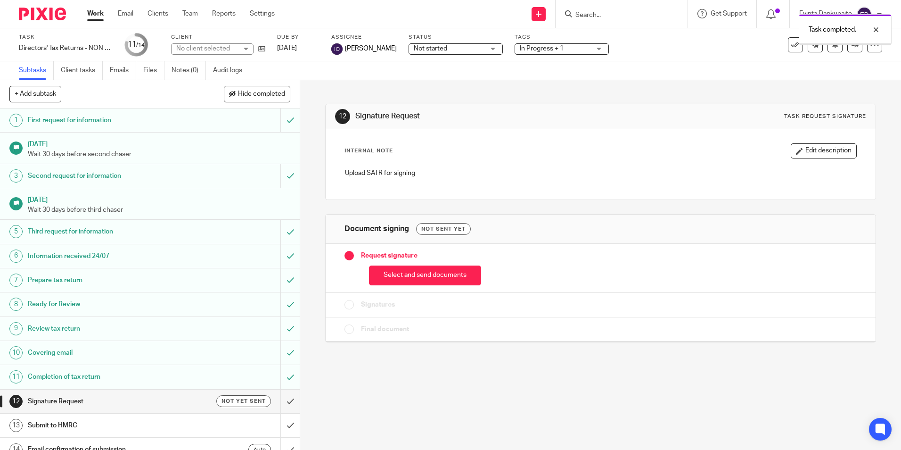
click at [426, 256] on div "Request signature" at bounding box center [409, 255] width 128 height 9
click at [426, 267] on button "Select and send documents" at bounding box center [425, 275] width 112 height 20
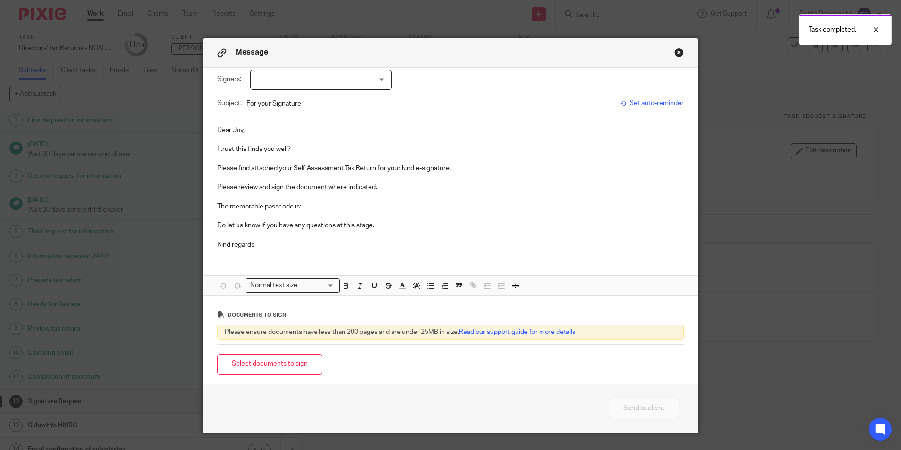
click at [330, 62] on div "Message" at bounding box center [450, 53] width 495 height 30
drag, startPoint x: 330, startPoint y: 79, endPoint x: 327, endPoint y: 84, distance: 5.9
click at [329, 80] on div at bounding box center [320, 80] width 141 height 20
click at [306, 107] on li "[PERSON_NAME]" at bounding box center [318, 99] width 140 height 19
checkbox input "true"
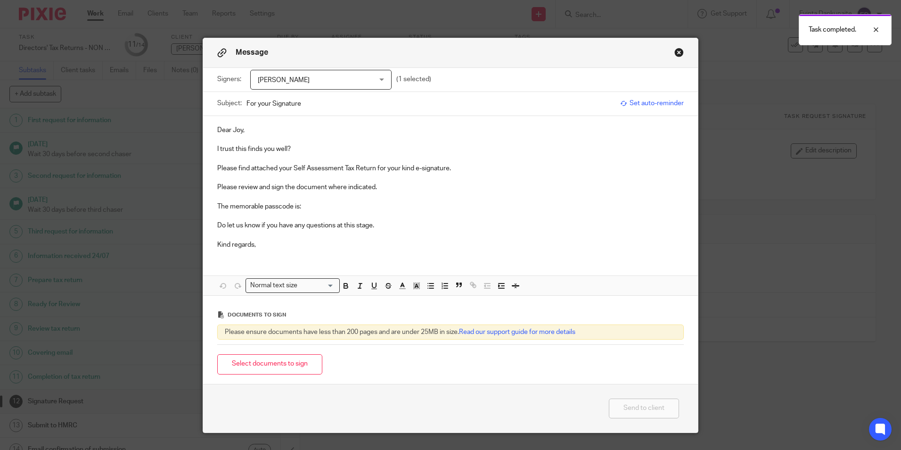
drag, startPoint x: 300, startPoint y: 136, endPoint x: 299, endPoint y: 147, distance: 10.4
click at [300, 139] on p at bounding box center [450, 139] width 467 height 9
click at [300, 153] on p "I trust this finds you well?" at bounding box center [450, 148] width 467 height 9
click at [325, 211] on p at bounding box center [450, 215] width 467 height 9
click at [326, 207] on p "The memorable passcode is:" at bounding box center [450, 206] width 467 height 9
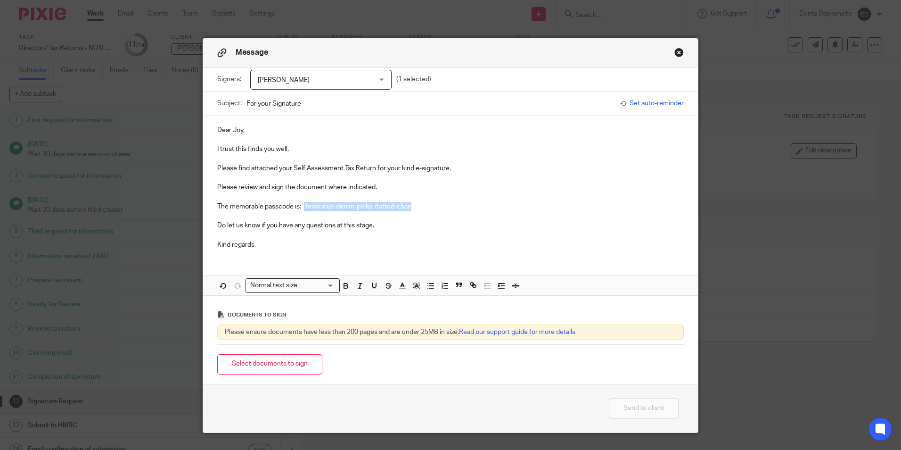
drag, startPoint x: 302, startPoint y: 206, endPoint x: 444, endPoint y: 220, distance: 142.6
click at [447, 209] on p "The memorable passcode is: ferocious-denim-polka-dotted-chair" at bounding box center [450, 206] width 467 height 9
click at [344, 287] on icon "button" at bounding box center [346, 285] width 8 height 8
click at [416, 289] on icon "button" at bounding box center [417, 285] width 8 height 8
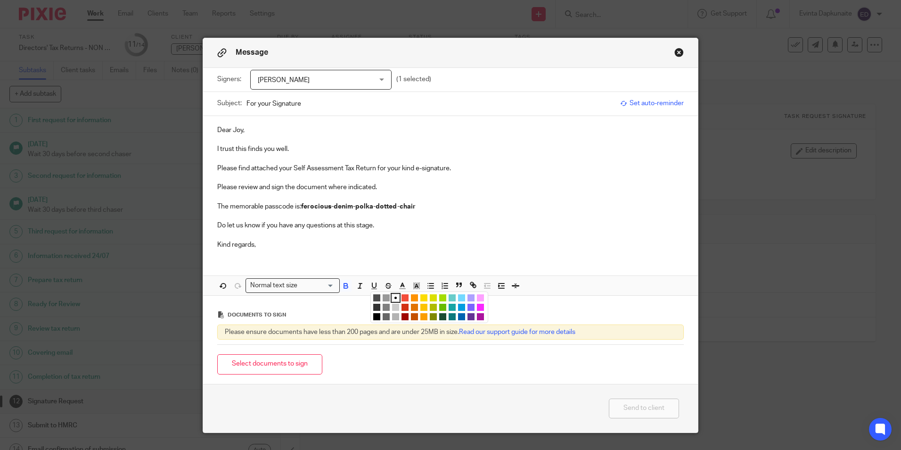
click at [422, 294] on li "color:#FCDC00" at bounding box center [424, 297] width 7 height 7
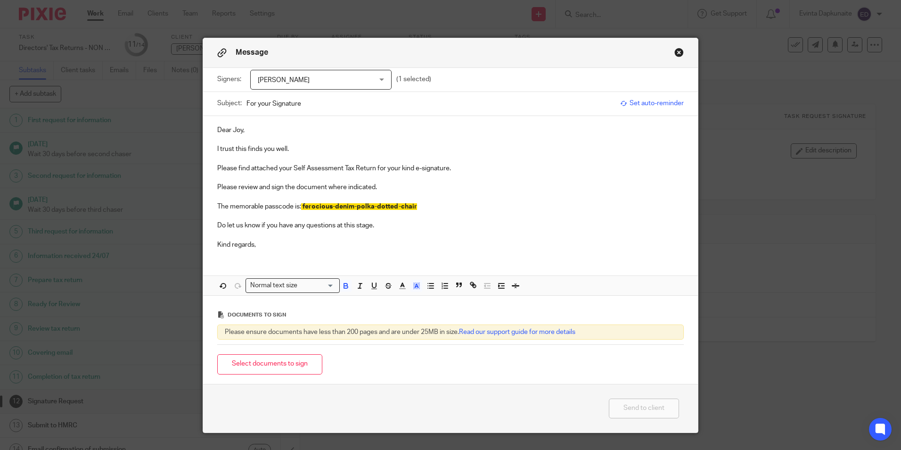
click at [443, 218] on p at bounding box center [450, 215] width 467 height 9
click at [288, 371] on button "Select documents to sign" at bounding box center [269, 364] width 105 height 20
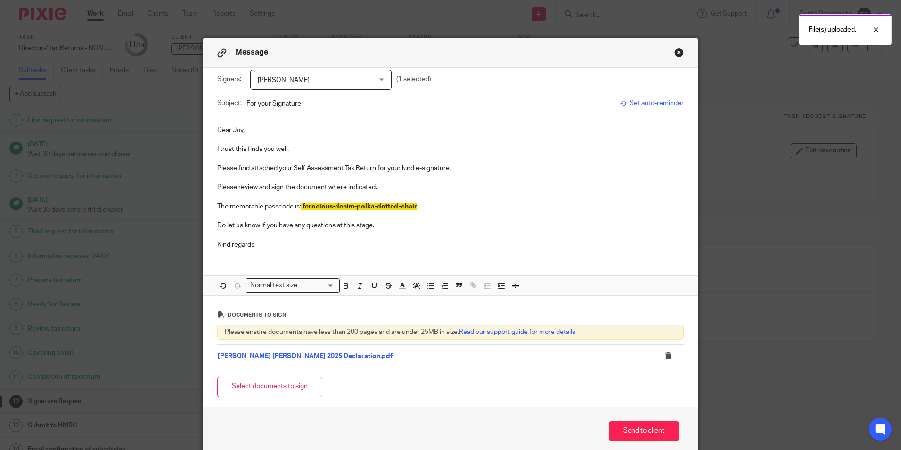
click at [256, 375] on div "Select documents to sign" at bounding box center [450, 387] width 467 height 30
click at [252, 380] on button "Select documents to sign" at bounding box center [269, 387] width 105 height 20
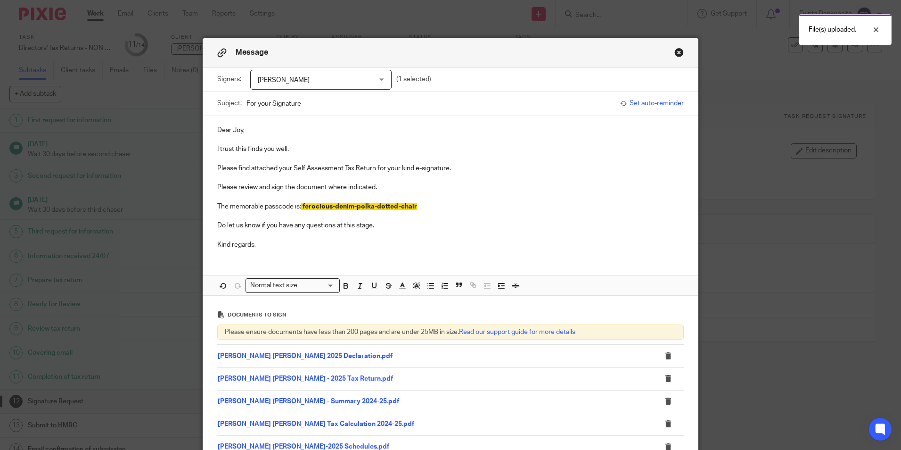
scroll to position [134, 0]
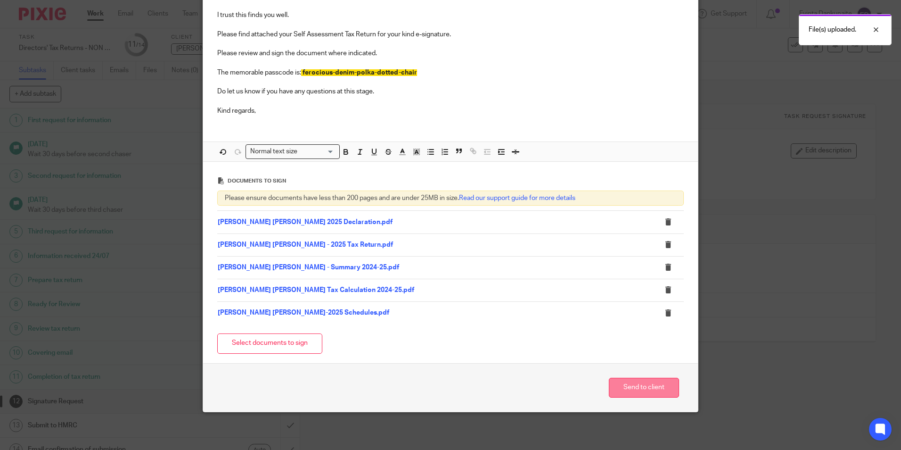
click at [645, 389] on button "Send to client" at bounding box center [644, 388] width 70 height 20
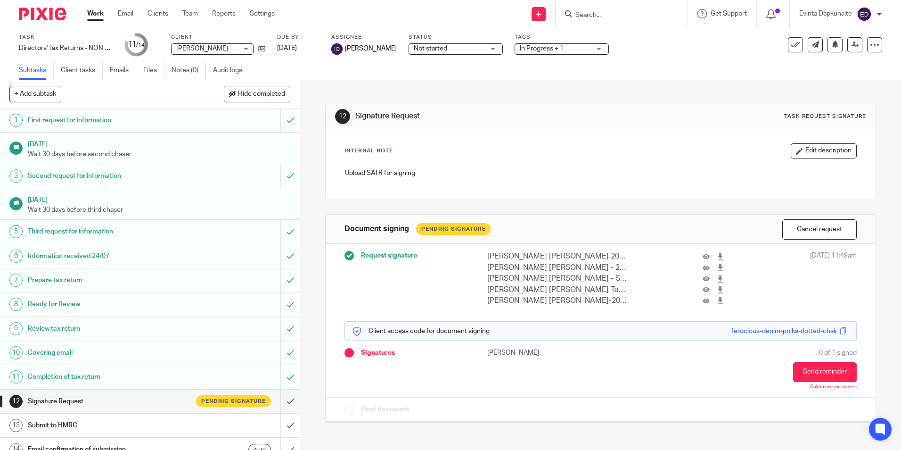
click at [461, 48] on span "Not started" at bounding box center [449, 49] width 71 height 10
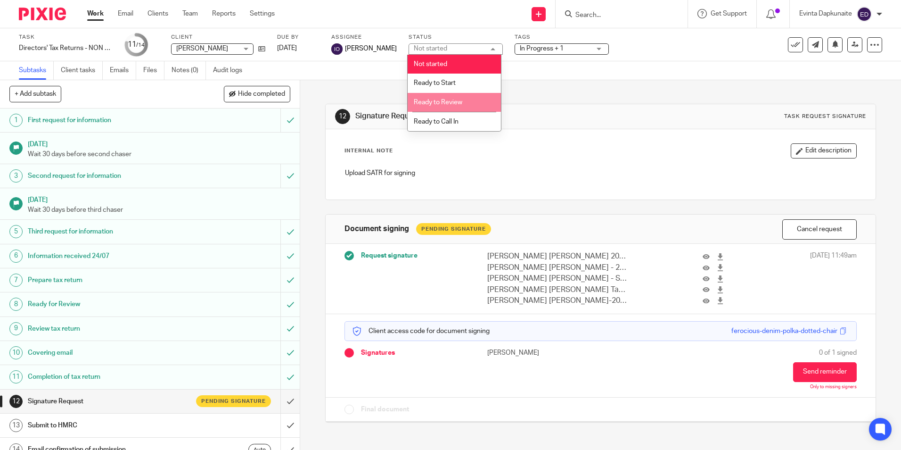
click at [471, 99] on li "Ready to Review" at bounding box center [454, 102] width 93 height 19
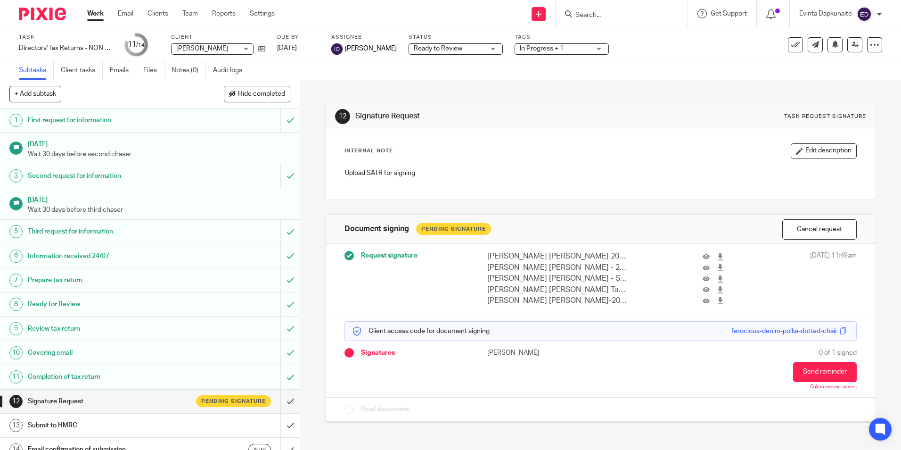
click at [561, 52] on span "In Progress + 1" at bounding box center [555, 49] width 71 height 10
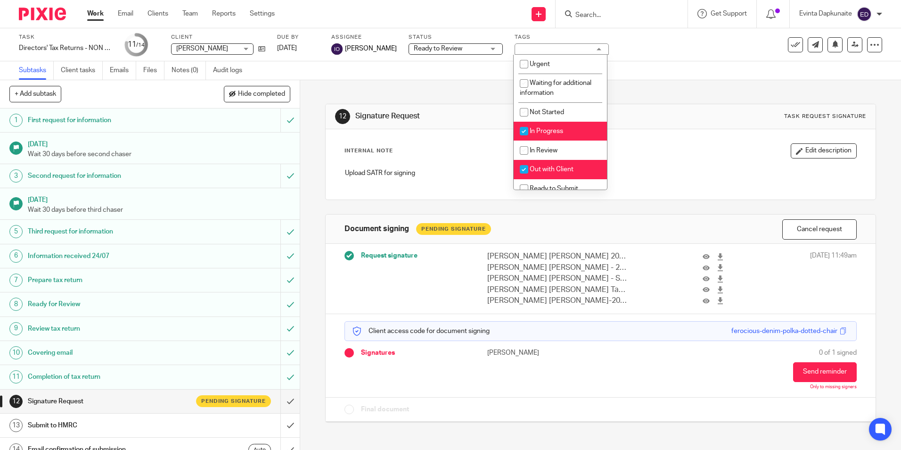
click at [571, 127] on li "In Progress" at bounding box center [560, 131] width 93 height 19
checkbox input "false"
click at [562, 165] on li "Out with Client" at bounding box center [560, 169] width 93 height 19
checkbox input "false"
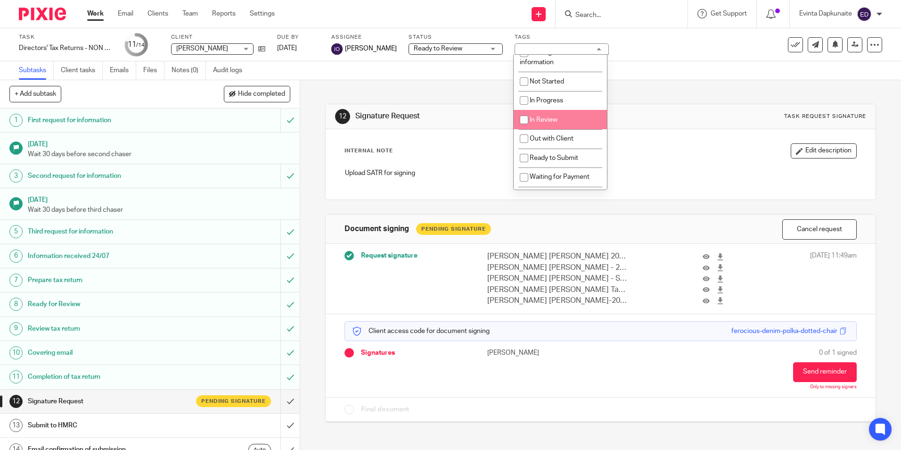
scroll to position [47, 0]
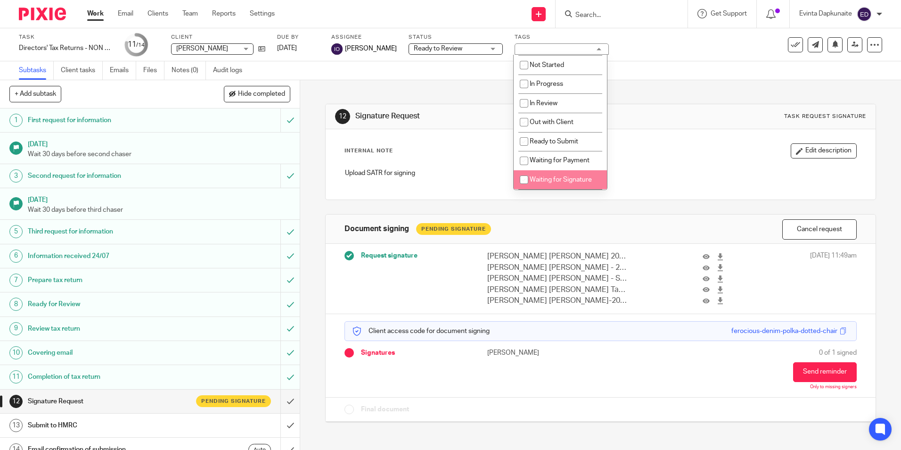
click at [571, 175] on li "Waiting for Signature" at bounding box center [560, 179] width 93 height 19
checkbox input "true"
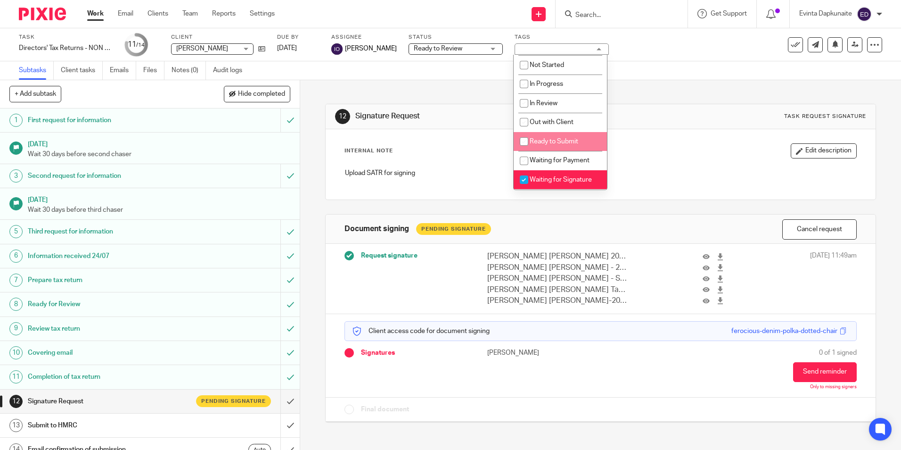
click at [633, 106] on div "12 Signature Request Task request signature" at bounding box center [601, 116] width 550 height 25
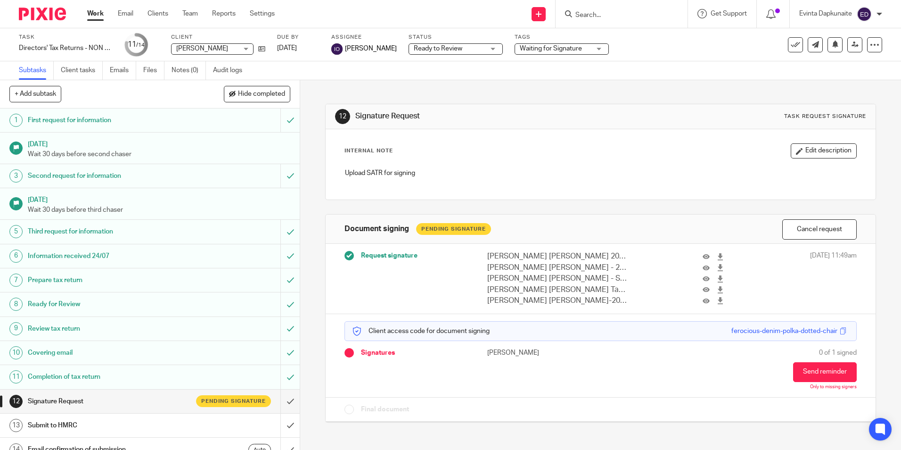
click at [613, 8] on form at bounding box center [625, 14] width 100 height 12
click at [611, 17] on input "Search" at bounding box center [617, 15] width 85 height 8
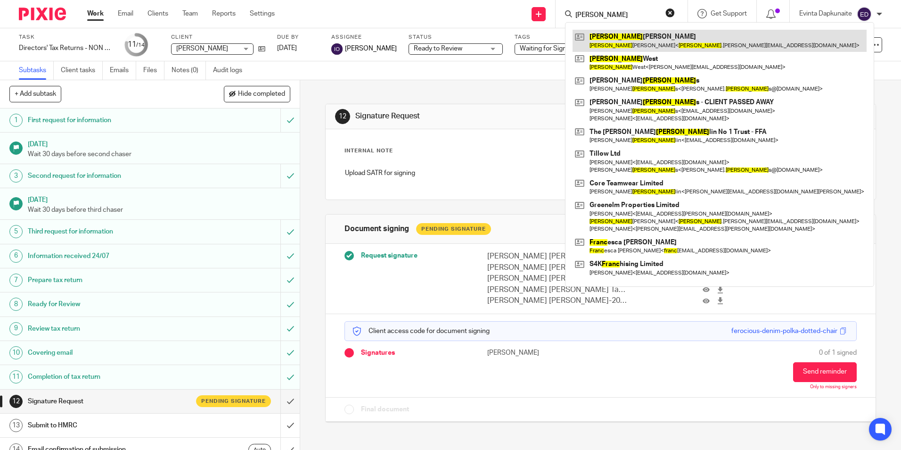
type input "frank"
click at [606, 34] on link at bounding box center [720, 41] width 294 height 22
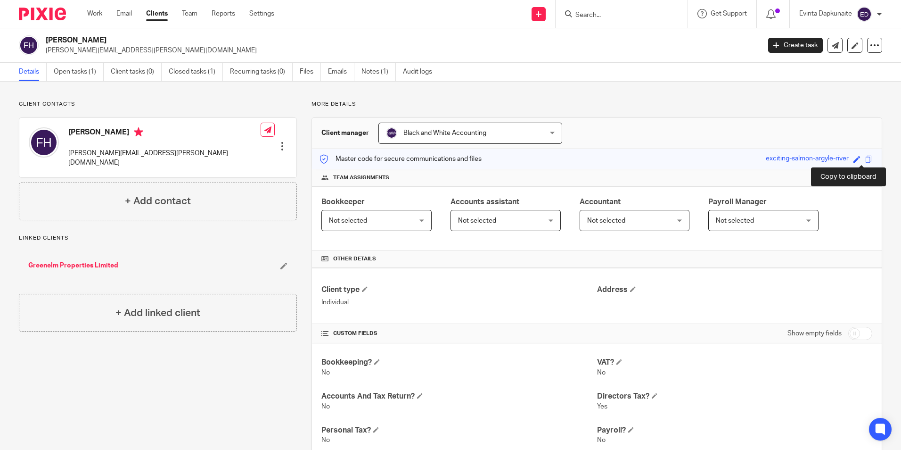
click at [866, 158] on span at bounding box center [869, 159] width 7 height 7
click at [90, 67] on link "Open tasks (1)" at bounding box center [79, 72] width 50 height 18
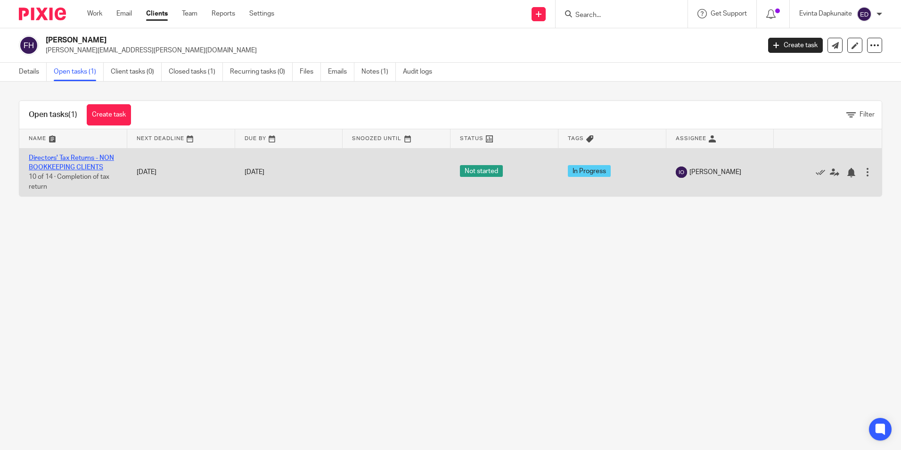
click at [65, 156] on link "Directors' Tax Returns - NON BOOKKEEPING CLIENTS" at bounding box center [71, 163] width 85 height 16
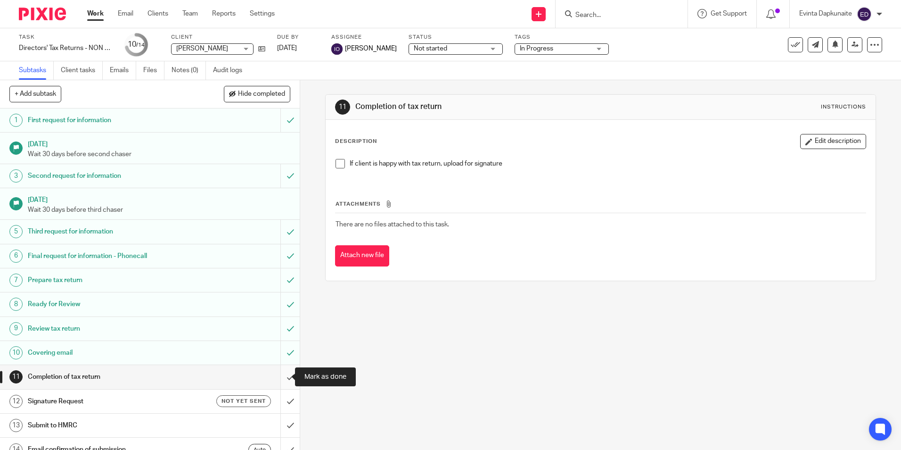
click at [282, 367] on input "submit" at bounding box center [150, 377] width 300 height 24
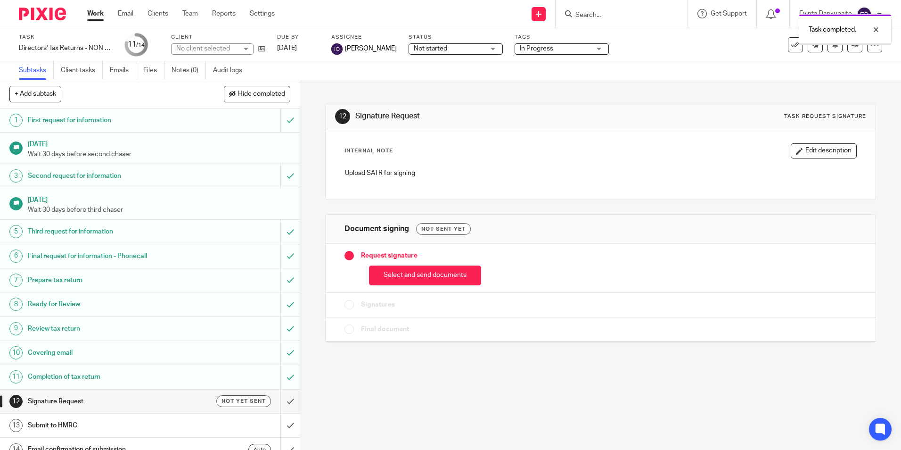
click at [427, 272] on button "Select and send documents" at bounding box center [425, 275] width 112 height 20
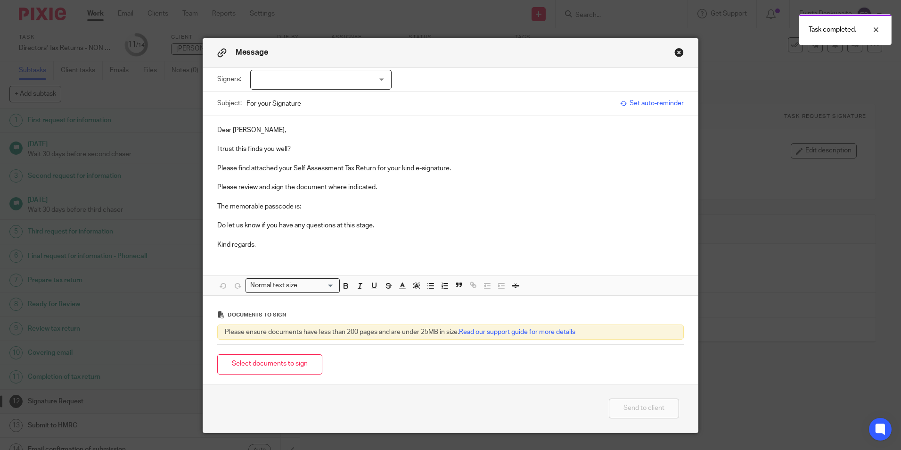
click at [381, 82] on div at bounding box center [320, 80] width 141 height 20
drag, startPoint x: 341, startPoint y: 105, endPoint x: 339, endPoint y: 156, distance: 51.4
click at [340, 106] on li "Frank Hollick" at bounding box center [318, 99] width 140 height 19
checkbox input "true"
click at [339, 156] on p at bounding box center [450, 158] width 467 height 9
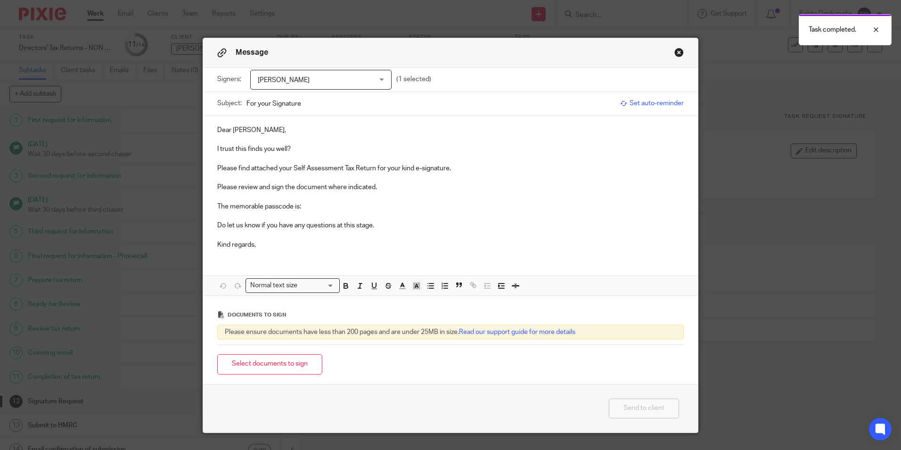
click at [337, 152] on p "I trust this finds you well?" at bounding box center [450, 148] width 467 height 9
click at [324, 206] on p "The memorable passcode is:" at bounding box center [450, 206] width 467 height 9
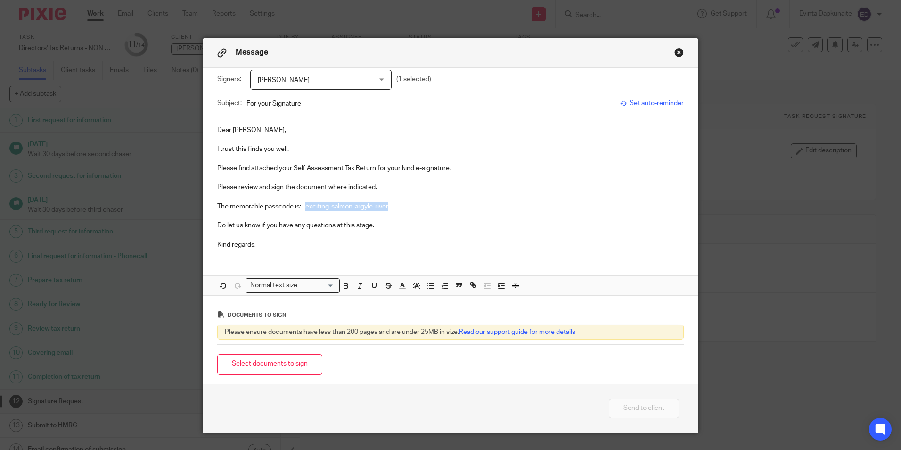
drag, startPoint x: 304, startPoint y: 207, endPoint x: 403, endPoint y: 305, distance: 139.3
click at [518, 207] on p "The memorable passcode is: exciting-salmon-argyle-river" at bounding box center [450, 206] width 467 height 9
click at [343, 280] on button "button" at bounding box center [346, 286] width 12 height 12
click at [412, 291] on button "button" at bounding box center [417, 286] width 12 height 12
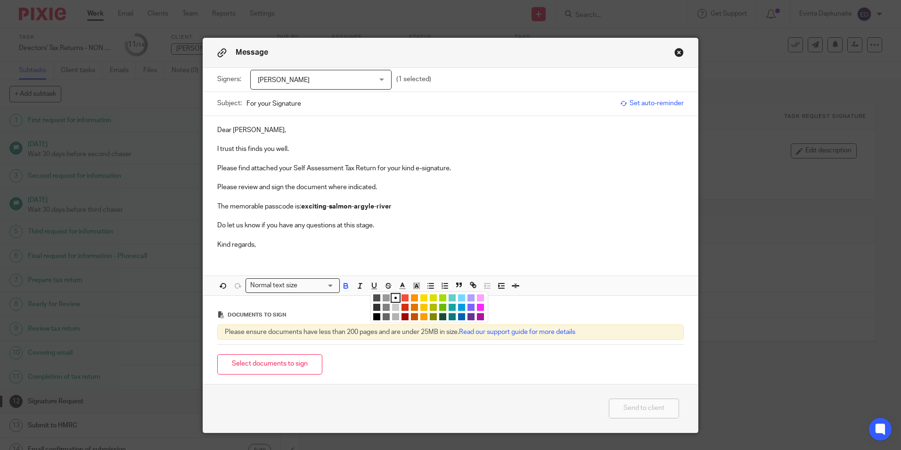
click at [421, 298] on li "color:#FCDC00" at bounding box center [424, 297] width 7 height 7
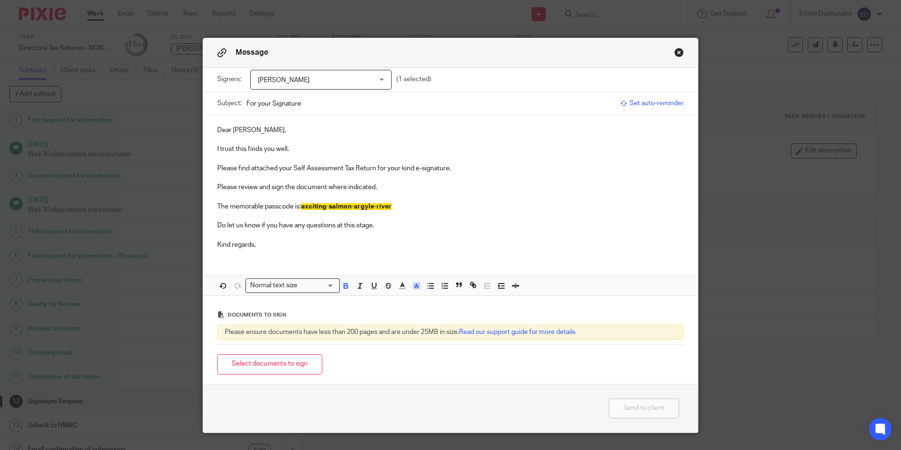
click at [264, 361] on button "Select documents to sign" at bounding box center [269, 364] width 105 height 20
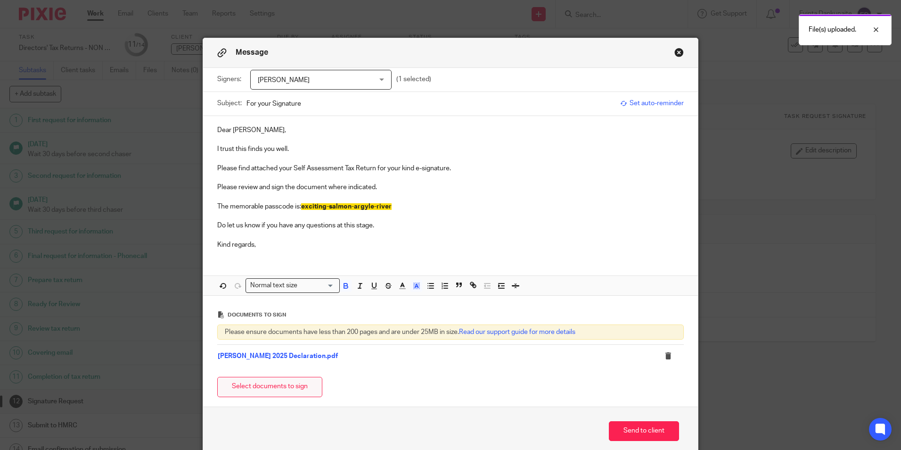
click at [233, 382] on button "Select documents to sign" at bounding box center [269, 387] width 105 height 20
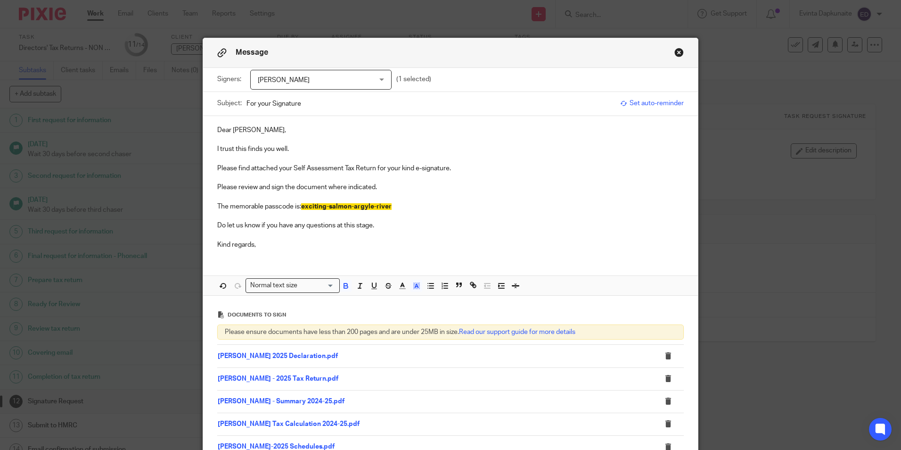
click at [454, 178] on p at bounding box center [450, 177] width 467 height 9
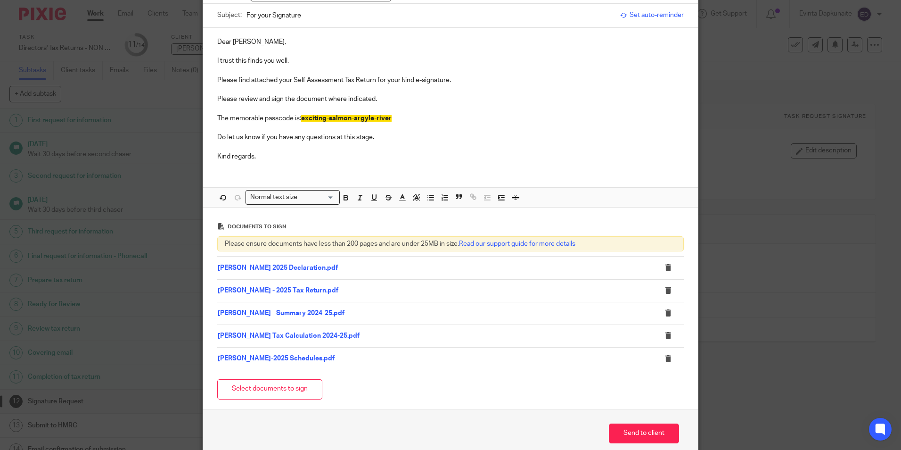
scroll to position [134, 0]
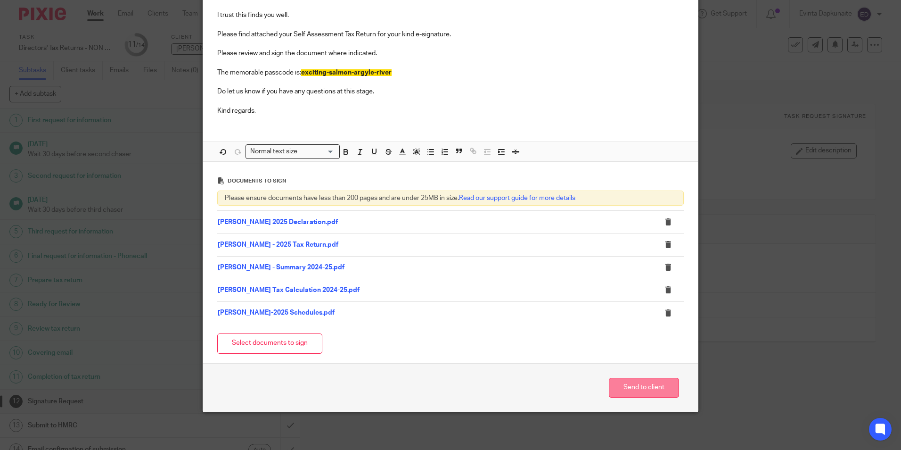
click at [636, 389] on button "Send to client" at bounding box center [644, 388] width 70 height 20
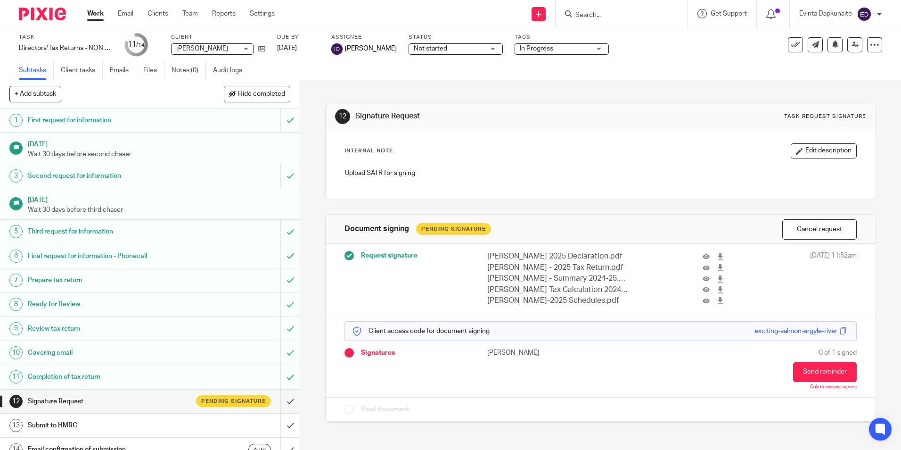
click at [479, 61] on div "Subtasks Client tasks Emails Files Notes (0) Audit logs" at bounding box center [450, 70] width 901 height 19
click at [477, 54] on div "Not started Not started" at bounding box center [456, 48] width 94 height 11
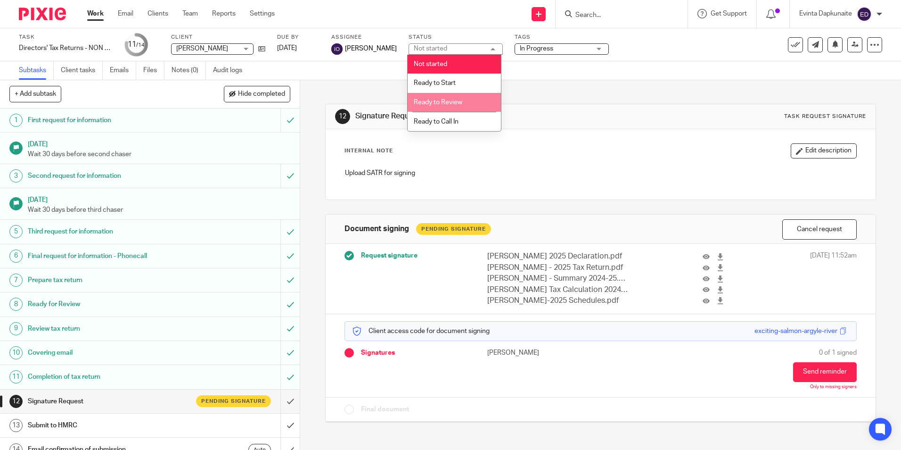
click at [456, 97] on li "Ready to Review" at bounding box center [454, 102] width 93 height 19
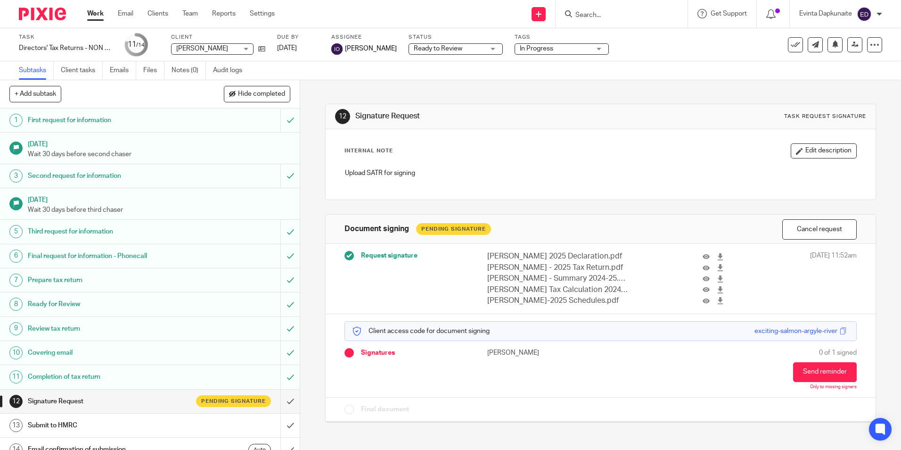
click at [542, 48] on span "In Progress" at bounding box center [536, 48] width 33 height 7
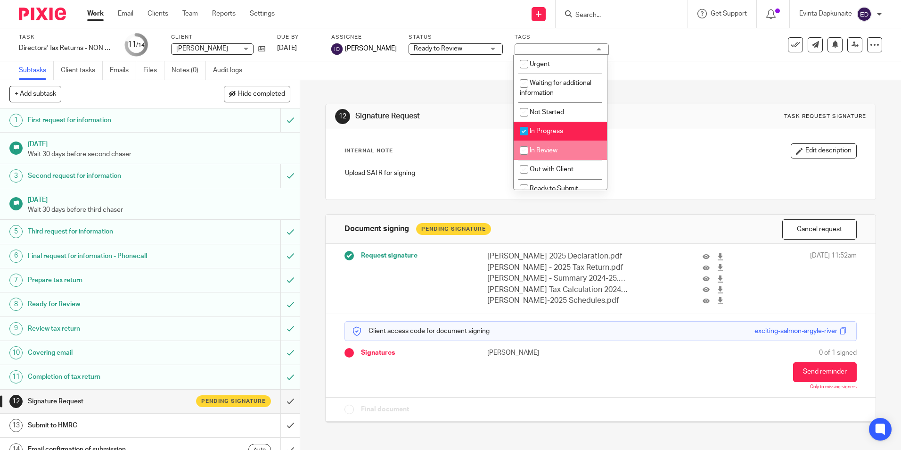
click at [568, 128] on li "In Progress" at bounding box center [560, 131] width 93 height 19
checkbox input "false"
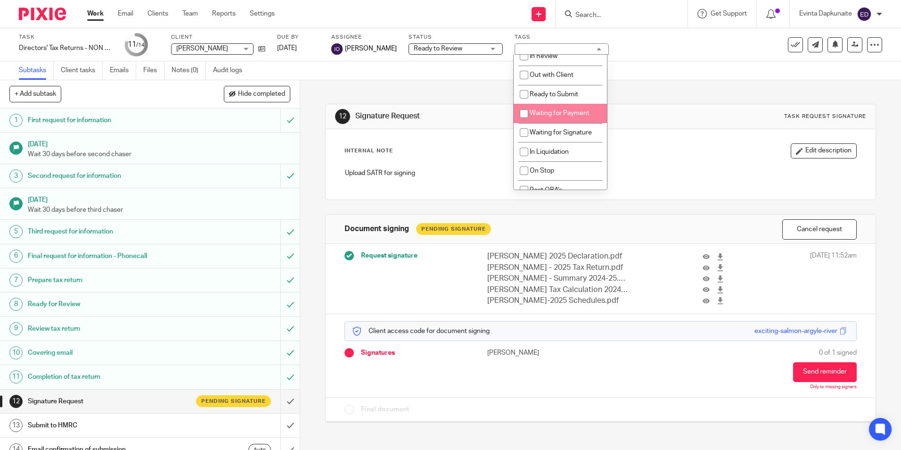
click at [578, 130] on span "Waiting for Signature" at bounding box center [561, 132] width 62 height 7
checkbox input "true"
click at [638, 129] on div "Internal Note Edit description Upload SATR for signing" at bounding box center [601, 164] width 550 height 70
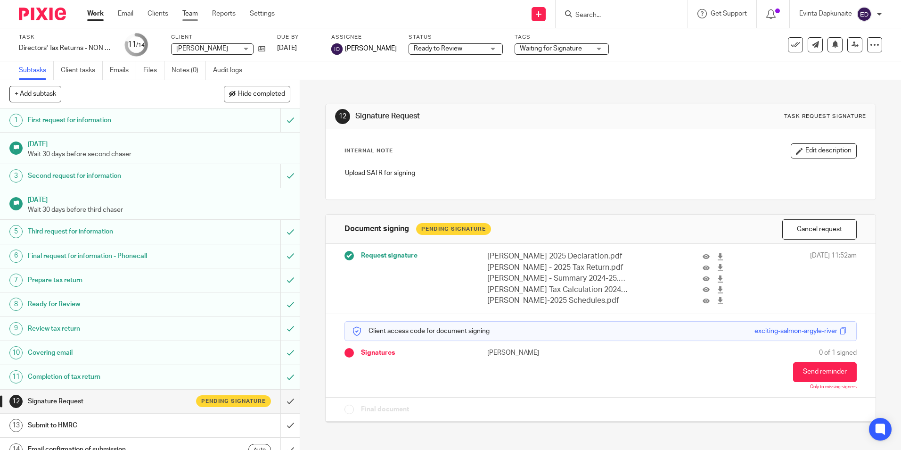
click at [191, 14] on link "Team" at bounding box center [190, 13] width 16 height 9
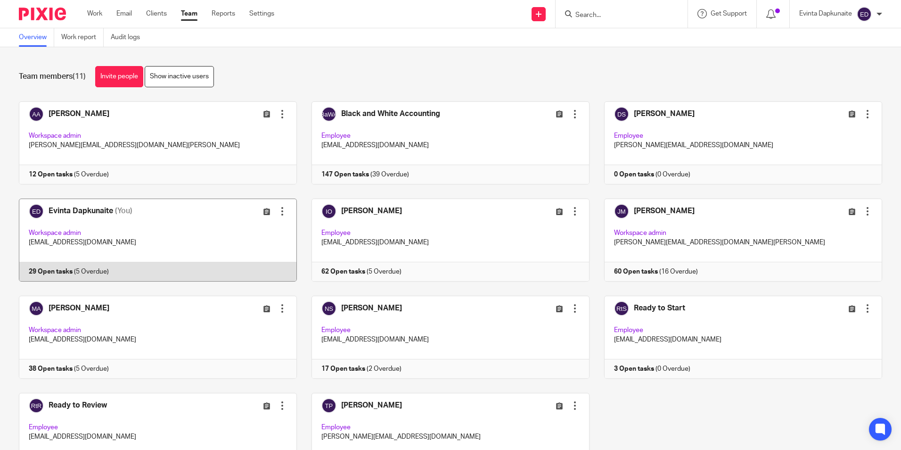
click at [144, 254] on link at bounding box center [150, 239] width 293 height 83
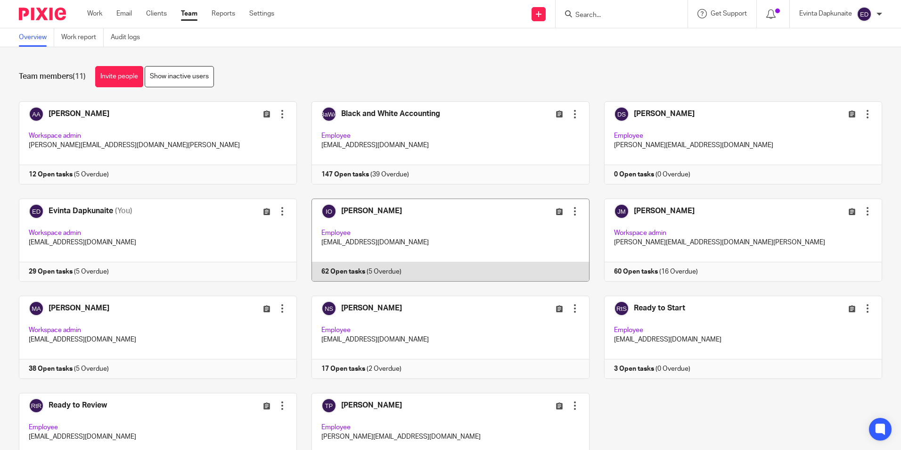
click at [424, 215] on link at bounding box center [443, 239] width 293 height 83
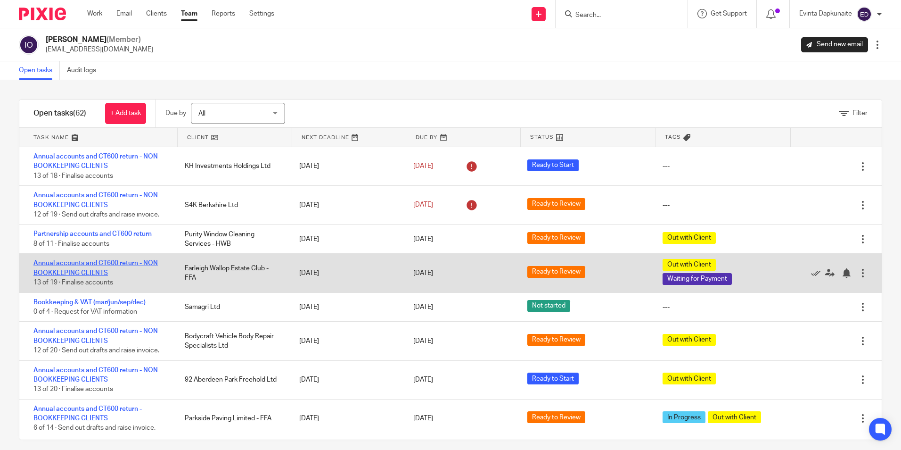
click at [98, 262] on link "Annual accounts and CT600 return - NON BOOKKEEPING CLIENTS" at bounding box center [95, 268] width 124 height 16
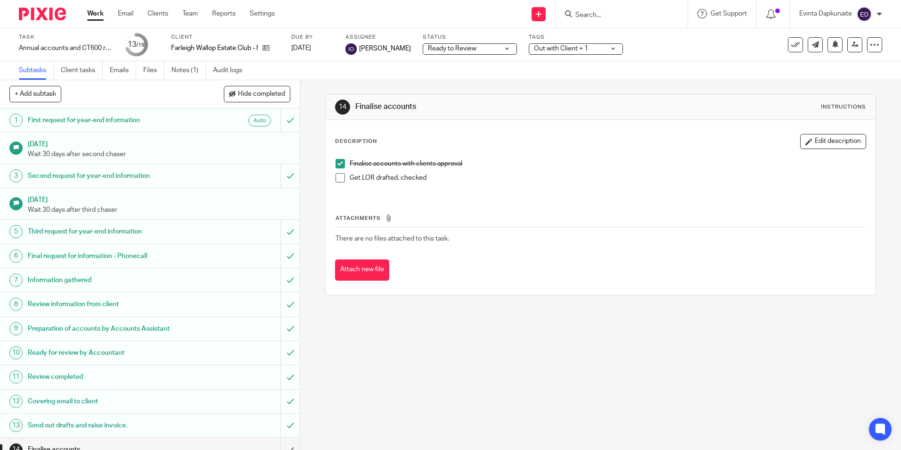
click at [485, 48] on span "Ready to Review" at bounding box center [463, 49] width 71 height 10
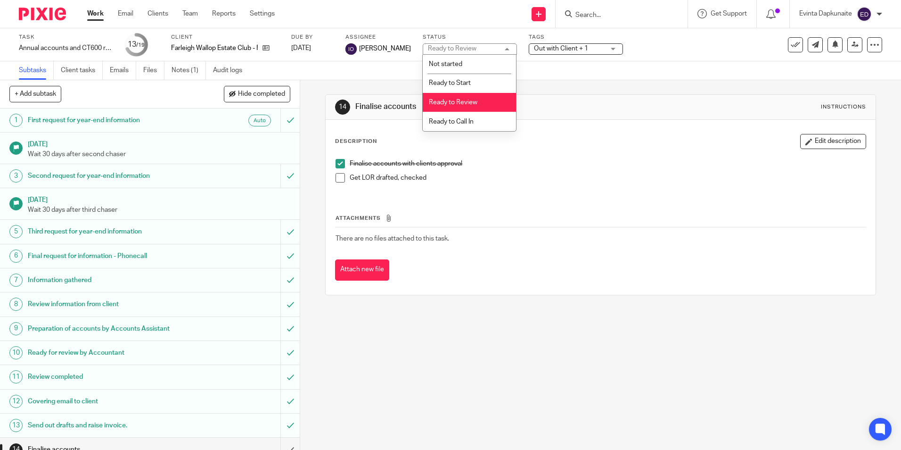
drag, startPoint x: 489, startPoint y: 46, endPoint x: 518, endPoint y: 47, distance: 28.8
click at [490, 46] on div "Ready to Review Ready to Review" at bounding box center [470, 48] width 94 height 11
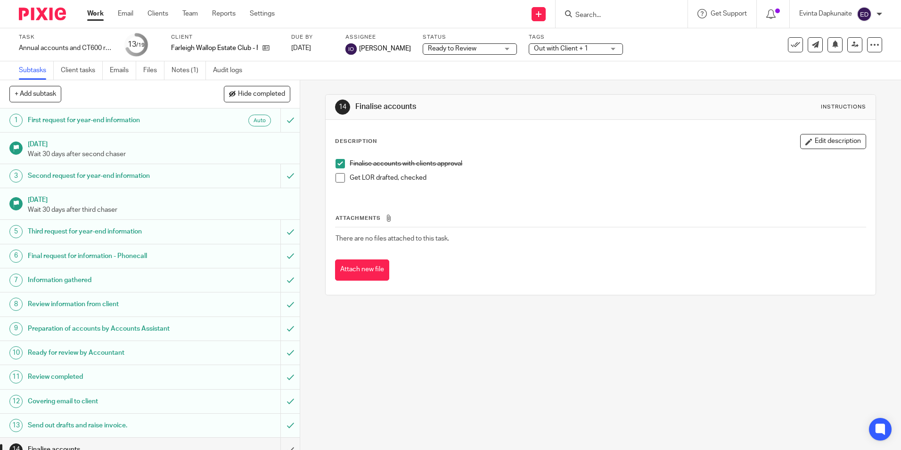
click at [574, 47] on span "Out with Client + 1" at bounding box center [561, 48] width 54 height 7
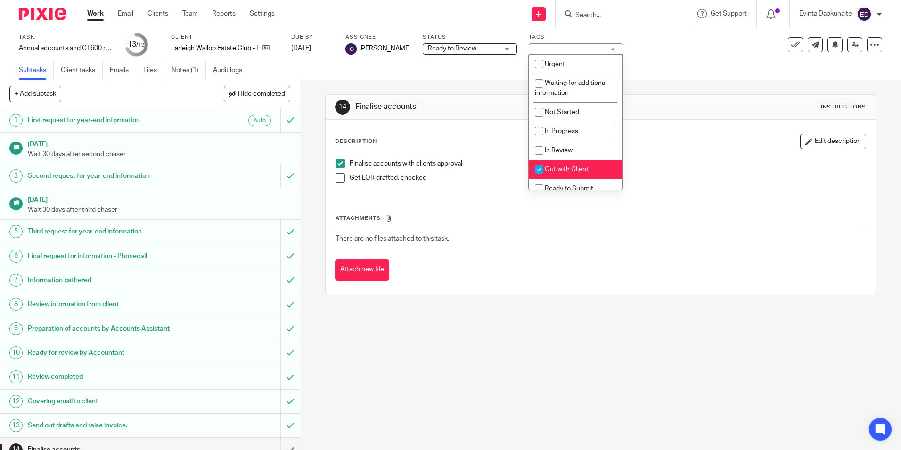
click at [587, 169] on span "Out with Client" at bounding box center [567, 169] width 44 height 7
checkbox input "false"
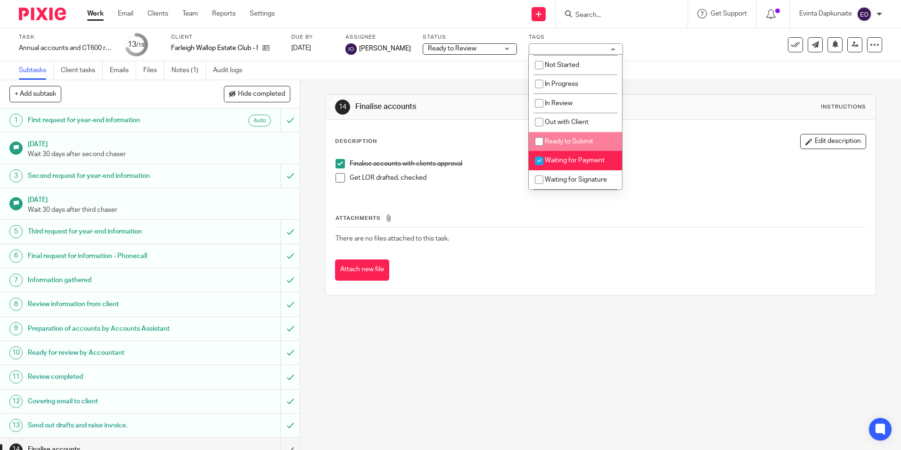
click at [588, 144] on span "Ready to Submit" at bounding box center [569, 141] width 49 height 7
click at [589, 143] on span "Ready to Submit" at bounding box center [569, 141] width 49 height 7
checkbox input "false"
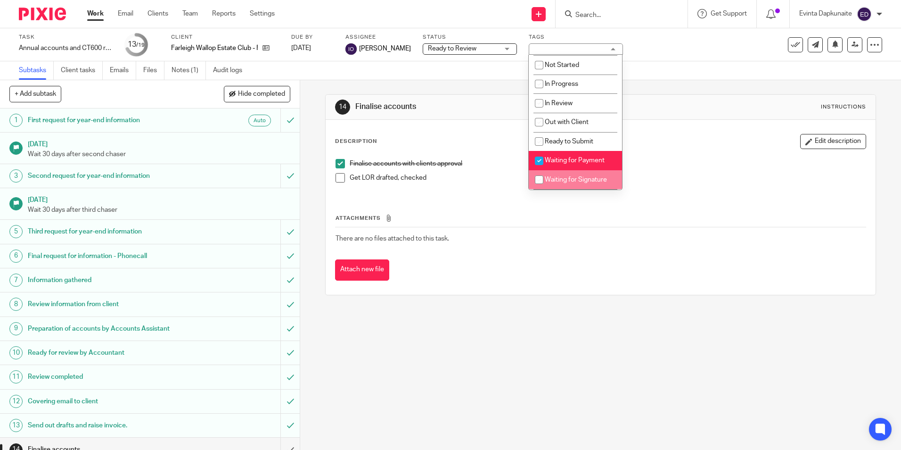
click at [595, 176] on li "Waiting for Signature" at bounding box center [575, 179] width 93 height 19
checkbox input "true"
click at [678, 153] on div "Description Edit description Finalise accounts with clients approval Get LOR dr…" at bounding box center [600, 164] width 531 height 61
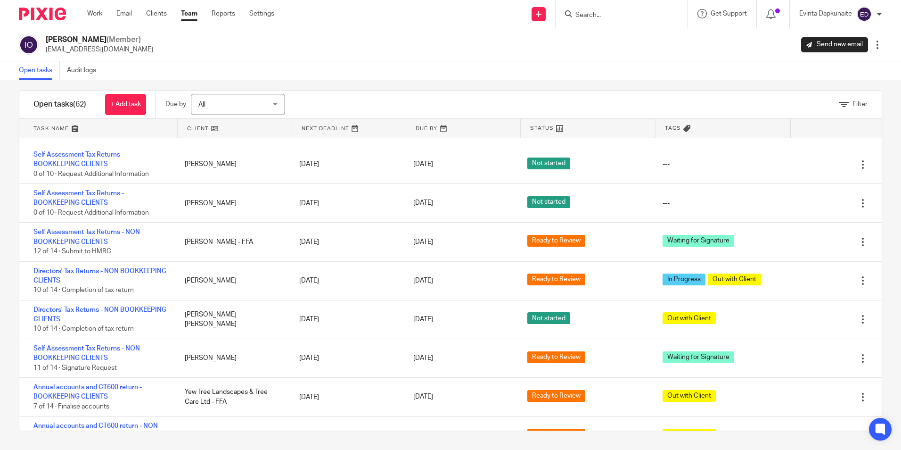
scroll to position [1742, 0]
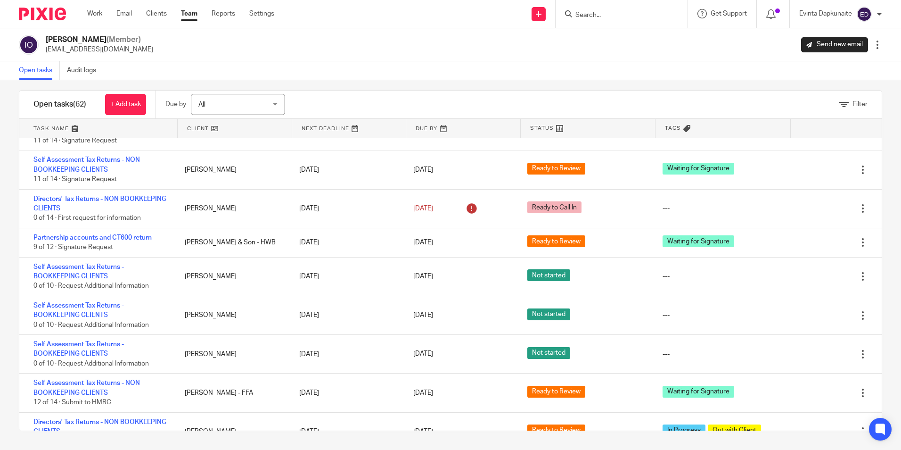
click at [610, 22] on div at bounding box center [622, 14] width 132 height 28
click at [605, 19] on input "Search" at bounding box center [617, 15] width 85 height 8
type input "[PERSON_NAME] [PERSON_NAME]"
click at [517, 51] on div "[PERSON_NAME] (Member) [EMAIL_ADDRESS][DOMAIN_NAME] Send new email Edit user Tr…" at bounding box center [451, 45] width 864 height 20
click at [199, 15] on ul "Work Email Clients Team Reports Settings" at bounding box center [187, 13] width 201 height 9
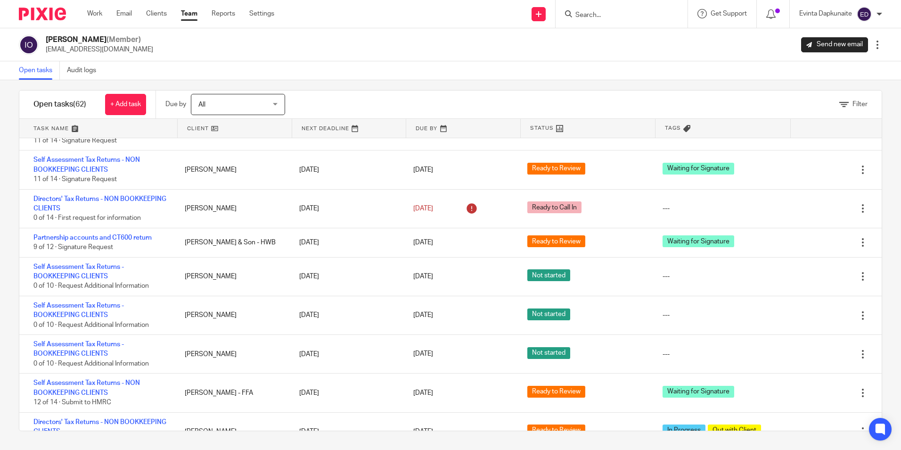
drag, startPoint x: 197, startPoint y: 15, endPoint x: 217, endPoint y: 0, distance: 25.1
click at [196, 15] on link "Team" at bounding box center [189, 13] width 17 height 9
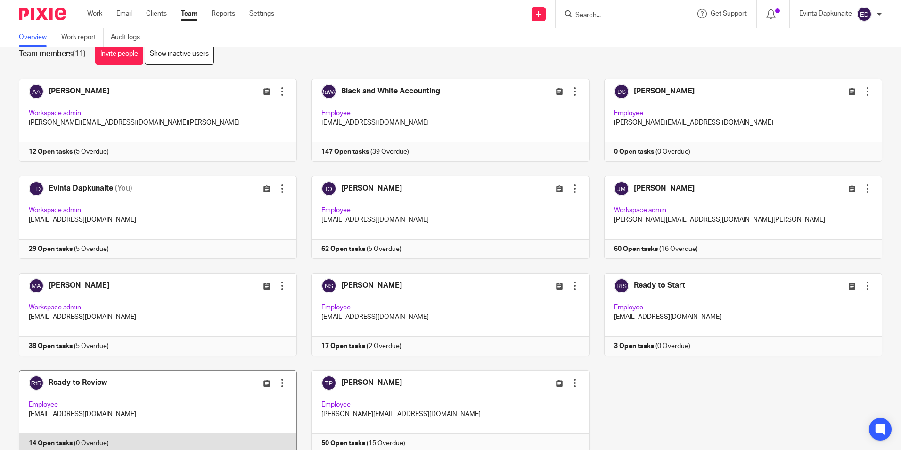
scroll to position [59, 0]
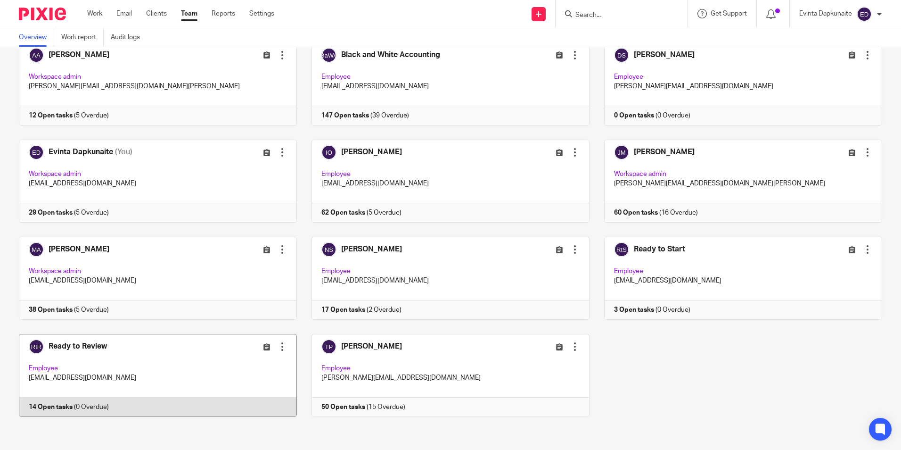
click at [176, 350] on link at bounding box center [150, 375] width 293 height 83
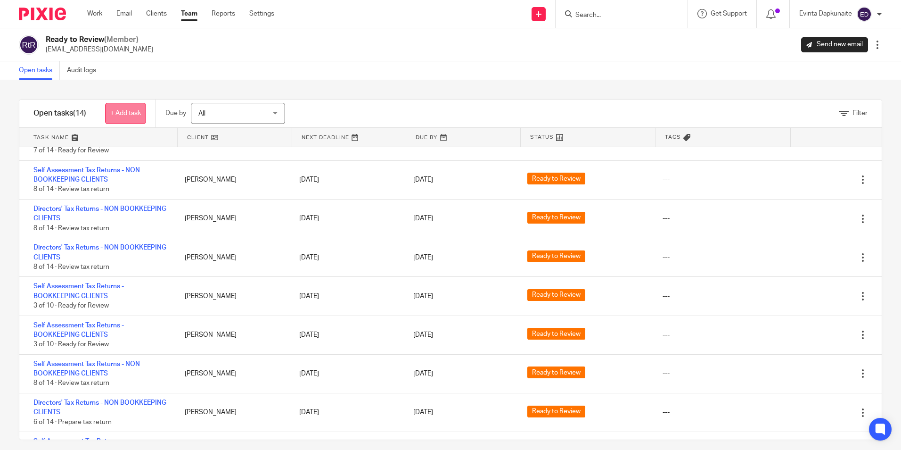
scroll to position [9, 0]
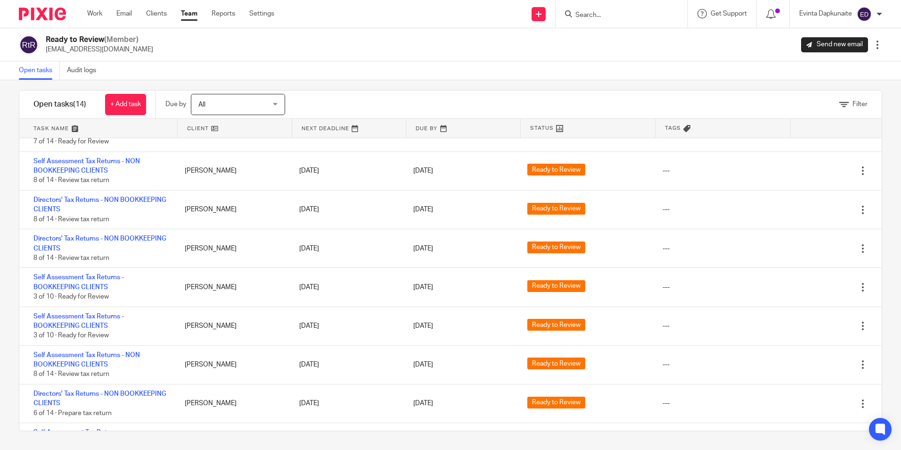
click at [617, 14] on input "Search" at bounding box center [617, 15] width 85 height 8
type input "jil"
click at [614, 37] on link at bounding box center [658, 41] width 170 height 22
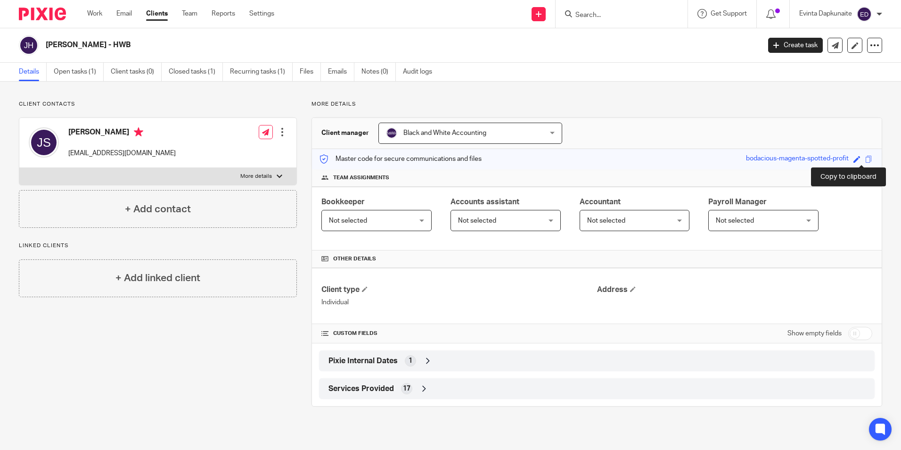
click at [866, 156] on span at bounding box center [869, 159] width 7 height 7
click at [61, 66] on link "Open tasks (1)" at bounding box center [79, 72] width 50 height 18
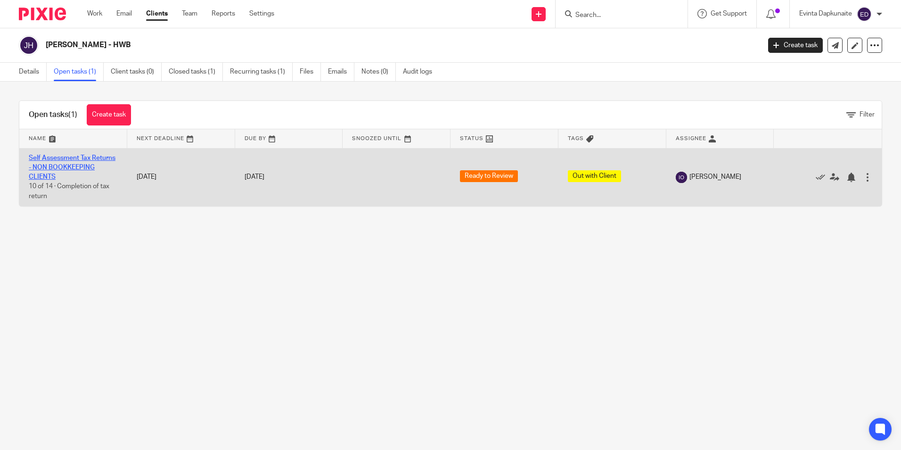
click at [70, 156] on link "Self Assessment Tax Returns - NON BOOKKEEPING CLIENTS" at bounding box center [72, 168] width 87 height 26
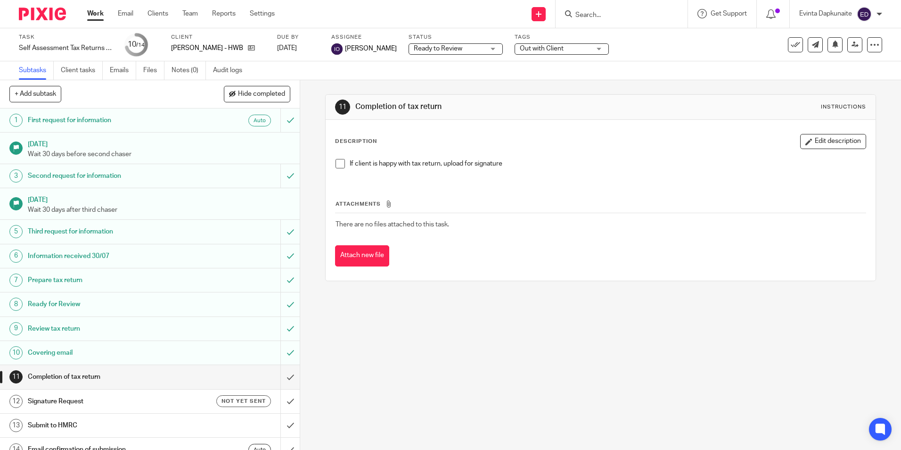
click at [338, 165] on span at bounding box center [340, 163] width 9 height 9
click at [286, 378] on input "submit" at bounding box center [150, 377] width 300 height 24
click at [868, 35] on div "Subtask instruction updated." at bounding box center [827, 29] width 130 height 31
click at [276, 374] on input "submit" at bounding box center [150, 377] width 300 height 24
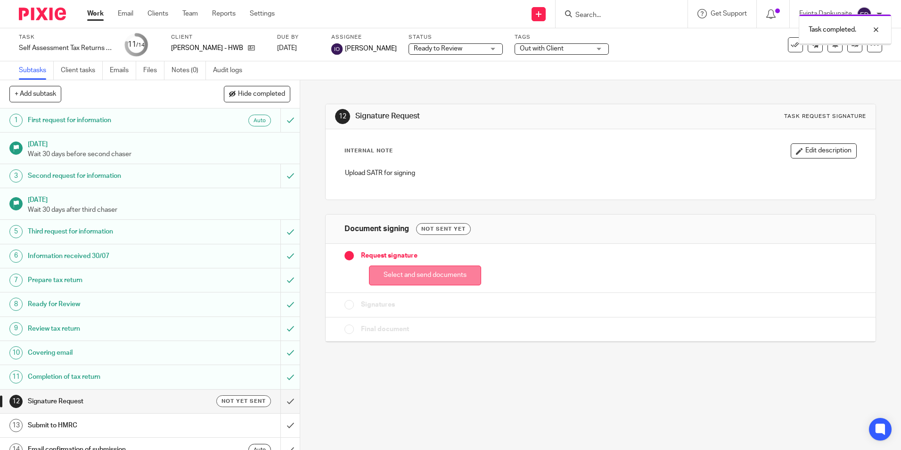
click at [429, 268] on button "Select and send documents" at bounding box center [425, 275] width 112 height 20
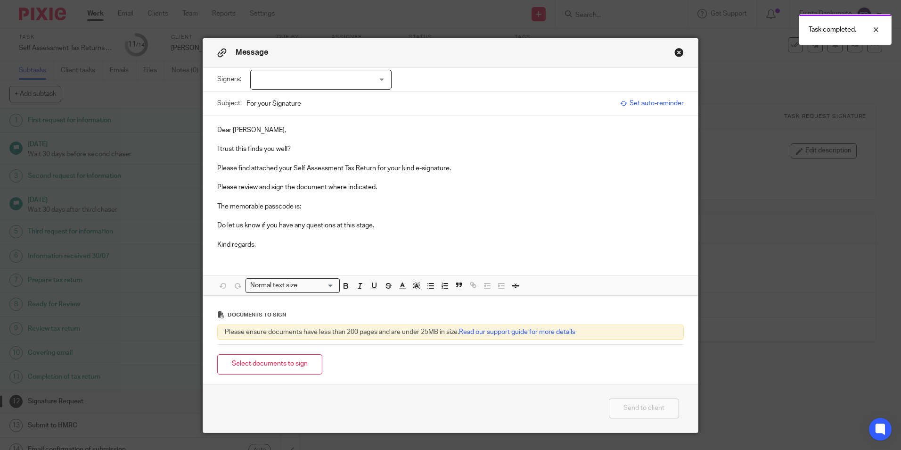
click at [359, 89] on div at bounding box center [320, 80] width 141 height 20
click at [314, 99] on li "[PERSON_NAME]" at bounding box center [318, 99] width 140 height 19
checkbox input "true"
click at [305, 150] on p "I trust this finds you well?" at bounding box center [450, 148] width 467 height 9
click at [304, 204] on p "The memorable passcode is:" at bounding box center [450, 206] width 467 height 9
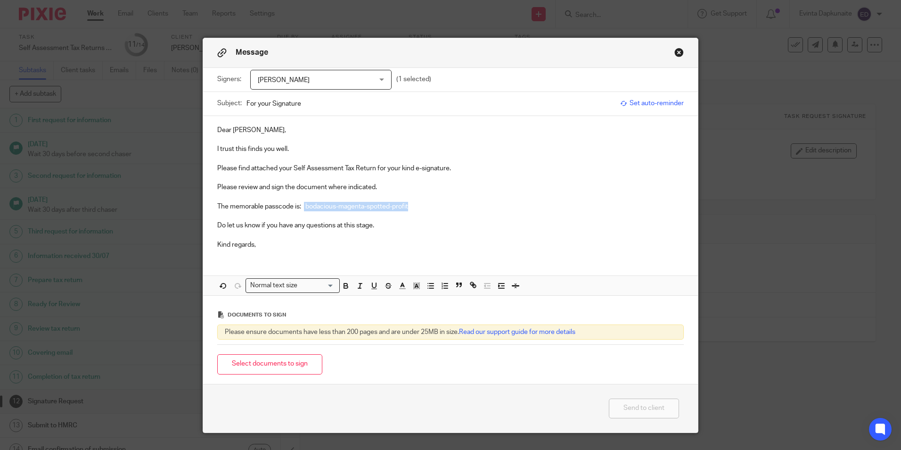
drag, startPoint x: 303, startPoint y: 206, endPoint x: 510, endPoint y: 220, distance: 207.9
click at [528, 209] on p "The memorable passcode is: bodacious-magenta-spotted-profit" at bounding box center [450, 206] width 467 height 9
click at [344, 286] on icon "button" at bounding box center [346, 287] width 4 height 2
click at [413, 287] on icon "button" at bounding box center [417, 285] width 8 height 8
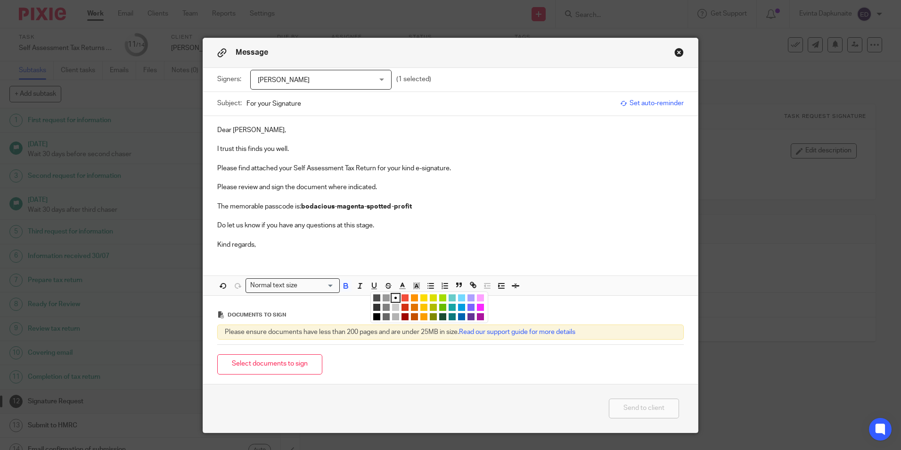
click at [421, 299] on li "color:#FCDC00" at bounding box center [424, 297] width 7 height 7
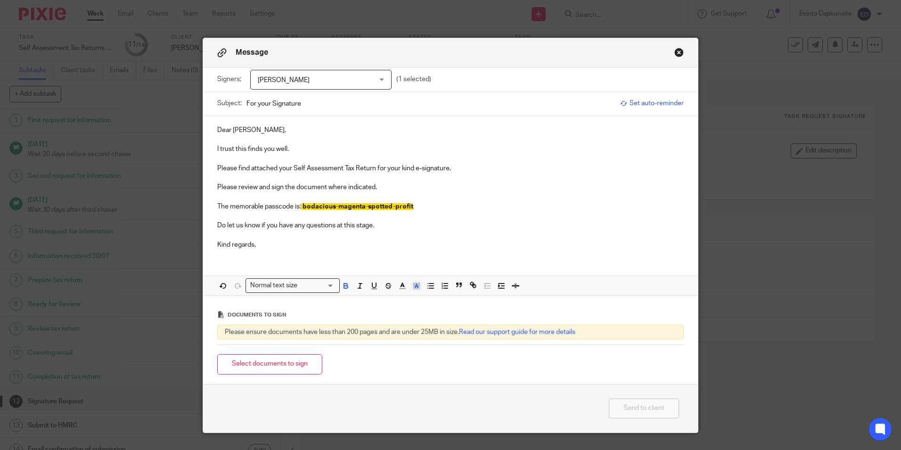
click at [239, 369] on button "Select documents to sign" at bounding box center [269, 364] width 105 height 20
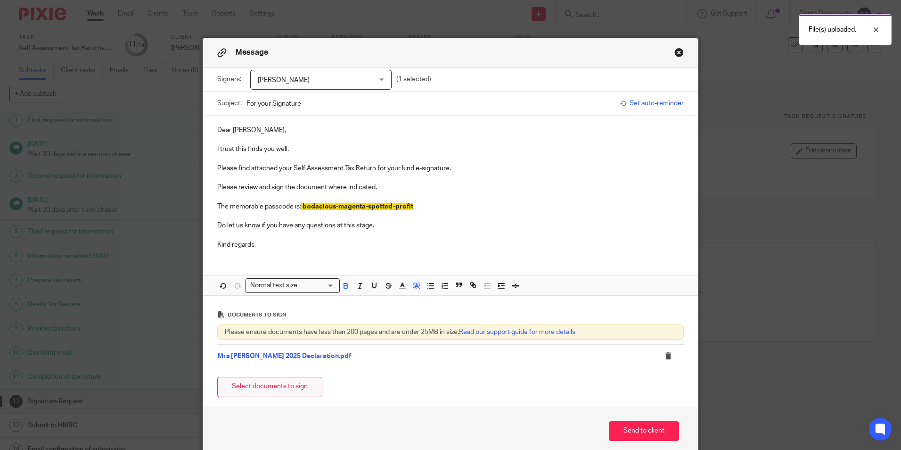
click at [268, 382] on button "Select documents to sign" at bounding box center [269, 387] width 105 height 20
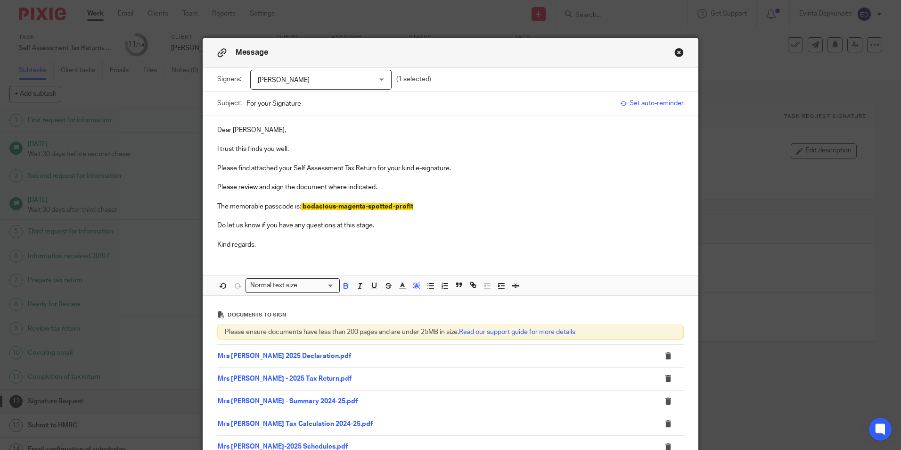
click at [463, 206] on p "The memorable passcode is: bodacious-magenta-spotted-profit" at bounding box center [450, 206] width 467 height 9
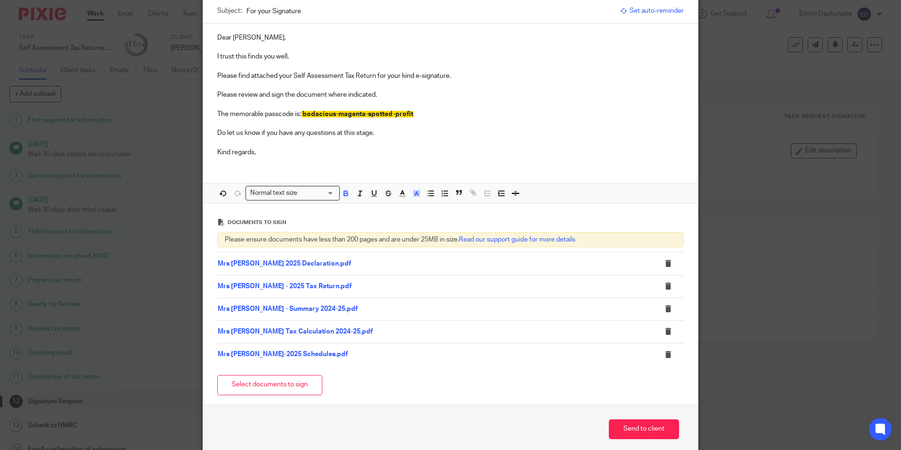
scroll to position [94, 0]
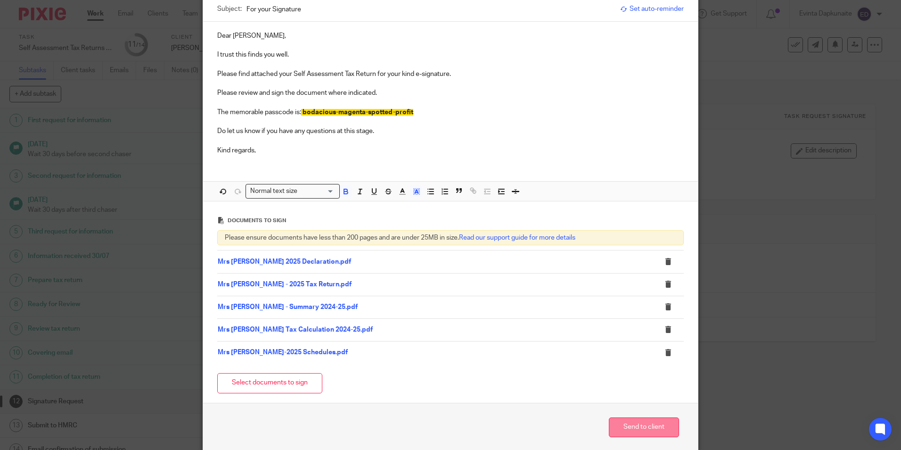
click at [619, 424] on button "Send to client" at bounding box center [644, 427] width 70 height 20
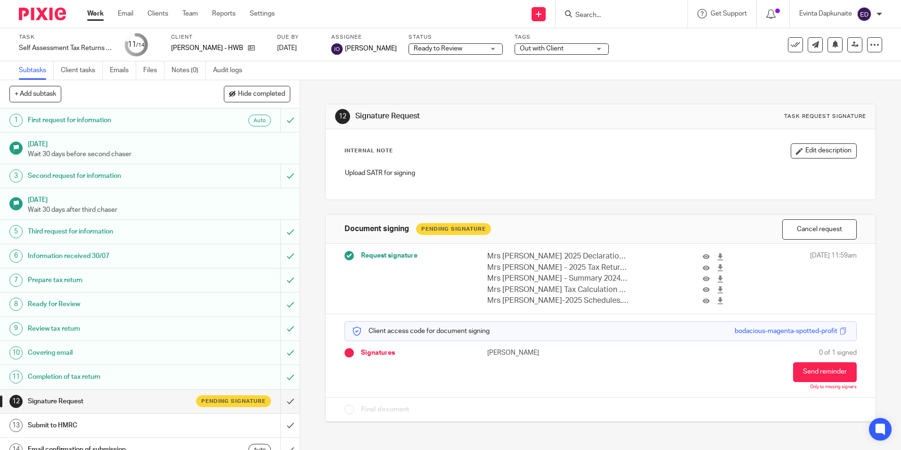
click at [558, 40] on label "Tags" at bounding box center [562, 37] width 94 height 8
click at [559, 46] on span "Out with Client" at bounding box center [542, 48] width 44 height 7
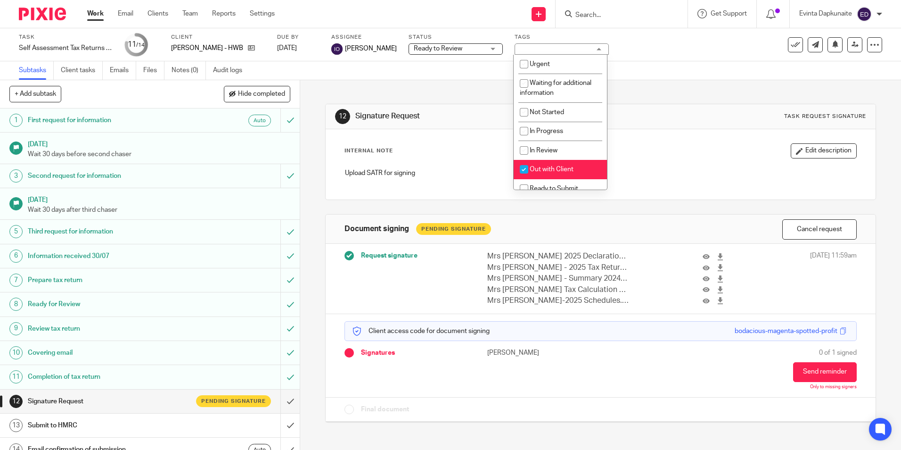
click at [569, 162] on li "Out with Client" at bounding box center [560, 169] width 93 height 19
checkbox input "false"
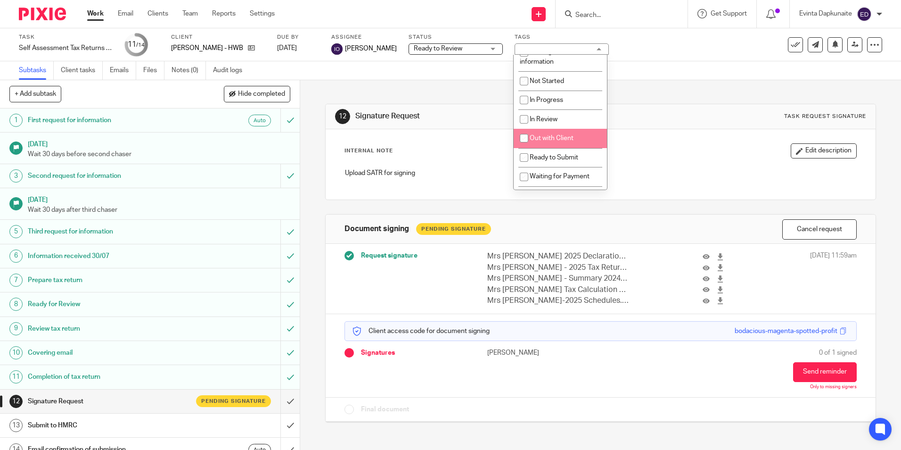
scroll to position [47, 0]
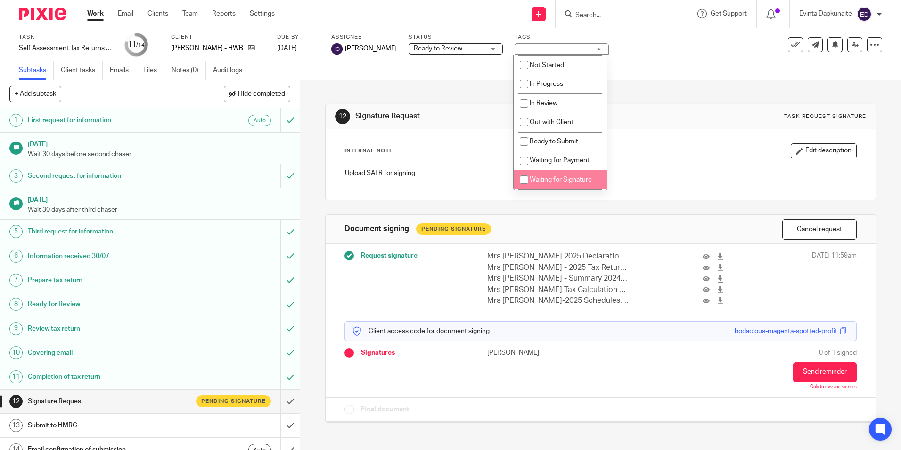
click at [582, 174] on li "Waiting for Signature" at bounding box center [560, 179] width 93 height 19
checkbox input "true"
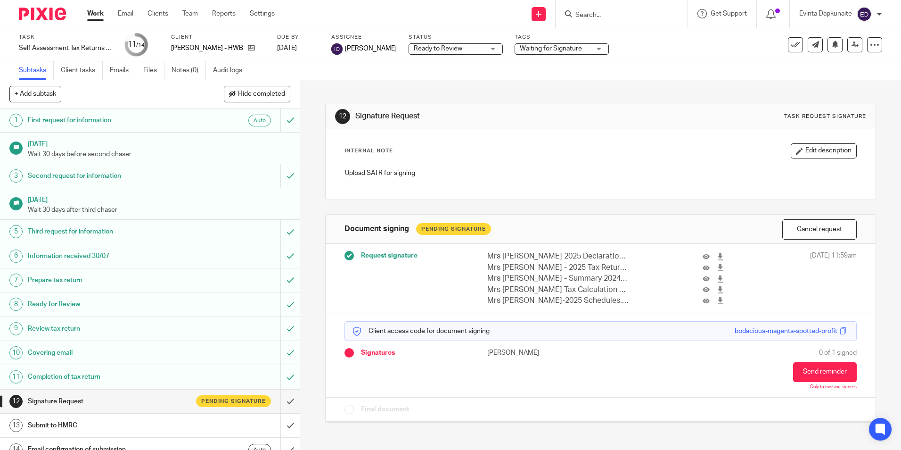
click at [679, 149] on div "Internal Note Edit description" at bounding box center [601, 150] width 512 height 15
click at [188, 10] on link "Team" at bounding box center [190, 13] width 16 height 9
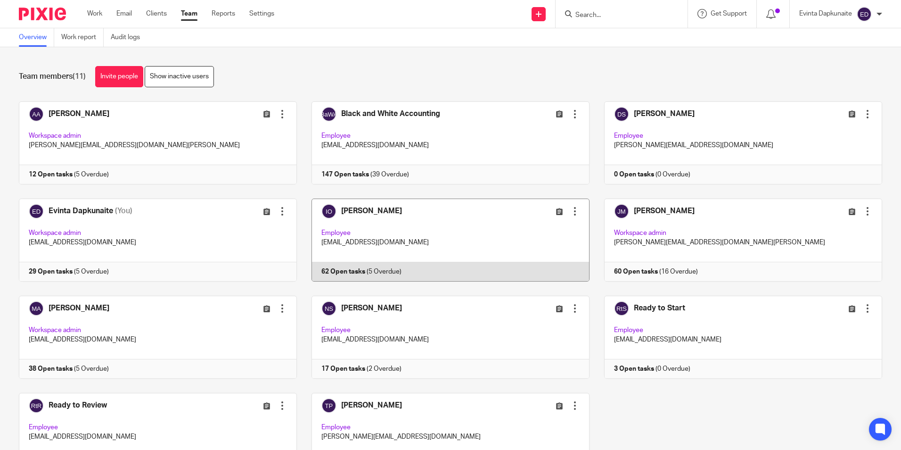
click at [416, 211] on link at bounding box center [443, 239] width 293 height 83
click at [389, 230] on link at bounding box center [443, 239] width 293 height 83
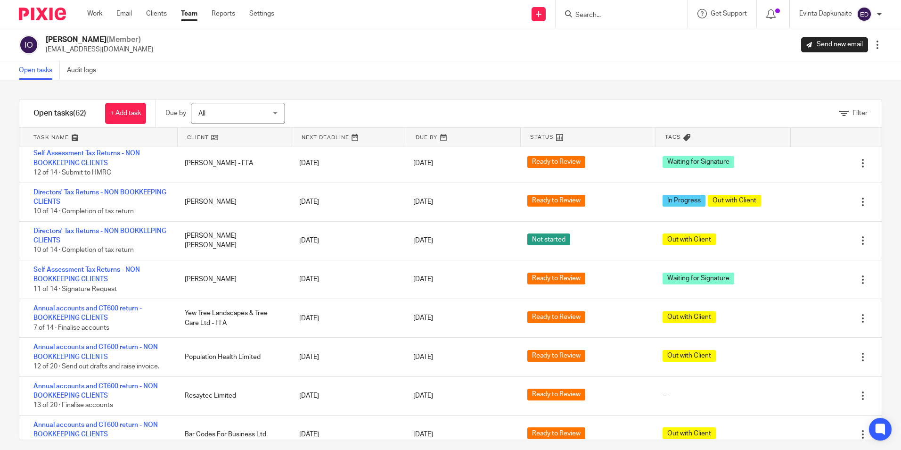
scroll to position [2072, 0]
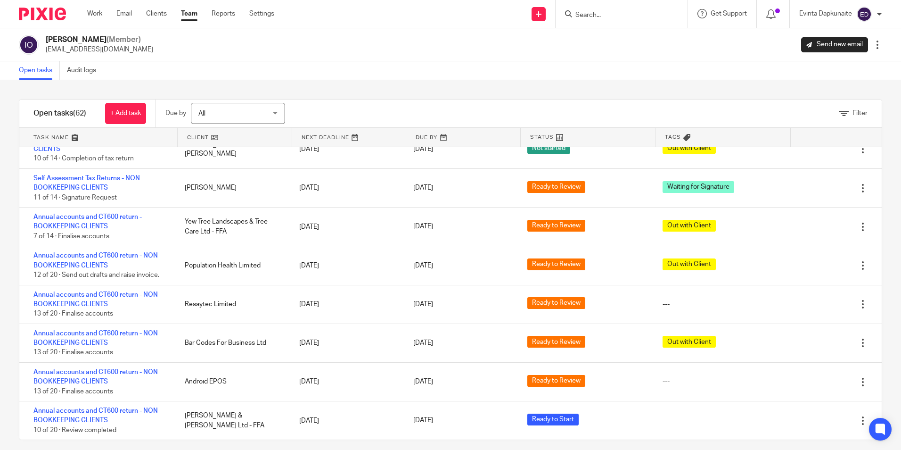
click at [592, 13] on input "Search" at bounding box center [617, 15] width 85 height 8
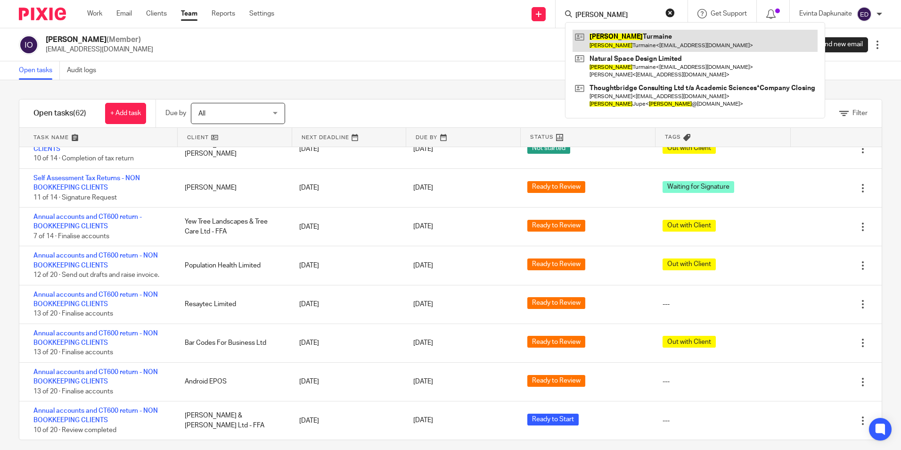
type input "[PERSON_NAME]"
click at [608, 33] on link at bounding box center [695, 41] width 245 height 22
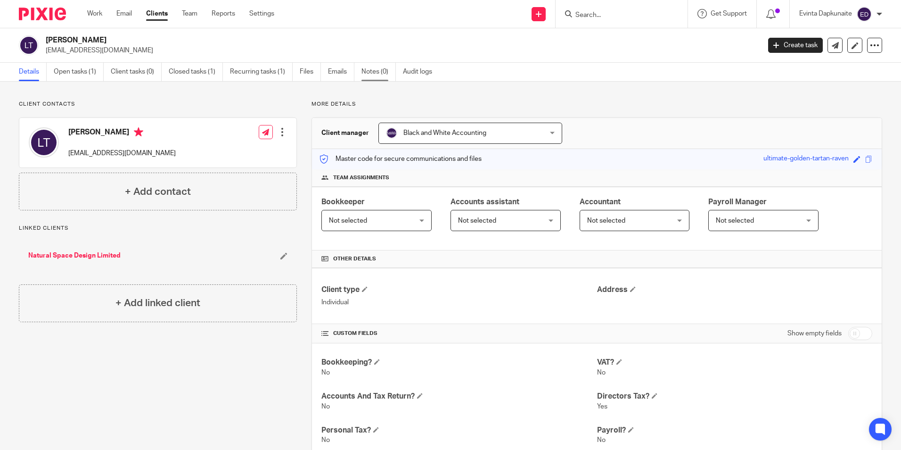
click at [363, 73] on link "Notes (0)" at bounding box center [379, 72] width 34 height 18
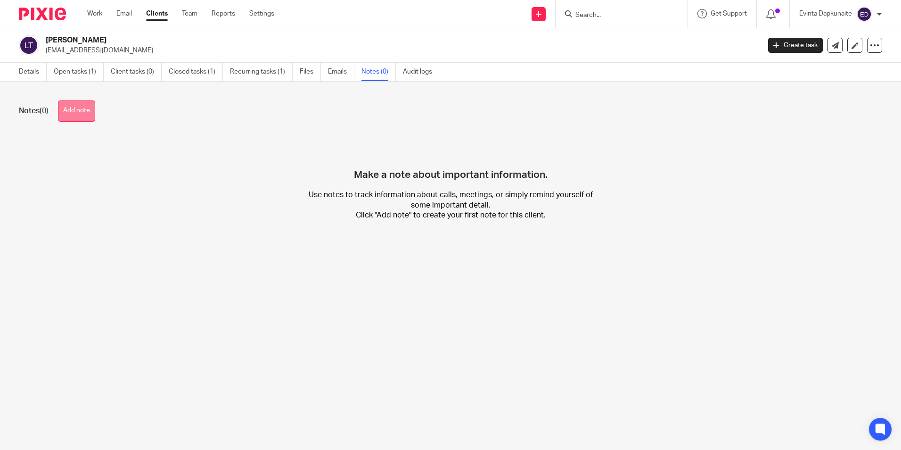
click at [92, 109] on button "Add note" at bounding box center [76, 110] width 37 height 21
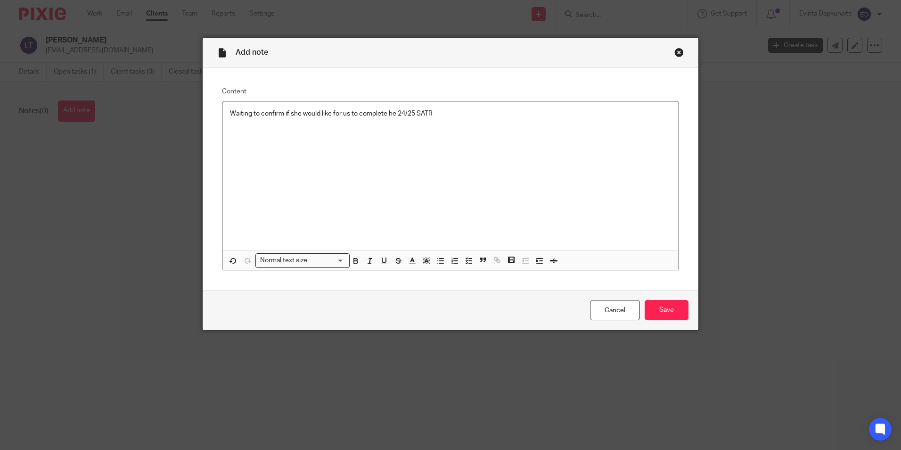
click at [391, 112] on p "Waiting to confirm if she would like for us to complete he 24/25 SATR" at bounding box center [450, 113] width 441 height 9
click at [660, 303] on input "Save" at bounding box center [667, 310] width 44 height 20
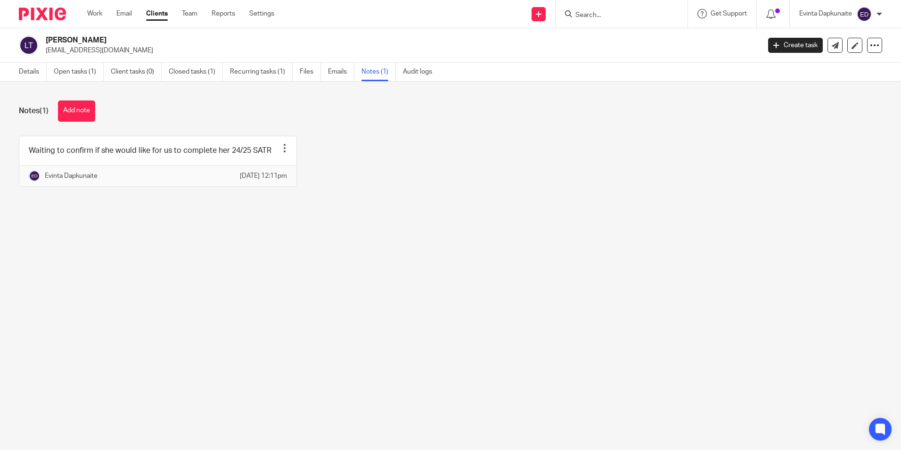
click at [598, 17] on input "Search" at bounding box center [617, 15] width 85 height 8
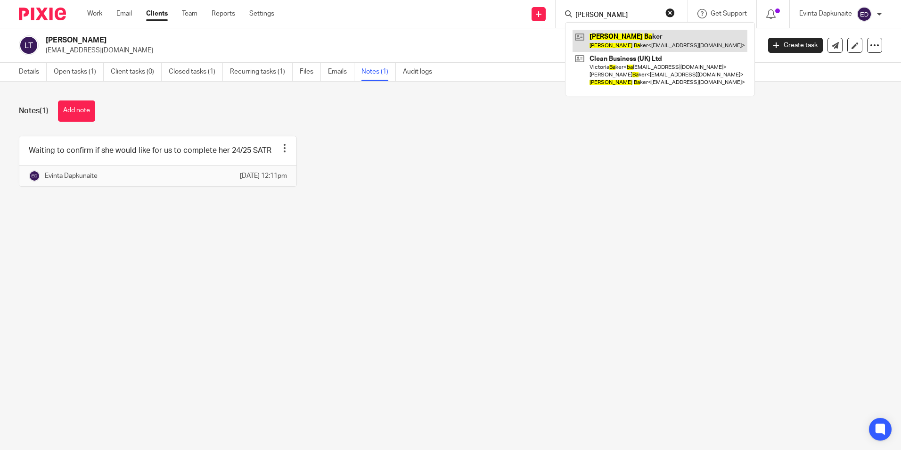
type input "[PERSON_NAME]"
click at [608, 33] on link at bounding box center [660, 41] width 175 height 22
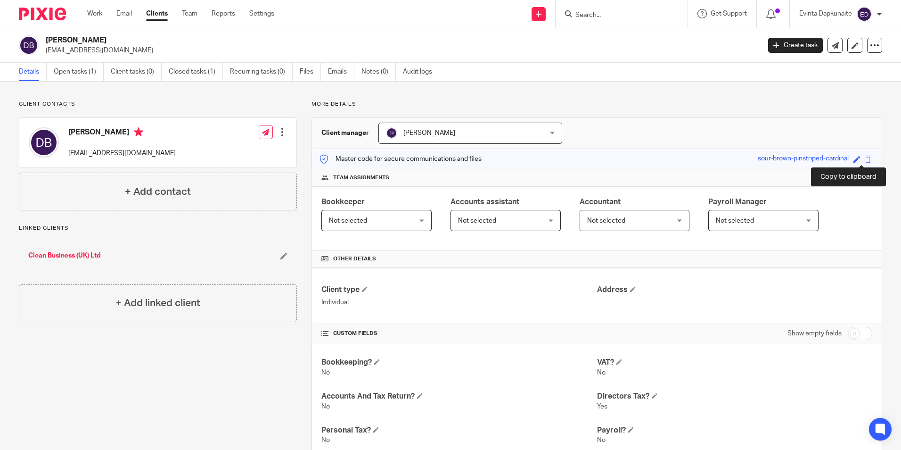
click at [866, 156] on span at bounding box center [869, 159] width 7 height 7
click at [77, 71] on link "Open tasks (1)" at bounding box center [79, 72] width 50 height 18
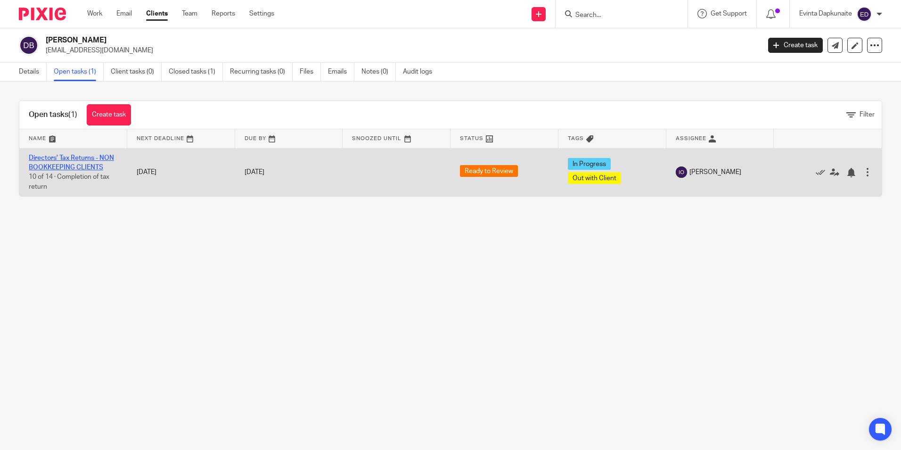
click at [56, 157] on link "Directors' Tax Returns - NON BOOKKEEPING CLIENTS" at bounding box center [71, 163] width 85 height 16
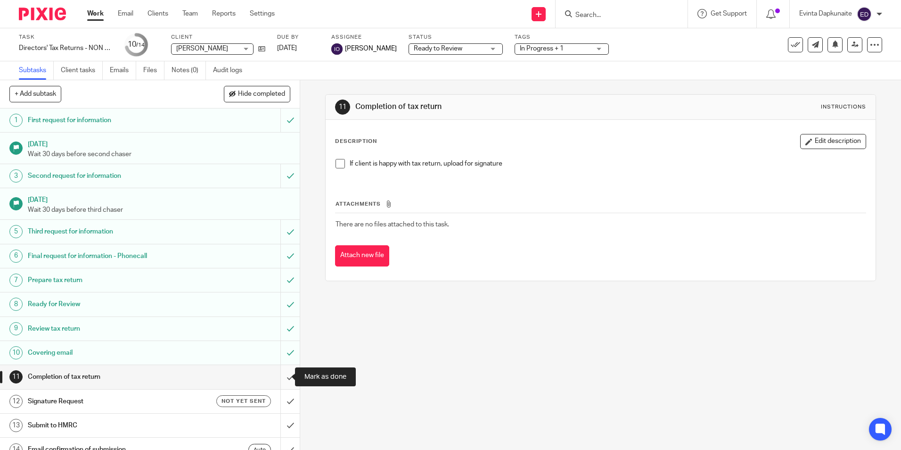
click at [286, 376] on input "submit" at bounding box center [150, 377] width 300 height 24
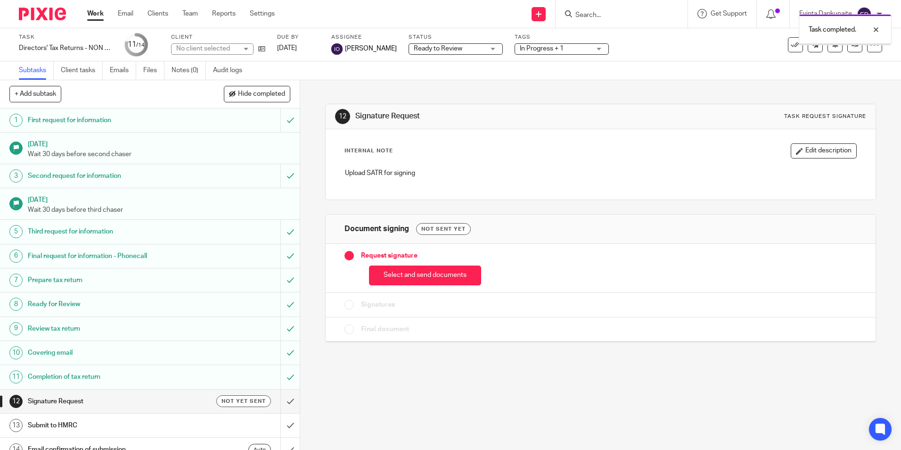
click at [406, 272] on button "Select and send documents" at bounding box center [425, 275] width 112 height 20
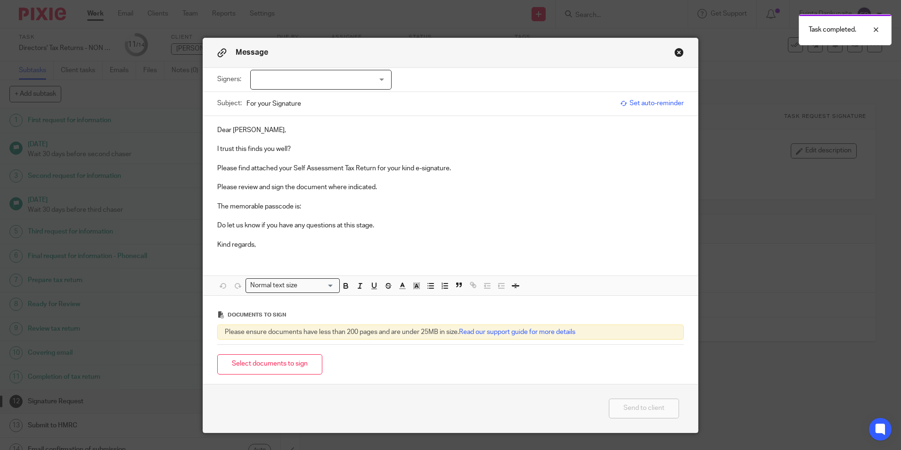
click at [366, 87] on div at bounding box center [320, 80] width 141 height 20
click at [355, 92] on li "[PERSON_NAME]" at bounding box center [318, 99] width 140 height 19
checkbox input "true"
click at [332, 148] on p "I trust this finds you well?" at bounding box center [450, 148] width 467 height 9
click at [329, 210] on p "The memorable passcode is:" at bounding box center [450, 206] width 467 height 9
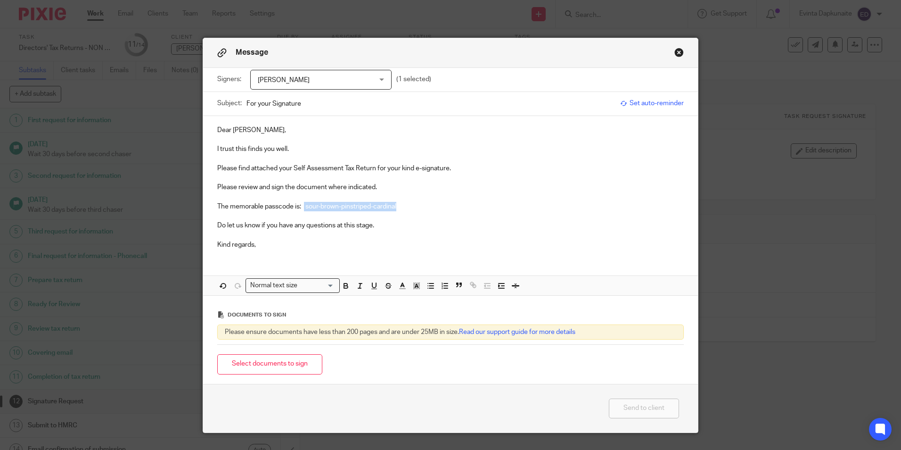
drag, startPoint x: 302, startPoint y: 206, endPoint x: 447, endPoint y: 205, distance: 144.7
click at [447, 205] on p "The memorable passcode is: sour-brown-pinstriped-cardinal" at bounding box center [450, 206] width 467 height 9
click at [344, 284] on icon "button" at bounding box center [345, 284] width 3 height 2
click at [411, 286] on button "button" at bounding box center [417, 286] width 12 height 12
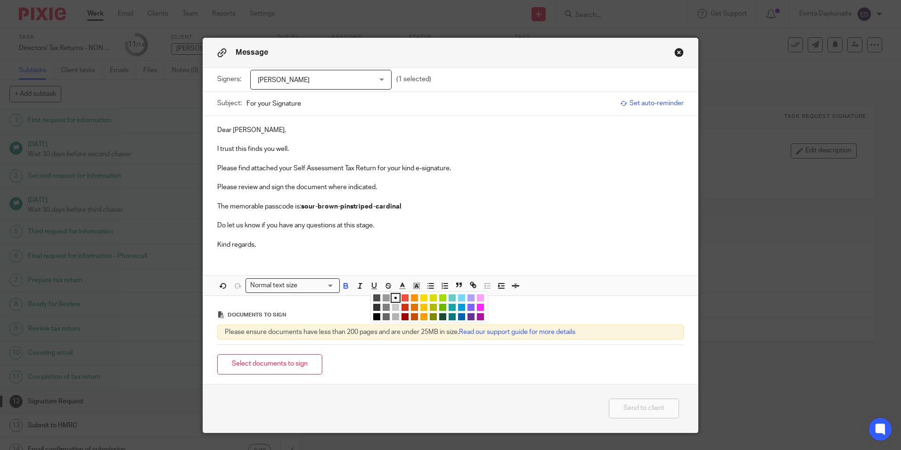
click at [421, 297] on li "color:#FCDC00" at bounding box center [424, 297] width 7 height 7
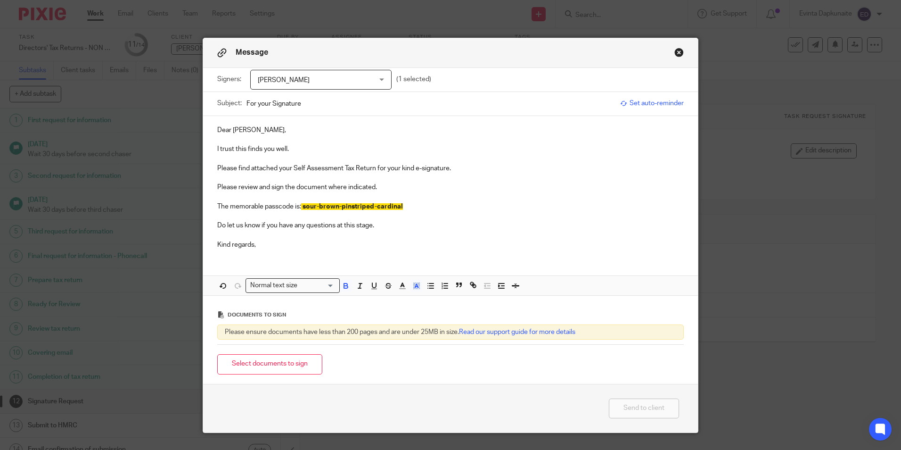
click at [407, 198] on p at bounding box center [450, 196] width 467 height 9
click at [283, 368] on button "Select documents to sign" at bounding box center [269, 364] width 105 height 20
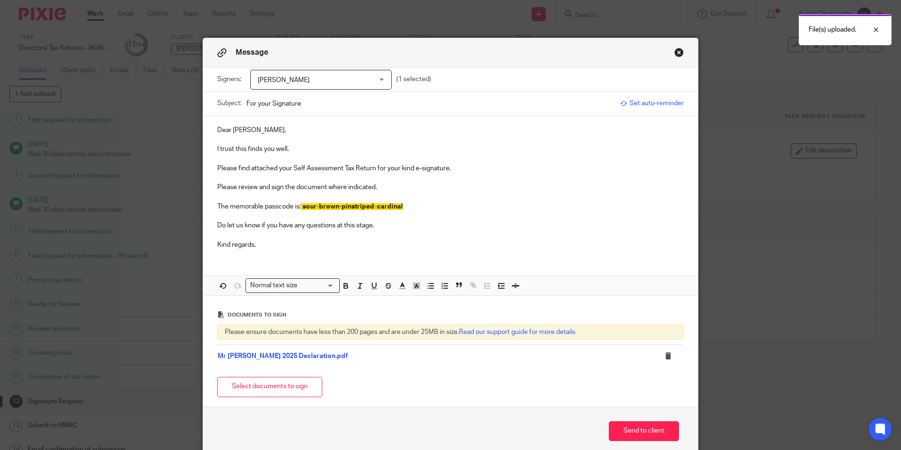
drag, startPoint x: 248, startPoint y: 382, endPoint x: 215, endPoint y: 375, distance: 34.2
click at [248, 382] on button "Select documents to sign" at bounding box center [269, 387] width 105 height 20
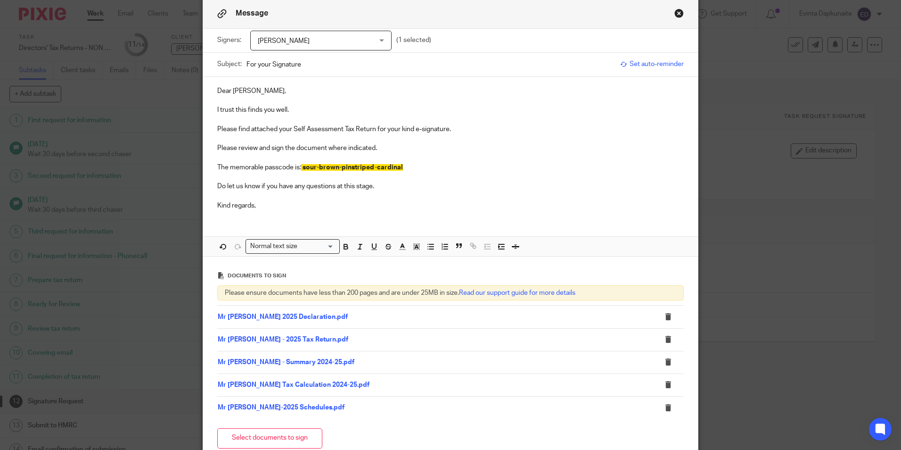
scroll to position [94, 0]
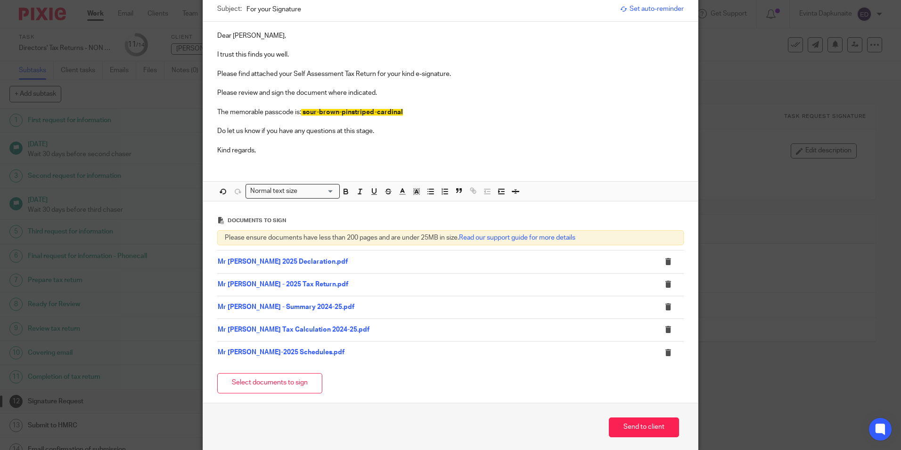
click at [617, 416] on div "Send to client" at bounding box center [450, 427] width 495 height 49
drag, startPoint x: 663, startPoint y: 429, endPoint x: 627, endPoint y: 429, distance: 35.8
click at [662, 429] on button "Send to client" at bounding box center [644, 427] width 70 height 20
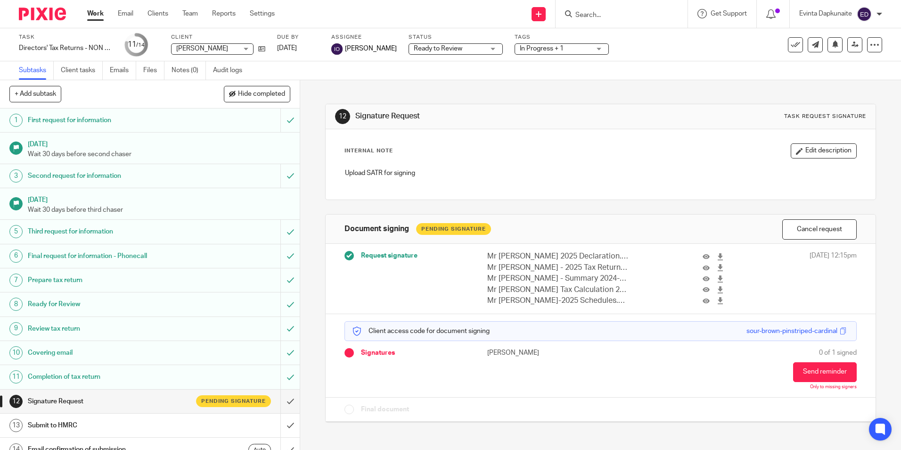
click at [588, 11] on input "Search" at bounding box center [617, 15] width 85 height 8
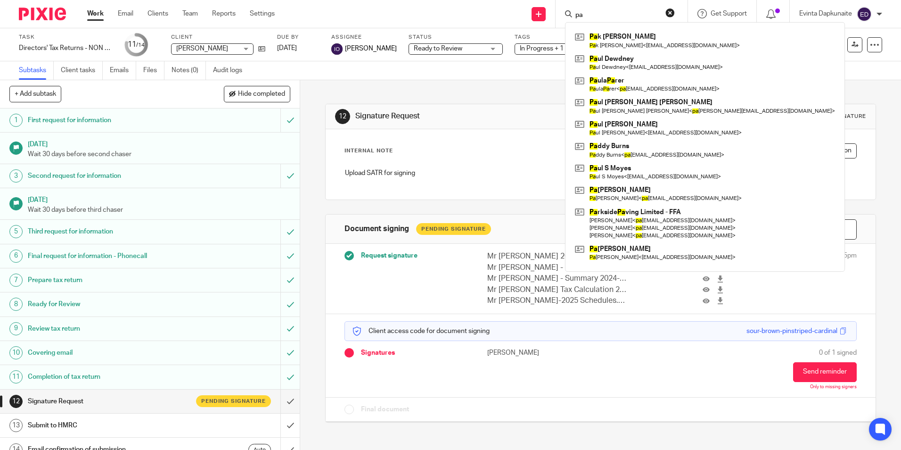
type input "pa"
click at [552, 41] on div "Tags In Progress + 1 Urgent Waiting for additional information Not Started In P…" at bounding box center [562, 44] width 94 height 23
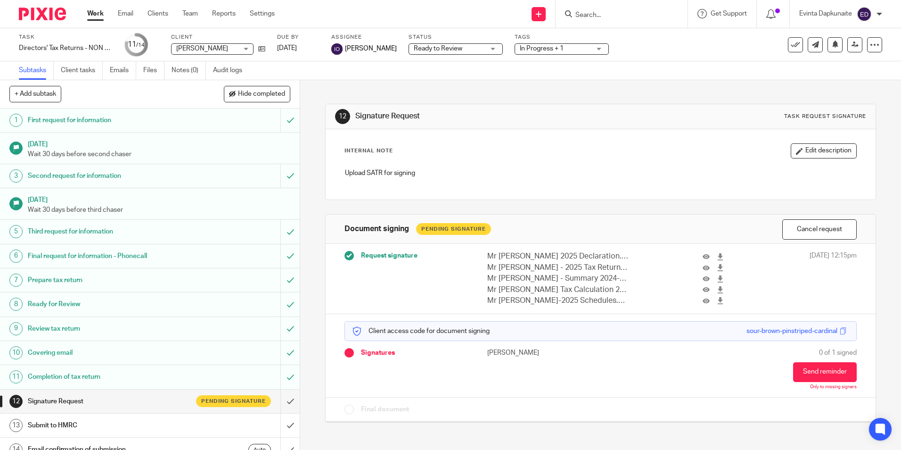
click at [551, 45] on span "In Progress + 1" at bounding box center [542, 48] width 44 height 7
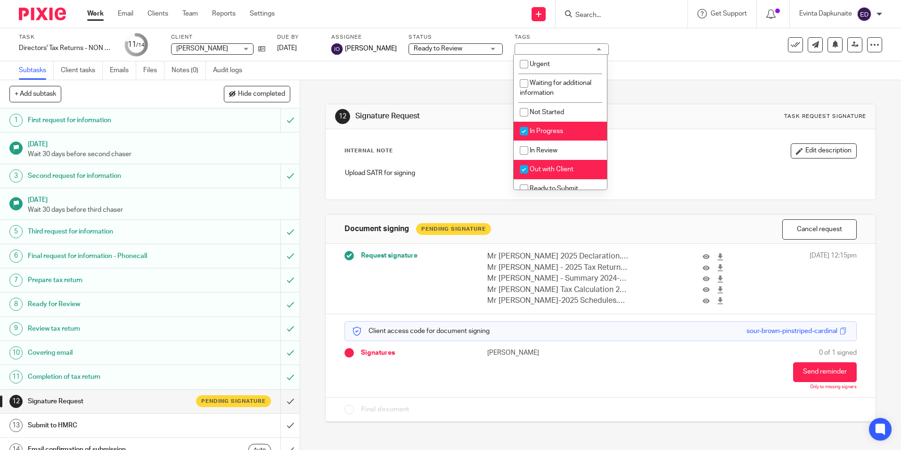
click at [552, 128] on span "In Progress" at bounding box center [546, 131] width 33 height 7
checkbox input "false"
click at [547, 159] on li "In Review" at bounding box center [560, 149] width 93 height 19
checkbox input "true"
drag, startPoint x: 553, startPoint y: 166, endPoint x: 553, endPoint y: 162, distance: 4.7
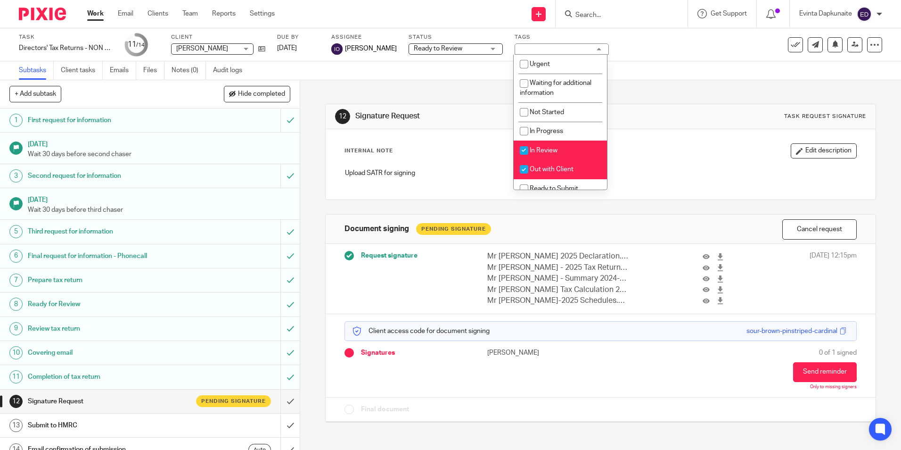
click at [553, 166] on span "Out with Client" at bounding box center [552, 169] width 44 height 7
checkbox input "false"
click at [560, 150] on li "In Review" at bounding box center [560, 149] width 93 height 19
checkbox input "false"
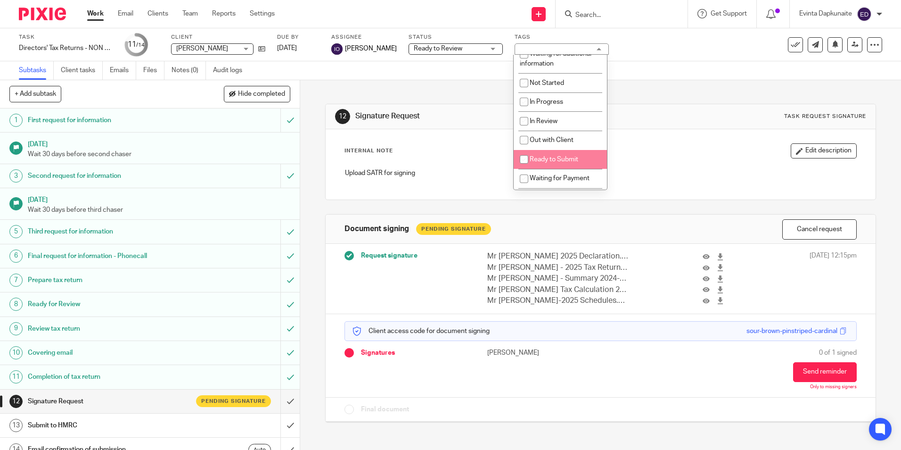
scroll to position [94, 0]
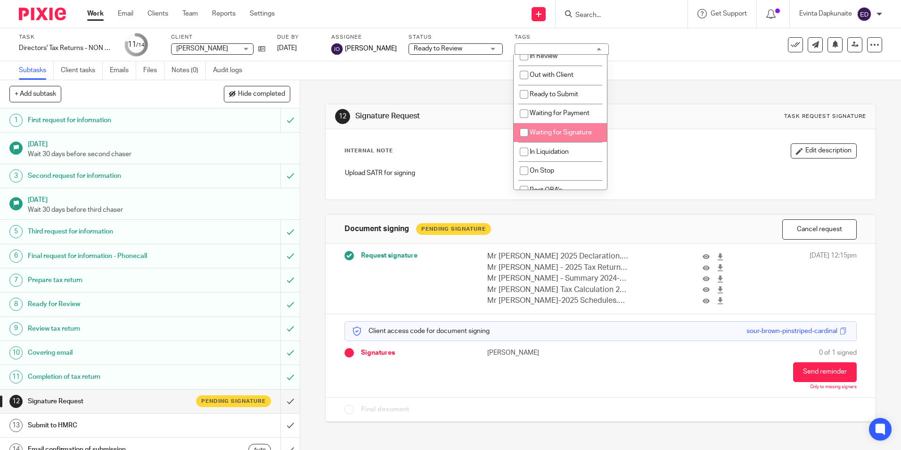
click at [553, 129] on li "Waiting for Signature" at bounding box center [560, 132] width 93 height 19
checkbox input "true"
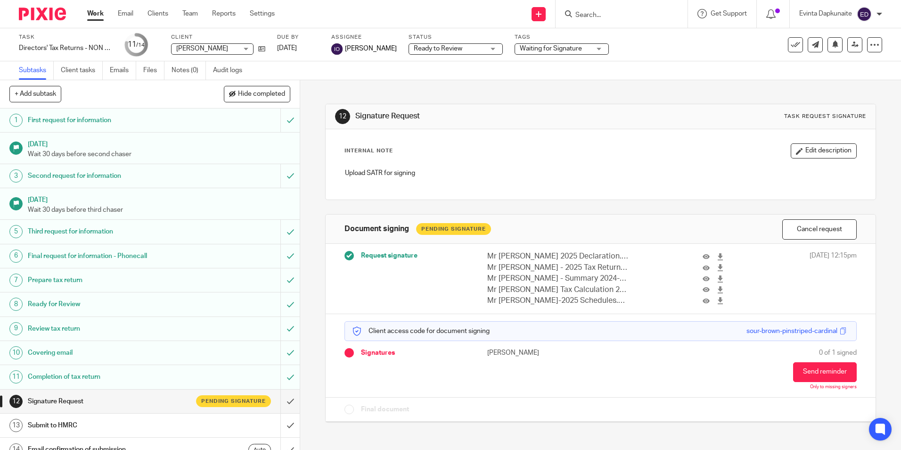
click at [487, 87] on div "12 Signature Request Task request signature Internal Note Edit description Uplo…" at bounding box center [600, 256] width 551 height 352
click at [596, 11] on input "Search" at bounding box center [617, 15] width 85 height 8
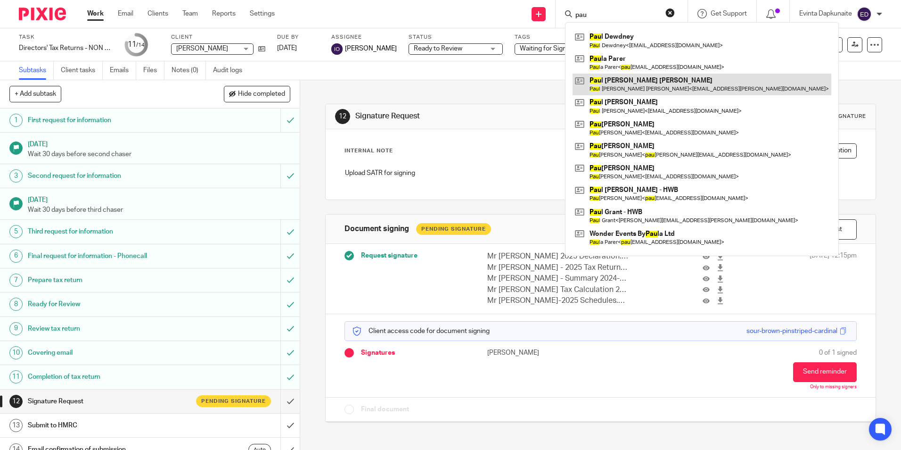
type input "pau"
click at [621, 80] on link at bounding box center [702, 85] width 259 height 22
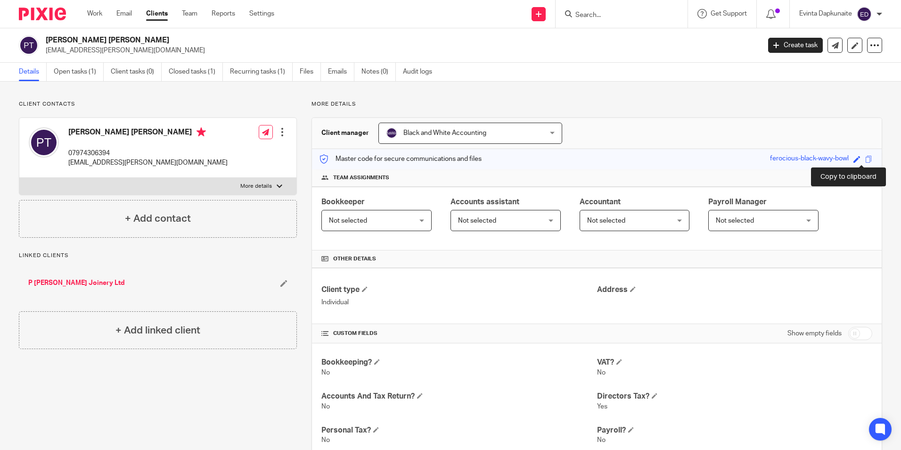
click at [866, 159] on span at bounding box center [869, 159] width 7 height 7
click at [71, 79] on link "Open tasks (1)" at bounding box center [79, 72] width 50 height 18
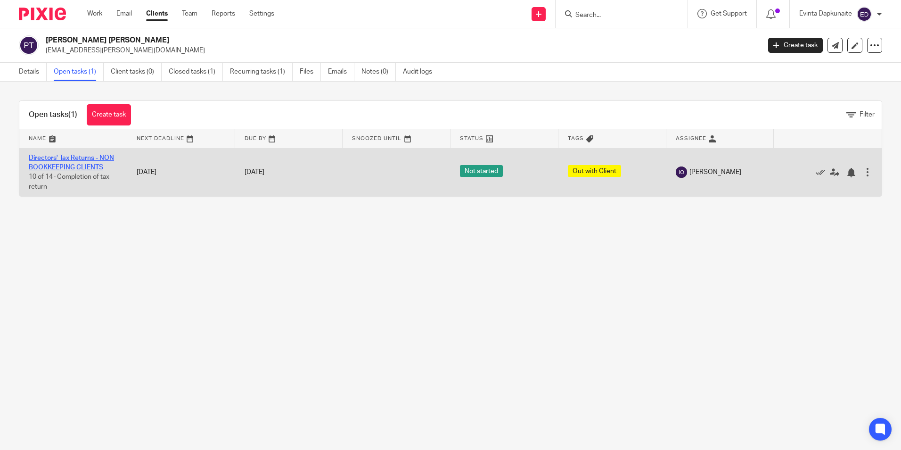
click at [89, 156] on link "Directors' Tax Returns - NON BOOKKEEPING CLIENTS" at bounding box center [71, 163] width 85 height 16
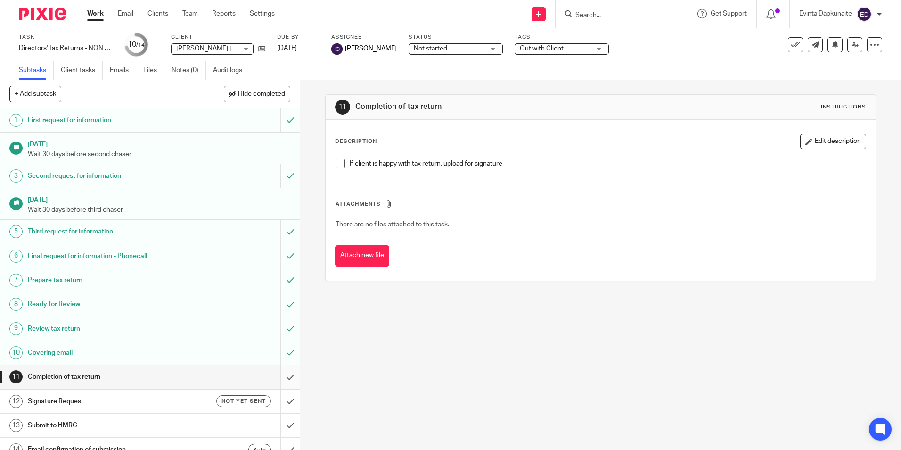
click at [272, 370] on input "submit" at bounding box center [150, 377] width 300 height 24
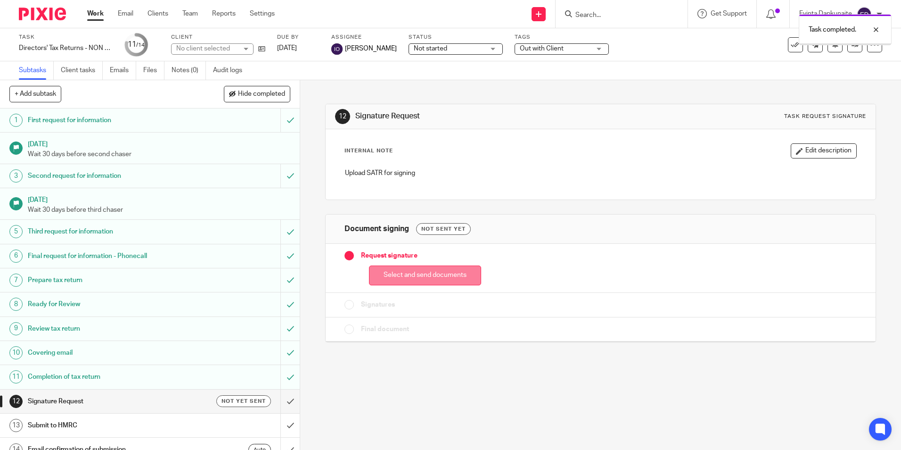
click at [434, 268] on button "Select and send documents" at bounding box center [425, 275] width 112 height 20
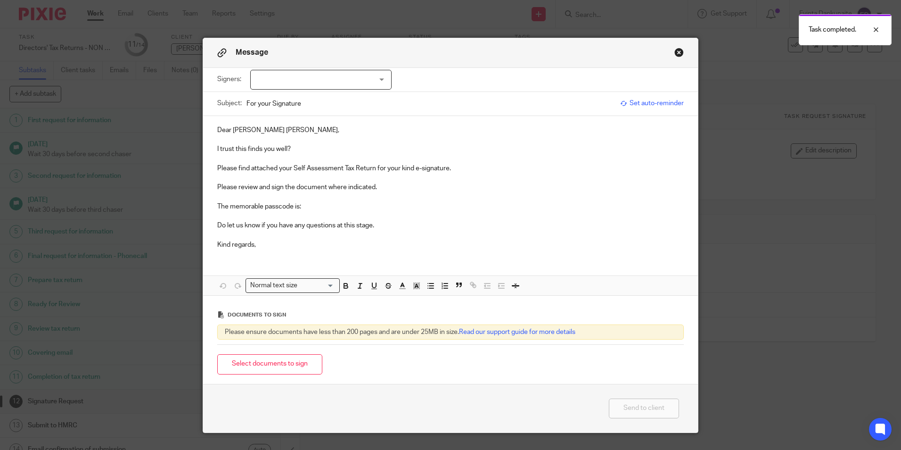
click at [352, 64] on div "Message" at bounding box center [450, 53] width 495 height 30
click at [342, 76] on div at bounding box center [320, 80] width 141 height 20
click at [319, 99] on span "[PERSON_NAME] [PERSON_NAME]" at bounding box center [316, 99] width 105 height 7
checkbox input "true"
click at [301, 151] on p "I trust this finds you well?" at bounding box center [450, 148] width 467 height 9
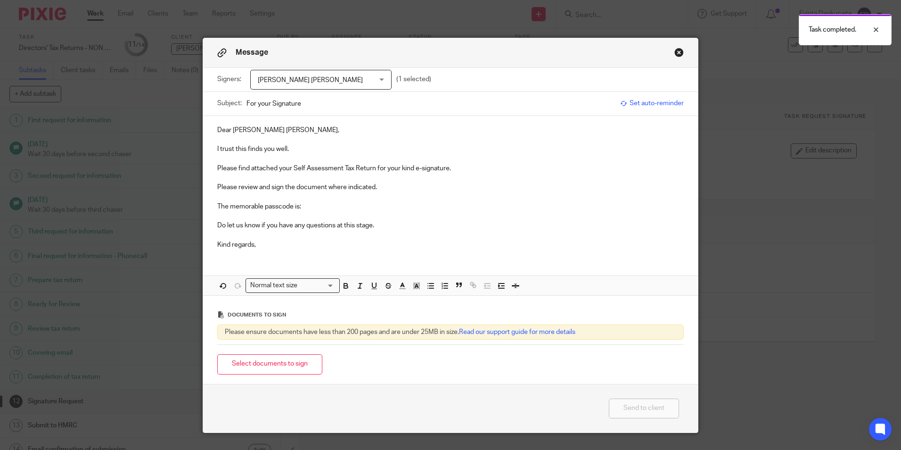
click at [249, 128] on p "Dear Paul Anthony John," at bounding box center [450, 129] width 467 height 9
click at [250, 132] on p "Dear Paul John," at bounding box center [450, 129] width 467 height 9
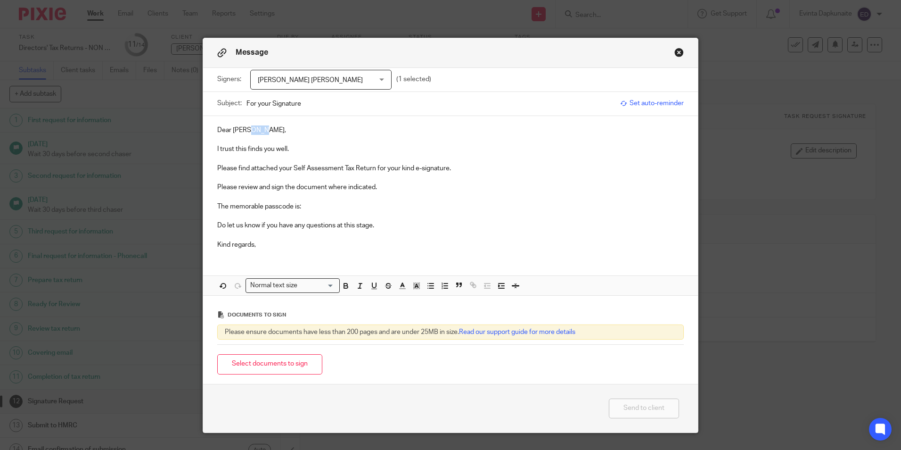
click at [250, 132] on p "Dear Paul John," at bounding box center [450, 129] width 467 height 9
click at [307, 206] on p "The memorable passcode is:" at bounding box center [450, 206] width 467 height 9
drag, startPoint x: 304, startPoint y: 206, endPoint x: 436, endPoint y: 234, distance: 134.4
click at [460, 206] on p "The memorable passcode is: ferocious-black-wavy-bowl" at bounding box center [450, 206] width 467 height 9
drag, startPoint x: 343, startPoint y: 283, endPoint x: 393, endPoint y: 282, distance: 50.5
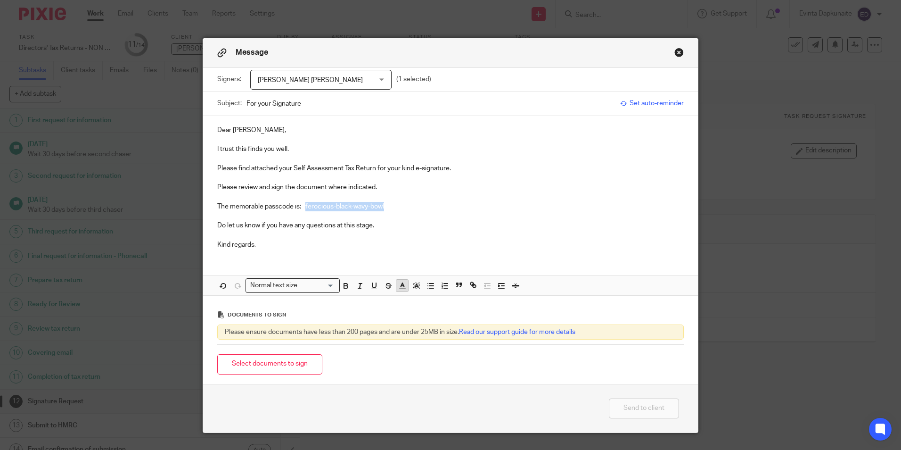
click at [344, 283] on icon "button" at bounding box center [345, 284] width 3 height 2
click at [418, 283] on button "button" at bounding box center [417, 286] width 12 height 12
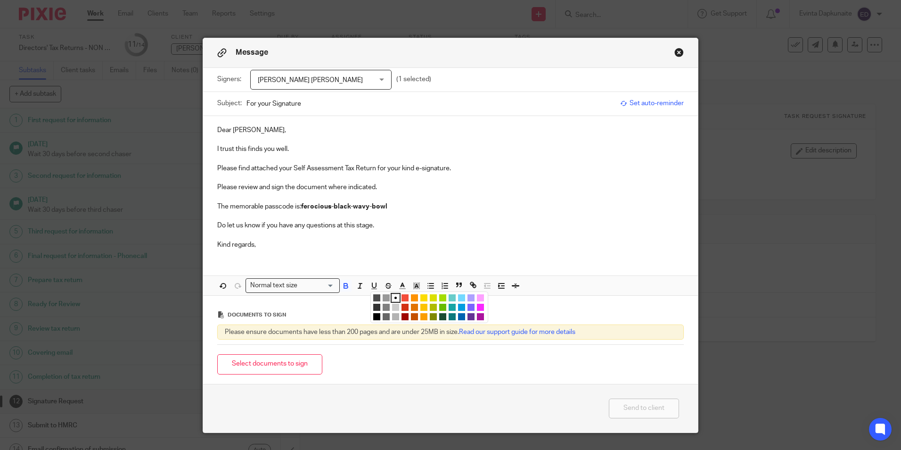
click at [421, 296] on li "color:#FCDC00" at bounding box center [424, 297] width 7 height 7
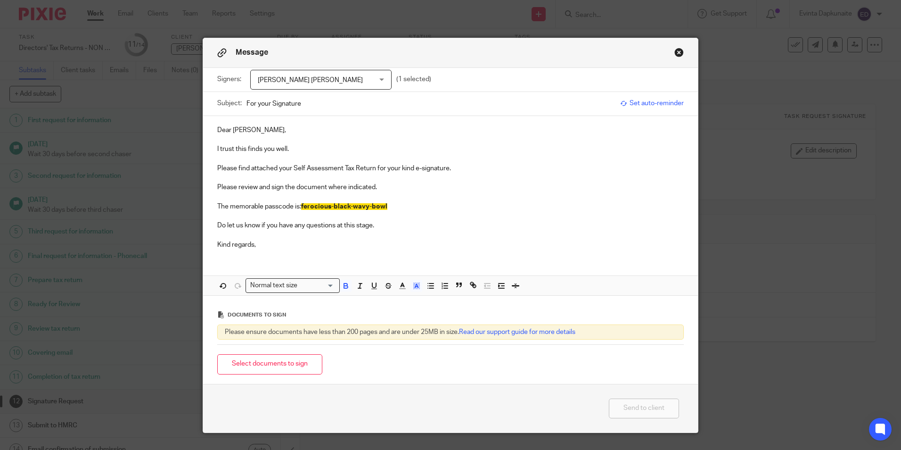
click at [404, 232] on p at bounding box center [450, 234] width 467 height 9
click at [271, 361] on button "Select documents to sign" at bounding box center [269, 364] width 105 height 20
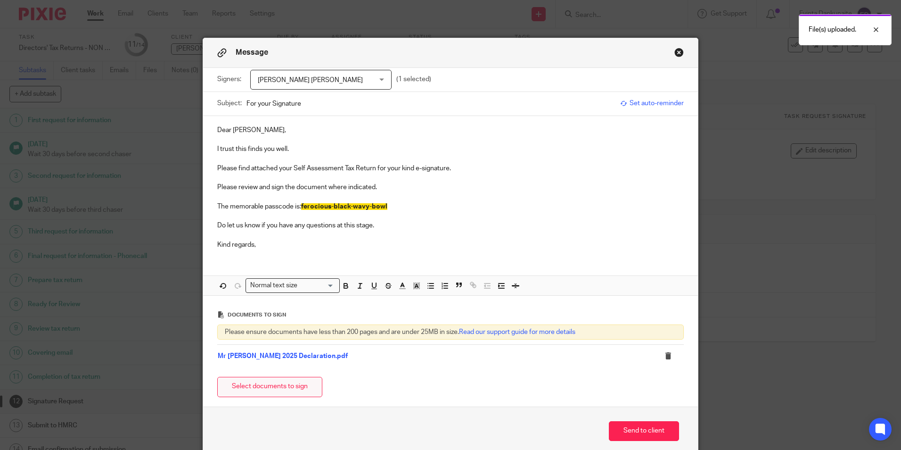
click at [261, 390] on button "Select documents to sign" at bounding box center [269, 387] width 105 height 20
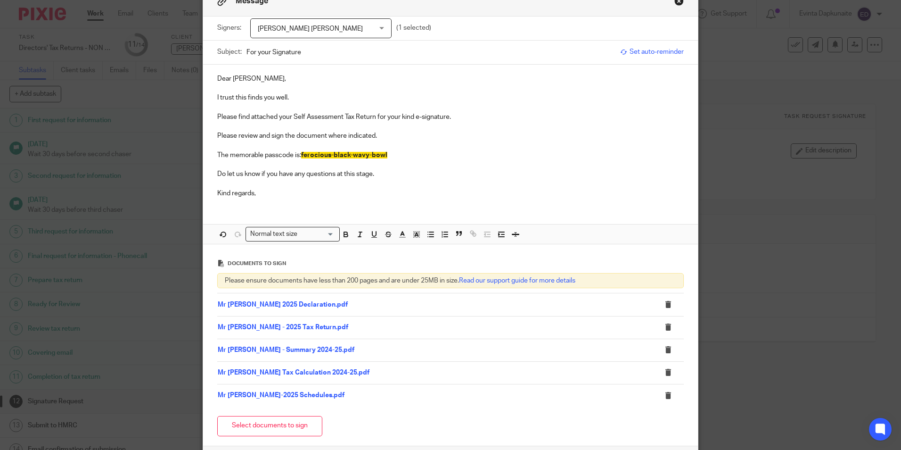
scroll to position [134, 0]
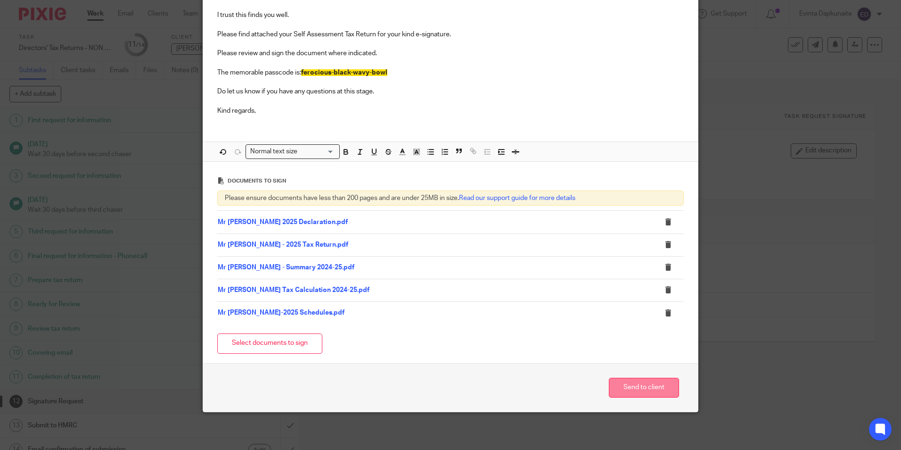
click at [621, 386] on button "Send to client" at bounding box center [644, 388] width 70 height 20
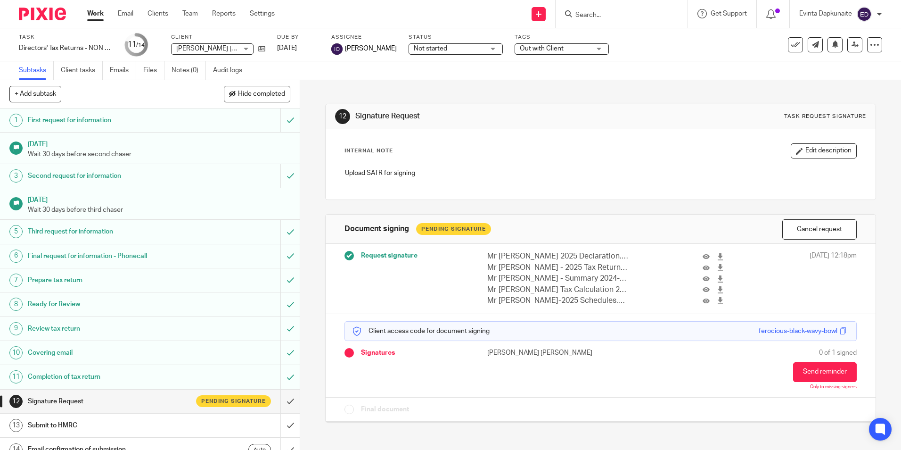
click at [580, 53] on span "Out with Client" at bounding box center [555, 49] width 71 height 10
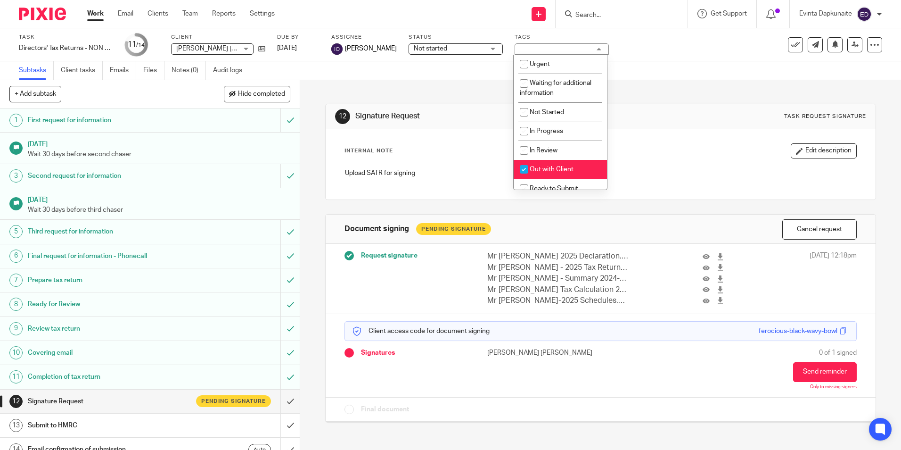
click at [570, 168] on span "Out with Client" at bounding box center [552, 169] width 44 height 7
checkbox input "false"
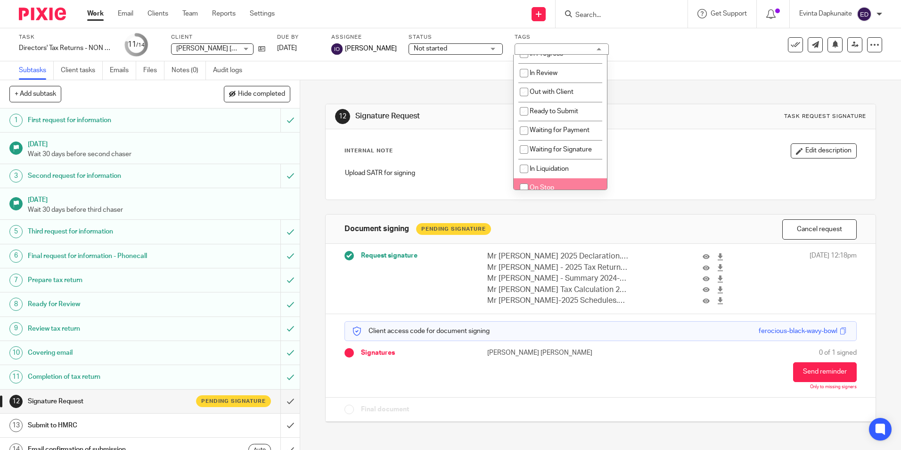
scroll to position [94, 0]
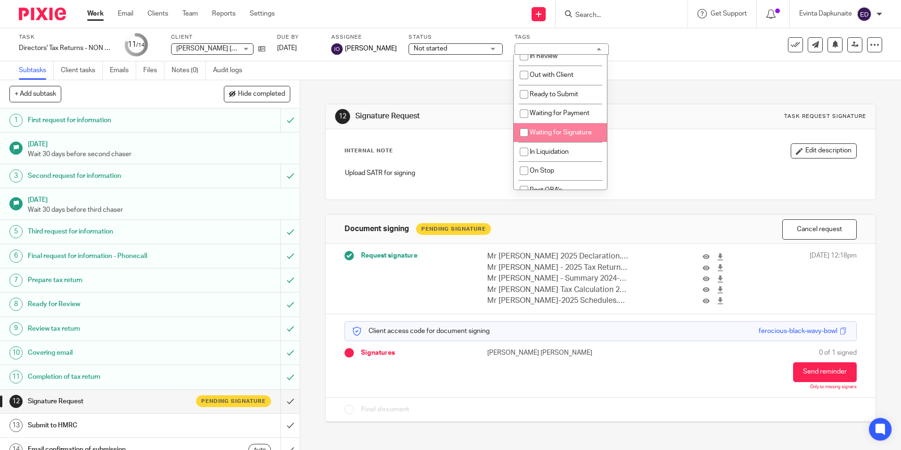
click at [537, 127] on li "Waiting for Signature" at bounding box center [560, 132] width 93 height 19
checkbox input "true"
click at [415, 32] on div "Task Directors' Tax Returns - NON BOOKKEEPING CLIENTS Save Directors' Tax Retur…" at bounding box center [450, 44] width 901 height 33
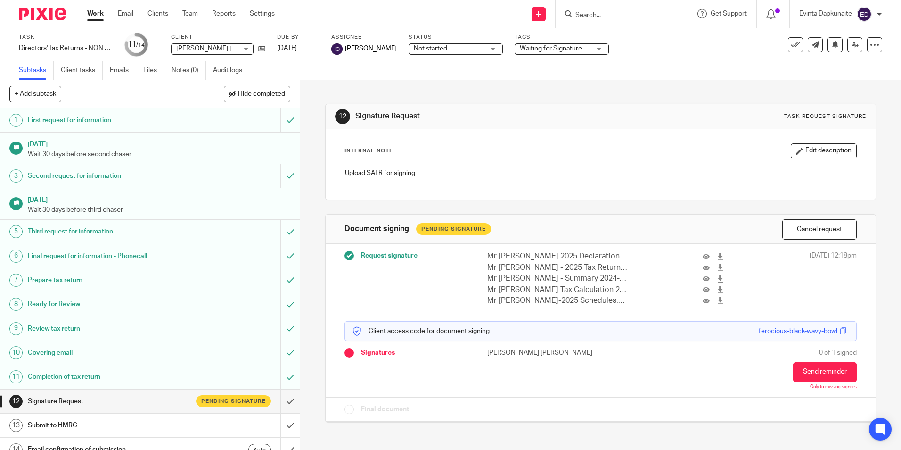
click at [421, 48] on span "Not started" at bounding box center [430, 48] width 33 height 7
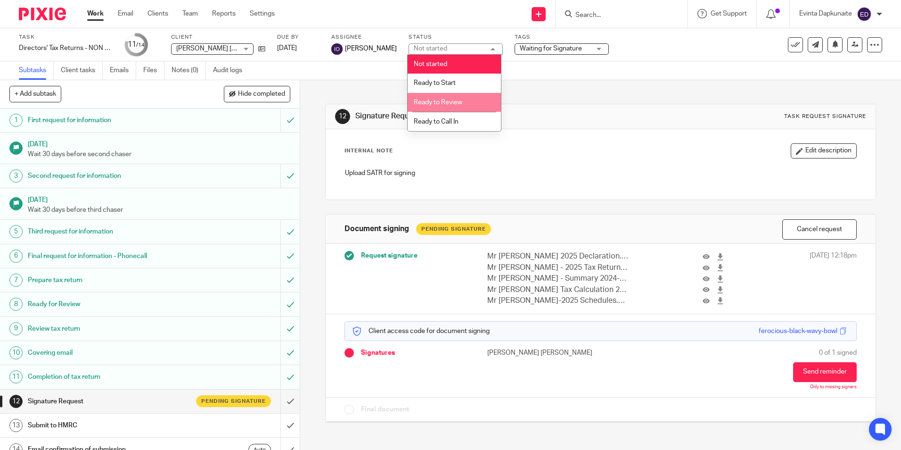
click at [438, 99] on span "Ready to Review" at bounding box center [438, 102] width 49 height 7
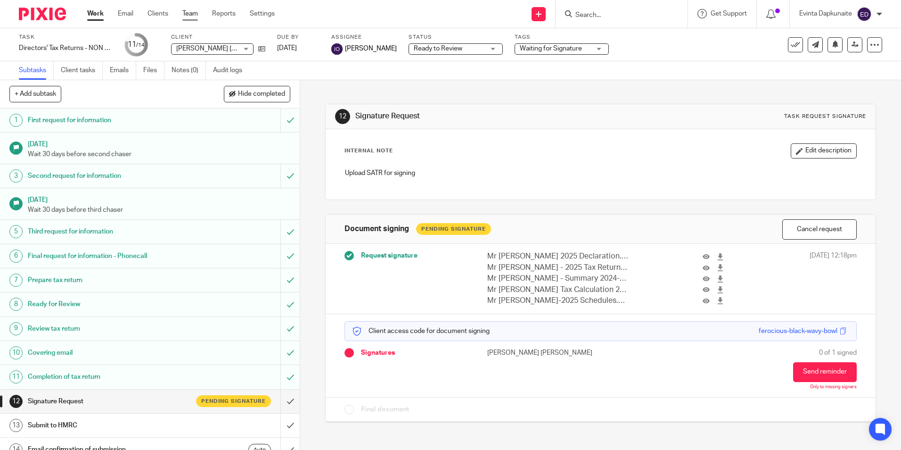
drag, startPoint x: 183, startPoint y: 6, endPoint x: 185, endPoint y: 11, distance: 6.0
click at [182, 6] on div "Work Email Clients Team Reports Settings Work Email Clients Team Reports Settin…" at bounding box center [183, 14] width 211 height 28
click at [185, 11] on link "Team" at bounding box center [190, 13] width 16 height 9
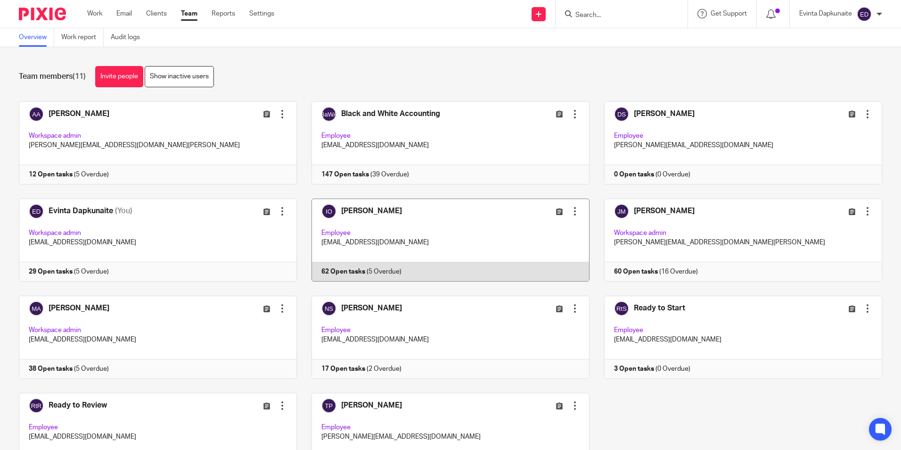
click at [353, 243] on link at bounding box center [443, 239] width 293 height 83
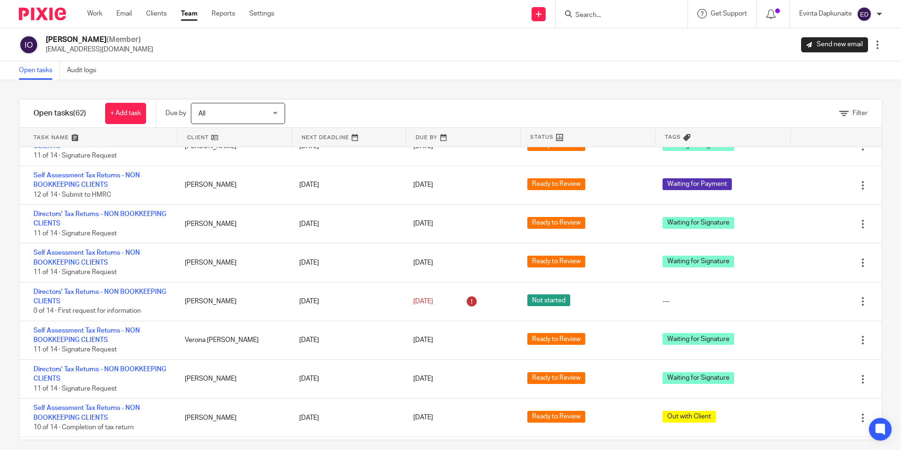
scroll to position [987, 0]
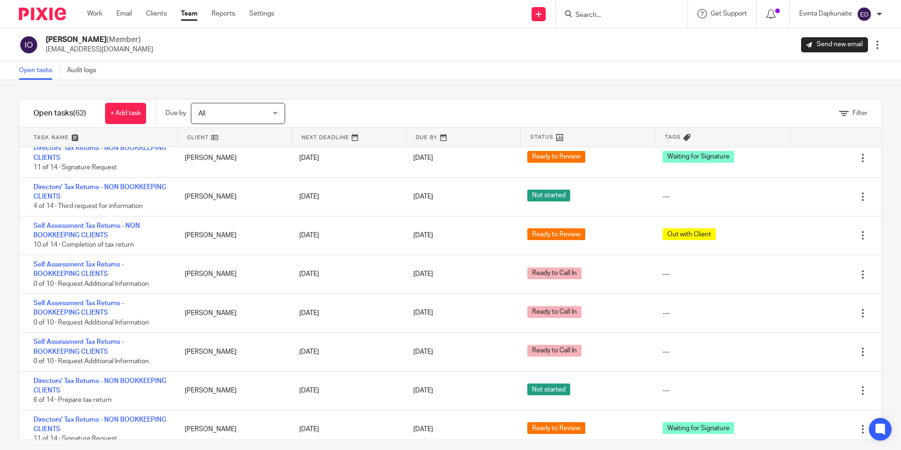
click at [600, 8] on form at bounding box center [625, 14] width 100 height 12
click at [598, 16] on input "Search" at bounding box center [617, 15] width 85 height 8
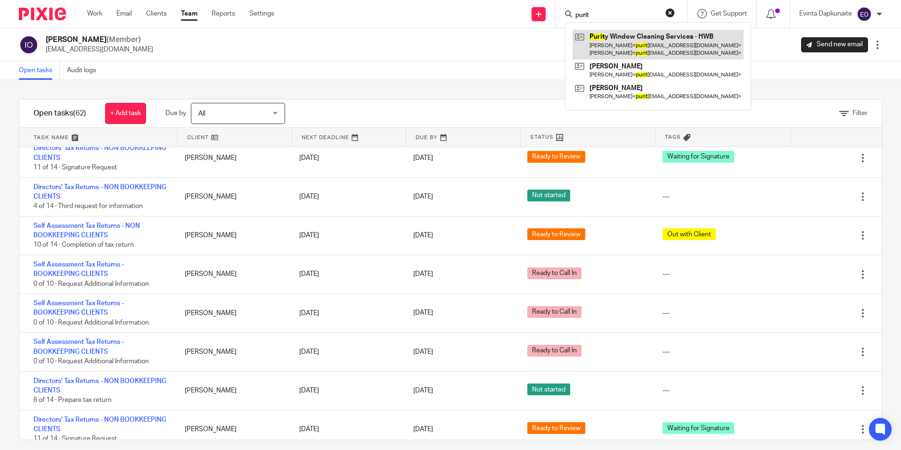
type input "purit"
click at [626, 32] on link at bounding box center [658, 44] width 171 height 29
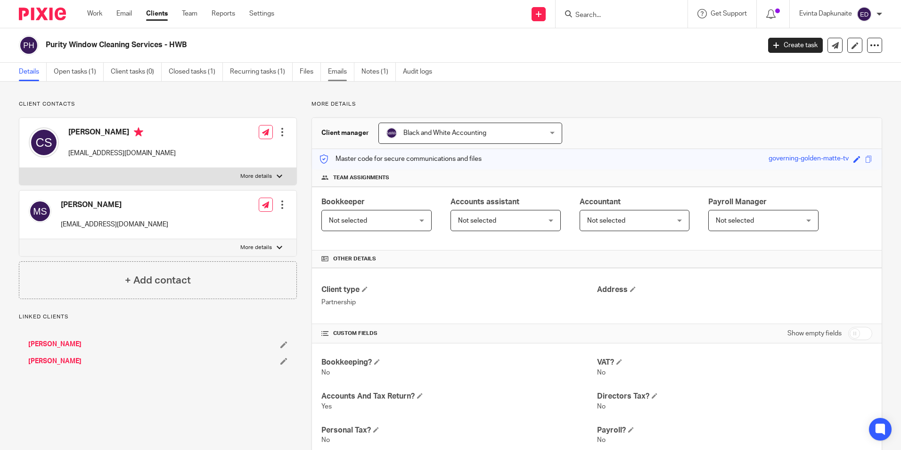
click at [333, 71] on link "Emails" at bounding box center [341, 72] width 26 height 18
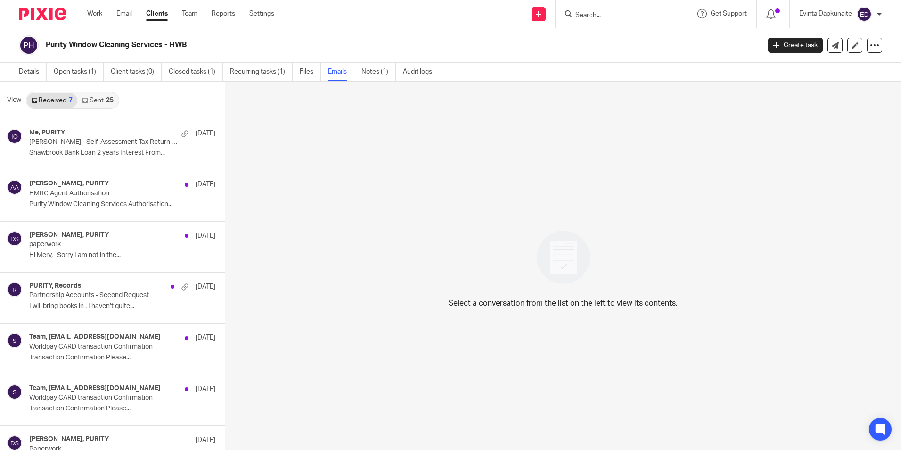
click at [103, 100] on link "Sent 25" at bounding box center [97, 100] width 41 height 15
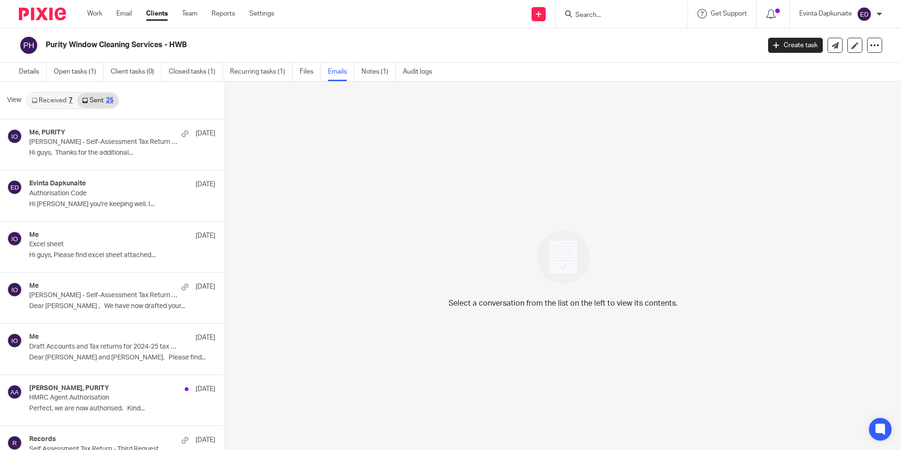
scroll to position [1, 0]
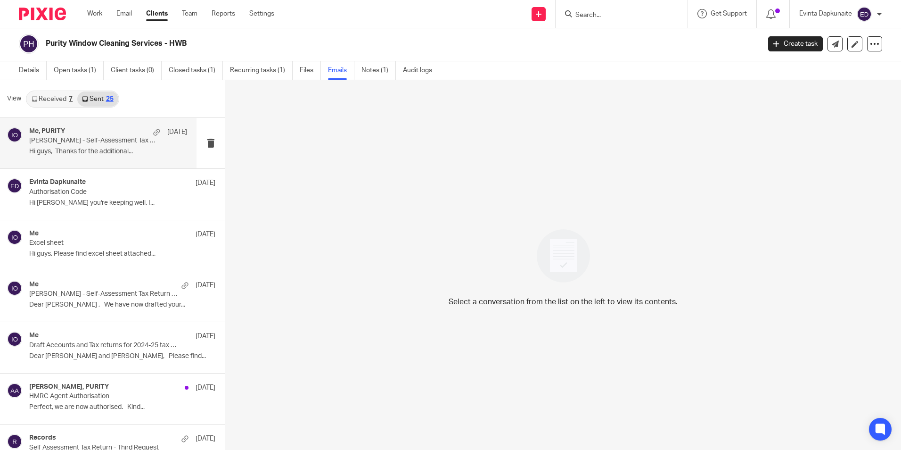
click at [82, 134] on div "Me, PURITY 23 Sep" at bounding box center [108, 131] width 158 height 9
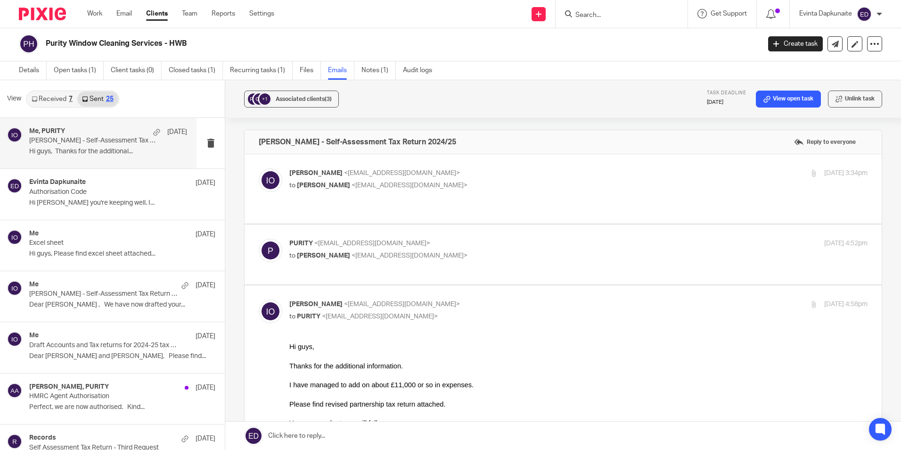
scroll to position [0, 0]
click at [535, 182] on p "to Mervyn Smith <puritywindowcleaning@gmail.com>" at bounding box center [482, 186] width 386 height 10
checkbox input "true"
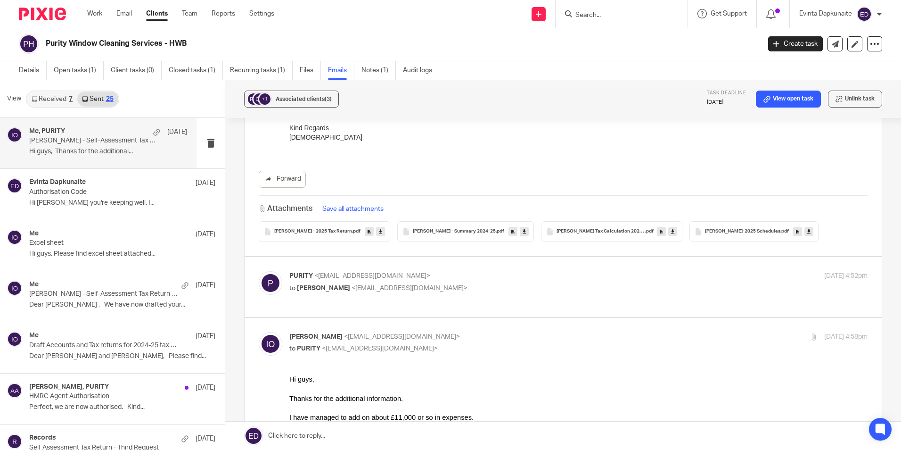
scroll to position [424, 0]
click at [583, 287] on p "to Isaiah Oluwasore <isaiah@blackandwhiteaccounting.co.uk>" at bounding box center [482, 288] width 386 height 10
checkbox input "true"
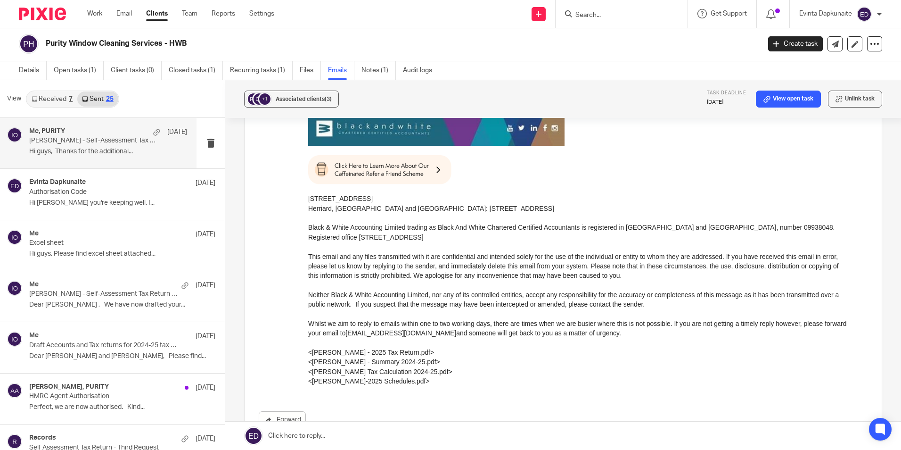
scroll to position [2642, 0]
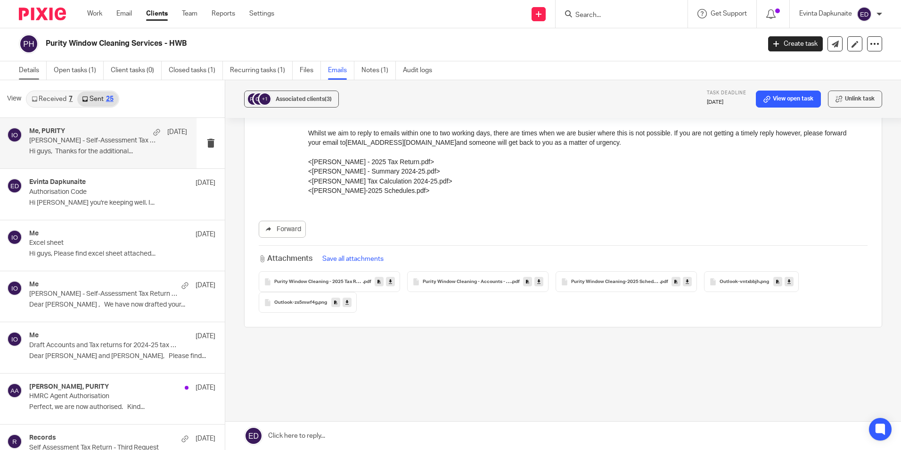
click at [38, 71] on link "Details" at bounding box center [33, 70] width 28 height 18
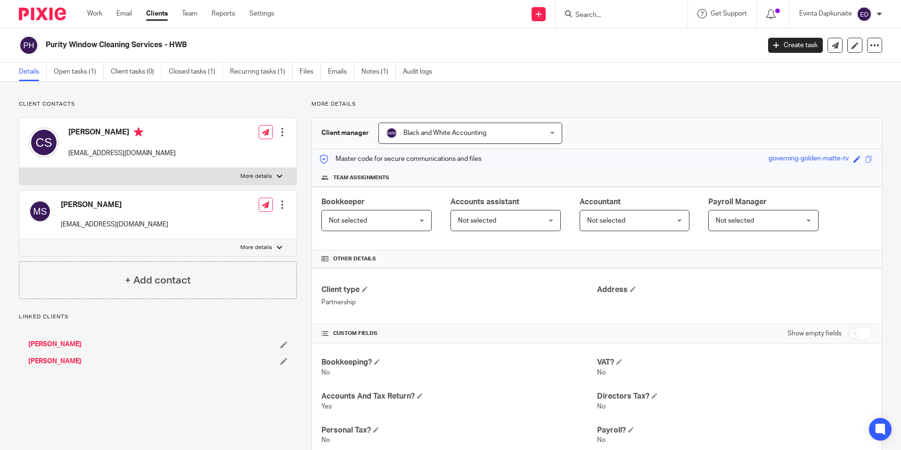
drag, startPoint x: 69, startPoint y: 154, endPoint x: 186, endPoint y: 154, distance: 116.4
click at [186, 154] on div "[PERSON_NAME] [EMAIL_ADDRESS][DOMAIN_NAME] Edit contact Create client from cont…" at bounding box center [157, 143] width 277 height 50
copy p "[EMAIL_ADDRESS][DOMAIN_NAME]"
click at [152, 225] on p "[EMAIL_ADDRESS][DOMAIN_NAME]" at bounding box center [114, 224] width 107 height 9
drag, startPoint x: 91, startPoint y: 73, endPoint x: 105, endPoint y: 121, distance: 50.1
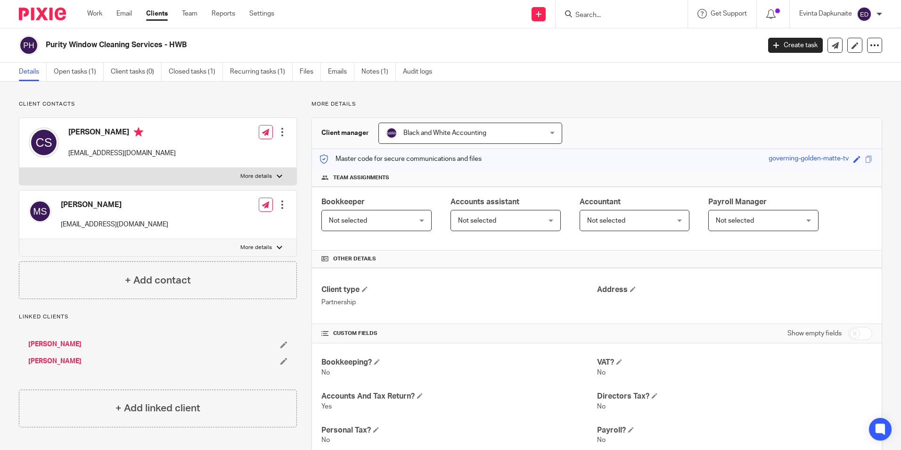
click at [91, 73] on link "Open tasks (1)" at bounding box center [79, 72] width 50 height 18
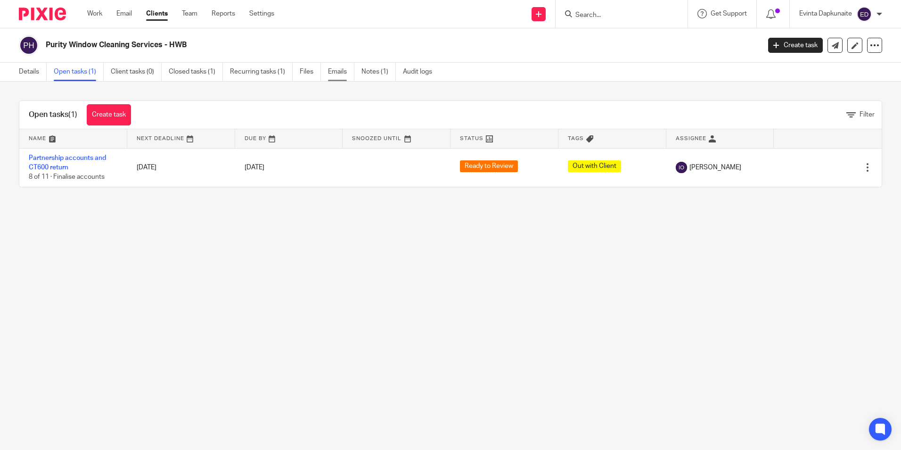
click at [343, 70] on link "Emails" at bounding box center [341, 72] width 26 height 18
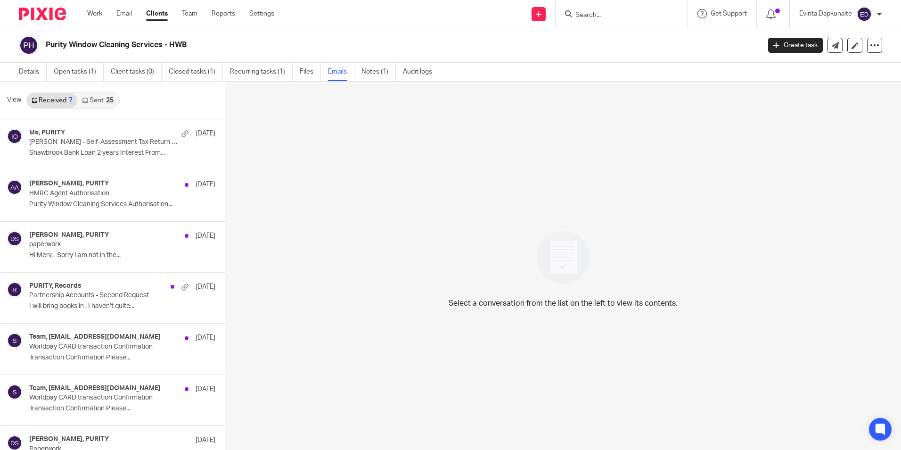
click at [110, 90] on div "View Received 7 Sent 25" at bounding box center [112, 101] width 225 height 38
click at [105, 95] on link "Sent 25" at bounding box center [97, 100] width 41 height 15
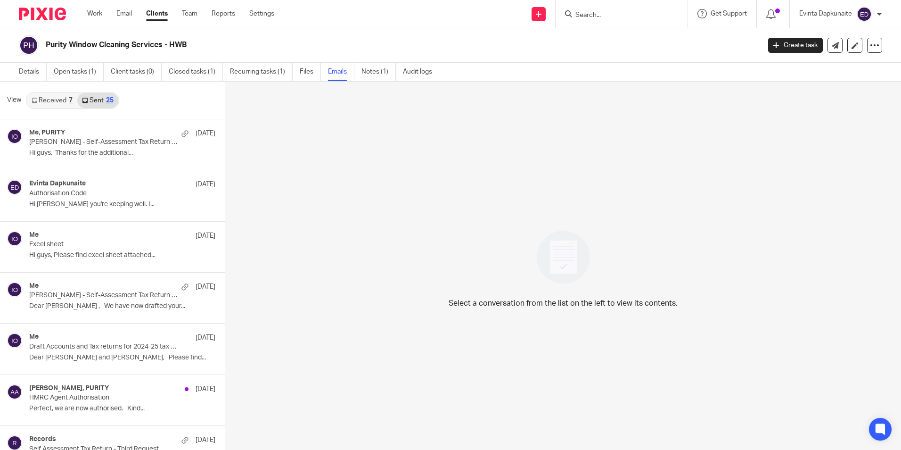
scroll to position [1, 0]
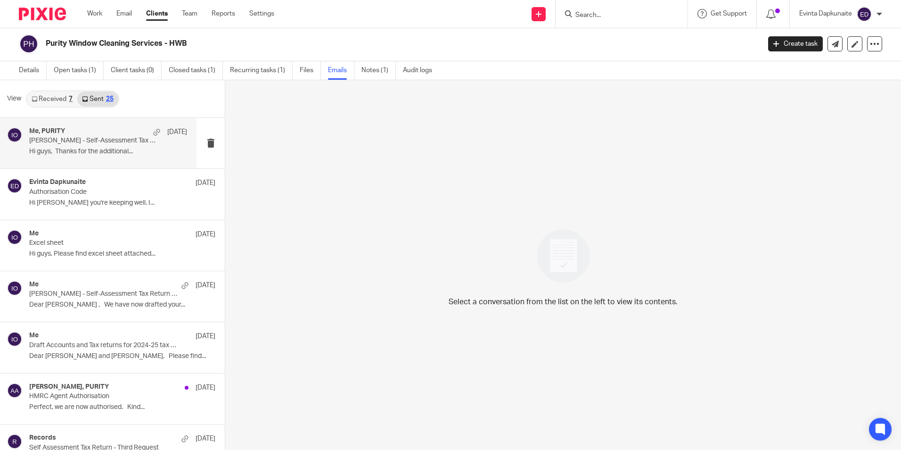
click at [119, 149] on p "Hi guys, Thanks for the additional..." at bounding box center [108, 152] width 158 height 8
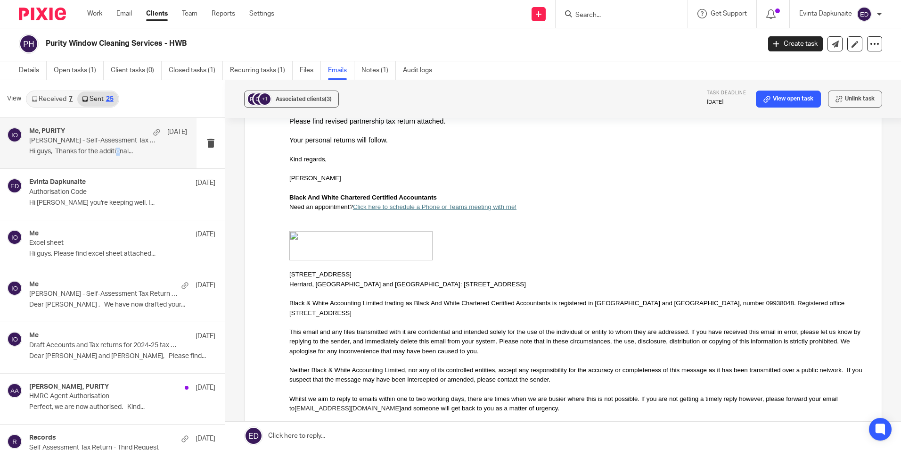
scroll to position [94, 0]
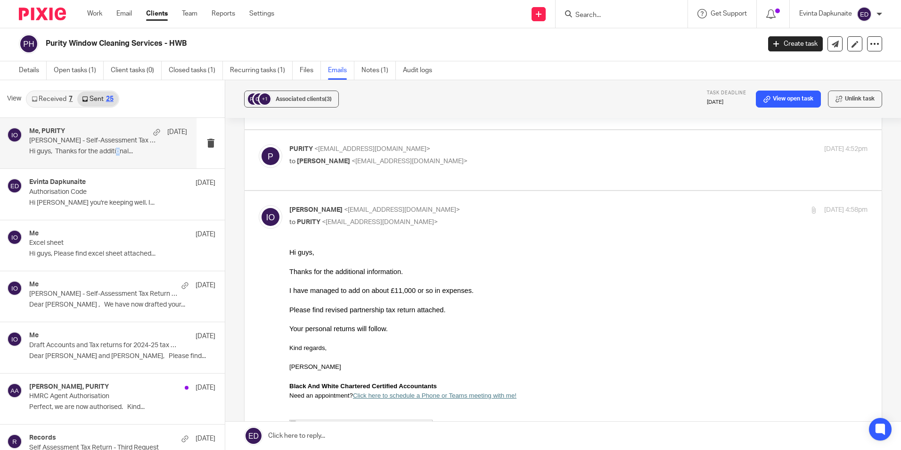
click at [603, 17] on input "Search" at bounding box center [617, 15] width 85 height 8
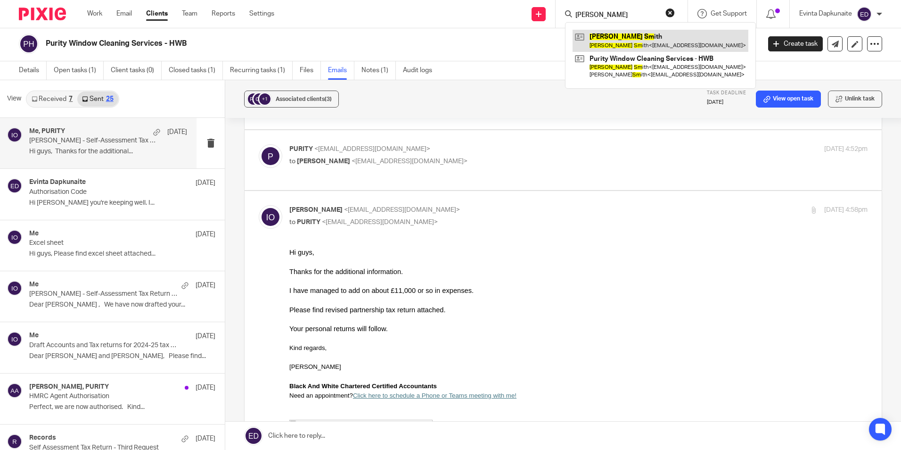
type input "craig sm"
click at [609, 36] on link at bounding box center [661, 41] width 176 height 22
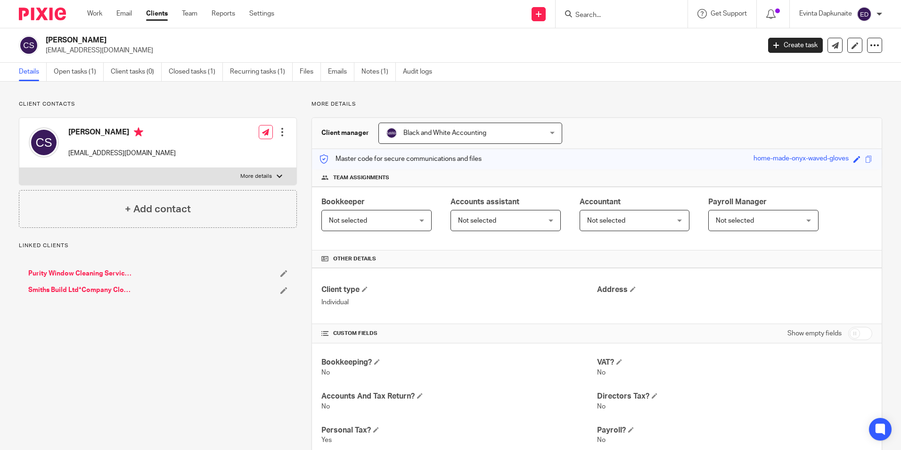
click at [600, 13] on input "Search" at bounding box center [617, 15] width 85 height 8
click at [592, 14] on input "Search" at bounding box center [617, 15] width 85 height 8
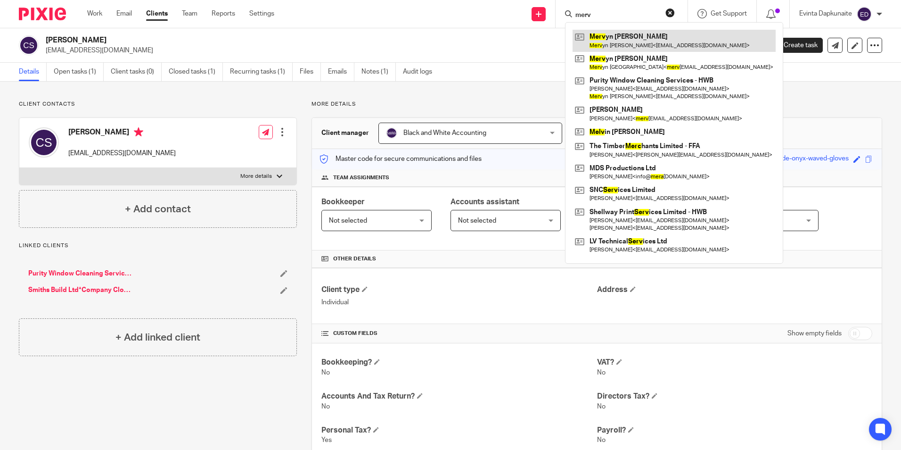
type input "merv"
click at [617, 34] on link at bounding box center [674, 41] width 203 height 22
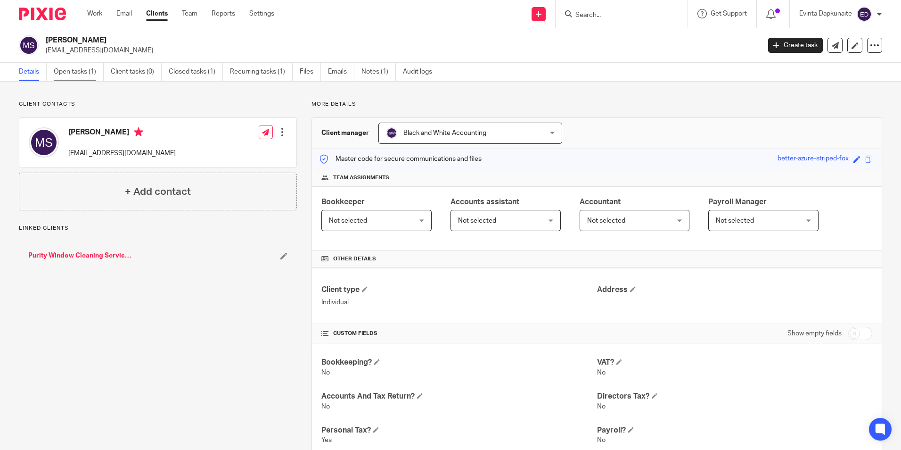
click at [67, 76] on link "Open tasks (1)" at bounding box center [79, 72] width 50 height 18
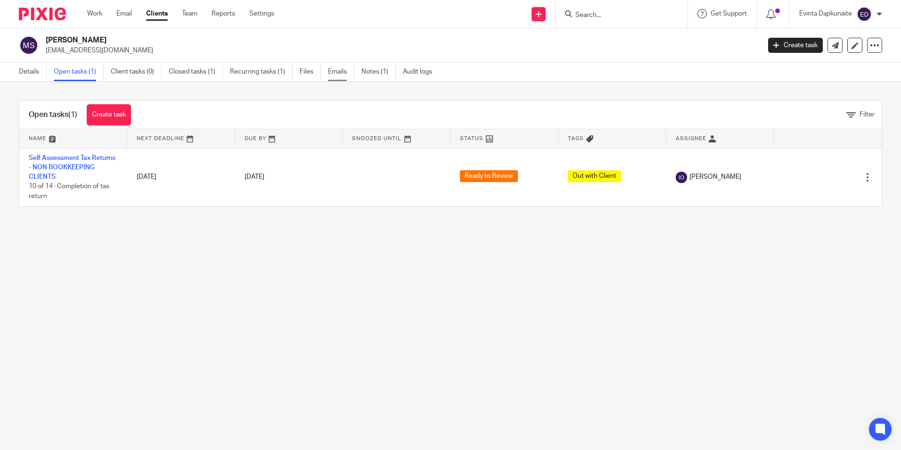
click at [348, 71] on link "Emails" at bounding box center [341, 72] width 26 height 18
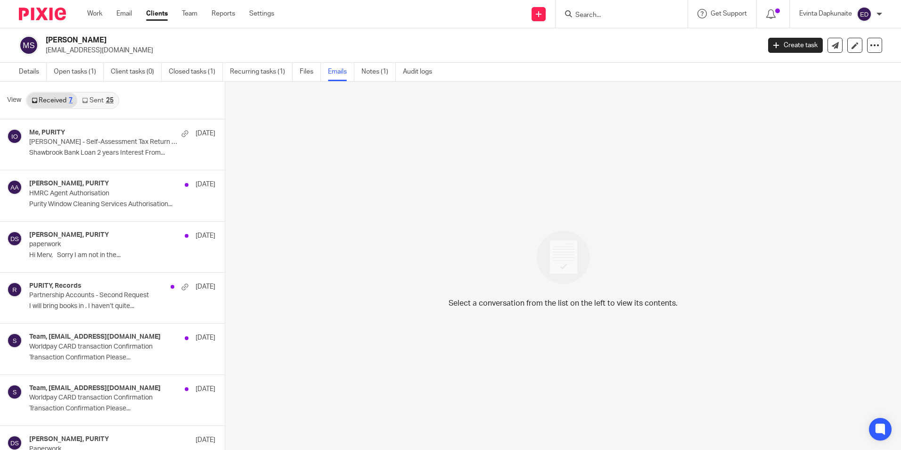
click at [94, 105] on link "Sent 25" at bounding box center [97, 100] width 41 height 15
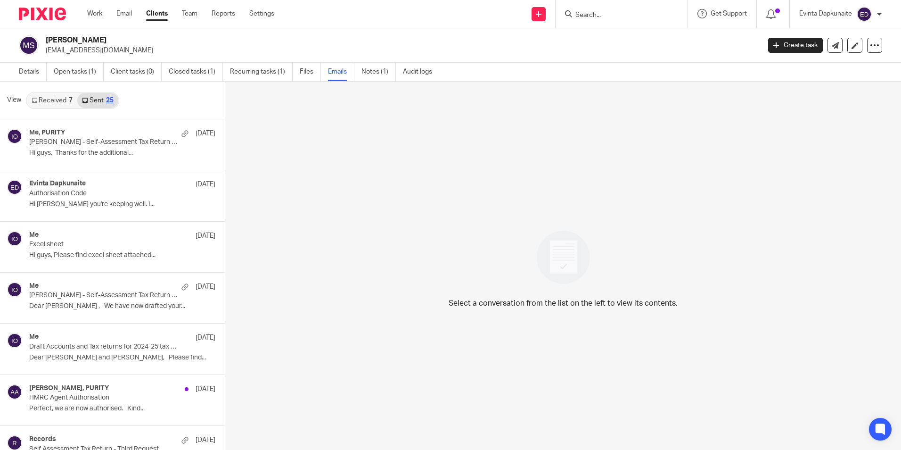
scroll to position [1, 0]
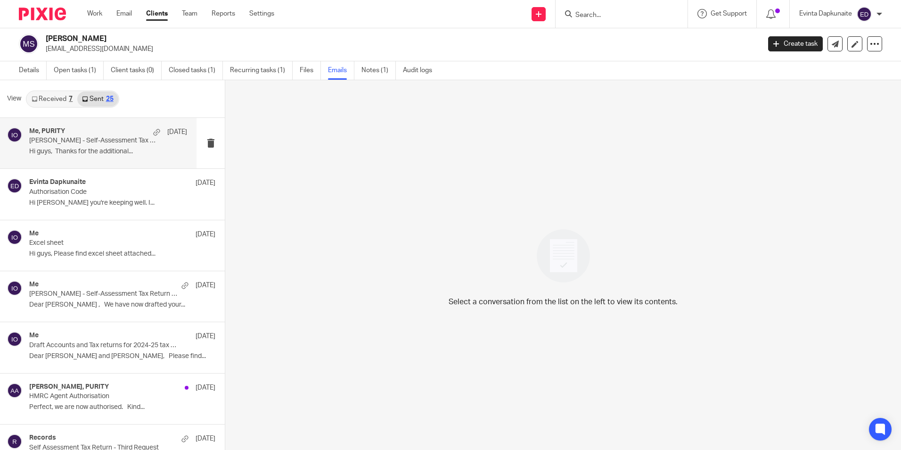
click at [167, 132] on p "23 Sep" at bounding box center [177, 131] width 20 height 9
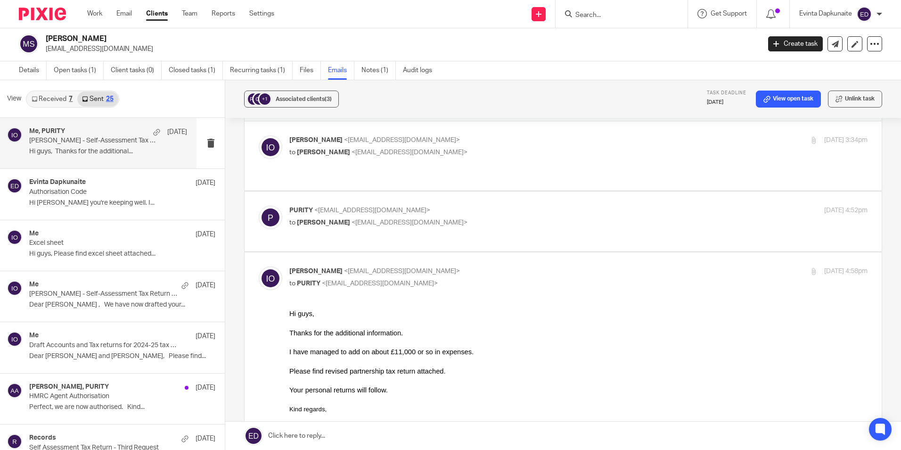
scroll to position [47, 0]
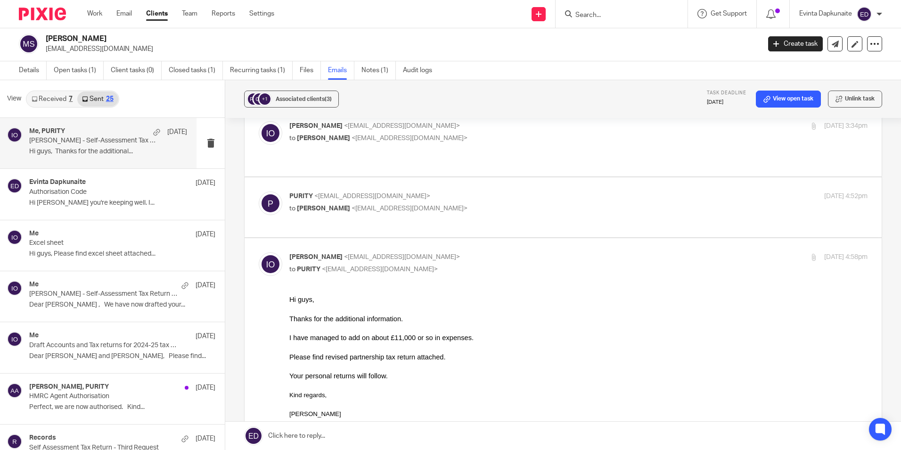
click at [50, 94] on link "Received 7" at bounding box center [52, 98] width 50 height 15
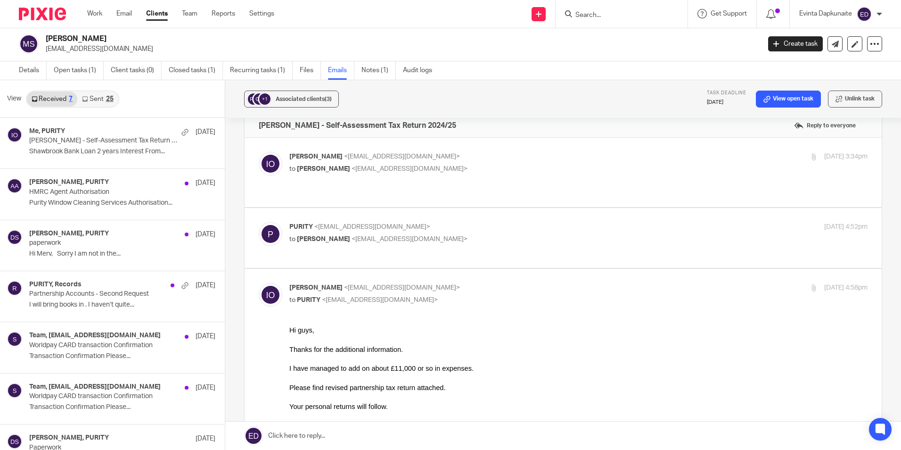
scroll to position [0, 0]
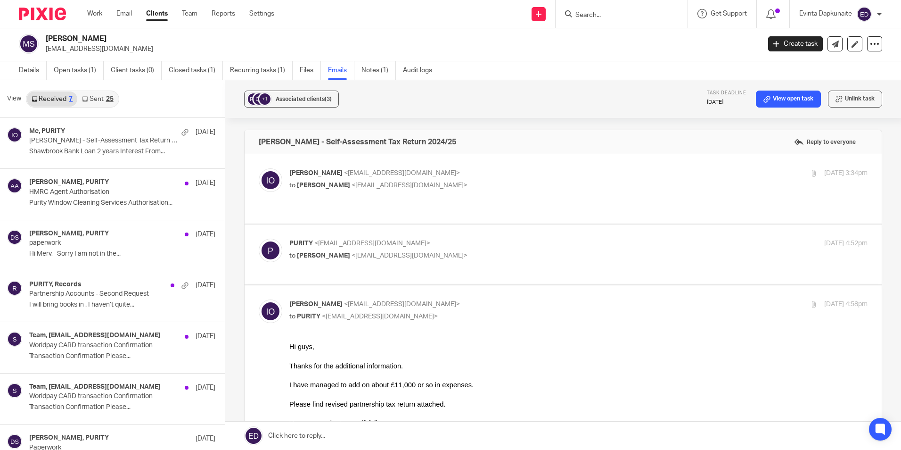
click at [520, 181] on p "to Mervyn Smith <puritywindowcleaning@gmail.com>" at bounding box center [482, 186] width 386 height 10
checkbox input "true"
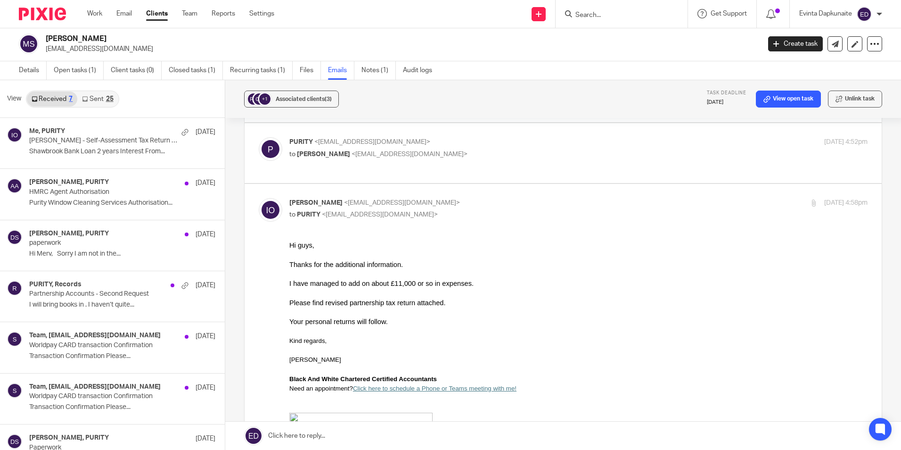
scroll to position [566, 0]
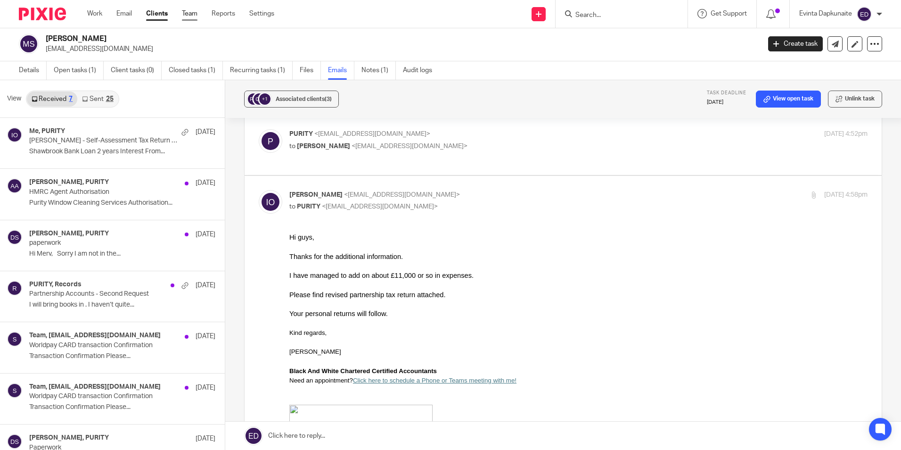
drag, startPoint x: 185, startPoint y: 11, endPoint x: 193, endPoint y: 9, distance: 7.8
click at [185, 11] on link "Team" at bounding box center [190, 13] width 16 height 9
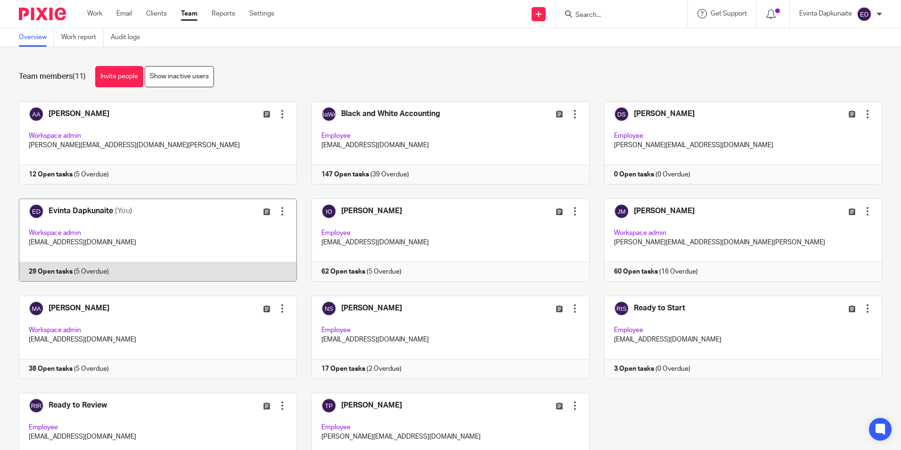
click at [159, 223] on link at bounding box center [150, 239] width 293 height 83
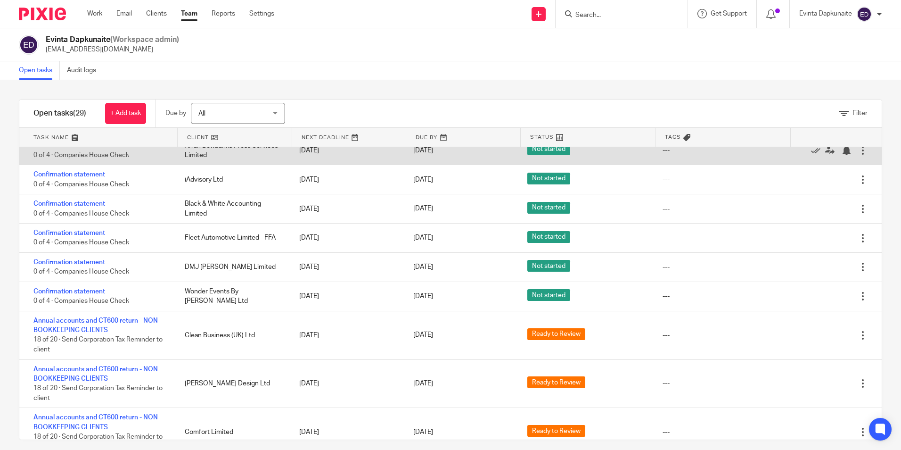
scroll to position [519, 0]
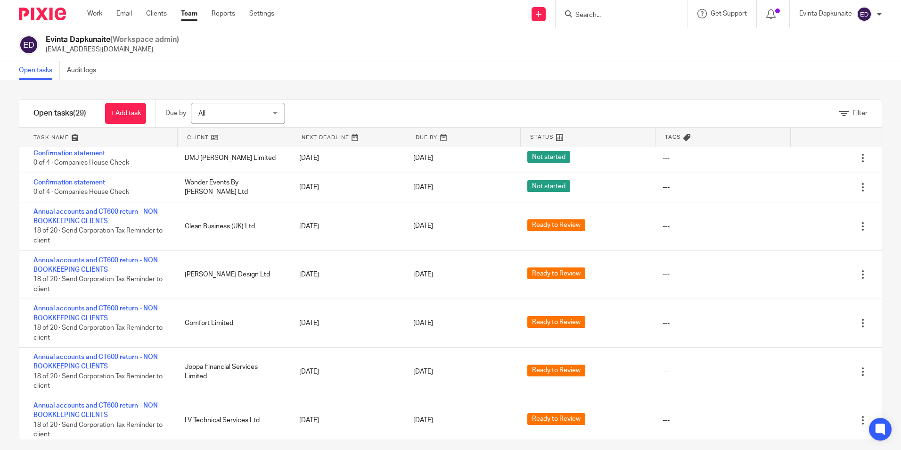
click at [620, 19] on input "Search" at bounding box center [617, 15] width 85 height 8
type input "d"
click at [614, 11] on input "Search" at bounding box center [617, 15] width 85 height 8
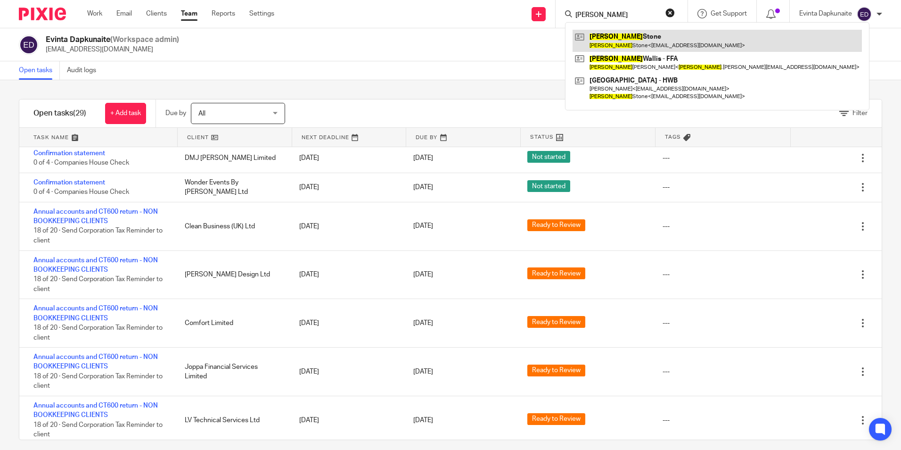
type input "janine"
click at [594, 35] on link at bounding box center [717, 41] width 289 height 22
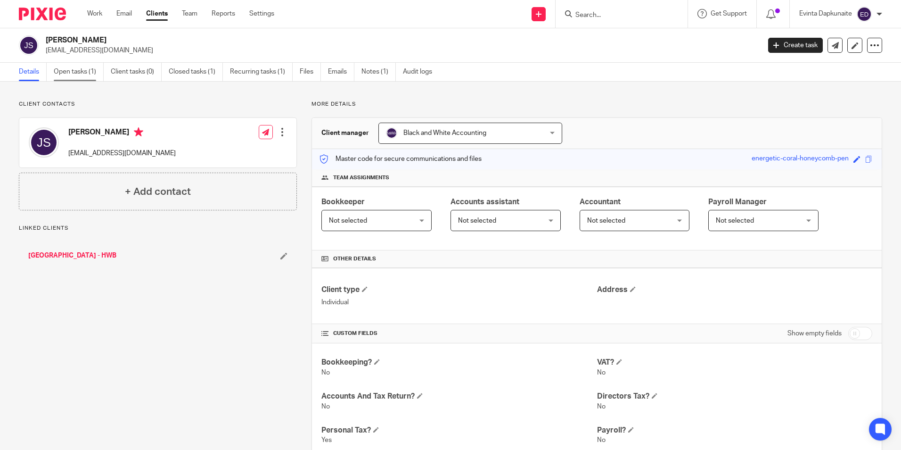
click at [90, 64] on link "Open tasks (1)" at bounding box center [79, 72] width 50 height 18
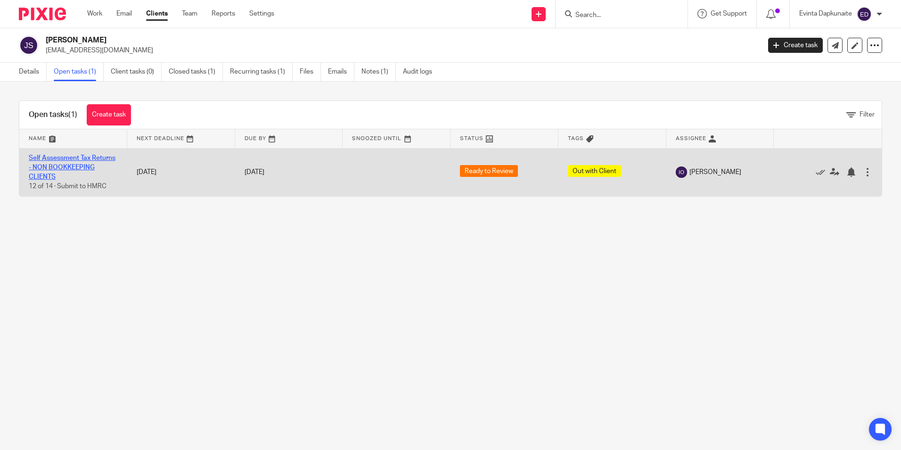
click at [71, 174] on link "Self Assessment Tax Returns - NON BOOKKEEPING CLIENTS" at bounding box center [72, 168] width 87 height 26
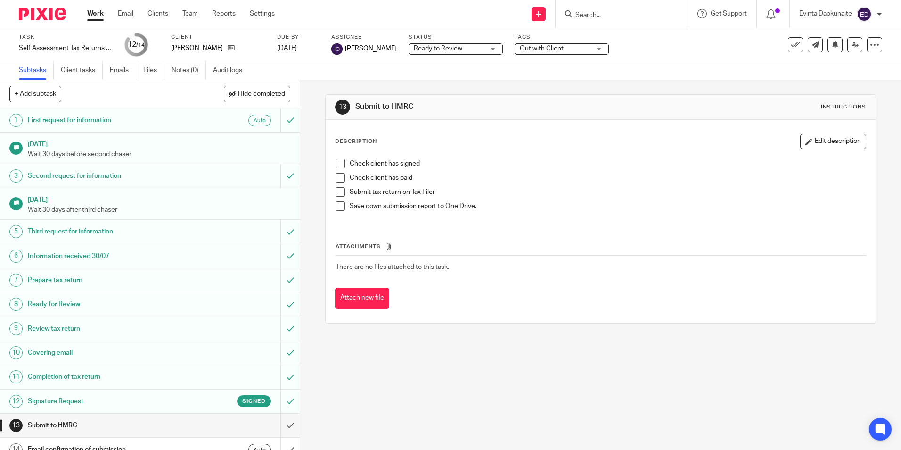
scroll to position [12, 0]
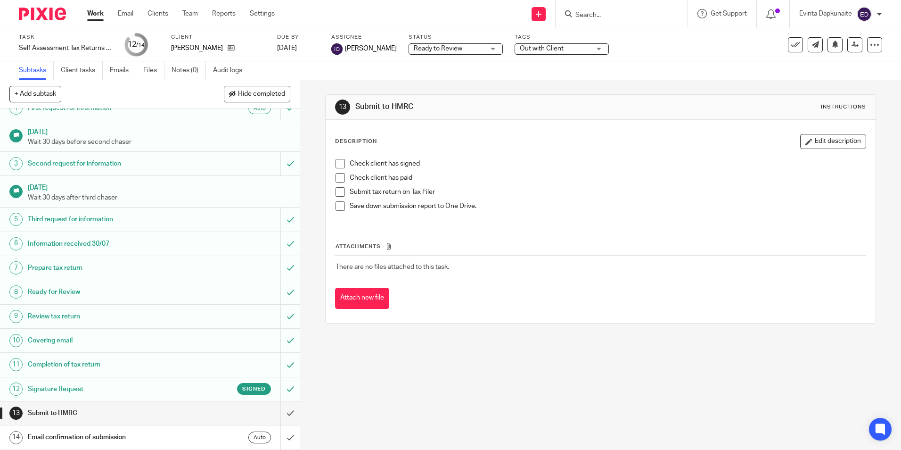
click at [596, 20] on form at bounding box center [625, 14] width 100 height 12
click at [601, 16] on input "Search" at bounding box center [617, 15] width 85 height 8
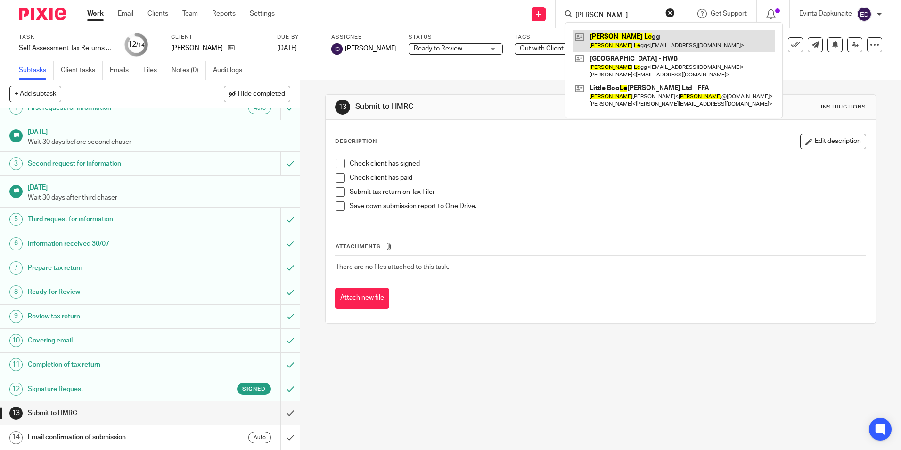
type input "[PERSON_NAME]"
click at [601, 34] on link at bounding box center [674, 41] width 203 height 22
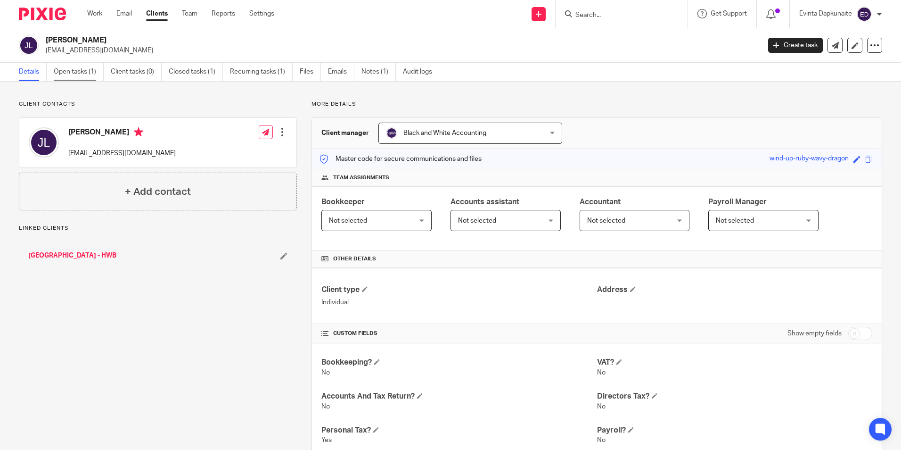
click at [85, 72] on link "Open tasks (1)" at bounding box center [79, 72] width 50 height 18
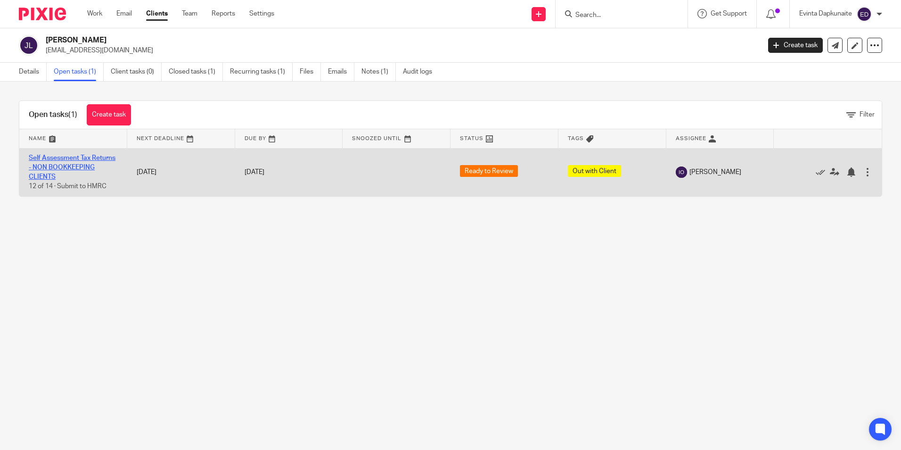
click at [61, 168] on link "Self Assessment Tax Returns - NON BOOKKEEPING CLIENTS" at bounding box center [72, 168] width 87 height 26
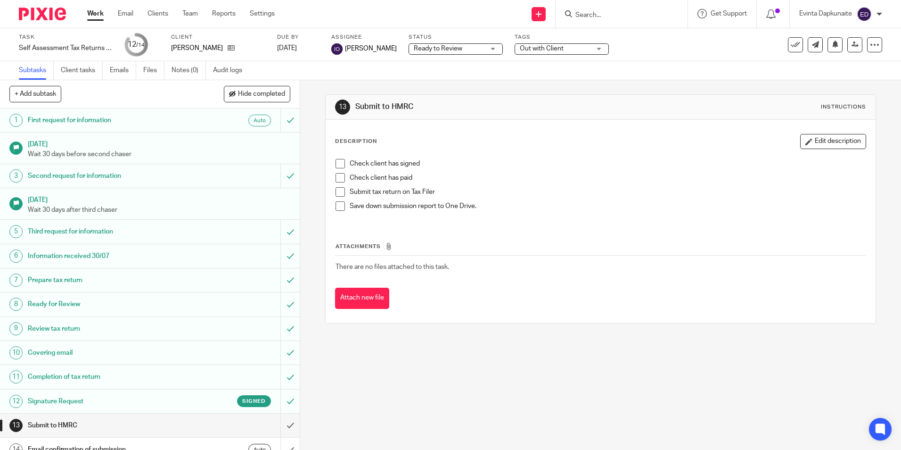
click at [617, 10] on form at bounding box center [625, 14] width 100 height 12
click at [616, 14] on input "Search" at bounding box center [617, 15] width 85 height 8
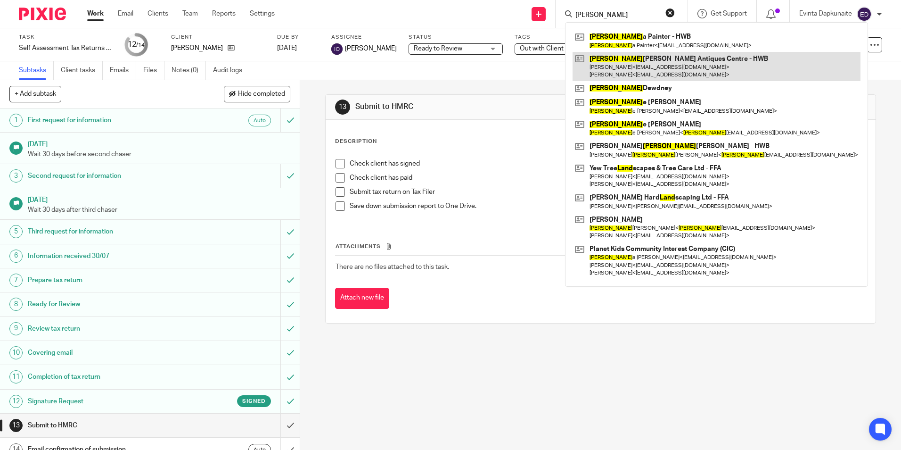
type input "lynd"
click at [609, 58] on link at bounding box center [717, 66] width 288 height 29
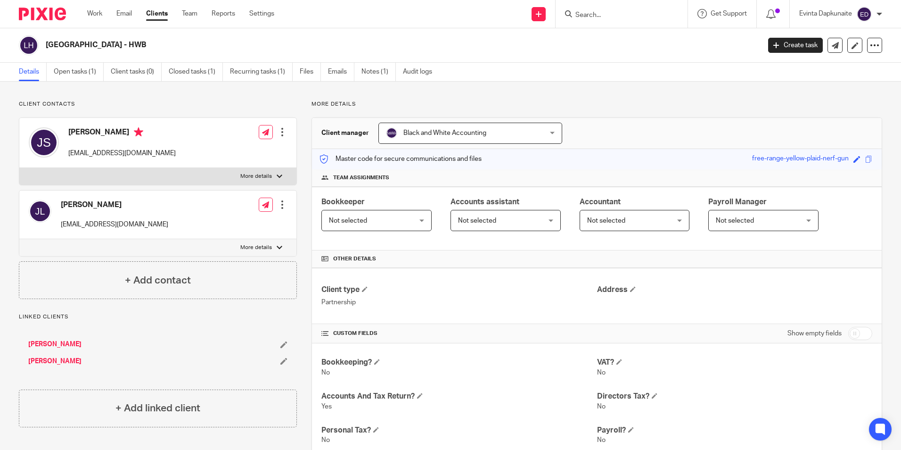
click at [77, 59] on div "Lyndhurst Antiques Centre - HWB Create task Update from Companies House Export …" at bounding box center [450, 45] width 901 height 34
click at [77, 67] on link "Open tasks (1)" at bounding box center [79, 72] width 50 height 18
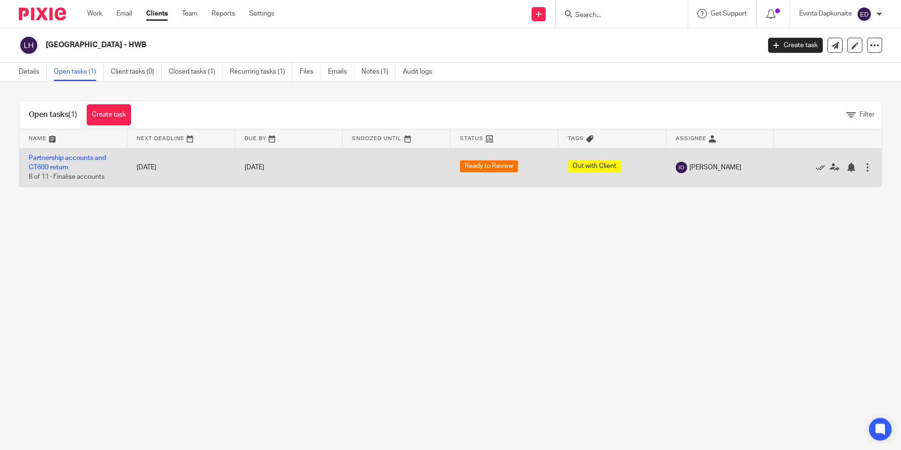
click at [60, 162] on td "Partnership accounts and CT600 return 8 of 11 · Finalise accounts" at bounding box center [73, 167] width 108 height 39
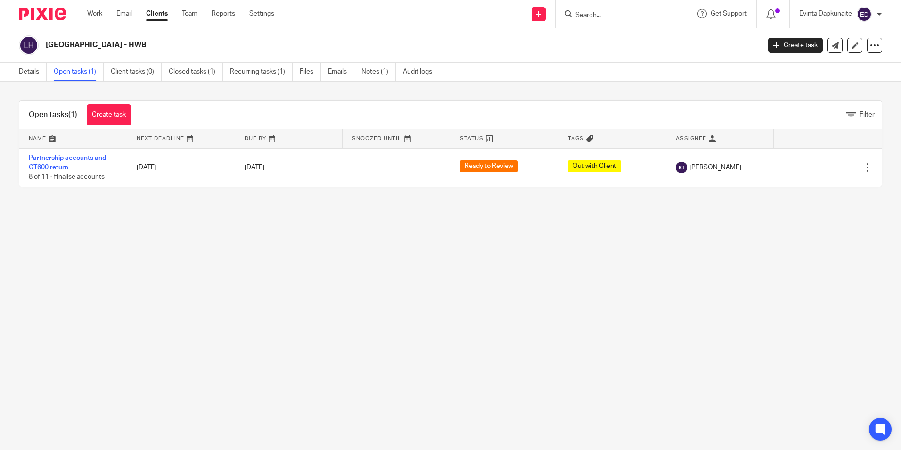
click at [594, 13] on input "Search" at bounding box center [617, 15] width 85 height 8
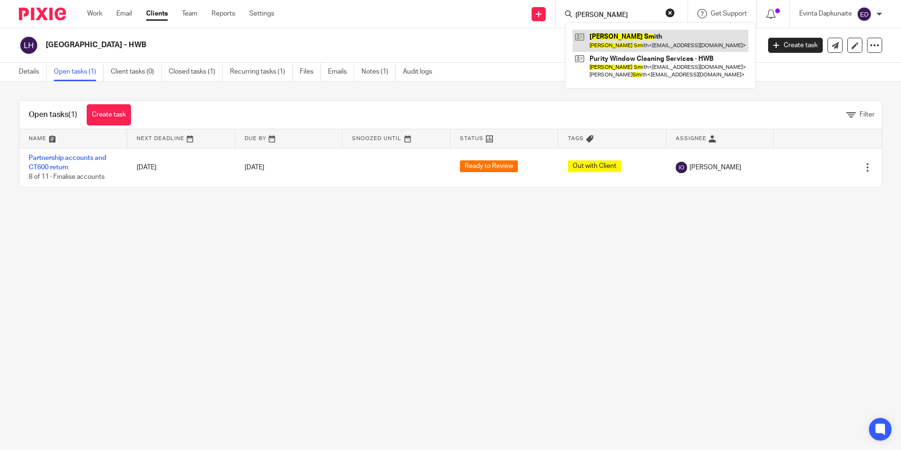
type input "[PERSON_NAME]"
click at [614, 40] on link at bounding box center [661, 41] width 176 height 22
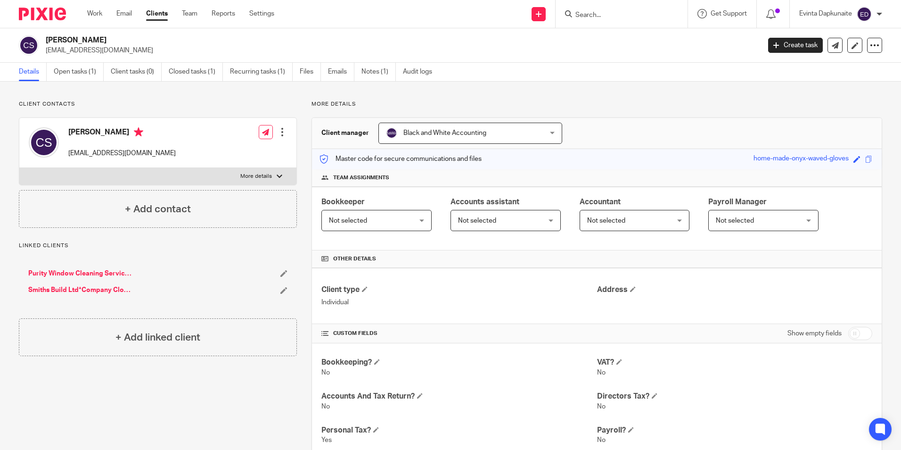
click at [866, 157] on span at bounding box center [869, 159] width 7 height 7
click at [862, 155] on div "Save home-made-onyx-waved-gloves" at bounding box center [814, 159] width 121 height 11
click at [866, 161] on span at bounding box center [869, 159] width 7 height 7
click at [63, 74] on link "Open tasks (1)" at bounding box center [79, 72] width 50 height 18
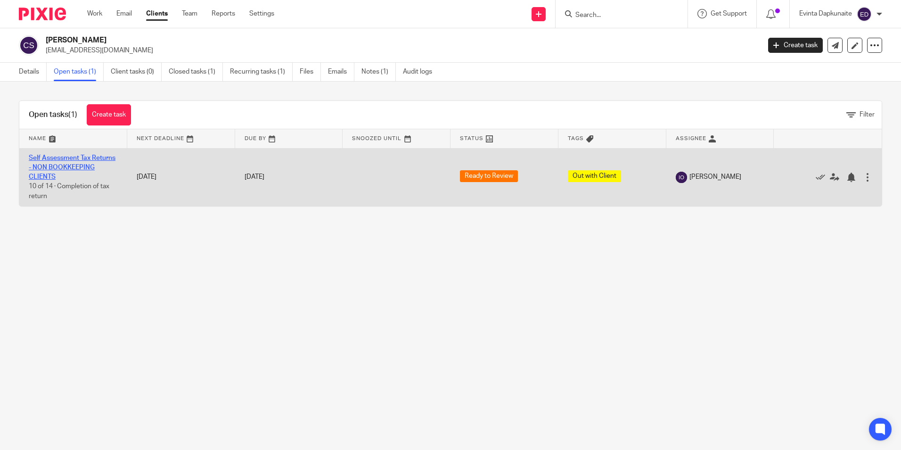
click at [64, 164] on link "Self Assessment Tax Returns - NON BOOKKEEPING CLIENTS" at bounding box center [72, 168] width 87 height 26
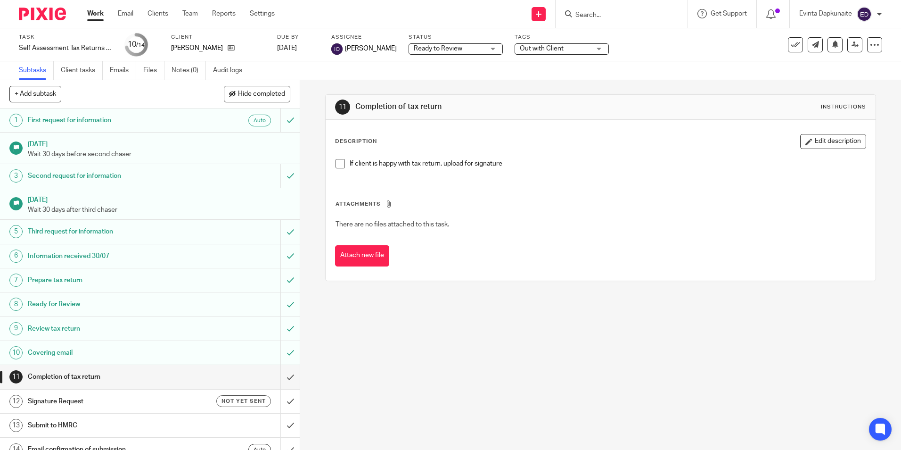
click at [342, 165] on span at bounding box center [340, 163] width 9 height 9
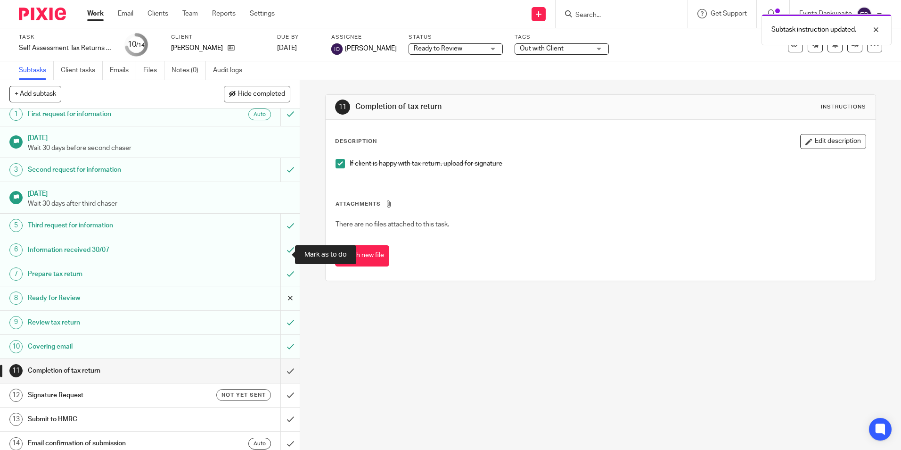
scroll to position [12, 0]
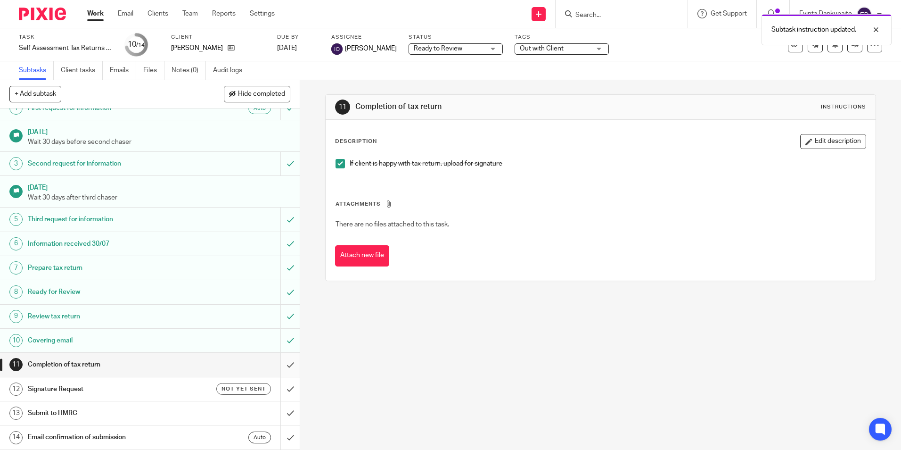
click at [278, 363] on input "submit" at bounding box center [150, 365] width 300 height 24
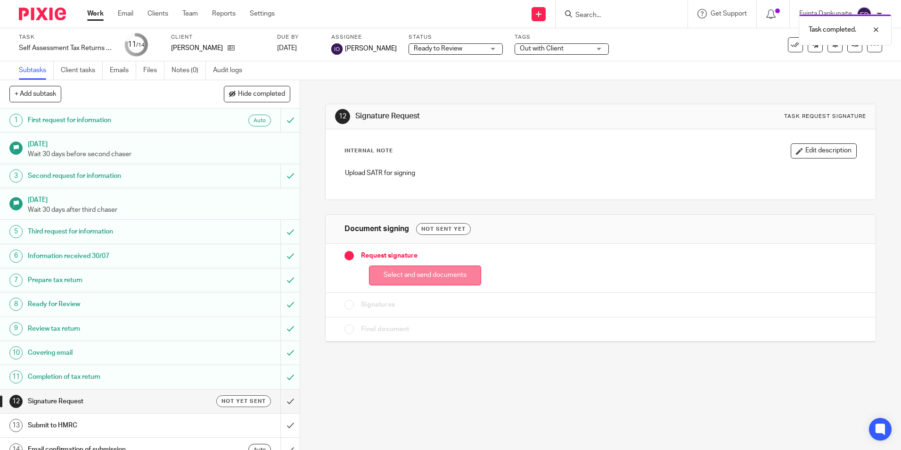
drag, startPoint x: 432, startPoint y: 279, endPoint x: 422, endPoint y: 233, distance: 46.9
click at [432, 278] on button "Select and send documents" at bounding box center [425, 275] width 112 height 20
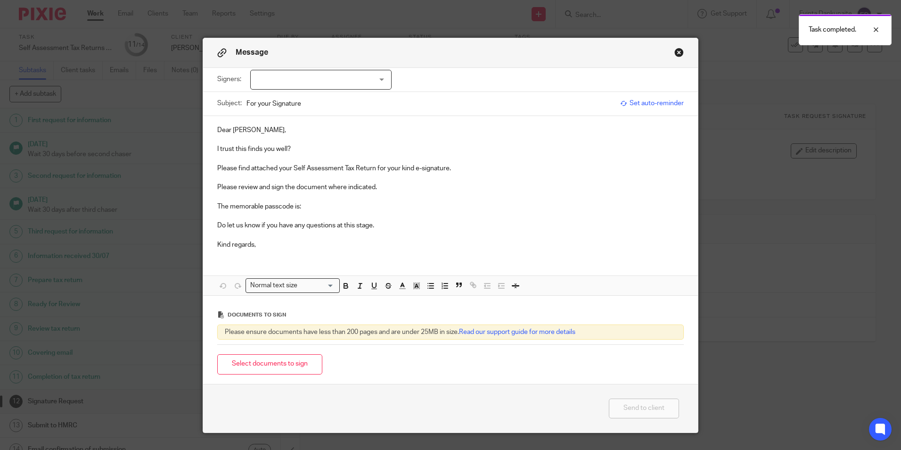
drag, startPoint x: 349, startPoint y: 57, endPoint x: 348, endPoint y: 70, distance: 12.8
click at [349, 58] on div "Message" at bounding box center [450, 53] width 495 height 30
click at [346, 77] on div at bounding box center [320, 80] width 141 height 20
click at [313, 98] on li "Craig Smith" at bounding box center [318, 99] width 140 height 19
checkbox input "true"
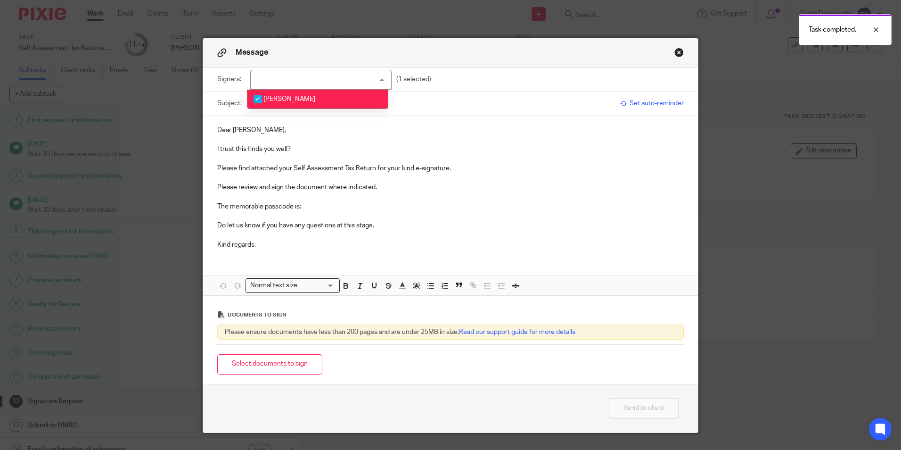
click at [306, 153] on p "I trust this finds you well?" at bounding box center [450, 148] width 467 height 9
click at [346, 194] on p at bounding box center [450, 196] width 467 height 9
click at [339, 202] on p "The memorable passcode is:" at bounding box center [450, 206] width 467 height 9
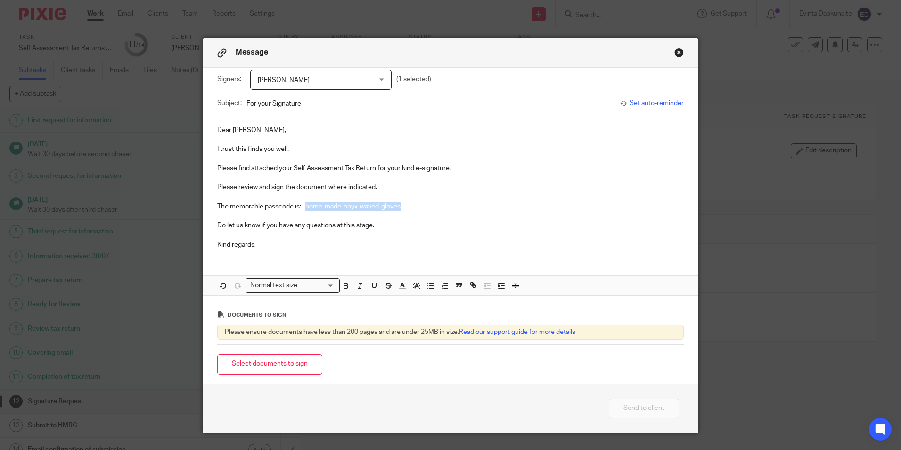
drag, startPoint x: 303, startPoint y: 206, endPoint x: 440, endPoint y: 208, distance: 136.7
click at [440, 207] on p "The memorable passcode is: home-made-onyx-waved-gloves" at bounding box center [450, 206] width 467 height 9
click at [342, 282] on icon "button" at bounding box center [346, 285] width 8 height 8
click at [407, 288] on span at bounding box center [408, 287] width 28 height 14
click at [413, 288] on icon "button" at bounding box center [417, 285] width 8 height 8
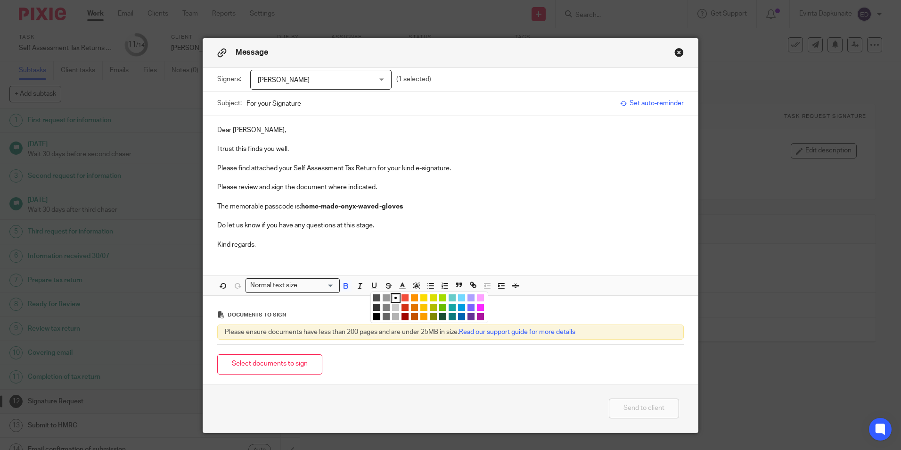
click at [421, 295] on li "color:#FCDC00" at bounding box center [424, 297] width 7 height 7
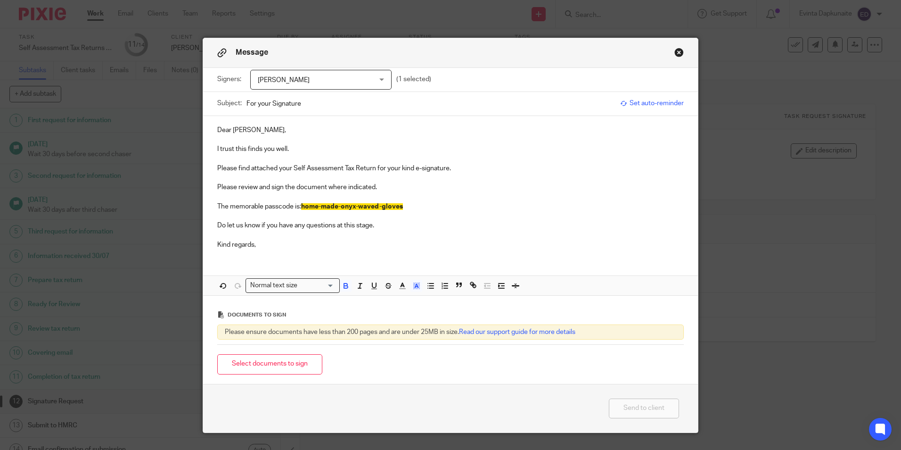
click at [431, 220] on p at bounding box center [450, 215] width 467 height 9
click at [285, 369] on button "Select documents to sign" at bounding box center [269, 364] width 105 height 20
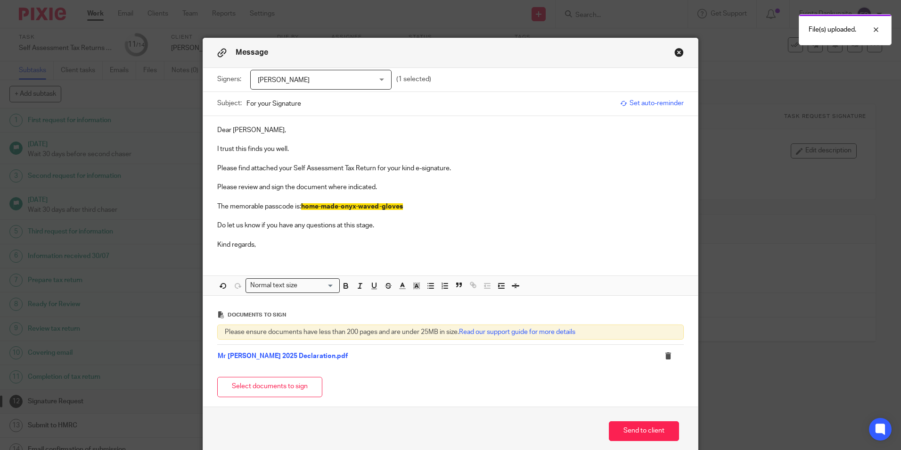
click at [260, 383] on button "Select documents to sign" at bounding box center [269, 387] width 105 height 20
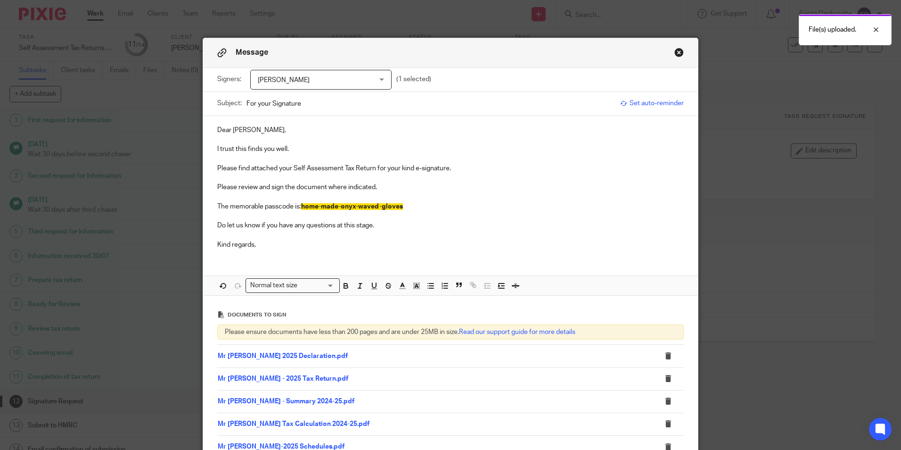
click at [293, 166] on p "Please find attached your Self Assessment Tax Return for your kind e-signature." at bounding box center [450, 168] width 467 height 9
click at [217, 226] on p "Do let us know if you have any questions at this stage." at bounding box center [450, 225] width 467 height 9
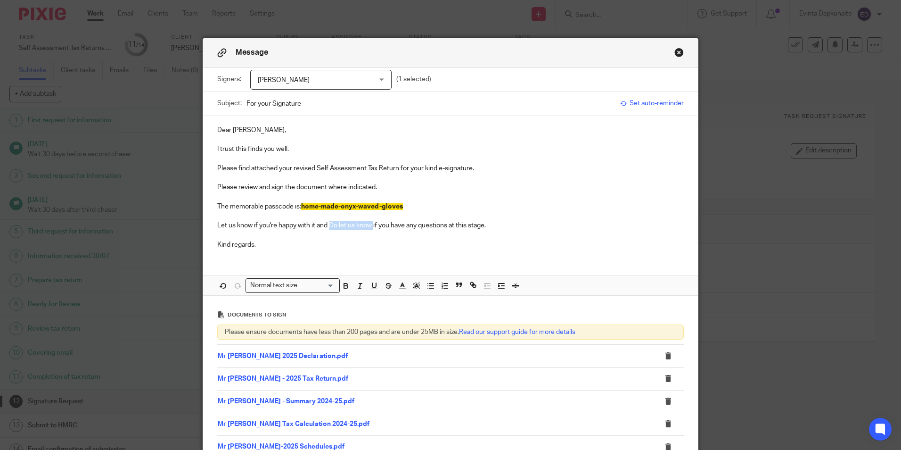
drag, startPoint x: 326, startPoint y: 224, endPoint x: 371, endPoint y: 227, distance: 45.8
click at [371, 227] on p "Let us know if you're happy with it and Do let us know if you have any question…" at bounding box center [450, 225] width 467 height 9
click at [444, 230] on p "Let us know if you're happy with it and if you have any questions at this stage." at bounding box center [450, 225] width 467 height 9
click at [476, 227] on p "Let us know if you're happy with it and if you have any questions at this stage." at bounding box center [450, 225] width 467 height 9
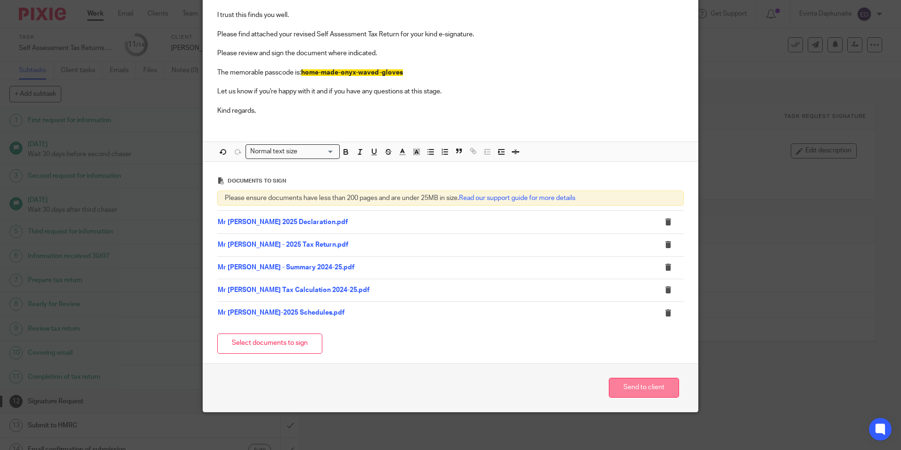
click at [618, 381] on button "Send to client" at bounding box center [644, 388] width 70 height 20
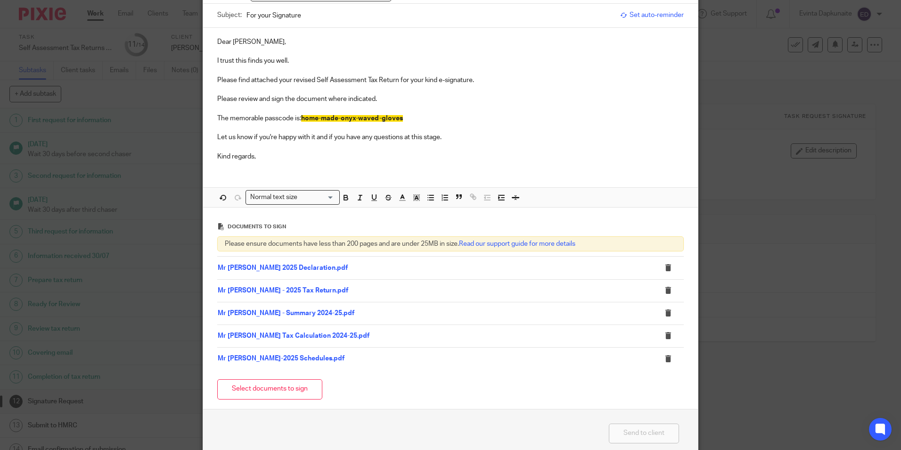
scroll to position [0, 0]
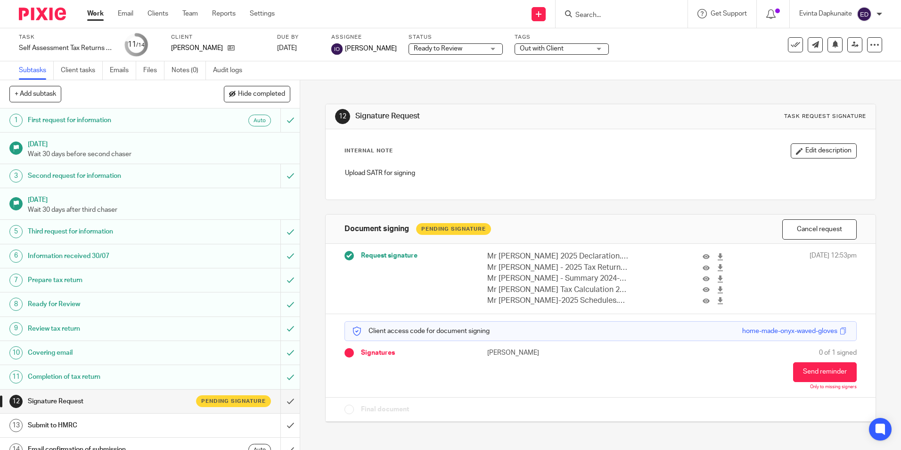
click at [563, 47] on span "Out with Client" at bounding box center [555, 49] width 71 height 10
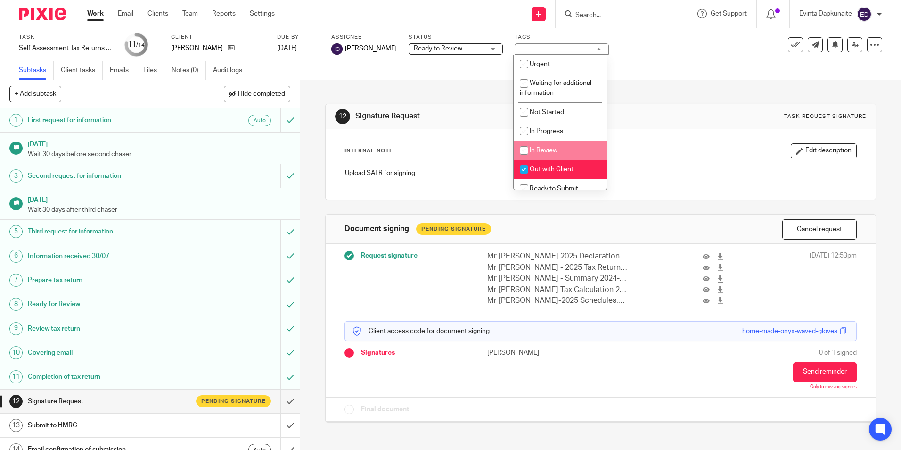
click at [553, 165] on li "Out with Client" at bounding box center [560, 169] width 93 height 19
checkbox input "false"
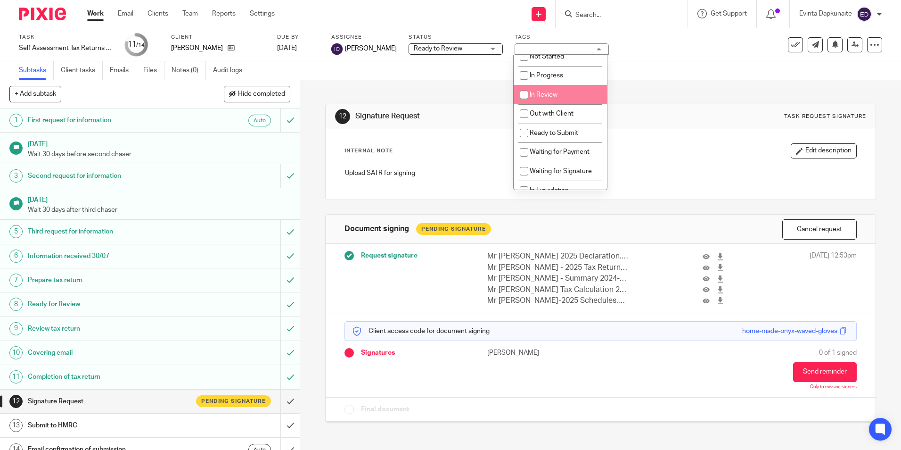
scroll to position [94, 0]
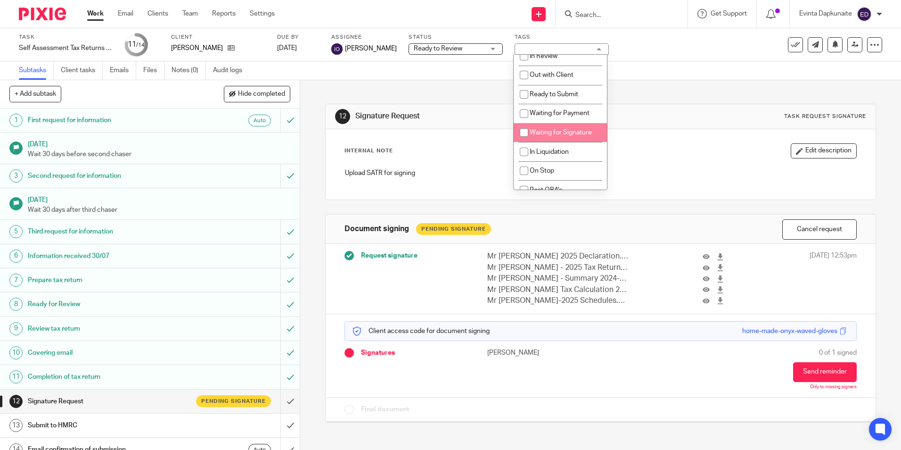
click at [555, 129] on li "Waiting for Signature" at bounding box center [560, 132] width 93 height 19
checkbox input "true"
click at [680, 138] on div "Internal Note Edit description Upload SATR for signing" at bounding box center [601, 164] width 550 height 70
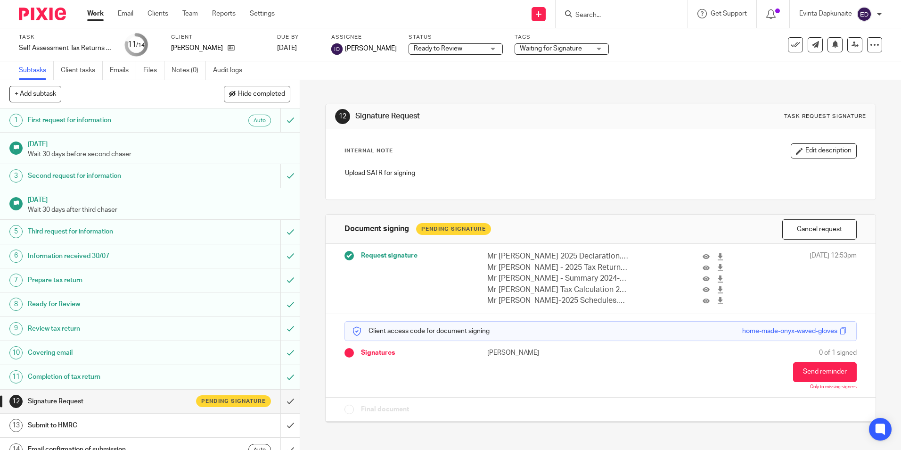
click at [608, 13] on input "Search" at bounding box center [617, 15] width 85 height 8
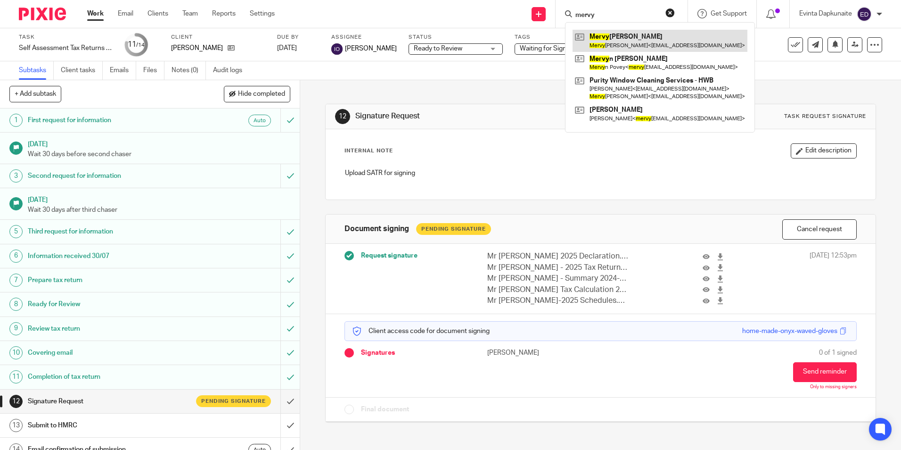
type input "mervy"
click at [608, 34] on link at bounding box center [660, 41] width 175 height 22
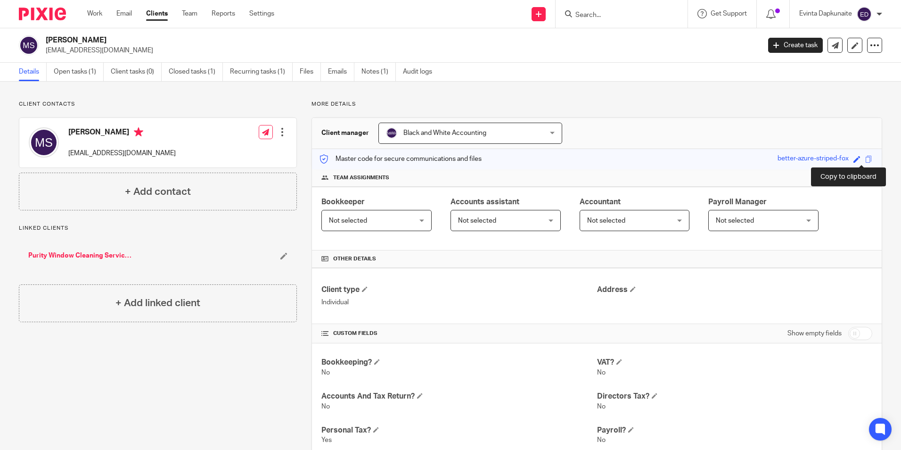
click at [866, 162] on span at bounding box center [869, 159] width 7 height 7
click at [866, 159] on span at bounding box center [869, 159] width 7 height 7
click at [73, 72] on link "Open tasks (1)" at bounding box center [79, 72] width 50 height 18
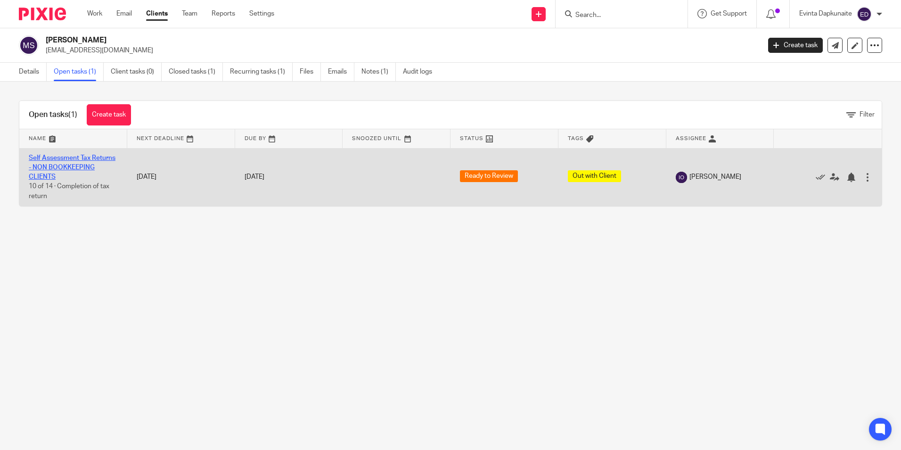
click at [59, 170] on link "Self Assessment Tax Returns - NON BOOKKEEPING CLIENTS" at bounding box center [72, 168] width 87 height 26
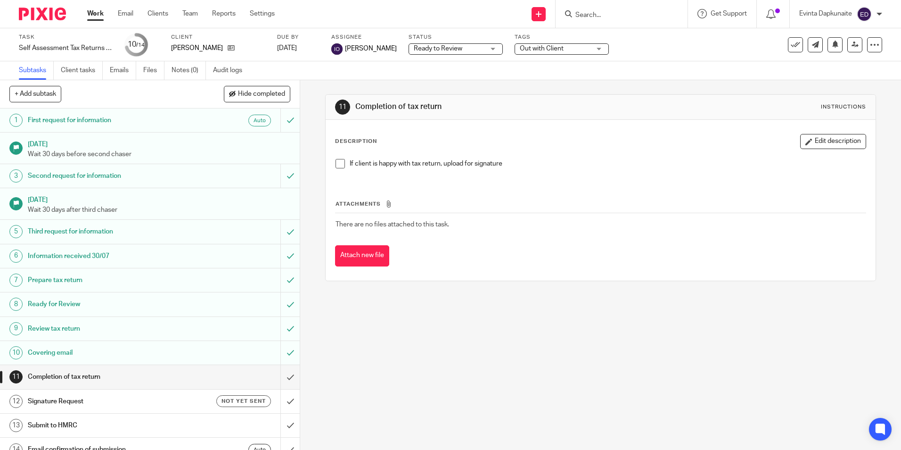
click at [336, 169] on li "If client is happy with tax return, upload for signature" at bounding box center [601, 166] width 530 height 14
click at [338, 165] on span at bounding box center [340, 163] width 9 height 9
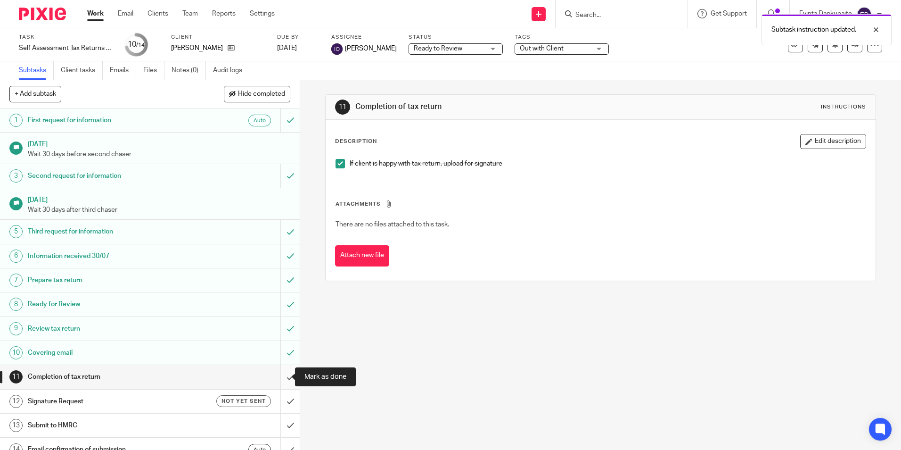
click at [280, 375] on input "submit" at bounding box center [150, 377] width 300 height 24
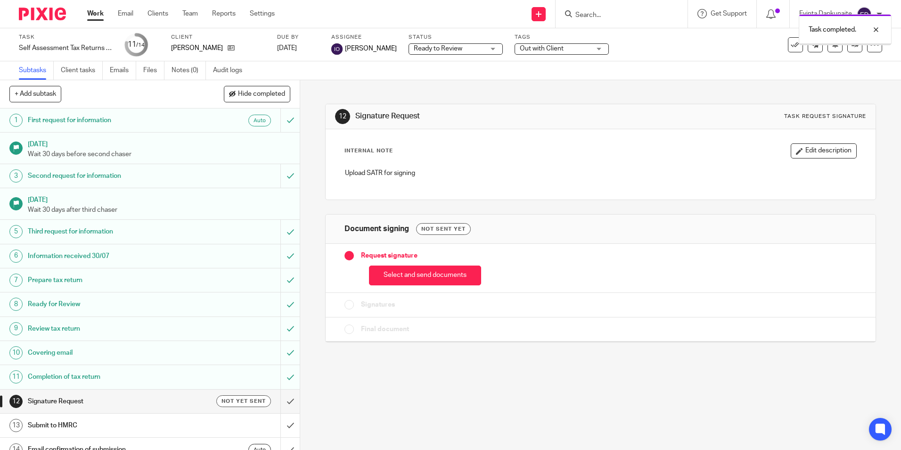
click at [379, 273] on button "Select and send documents" at bounding box center [425, 275] width 112 height 20
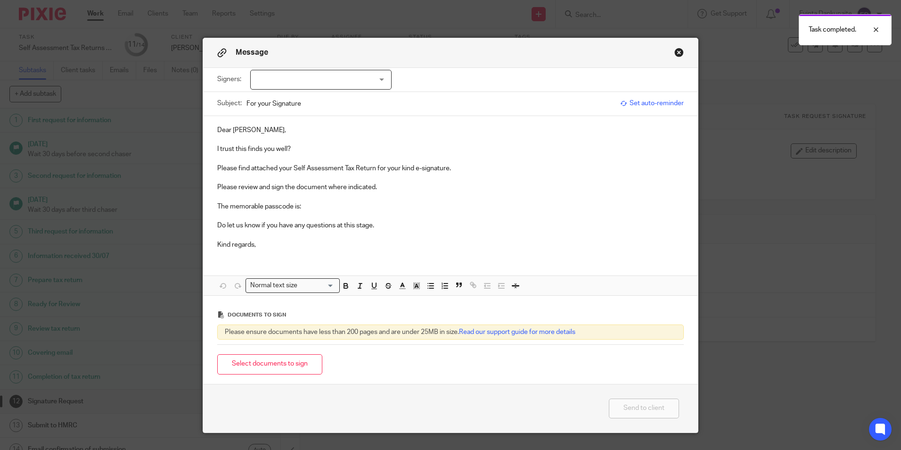
click at [319, 86] on div at bounding box center [320, 80] width 141 height 20
click at [302, 104] on li "[PERSON_NAME]" at bounding box center [318, 99] width 140 height 19
checkbox input "true"
click at [307, 151] on p "I trust this finds you well?" at bounding box center [450, 148] width 467 height 9
click at [320, 207] on p "The memorable passcode is:" at bounding box center [450, 206] width 467 height 9
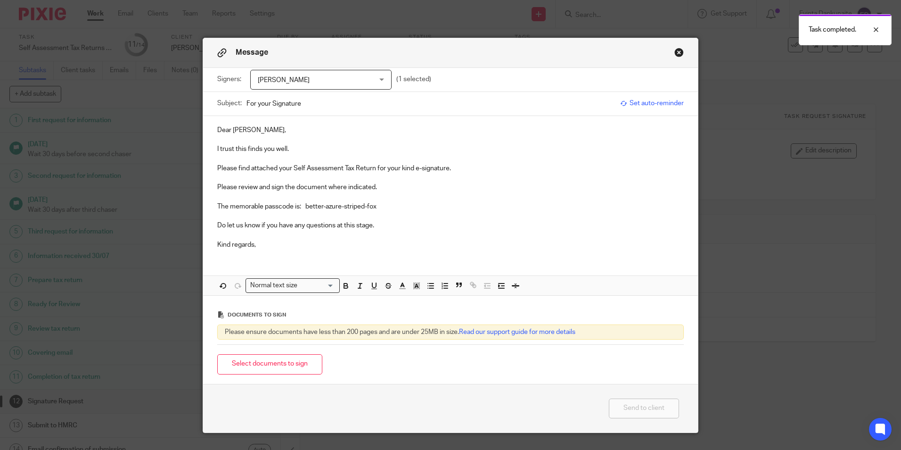
click at [303, 205] on p "The memorable passcode is: better-azure-striped-fox" at bounding box center [450, 206] width 467 height 9
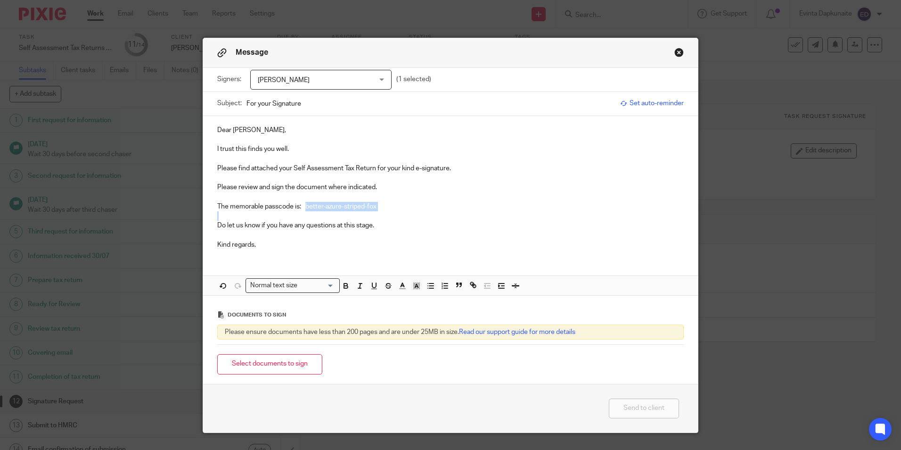
drag, startPoint x: 303, startPoint y: 205, endPoint x: 455, endPoint y: 206, distance: 151.8
click at [455, 206] on p "The memorable passcode is: better-azure-striped-fox" at bounding box center [450, 206] width 467 height 9
click at [344, 287] on icon "button" at bounding box center [346, 287] width 4 height 2
click at [414, 289] on icon "button" at bounding box center [417, 285] width 8 height 8
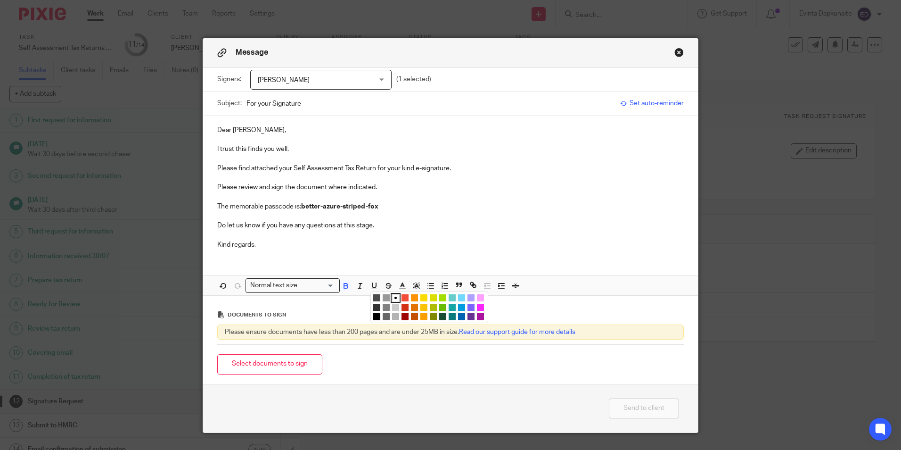
click at [421, 300] on li "color:#FCDC00" at bounding box center [424, 297] width 7 height 7
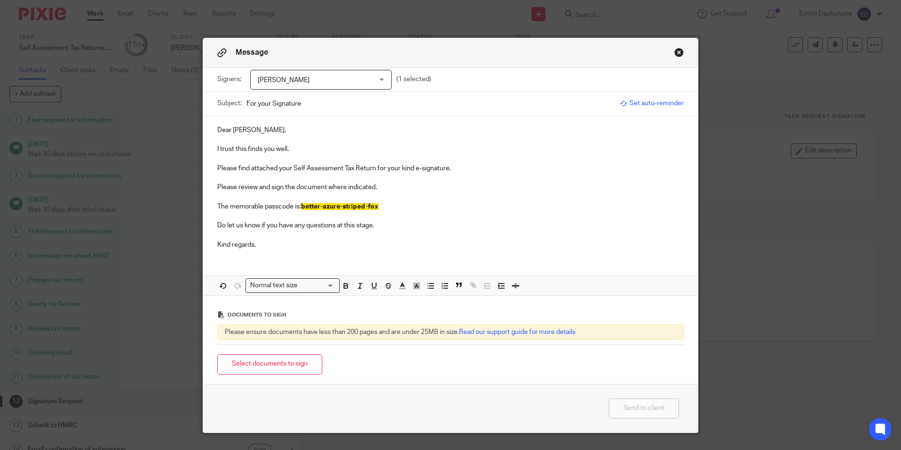
drag, startPoint x: 368, startPoint y: 234, endPoint x: 343, endPoint y: 243, distance: 26.5
click at [368, 234] on p at bounding box center [450, 234] width 467 height 9
click at [211, 227] on div "Dear Mervyn, I trust this finds you well. Please find attached your Self Assess…" at bounding box center [450, 186] width 495 height 140
drag, startPoint x: 350, startPoint y: 224, endPoint x: 393, endPoint y: 225, distance: 43.4
click at [393, 225] on p "Let us know if you're happy with the return and Do let us know if you have any …" at bounding box center [450, 225] width 467 height 9
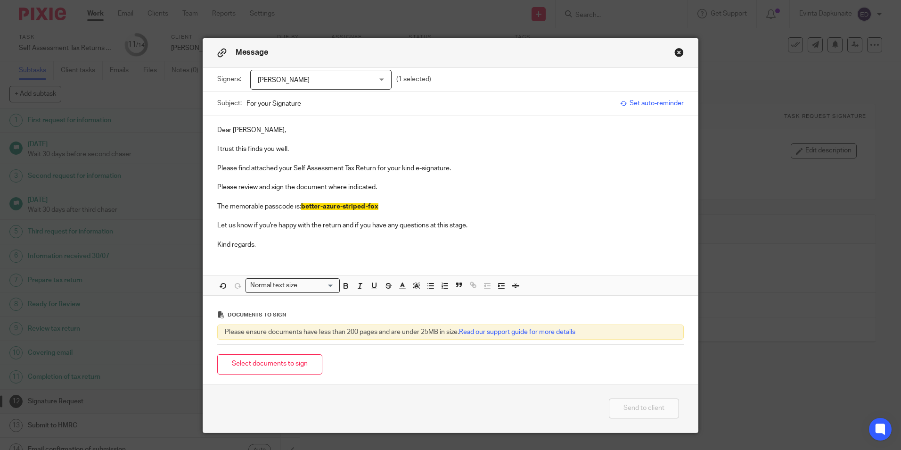
click at [467, 224] on p "Let us know if you're happy with the return and if you have any questions at th…" at bounding box center [450, 225] width 467 height 9
click at [263, 360] on button "Select documents to sign" at bounding box center [269, 364] width 105 height 20
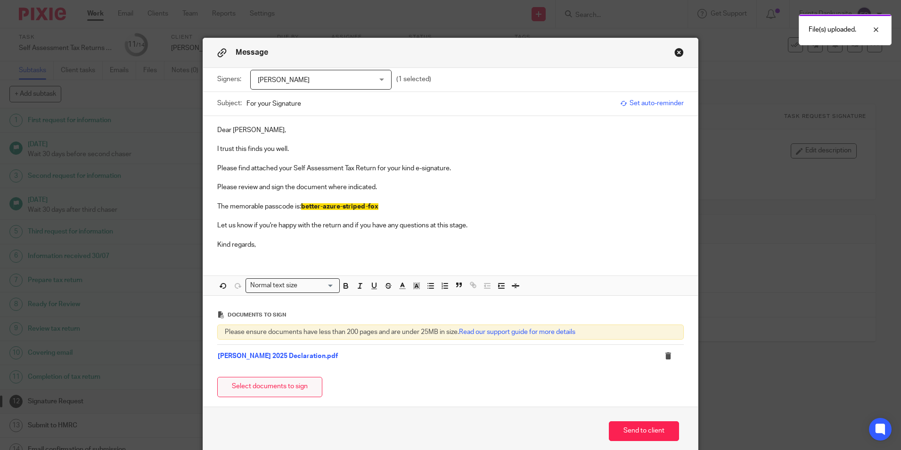
click at [237, 380] on button "Select documents to sign" at bounding box center [269, 387] width 105 height 20
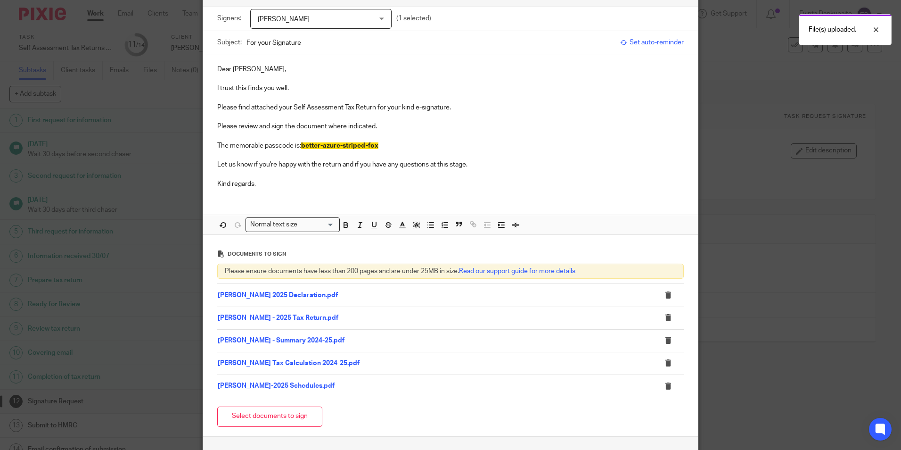
scroll to position [134, 0]
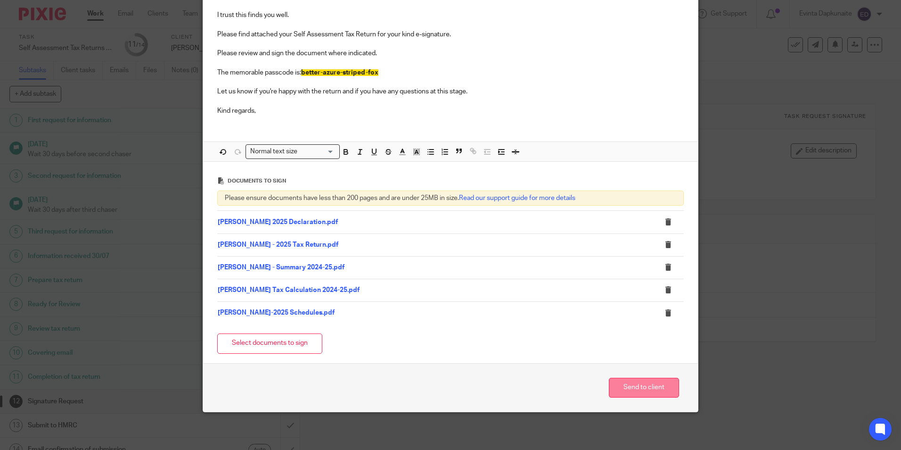
click at [622, 385] on button "Send to client" at bounding box center [644, 388] width 70 height 20
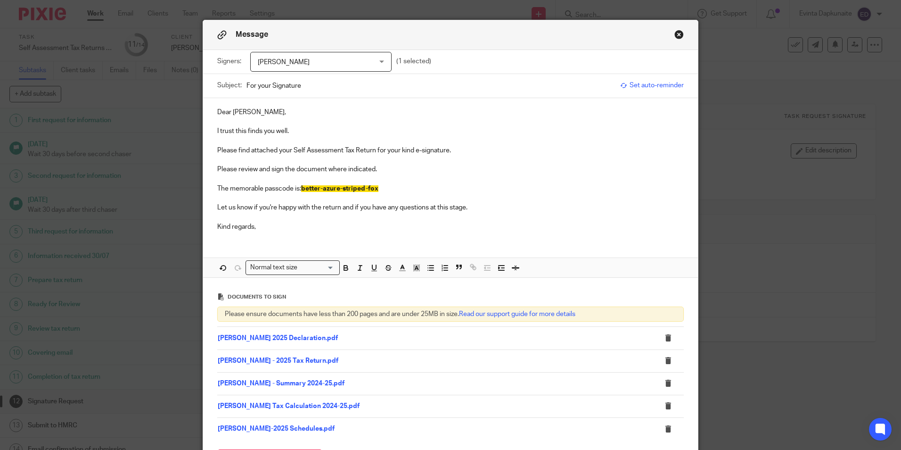
scroll to position [0, 0]
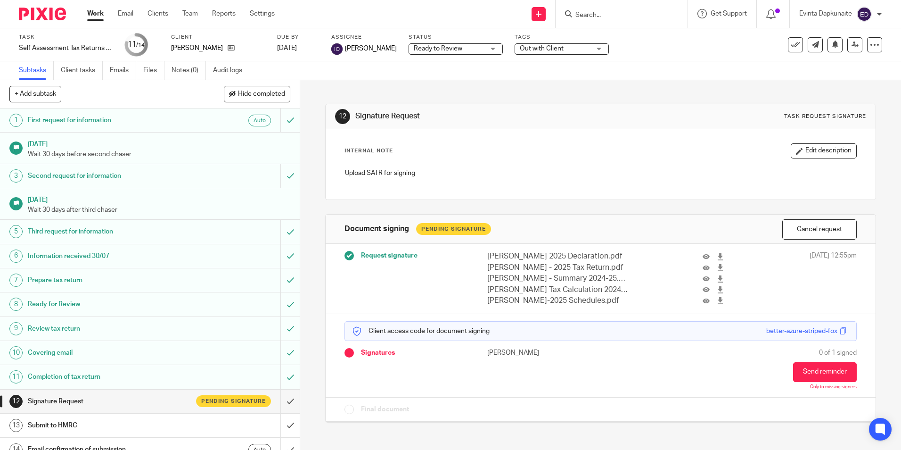
click at [581, 47] on span "Out with Client" at bounding box center [555, 49] width 71 height 10
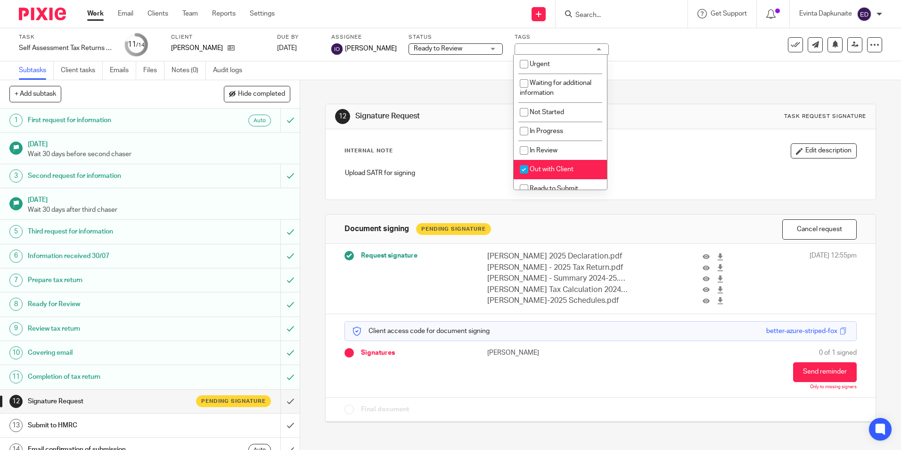
click at [571, 169] on span "Out with Client" at bounding box center [552, 169] width 44 height 7
checkbox input "false"
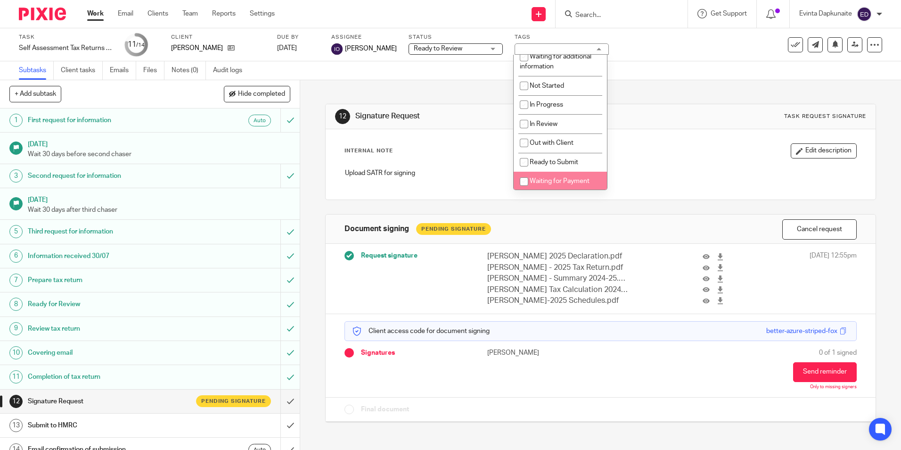
scroll to position [47, 0]
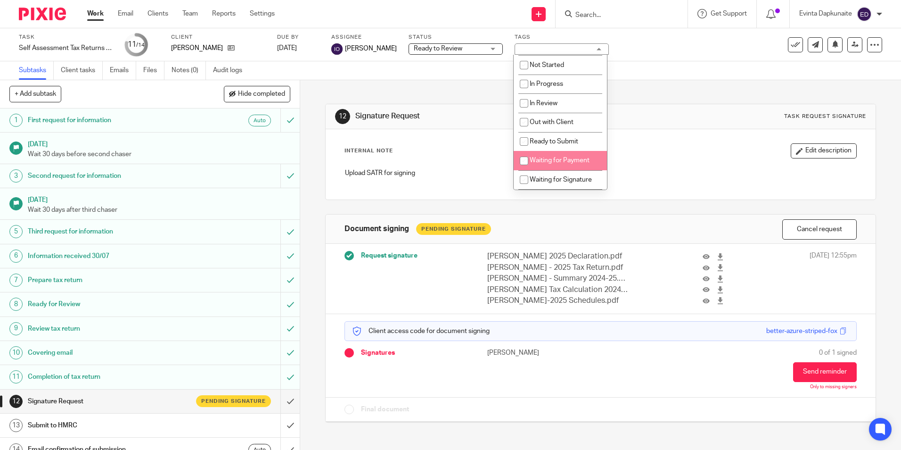
click at [572, 160] on span "Waiting for Payment" at bounding box center [560, 160] width 60 height 7
click at [580, 168] on li "Waiting for Payment" at bounding box center [560, 160] width 93 height 19
checkbox input "false"
click at [578, 174] on li "Waiting for Signature" at bounding box center [560, 179] width 93 height 19
checkbox input "true"
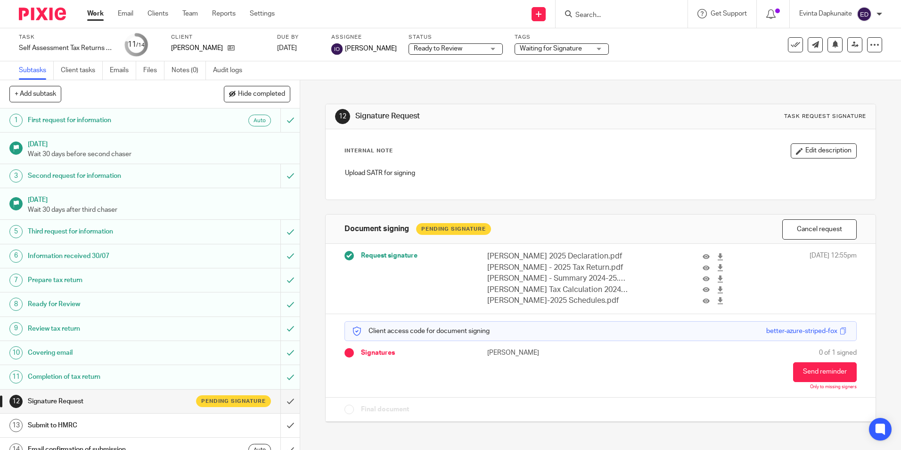
click at [652, 152] on div "Internal Note Edit description" at bounding box center [601, 150] width 512 height 15
click at [629, 13] on input "Search" at bounding box center [617, 15] width 85 height 8
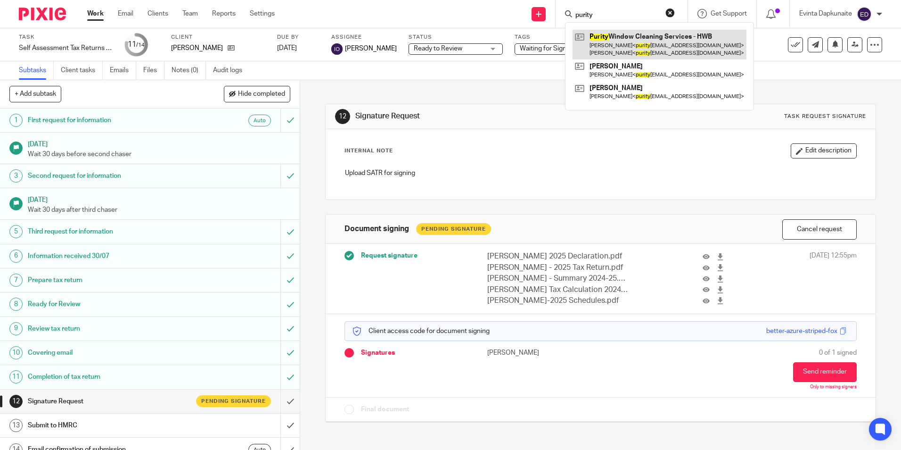
type input "purity"
click at [623, 36] on link at bounding box center [660, 44] width 174 height 29
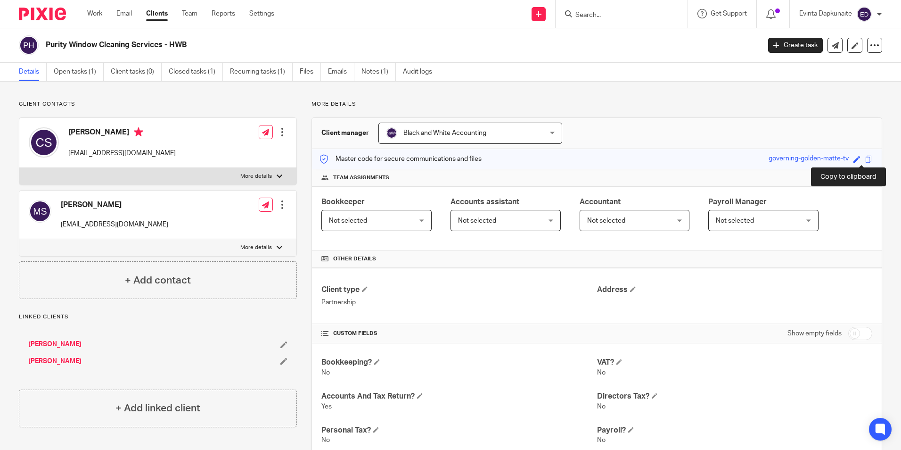
click at [866, 161] on span at bounding box center [869, 159] width 7 height 7
click at [85, 72] on link "Open tasks (1)" at bounding box center [79, 72] width 50 height 18
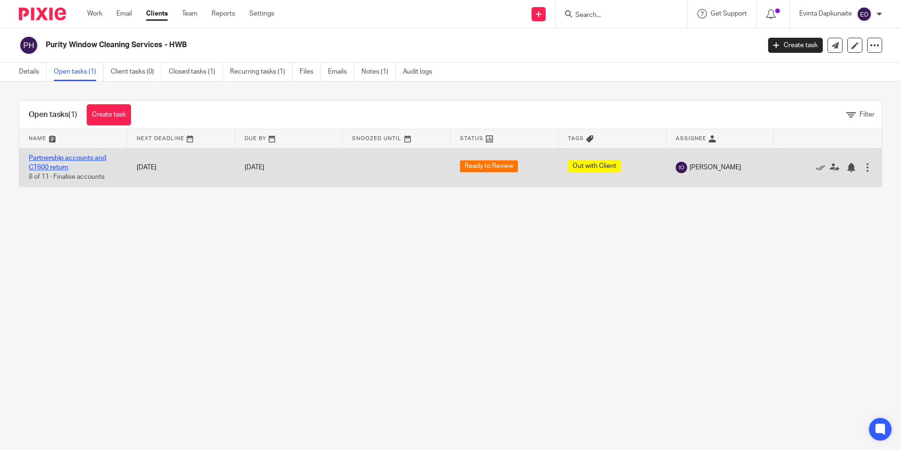
click at [64, 158] on link "Partnership accounts and CT600 return" at bounding box center [67, 163] width 77 height 16
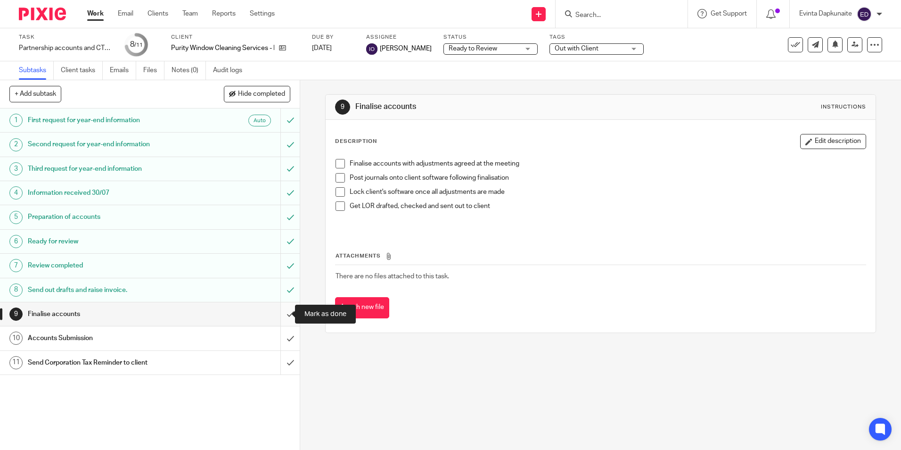
click at [284, 312] on input "submit" at bounding box center [150, 314] width 300 height 24
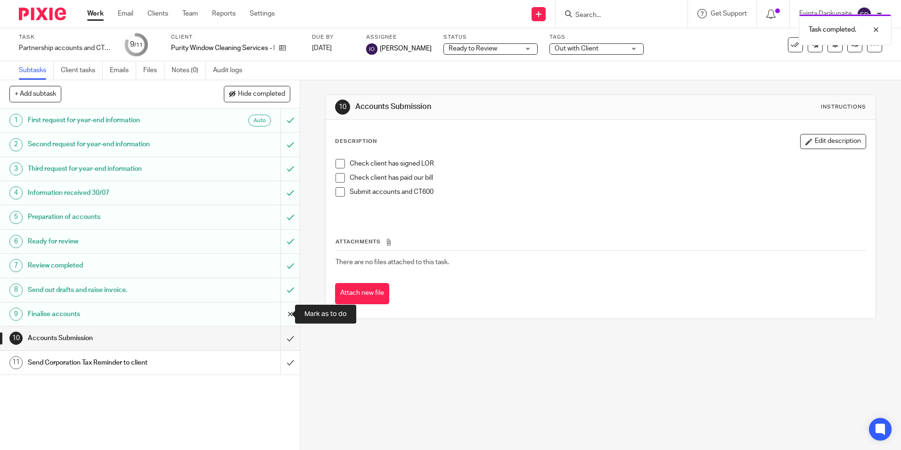
click at [281, 316] on input "submit" at bounding box center [150, 314] width 300 height 24
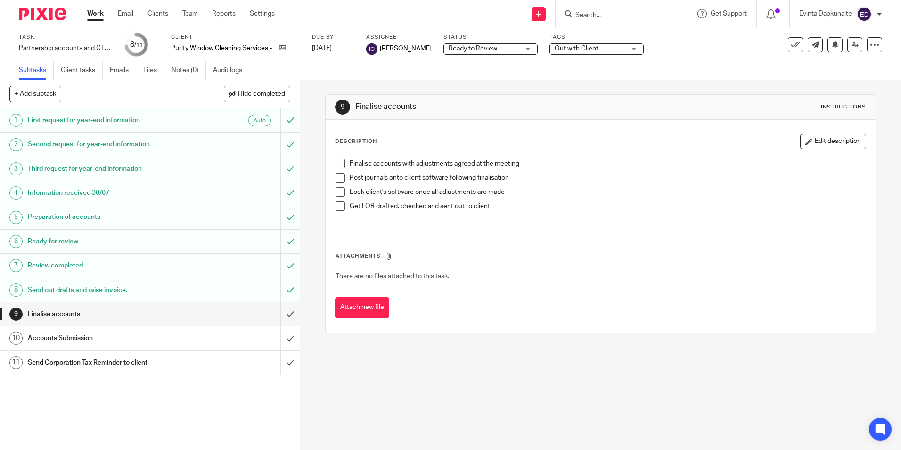
click at [622, 0] on div at bounding box center [622, 14] width 132 height 28
click at [608, 10] on form at bounding box center [625, 14] width 100 height 12
click at [605, 17] on input "Search" at bounding box center [617, 15] width 85 height 8
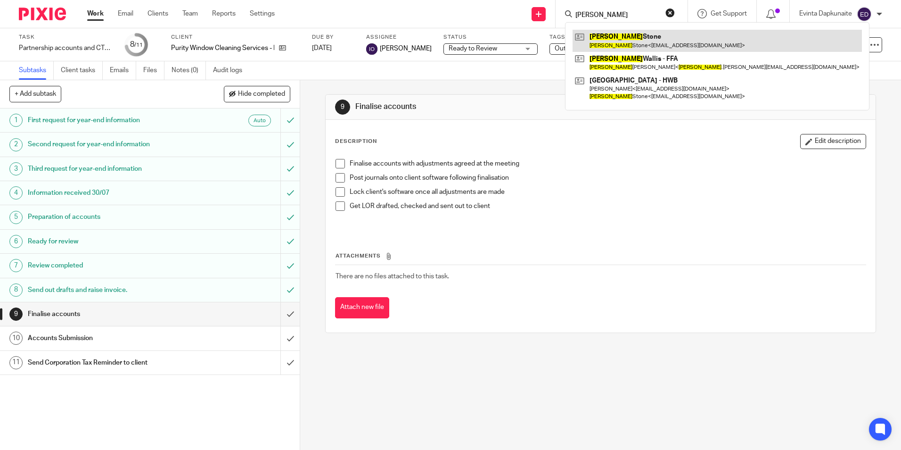
type input "janine"
click at [604, 38] on link at bounding box center [717, 41] width 289 height 22
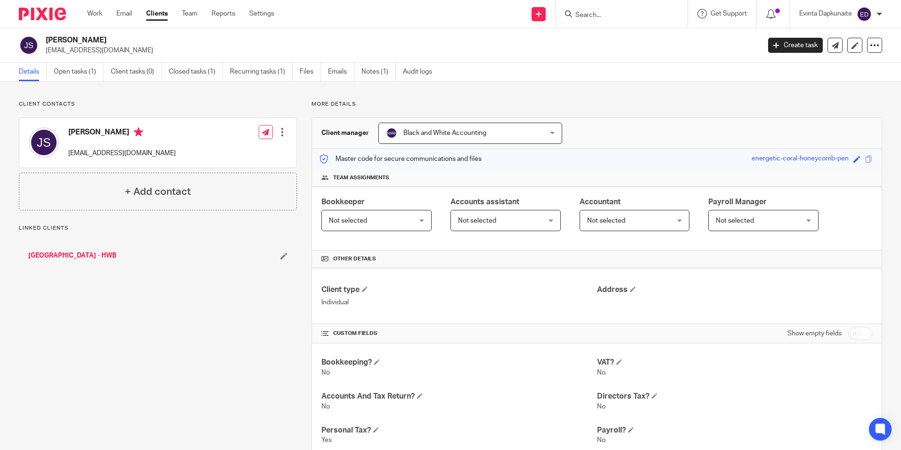
click at [85, 39] on h2 "[PERSON_NAME]" at bounding box center [329, 40] width 567 height 10
click at [73, 68] on link "Open tasks (1)" at bounding box center [79, 72] width 50 height 18
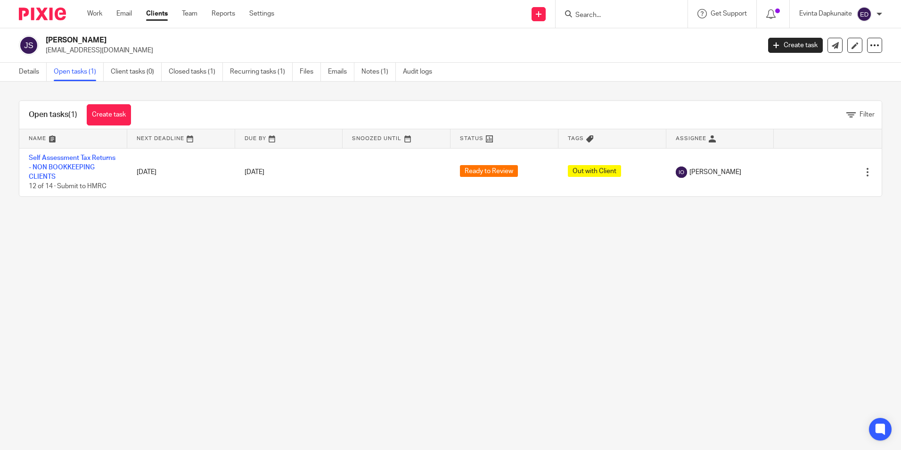
click at [607, 16] on input "Search" at bounding box center [617, 15] width 85 height 8
click at [621, 14] on input "Search" at bounding box center [617, 15] width 85 height 8
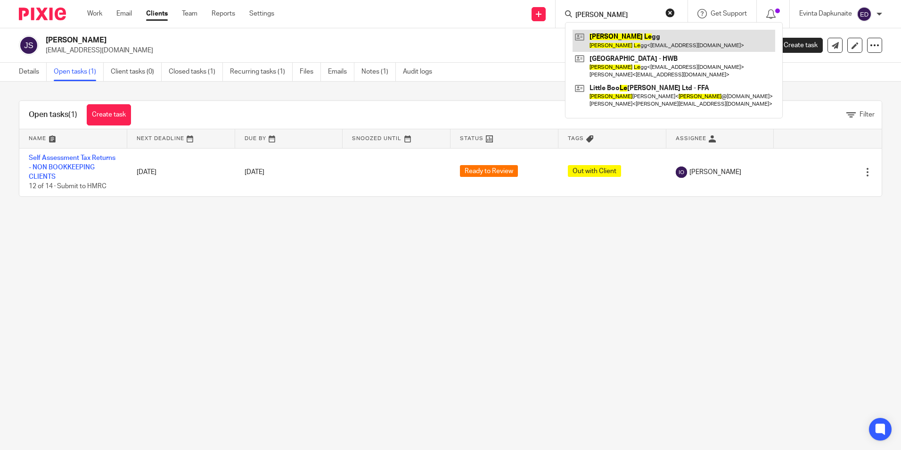
type input "jason le"
click at [605, 33] on link at bounding box center [674, 41] width 203 height 22
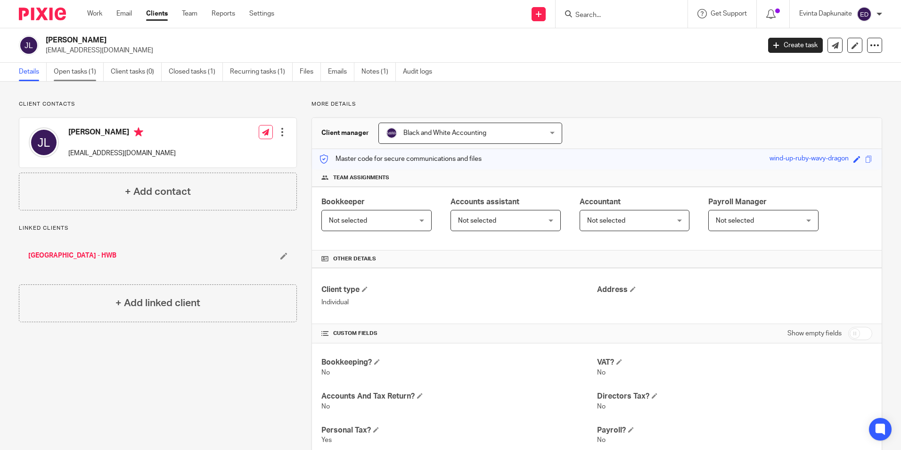
click at [75, 68] on link "Open tasks (1)" at bounding box center [79, 72] width 50 height 18
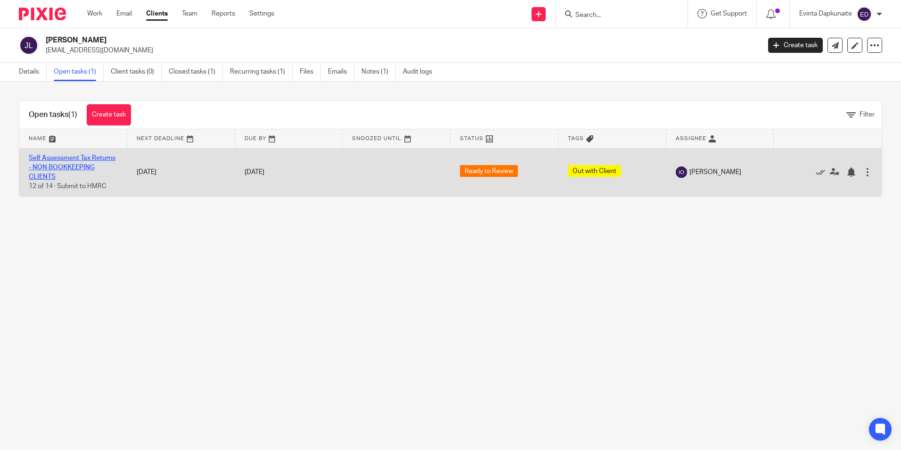
click at [70, 165] on link "Self Assessment Tax Returns - NON BOOKKEEPING CLIENTS" at bounding box center [72, 168] width 87 height 26
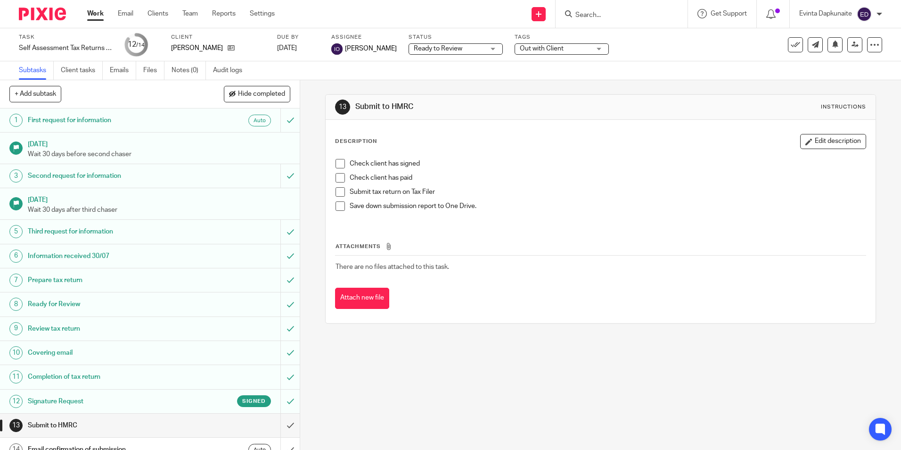
click at [590, 50] on div "Out with Client" at bounding box center [562, 48] width 94 height 11
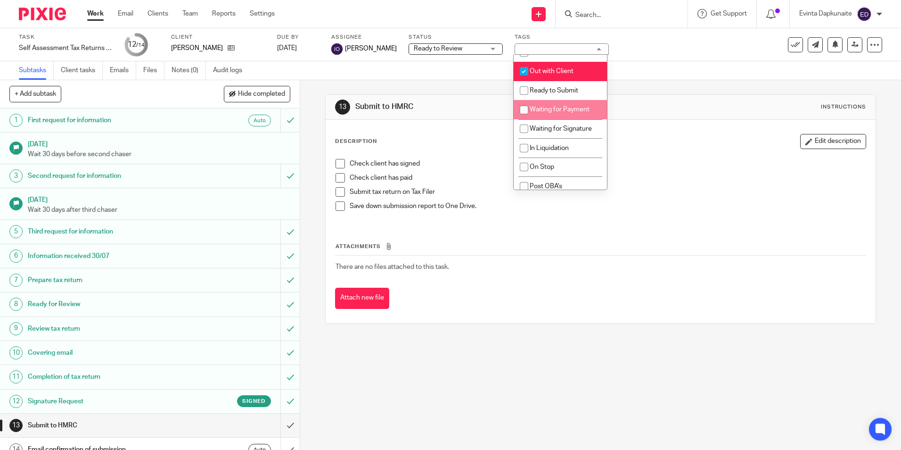
scroll to position [76, 0]
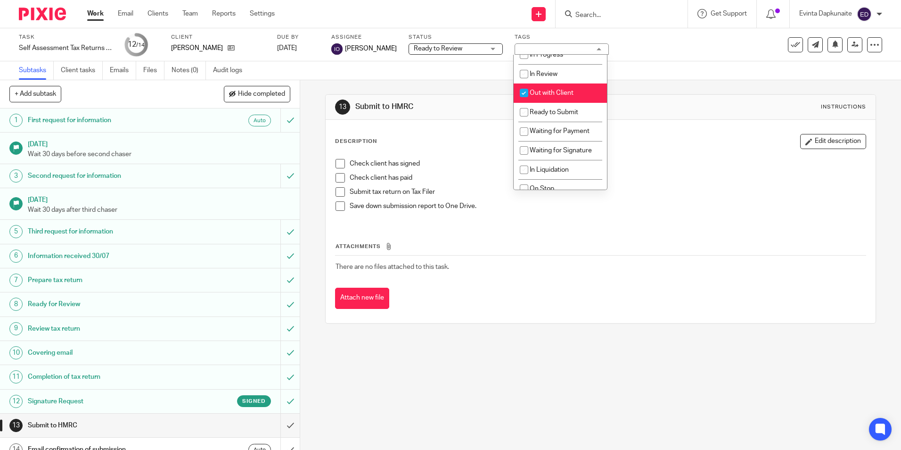
click at [569, 87] on li "Out with Client" at bounding box center [560, 92] width 93 height 19
checkbox input "false"
click at [564, 112] on span "Ready to Submit" at bounding box center [554, 112] width 49 height 7
checkbox input "true"
click at [650, 121] on div "Description Edit description Check client has signed Check client has paid Subm…" at bounding box center [601, 221] width 550 height 203
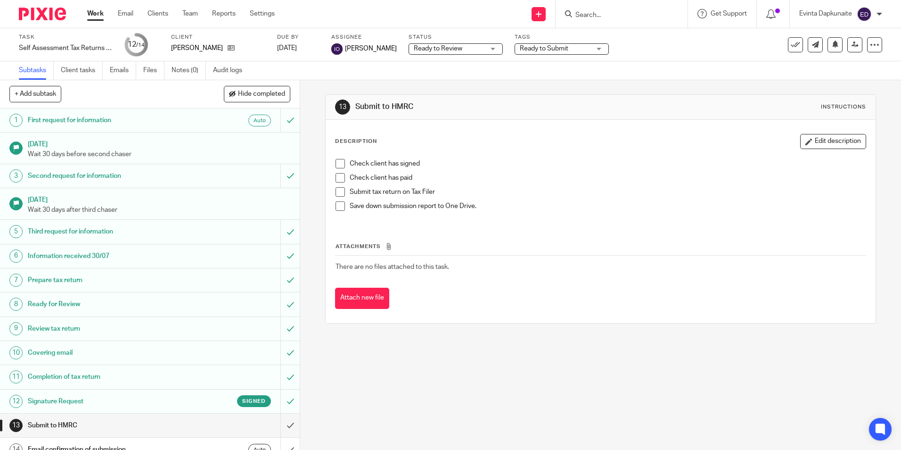
click at [628, 17] on input "Search" at bounding box center [617, 15] width 85 height 8
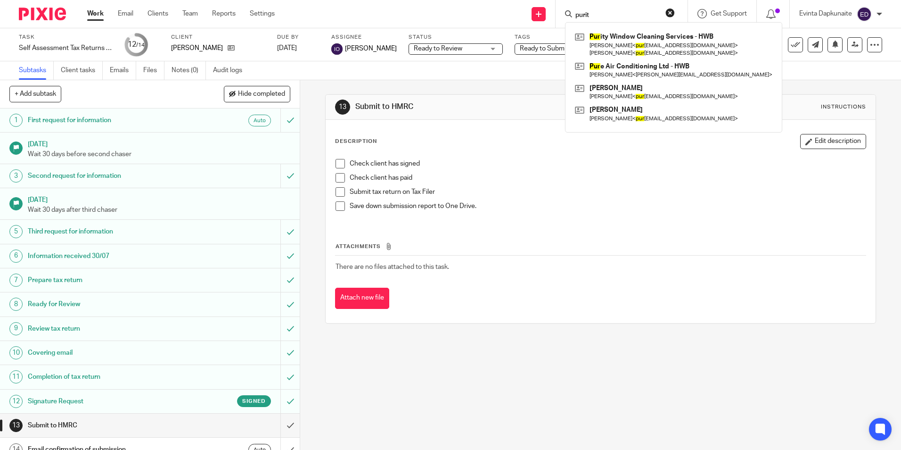
type input "purity"
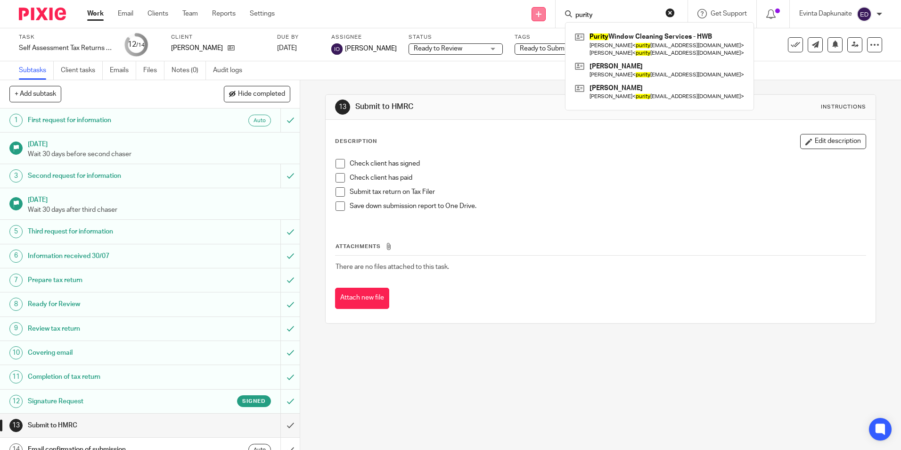
drag, startPoint x: 603, startPoint y: 15, endPoint x: 539, endPoint y: 15, distance: 63.2
click at [539, 15] on div "Send new email Create task Add client Request signature purity Purity Window Cl…" at bounding box center [595, 14] width 612 height 28
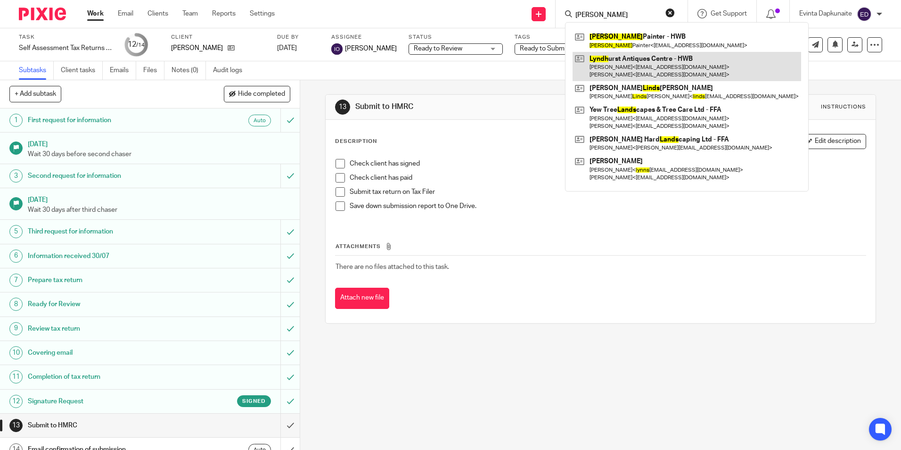
type input "lynds"
click at [598, 56] on link at bounding box center [687, 66] width 229 height 29
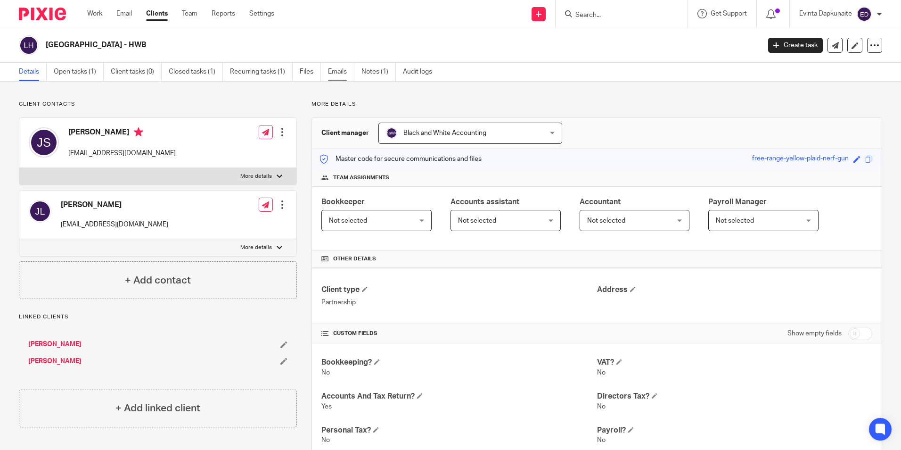
click at [339, 73] on link "Emails" at bounding box center [341, 72] width 26 height 18
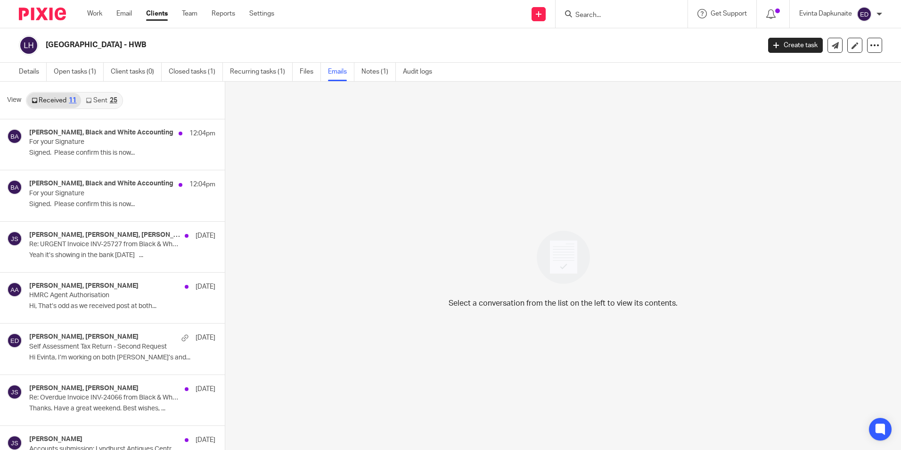
click at [95, 103] on link "Sent 25" at bounding box center [101, 100] width 41 height 15
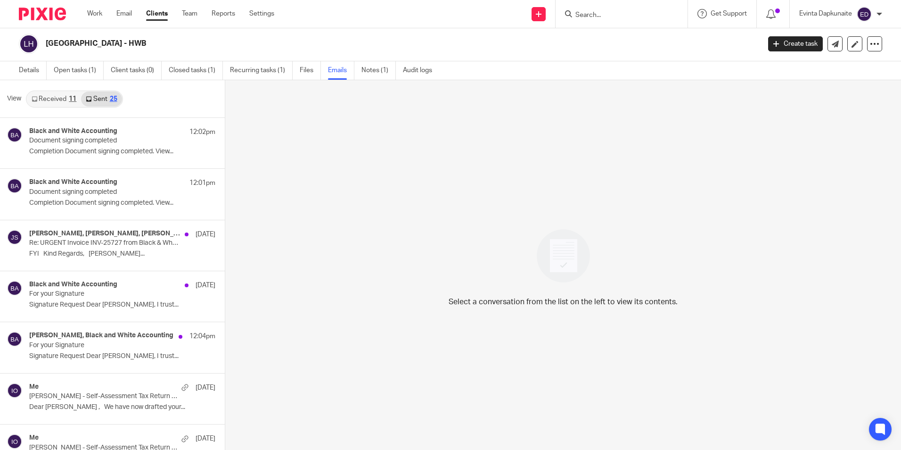
click at [620, 16] on input "Search" at bounding box center [617, 15] width 85 height 8
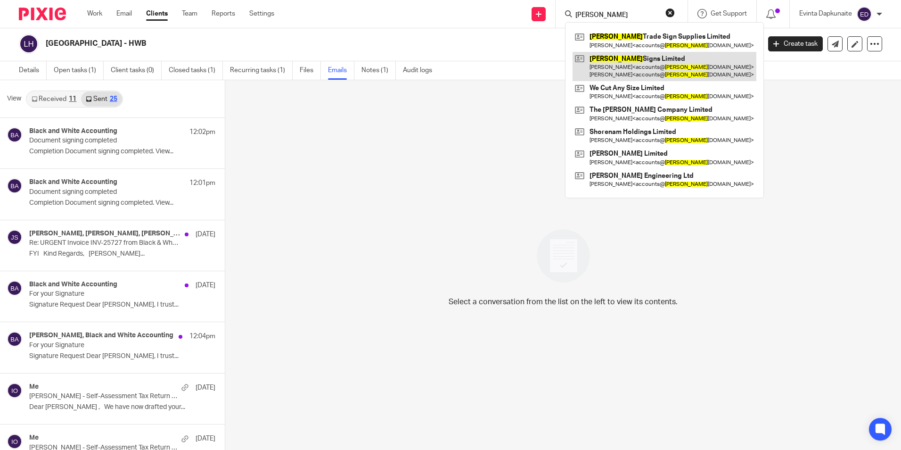
type input "ashby"
click at [616, 57] on link at bounding box center [665, 66] width 184 height 29
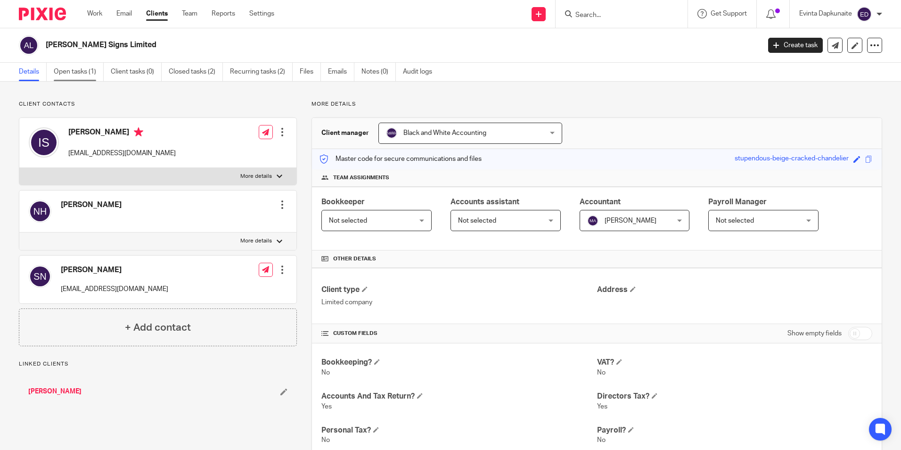
click at [96, 78] on link "Open tasks (1)" at bounding box center [79, 72] width 50 height 18
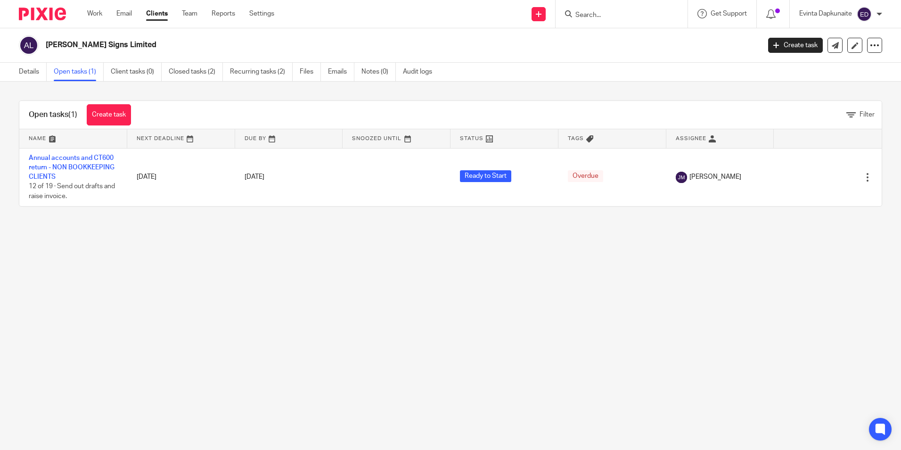
click at [595, 13] on input "Search" at bounding box center [617, 15] width 85 height 8
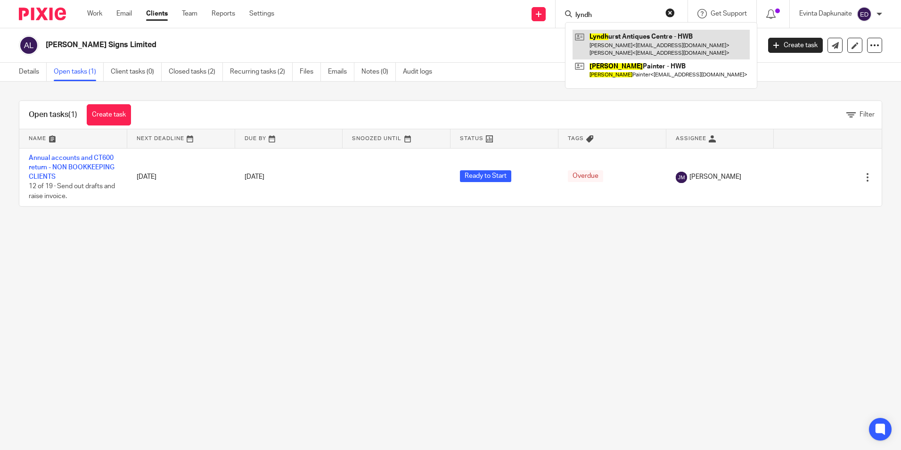
type input "lyndh"
click at [617, 37] on link at bounding box center [661, 44] width 177 height 29
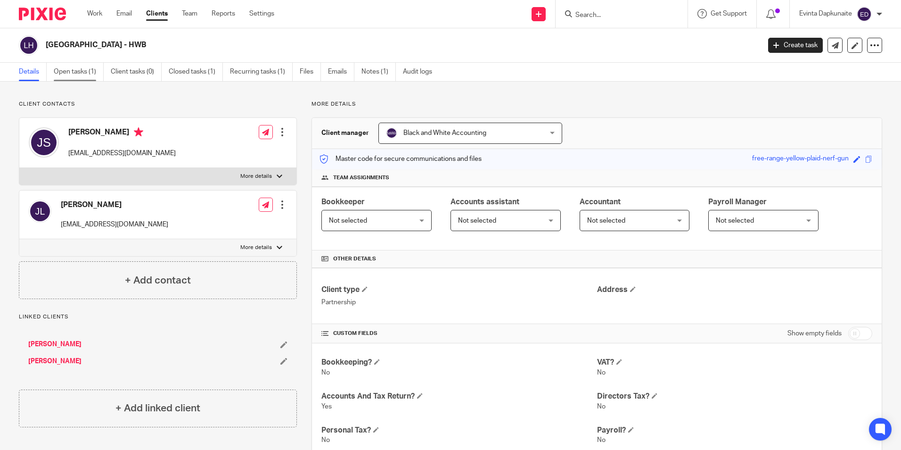
click at [77, 67] on link "Open tasks (1)" at bounding box center [79, 72] width 50 height 18
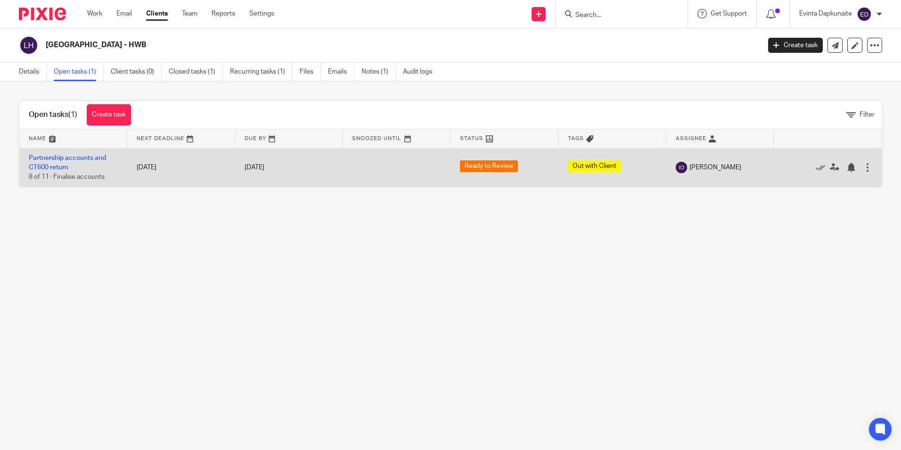
drag, startPoint x: 63, startPoint y: 165, endPoint x: 89, endPoint y: 152, distance: 29.3
click at [63, 165] on link "Partnership accounts and CT600 return" at bounding box center [67, 163] width 77 height 16
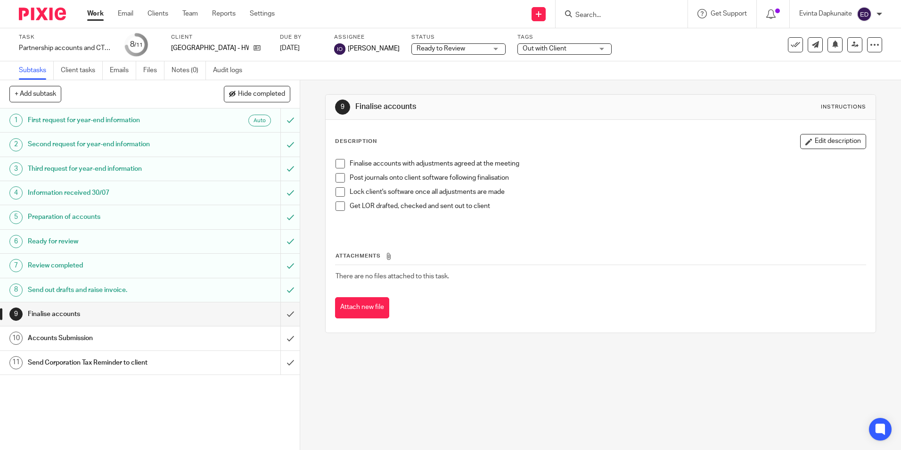
click at [70, 287] on h1 "Send out drafts and raise invoice." at bounding box center [109, 290] width 162 height 14
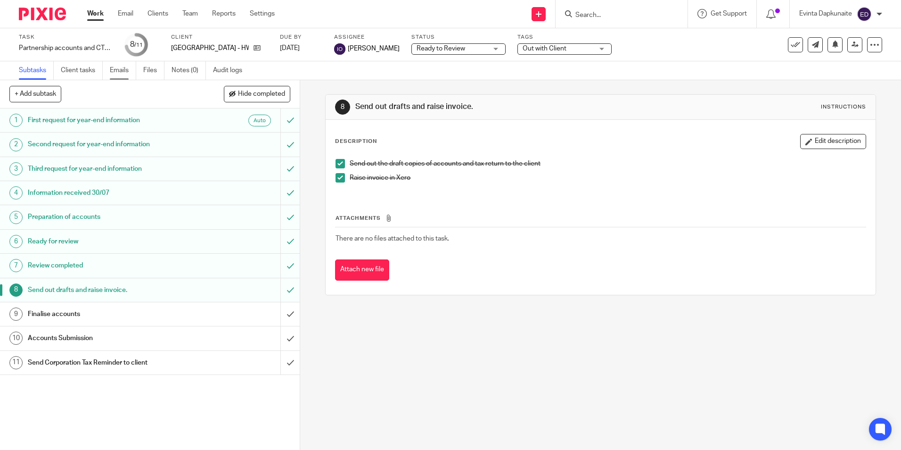
click at [125, 69] on link "Emails" at bounding box center [123, 70] width 26 height 18
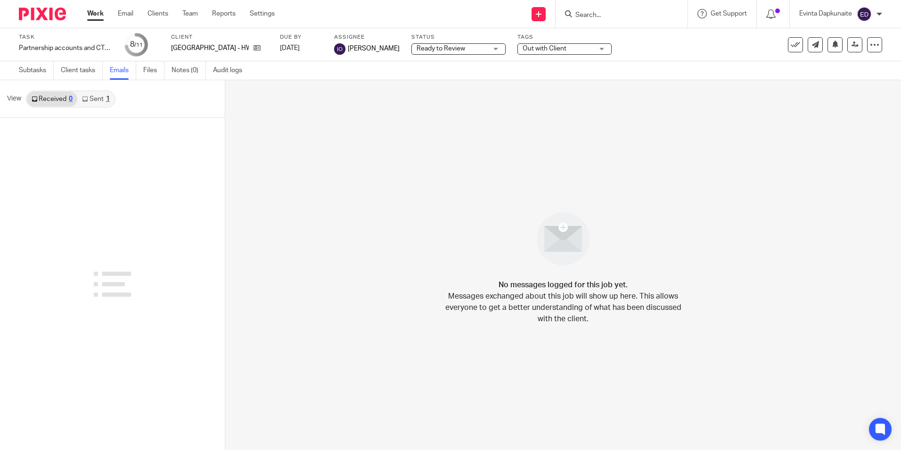
click at [95, 98] on link "Sent 1" at bounding box center [95, 98] width 37 height 15
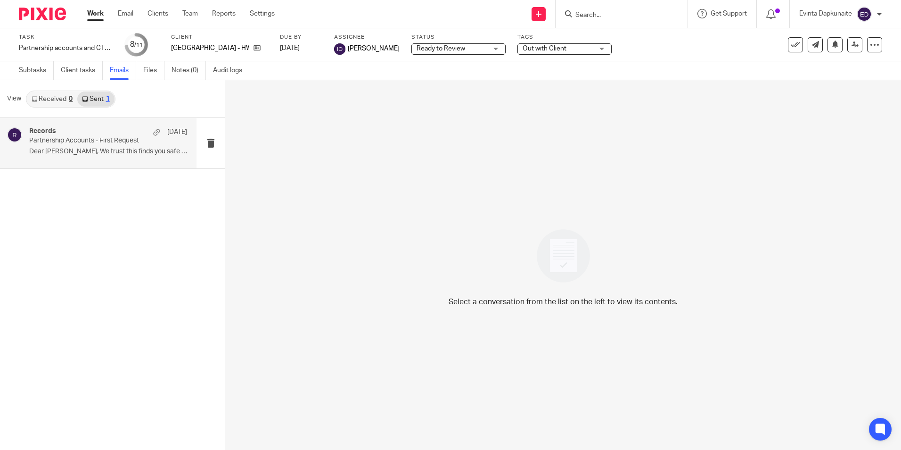
click at [91, 138] on p "Partnership Accounts - First Request" at bounding box center [92, 141] width 126 height 8
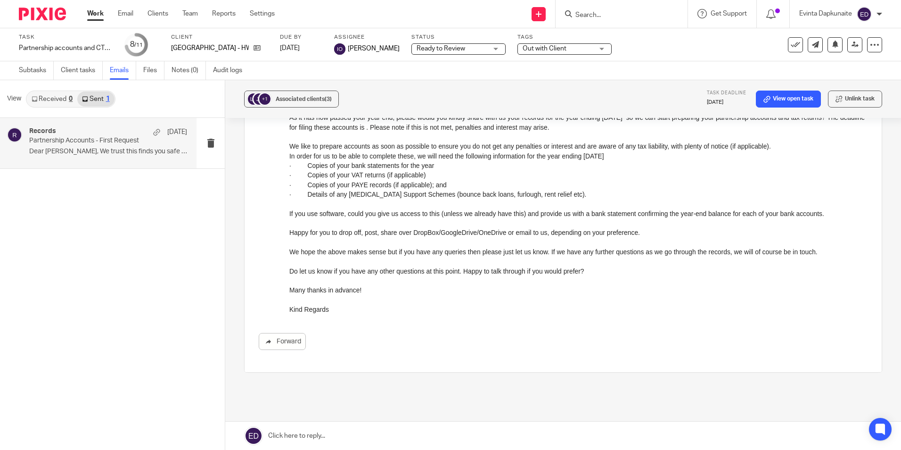
scroll to position [191, 0]
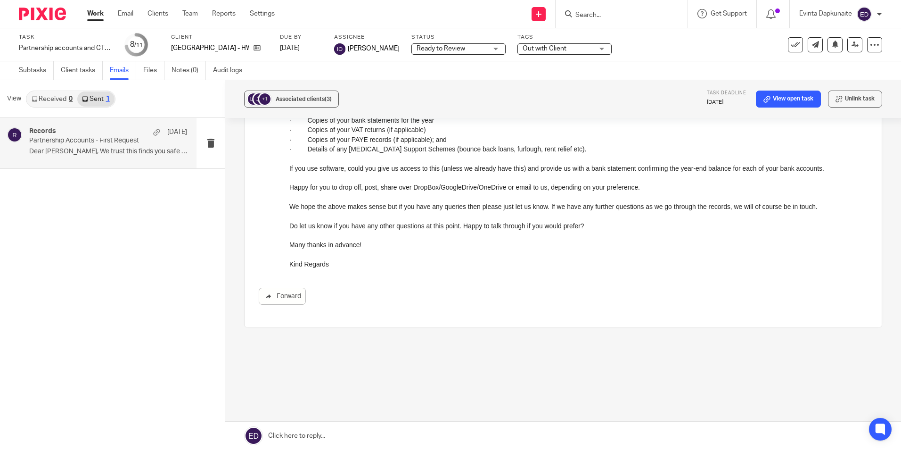
click at [65, 98] on link "Received 0" at bounding box center [52, 98] width 50 height 15
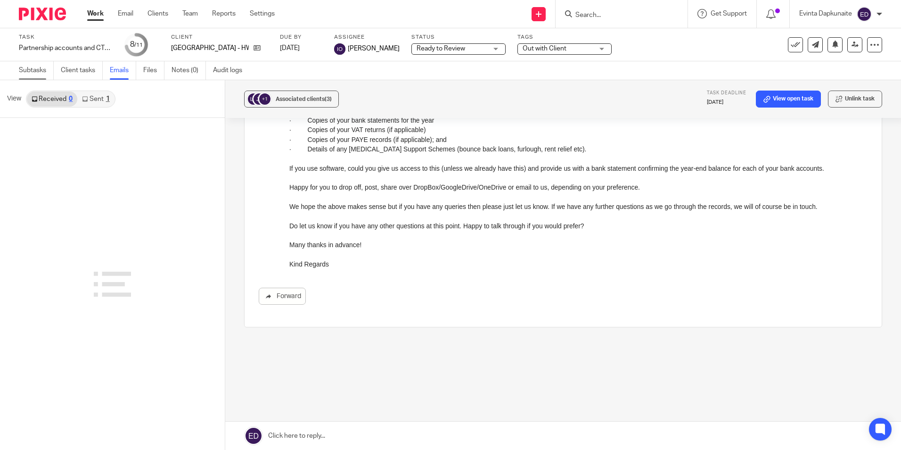
click at [41, 75] on link "Subtasks" at bounding box center [36, 70] width 35 height 18
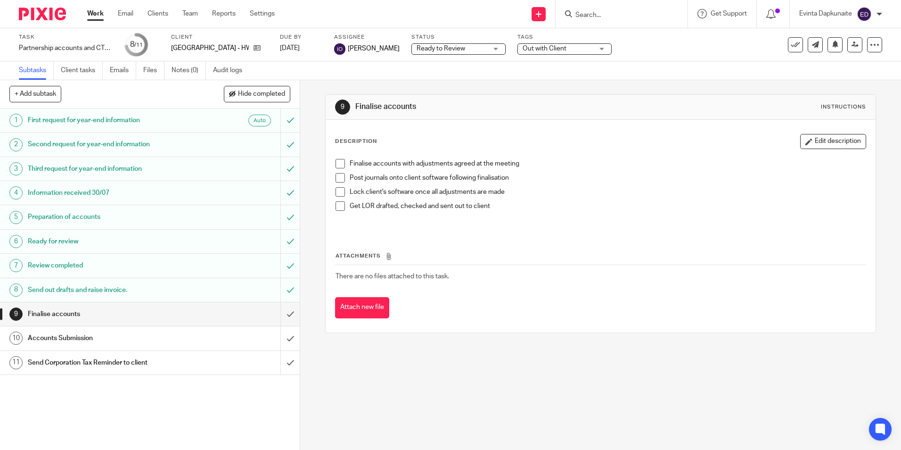
click at [138, 289] on h1 "Send out drafts and raise invoice." at bounding box center [109, 290] width 162 height 14
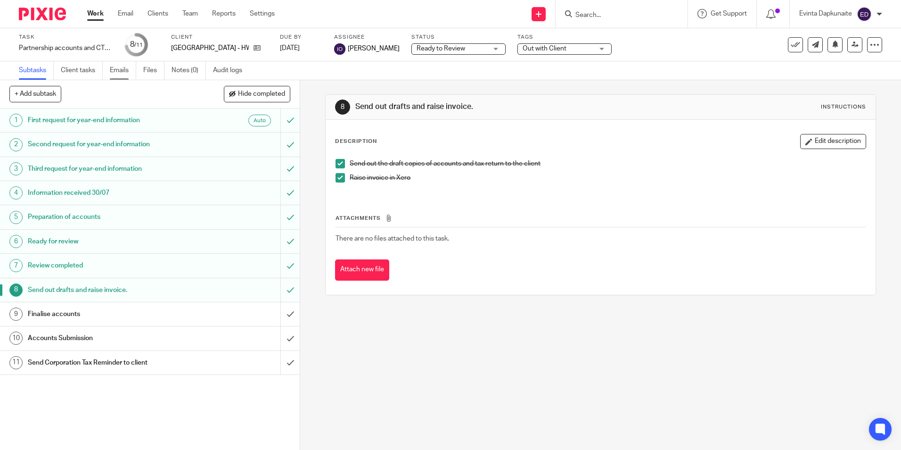
click at [128, 67] on link "Emails" at bounding box center [123, 70] width 26 height 18
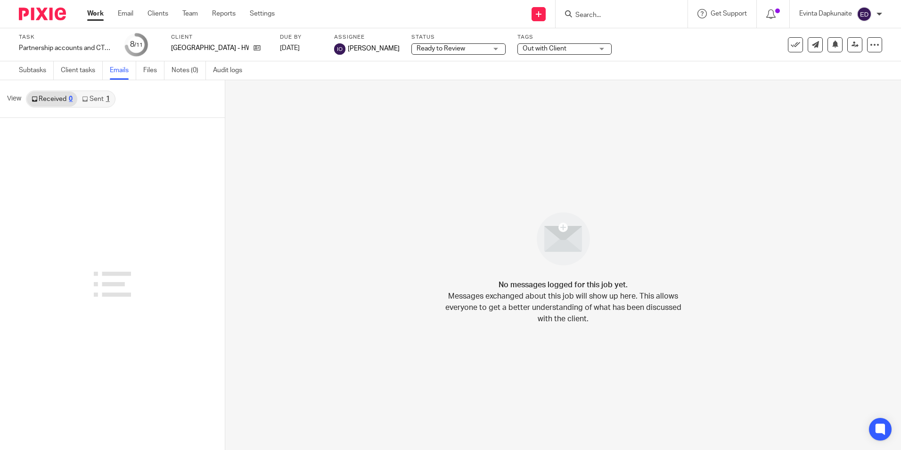
click at [63, 93] on link "Received 0" at bounding box center [52, 98] width 50 height 15
click at [585, 17] on input "Search" at bounding box center [617, 15] width 85 height 8
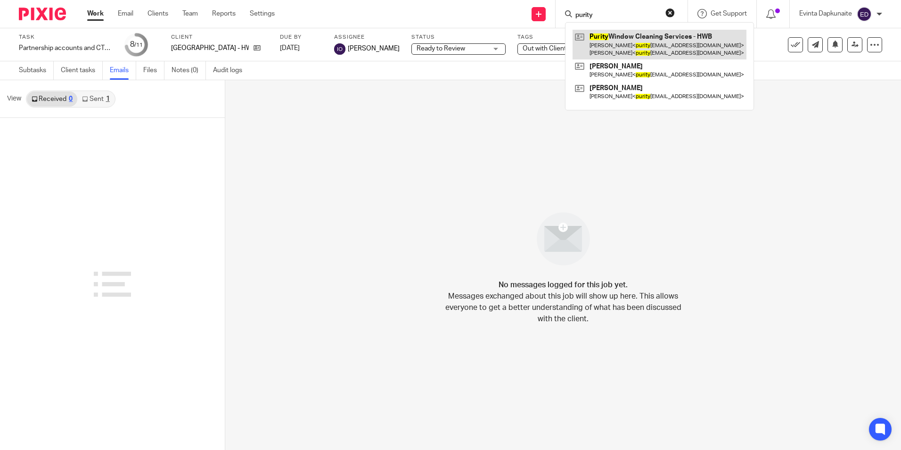
type input "purity"
click at [647, 38] on link at bounding box center [660, 44] width 174 height 29
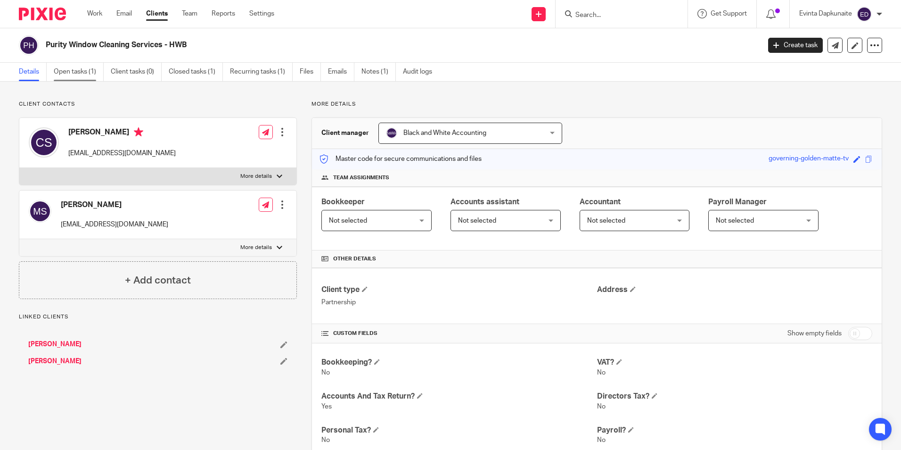
click at [95, 70] on link "Open tasks (1)" at bounding box center [79, 72] width 50 height 18
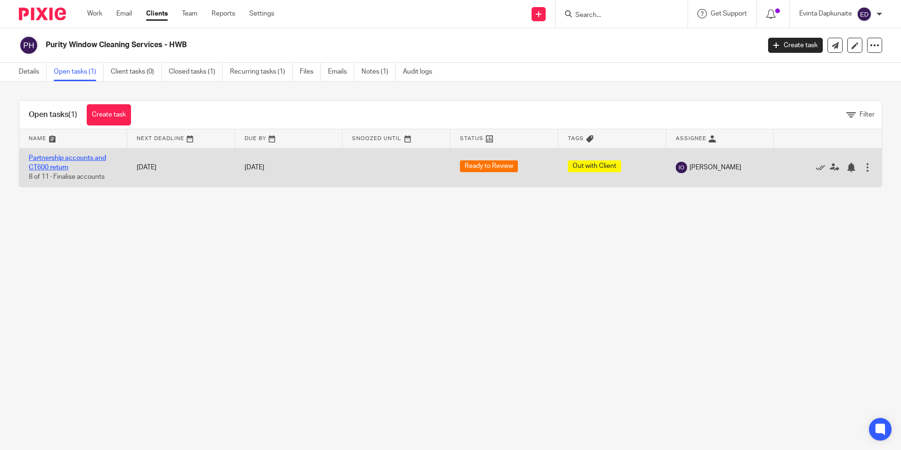
click at [72, 152] on td "Partnership accounts and CT600 return 8 of 11 · Finalise accounts" at bounding box center [73, 167] width 108 height 39
click at [71, 157] on link "Partnership accounts and CT600 return" at bounding box center [67, 163] width 77 height 16
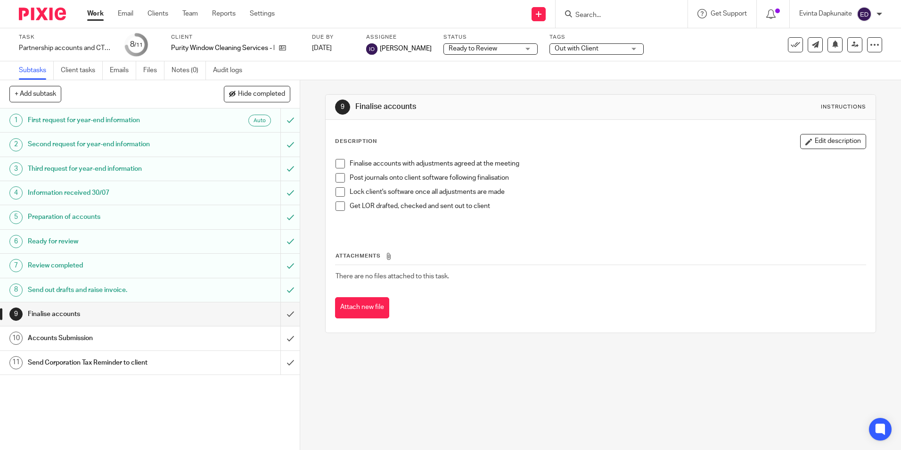
click at [109, 73] on ul "Subtasks Client tasks Emails Files Notes (0) Audit logs" at bounding box center [138, 70] width 238 height 18
click at [118, 70] on link "Emails" at bounding box center [123, 70] width 26 height 18
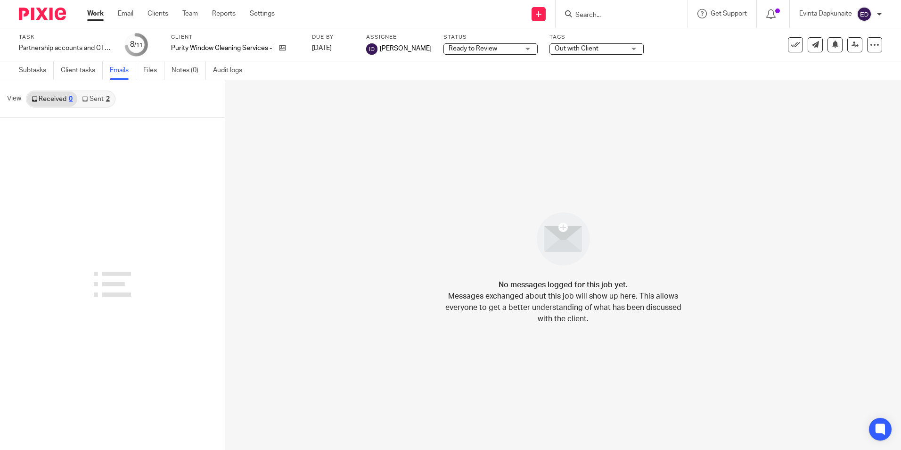
click at [88, 97] on icon at bounding box center [85, 99] width 6 height 6
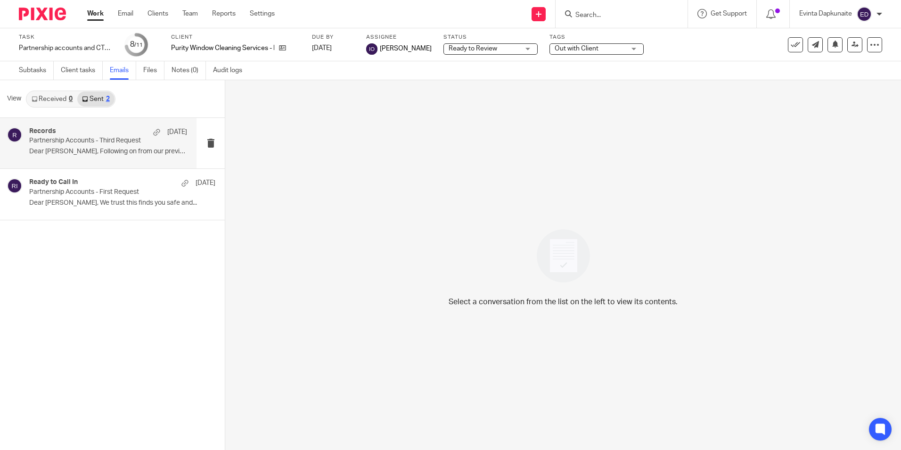
click at [66, 139] on p "Partnership Accounts - Third Request" at bounding box center [92, 141] width 126 height 8
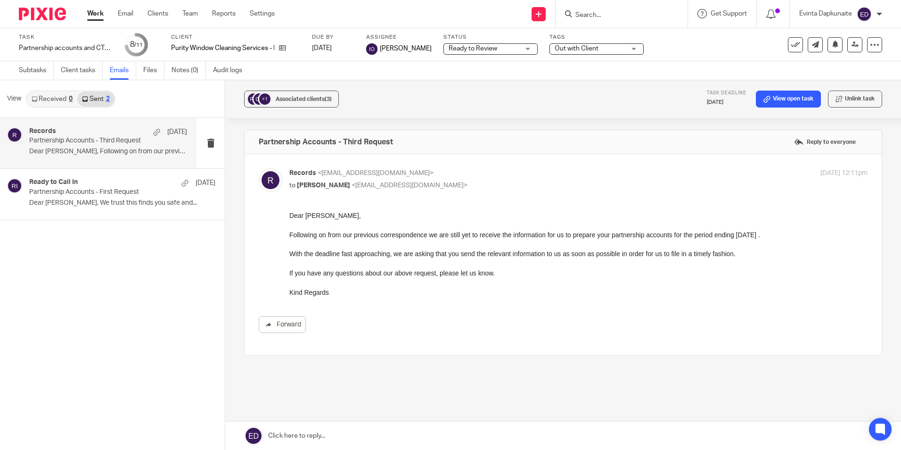
click at [51, 97] on link "Received 0" at bounding box center [52, 98] width 50 height 15
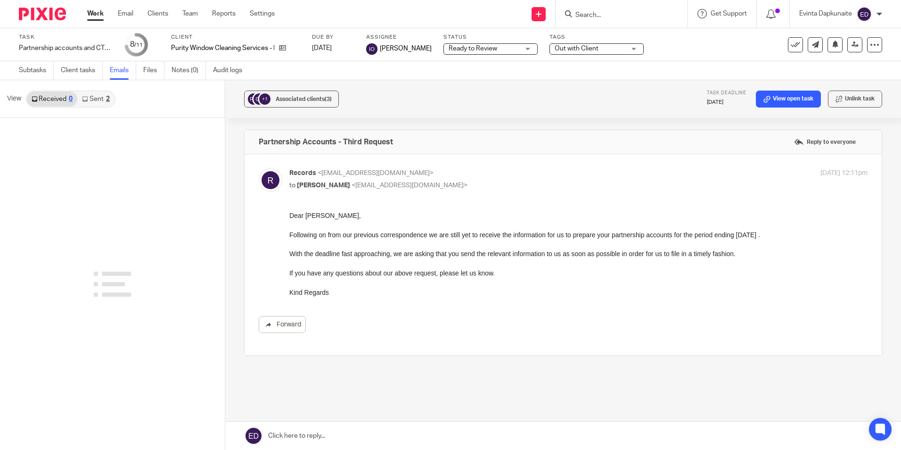
click at [99, 102] on link "Sent 2" at bounding box center [95, 98] width 37 height 15
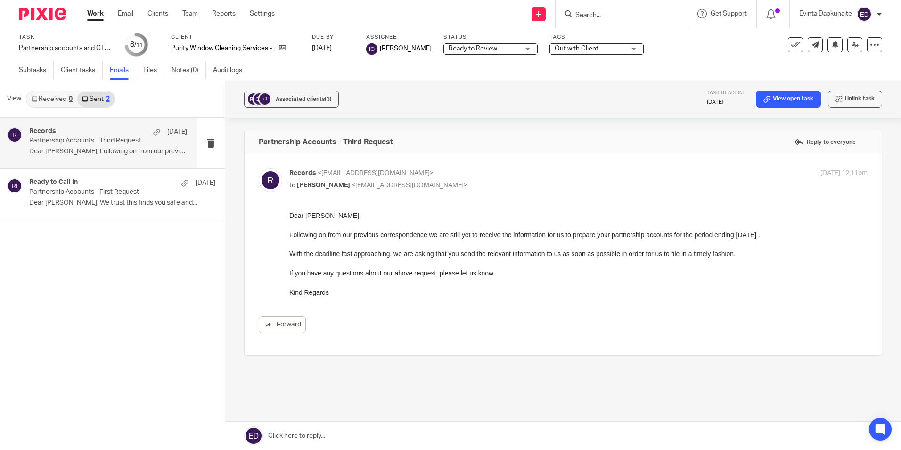
click at [619, 10] on form at bounding box center [625, 14] width 100 height 12
click at [618, 12] on input "Search" at bounding box center [617, 15] width 85 height 8
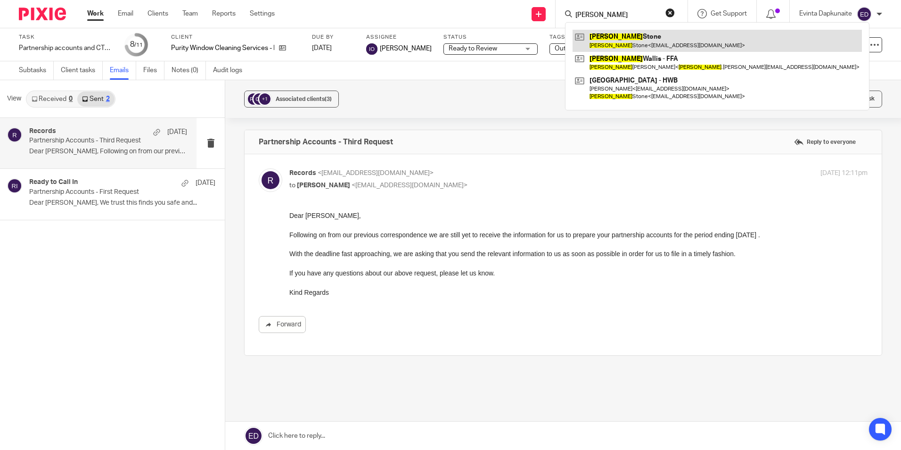
type input "janine"
drag, startPoint x: 627, startPoint y: 39, endPoint x: 619, endPoint y: 35, distance: 8.2
click at [626, 38] on link at bounding box center [717, 41] width 289 height 22
click at [619, 35] on link at bounding box center [717, 41] width 289 height 22
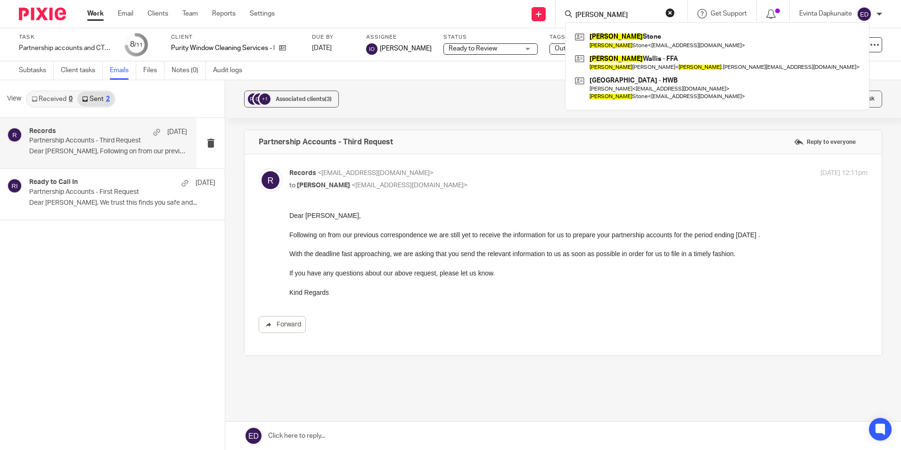
drag, startPoint x: 555, startPoint y: 437, endPoint x: 531, endPoint y: 459, distance: 32.4
click at [531, 449] on html "Work Email Clients Team Reports Settings Work Email Clients Team Reports Settin…" at bounding box center [450, 225] width 901 height 450
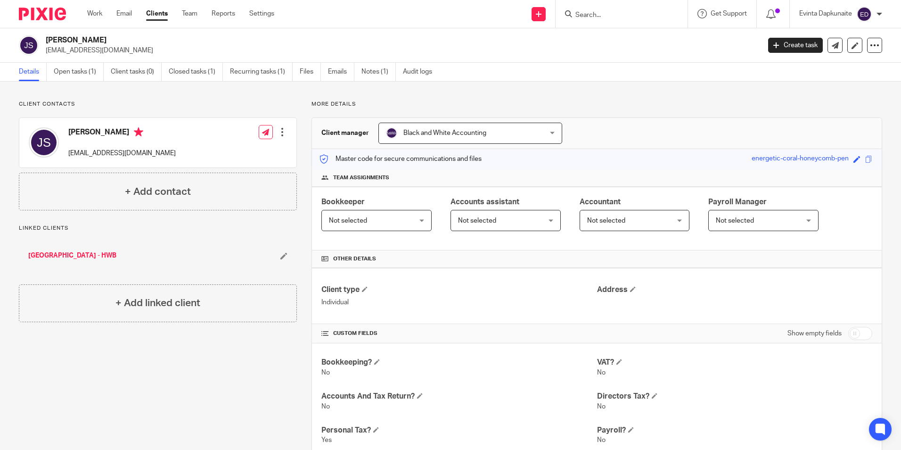
drag, startPoint x: 596, startPoint y: 17, endPoint x: 245, endPoint y: 86, distance: 358.0
click at [596, 17] on input "Search" at bounding box center [617, 15] width 85 height 8
drag, startPoint x: 74, startPoint y: 76, endPoint x: 78, endPoint y: 88, distance: 12.8
click at [74, 76] on link "Open tasks (1)" at bounding box center [79, 72] width 50 height 18
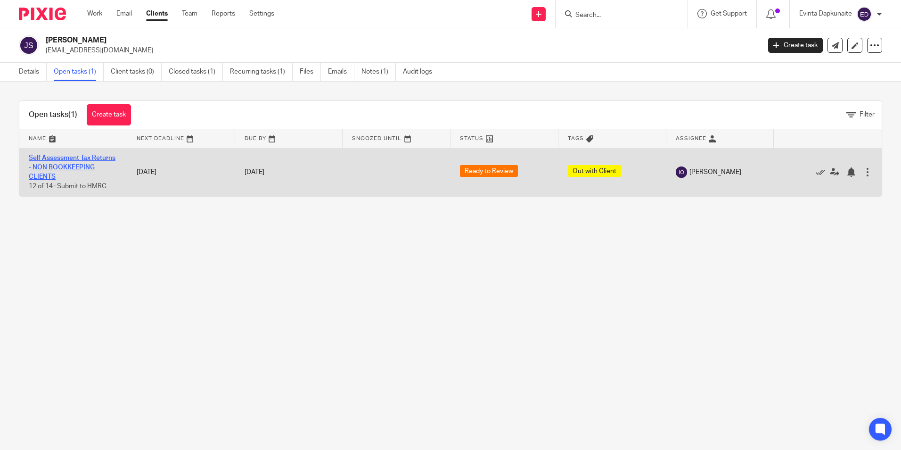
click at [64, 158] on link "Self Assessment Tax Returns - NON BOOKKEEPING CLIENTS" at bounding box center [72, 168] width 87 height 26
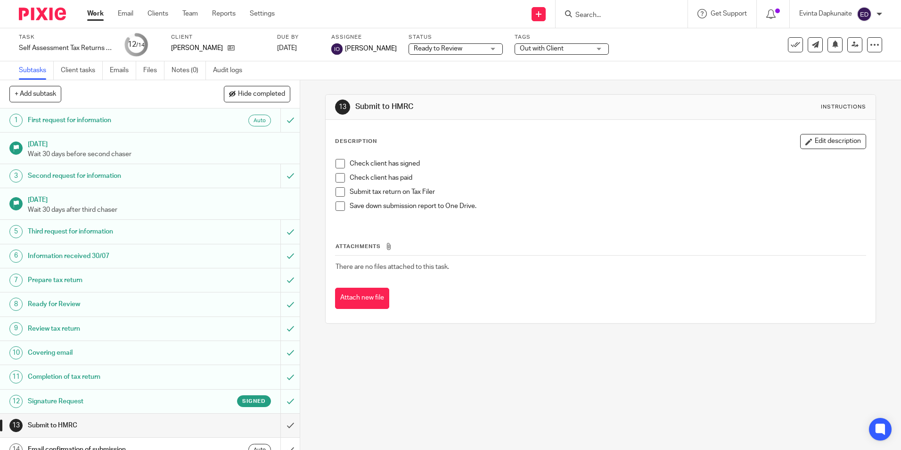
click at [56, 403] on h1 "Signature Request" at bounding box center [109, 401] width 162 height 14
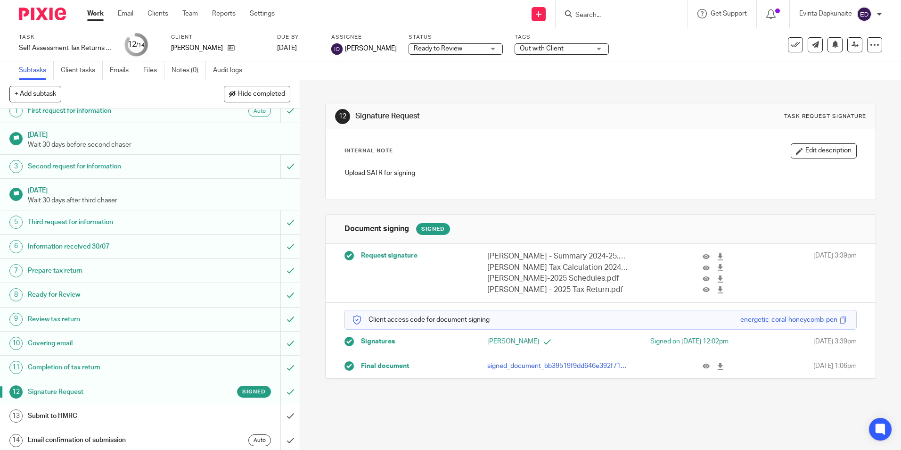
scroll to position [12, 0]
